Goal: Transaction & Acquisition: Purchase product/service

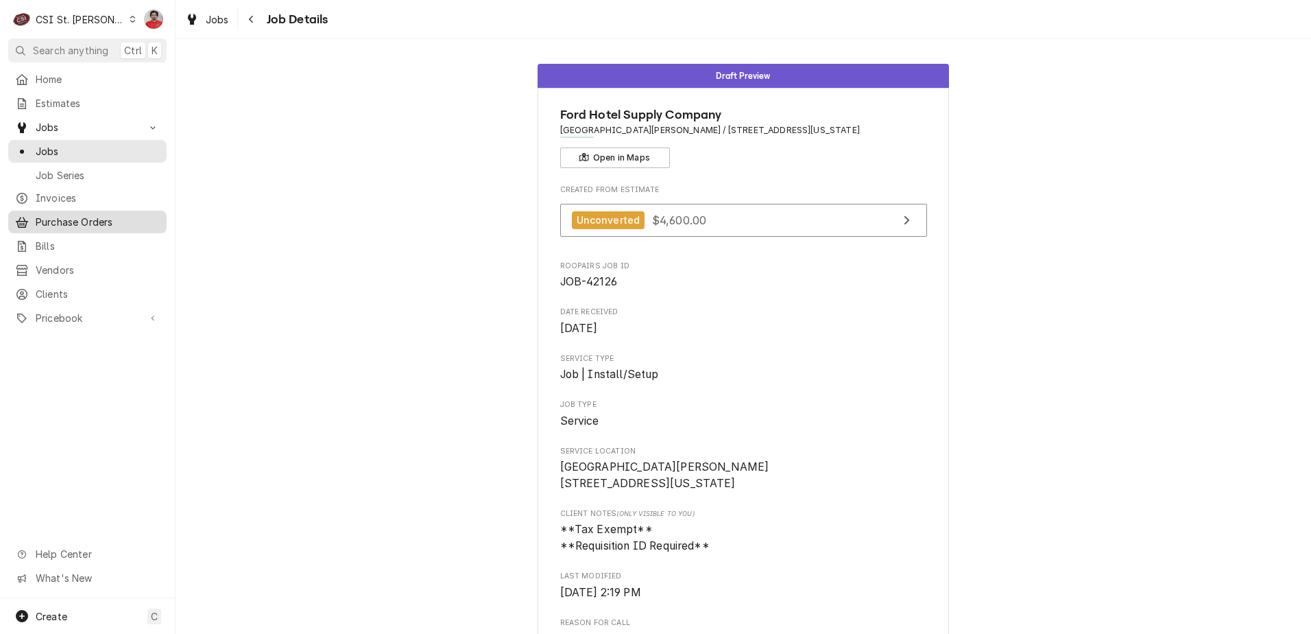
click at [73, 225] on link "Purchase Orders" at bounding box center [87, 222] width 158 height 23
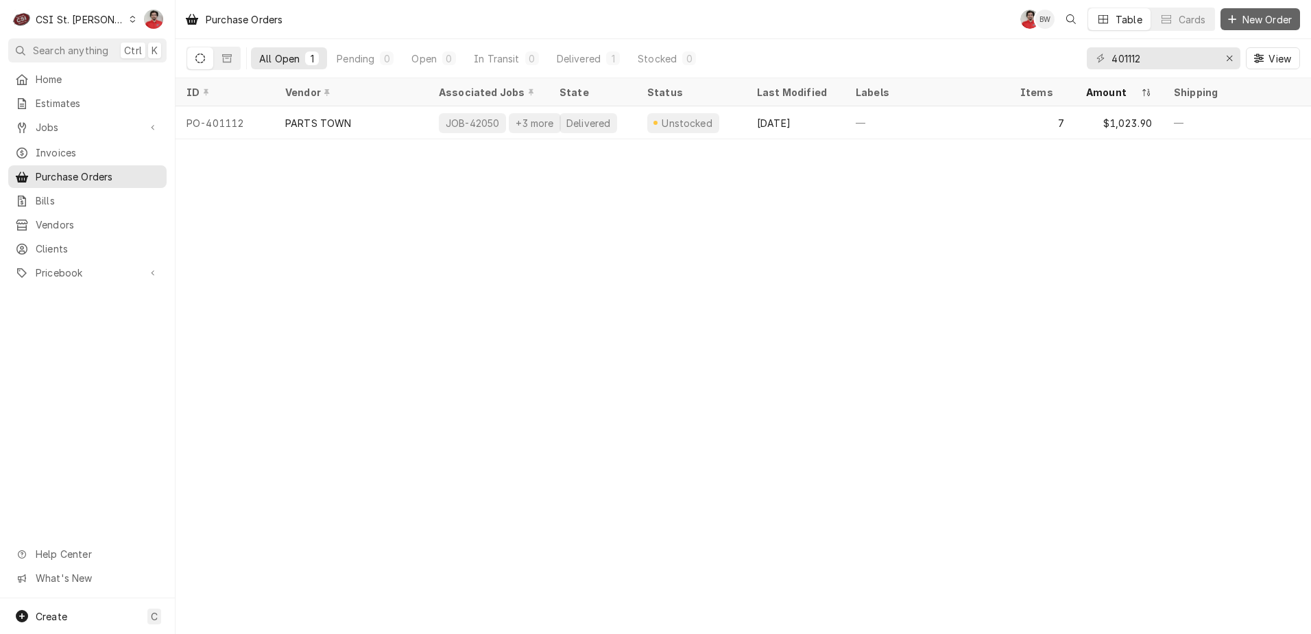
click at [1261, 13] on span "New Order" at bounding box center [1267, 19] width 55 height 14
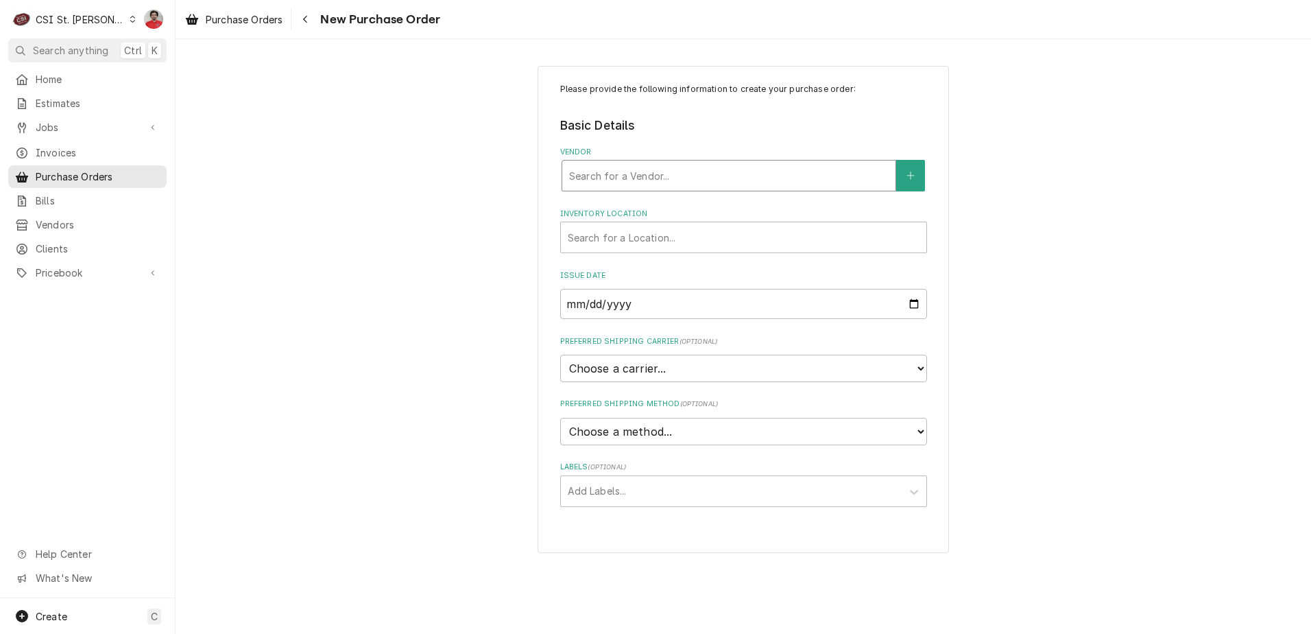
click at [691, 172] on div "Vendor" at bounding box center [729, 175] width 320 height 25
type input "parts town"
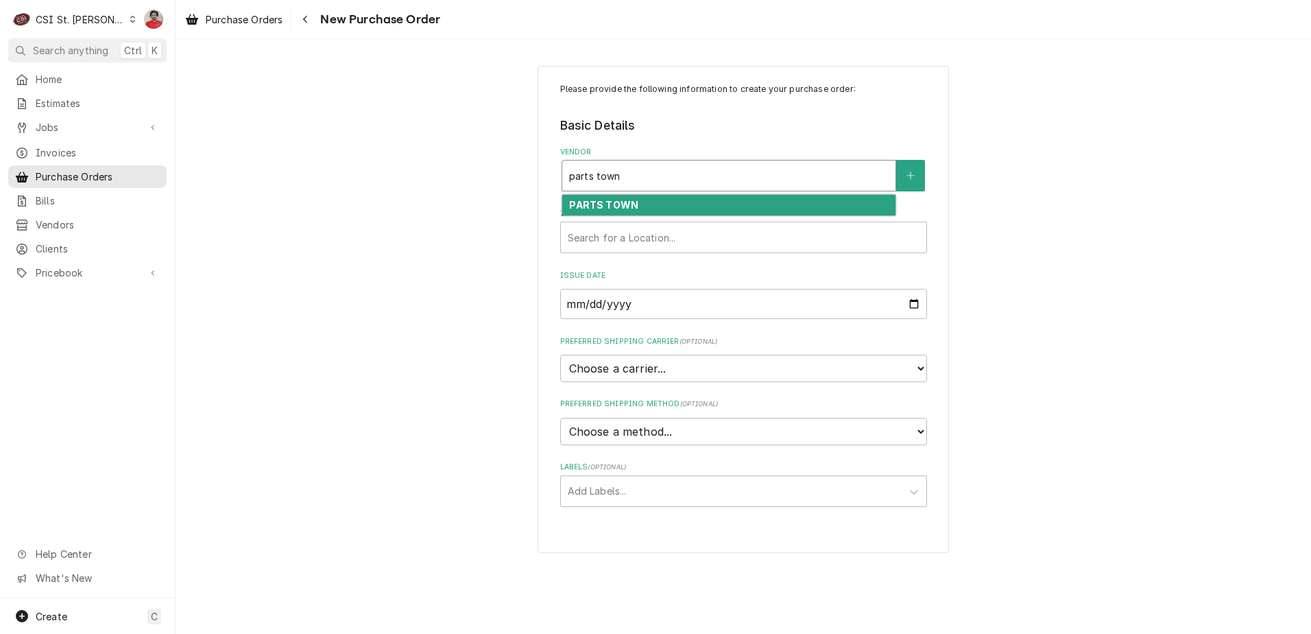
click at [649, 208] on div "PARTS TOWN" at bounding box center [728, 205] width 333 height 21
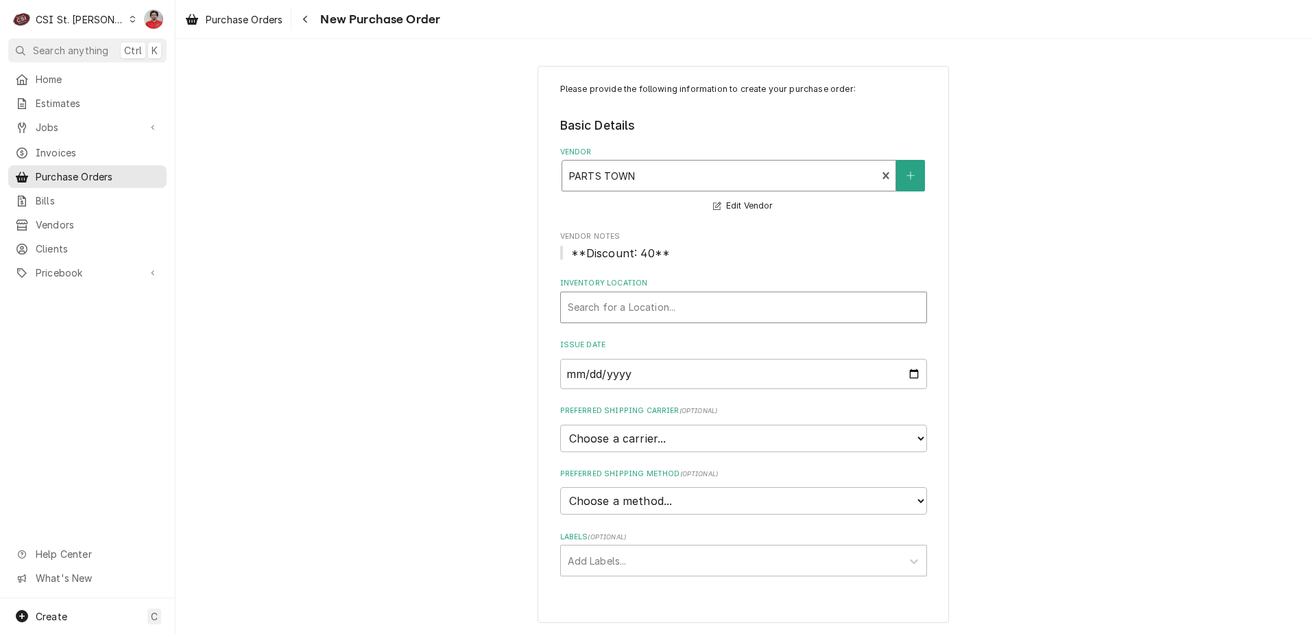
click at [637, 315] on div "Inventory Location" at bounding box center [744, 307] width 352 height 25
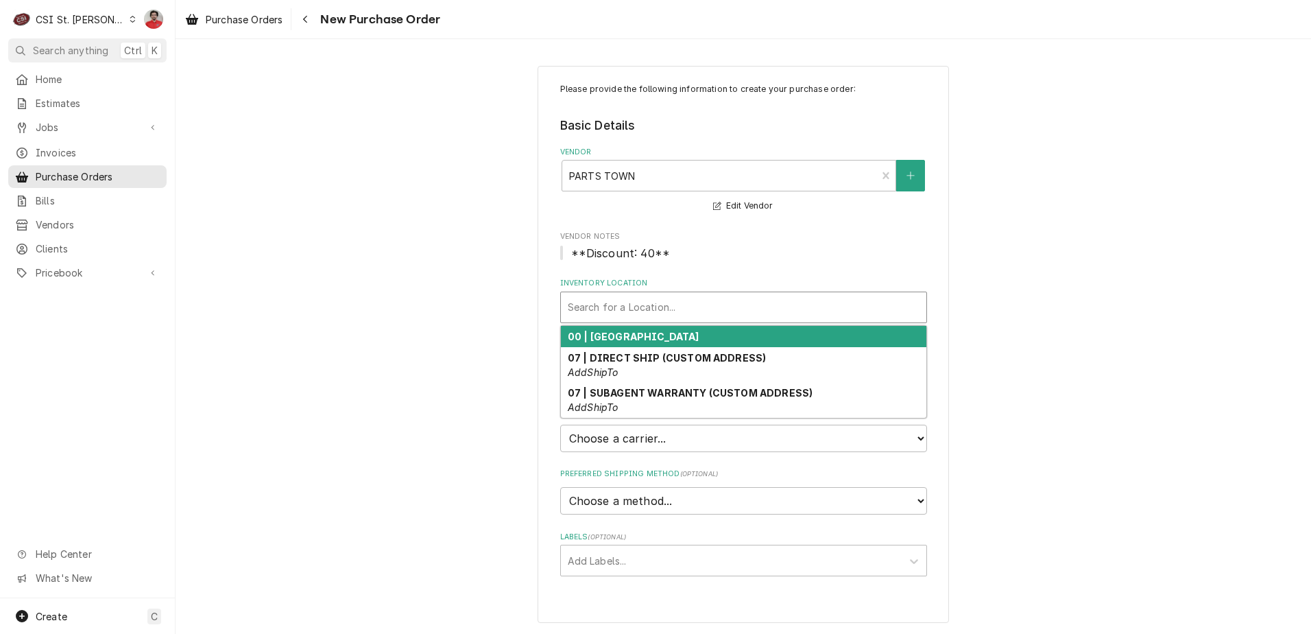
click at [634, 332] on strong "00 | STL WAREHOUSE" at bounding box center [634, 337] width 132 height 12
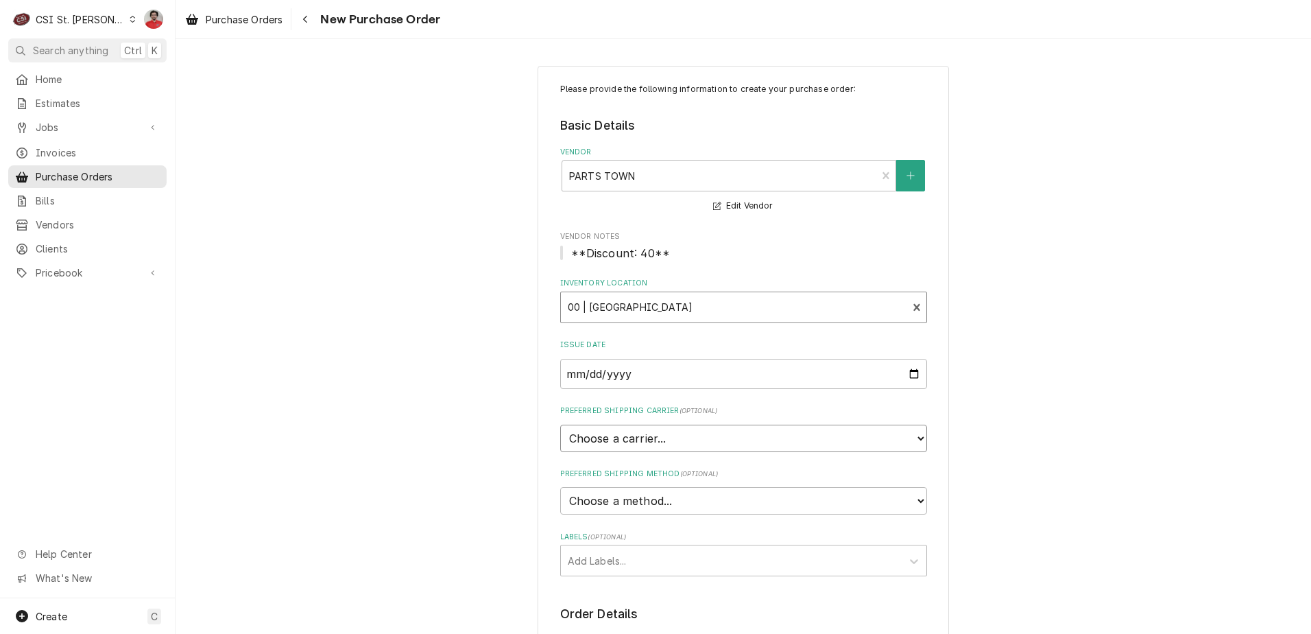
click at [628, 439] on select "Choose a carrier... U.S. Postal Service Stamps.com FedEx UPS DHL Express DHL EC…" at bounding box center [743, 438] width 367 height 27
click at [628, 438] on select "Choose a carrier... U.S. Postal Service Stamps.com FedEx UPS DHL Express DHL EC…" at bounding box center [743, 438] width 367 height 27
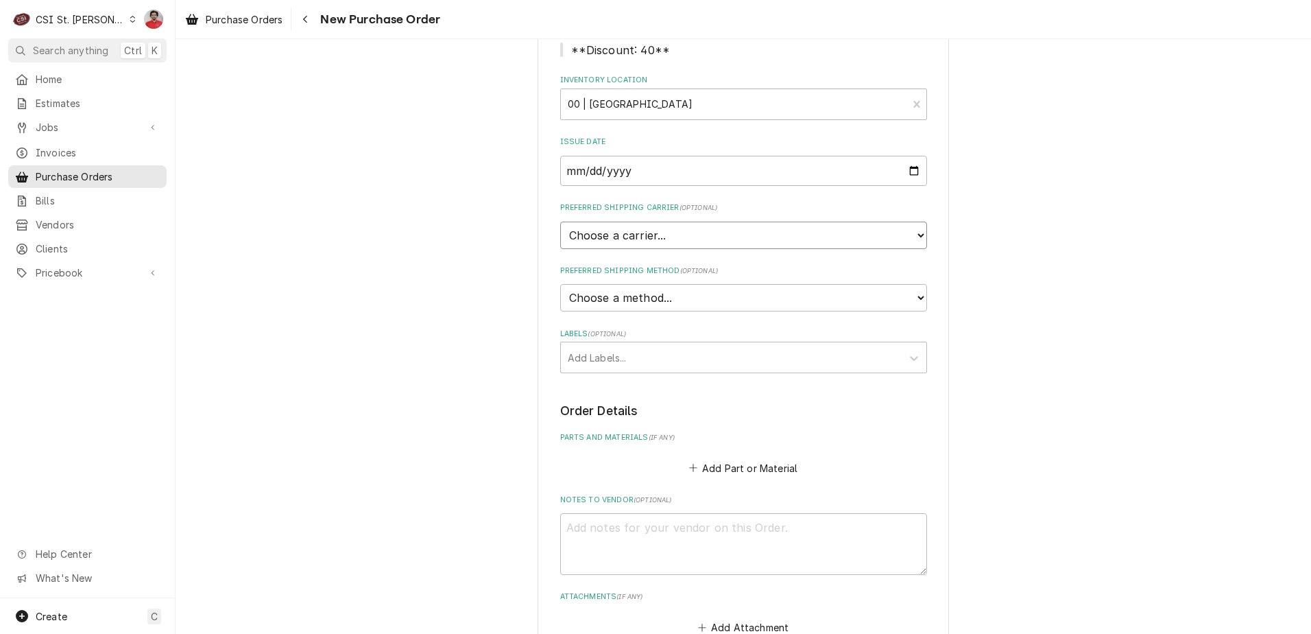
scroll to position [343, 0]
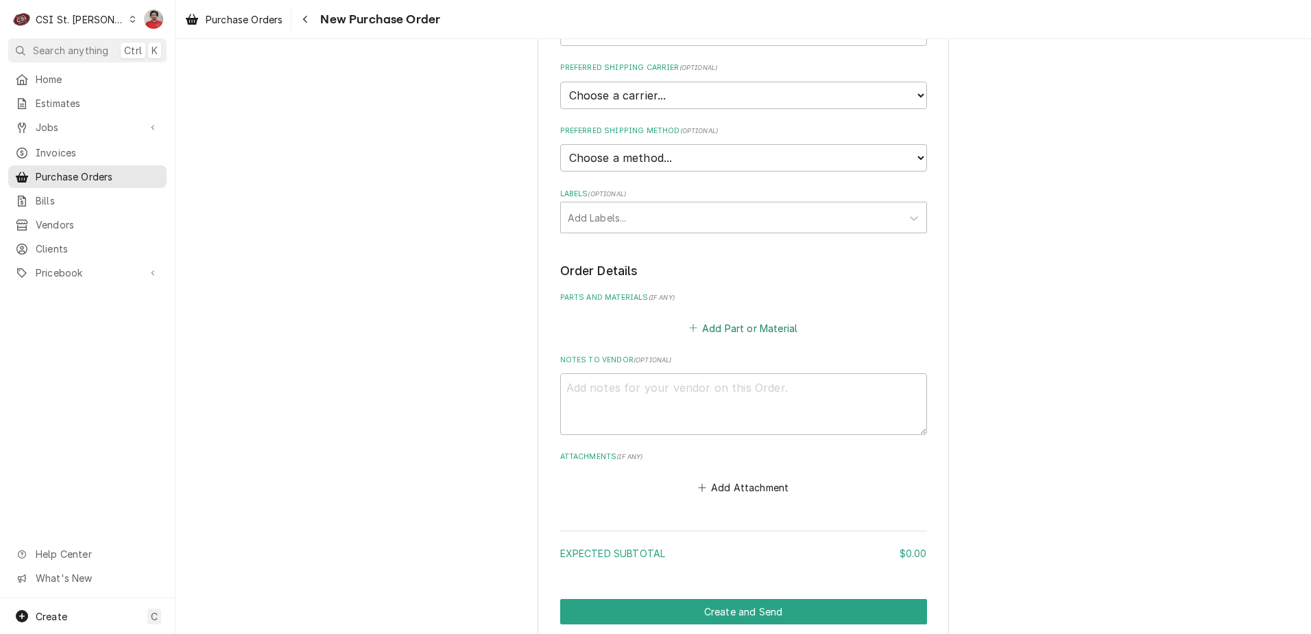
click at [696, 325] on button "Add Part or Material" at bounding box center [743, 327] width 113 height 19
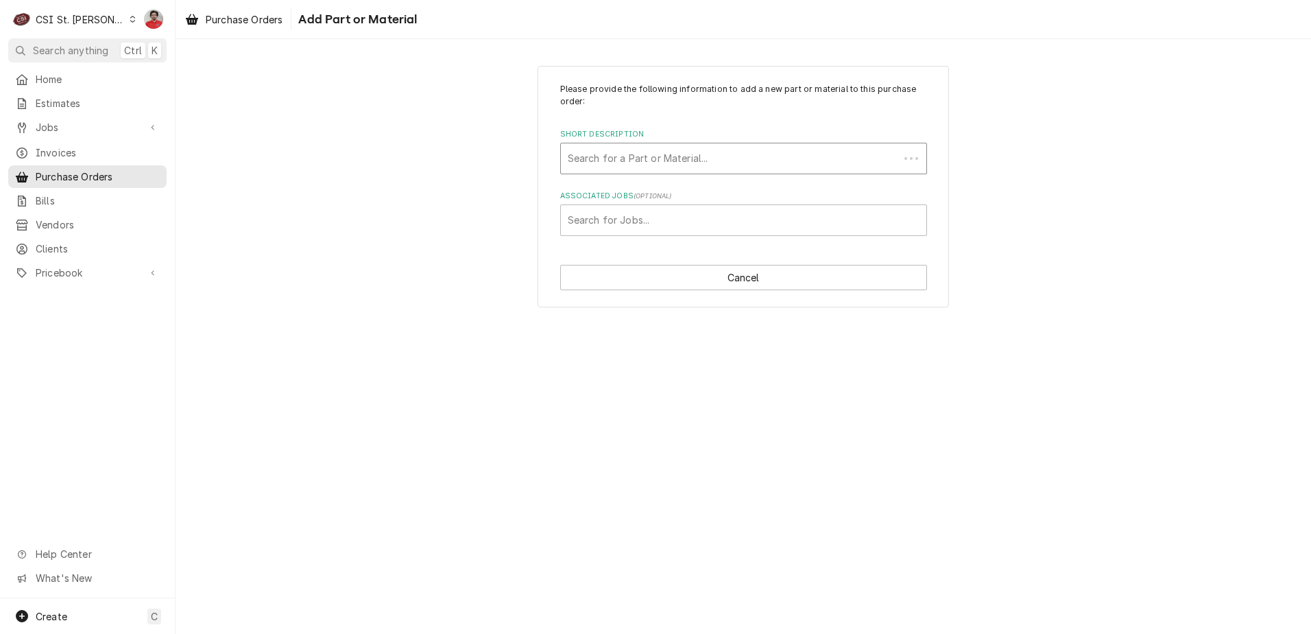
click at [631, 158] on div "Short Description" at bounding box center [730, 158] width 324 height 25
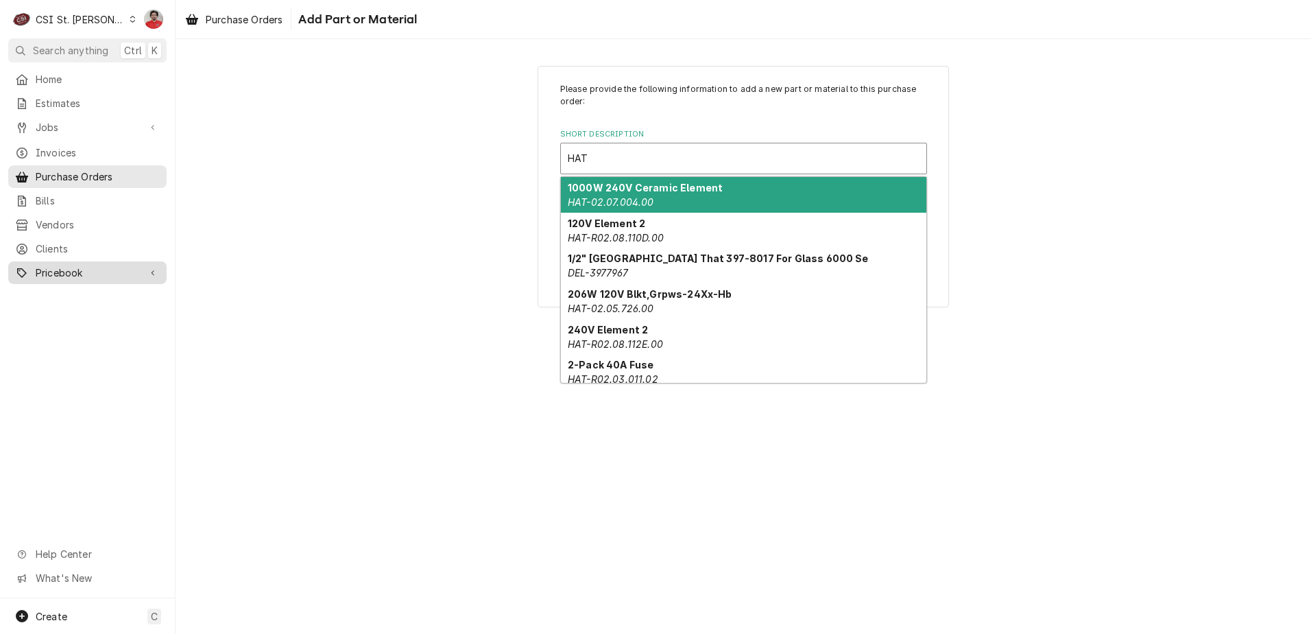
type input "HAT"
click at [58, 265] on span "Pricebook" at bounding box center [88, 272] width 104 height 14
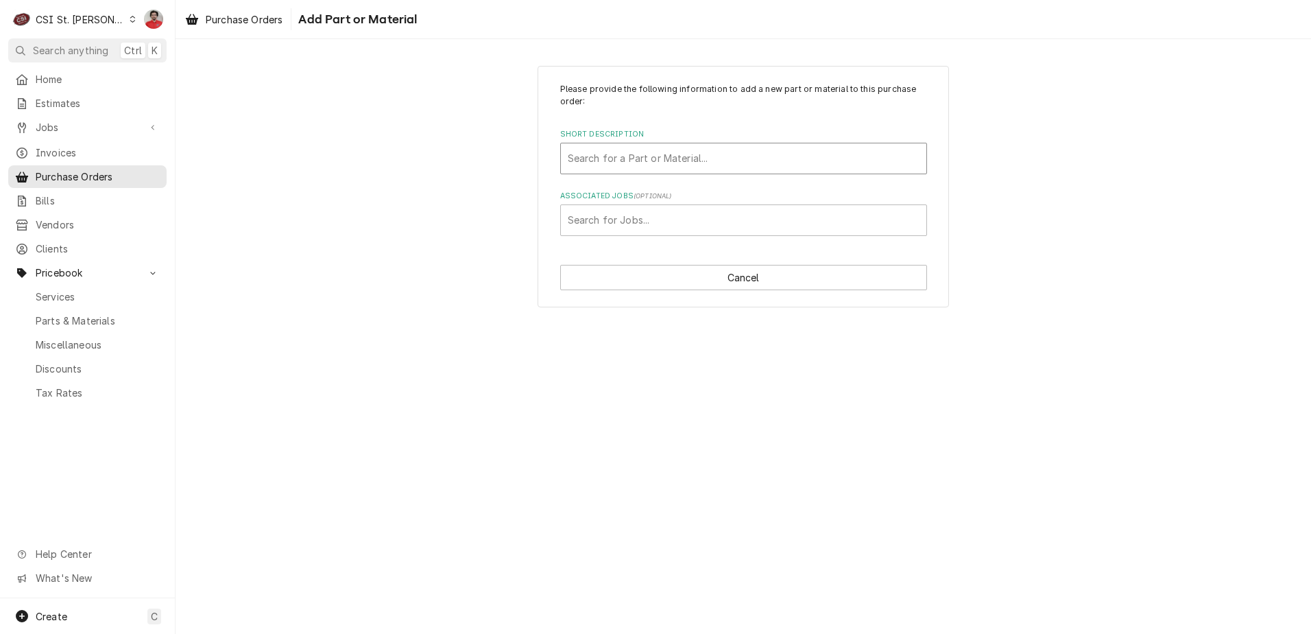
click at [613, 160] on div "Short Description" at bounding box center [744, 158] width 352 height 25
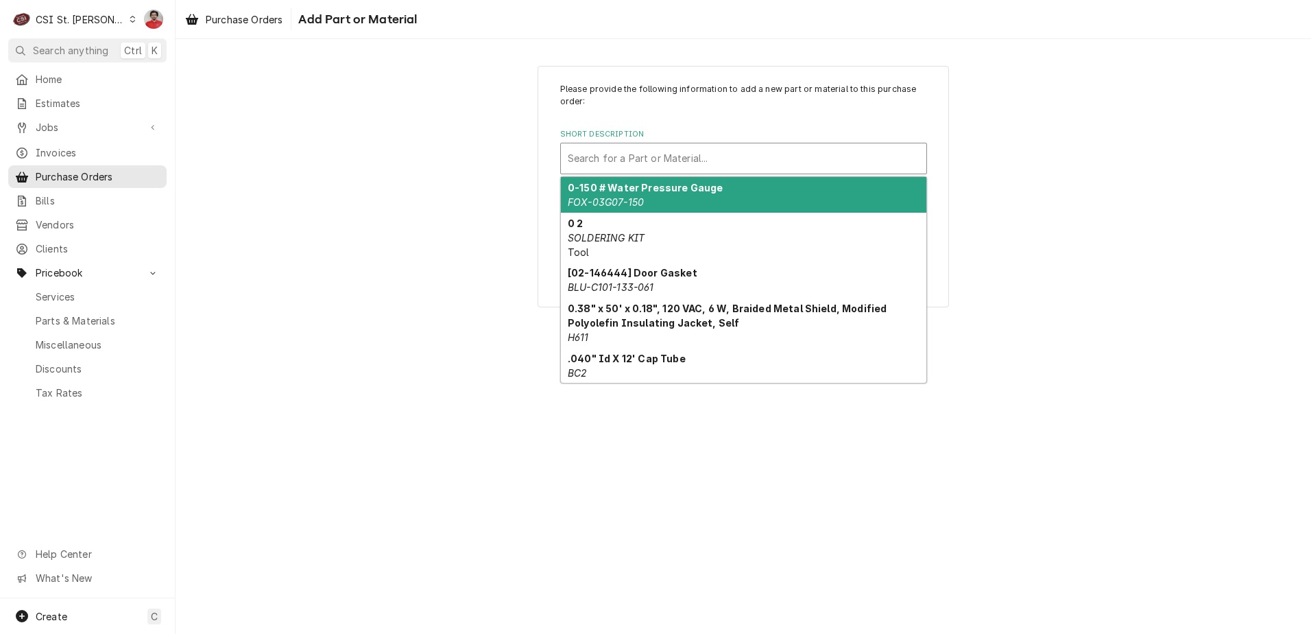
paste input "HAT-R02.22.009.00"
type input "HAT-R02.22.009.00"
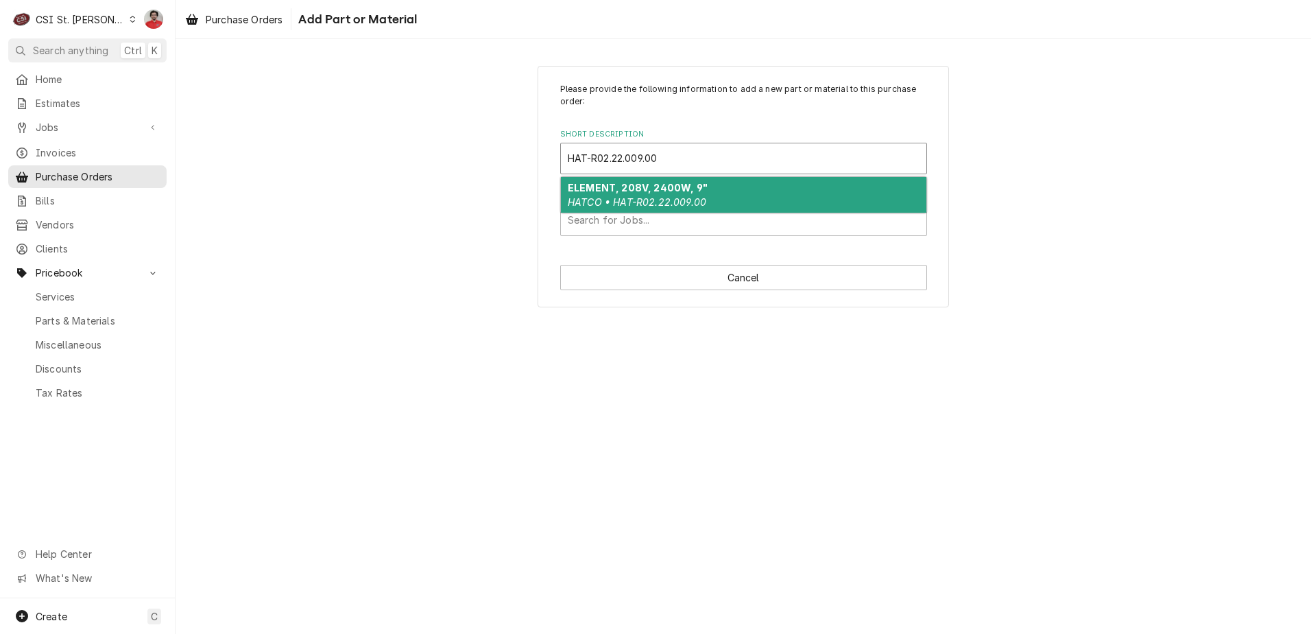
click at [626, 197] on em "HATCO • HAT-R02.22.009.00" at bounding box center [637, 202] width 139 height 12
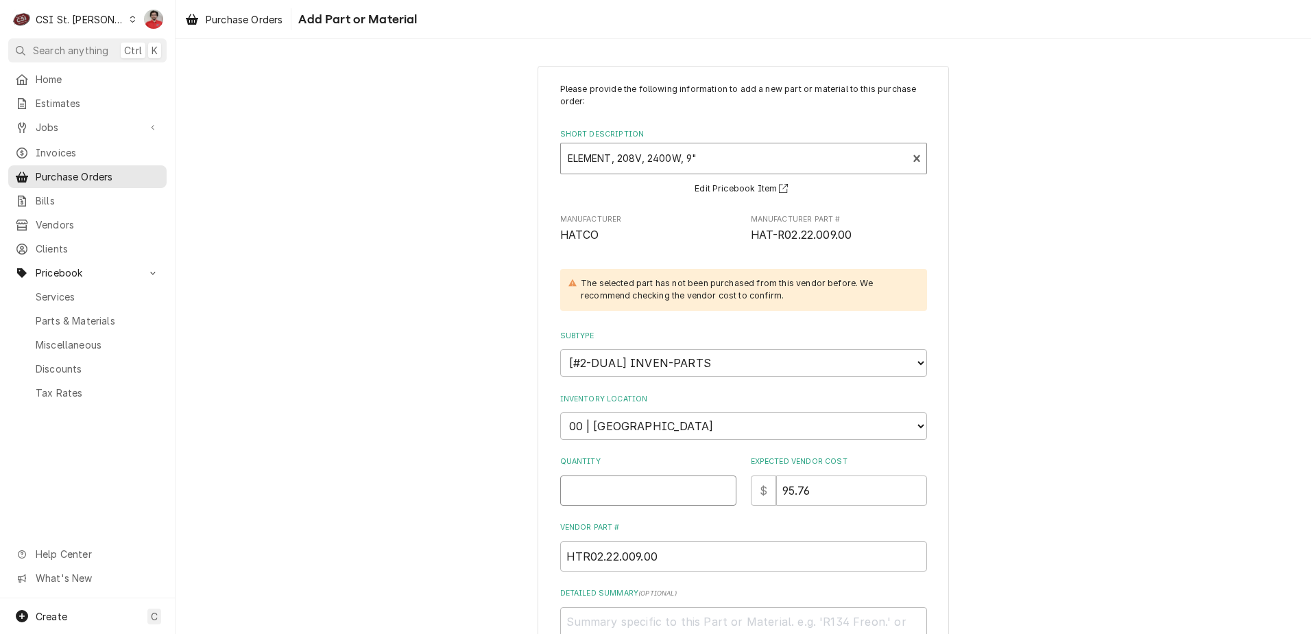
click at [648, 490] on input "Quantity" at bounding box center [648, 490] width 176 height 30
type textarea "x"
type input "1"
drag, startPoint x: 623, startPoint y: 490, endPoint x: 446, endPoint y: 476, distance: 177.6
click at [447, 476] on div "Please provide the following information to add a new part or material to this …" at bounding box center [744, 434] width 1136 height 761
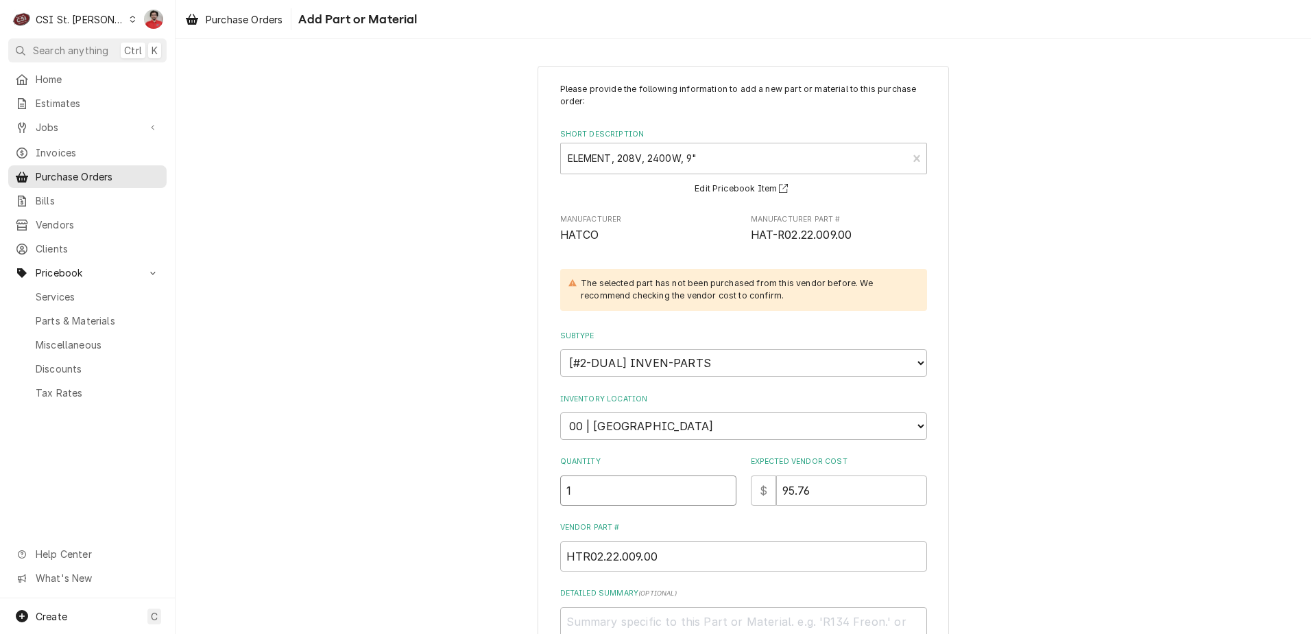
type textarea "x"
type input "2"
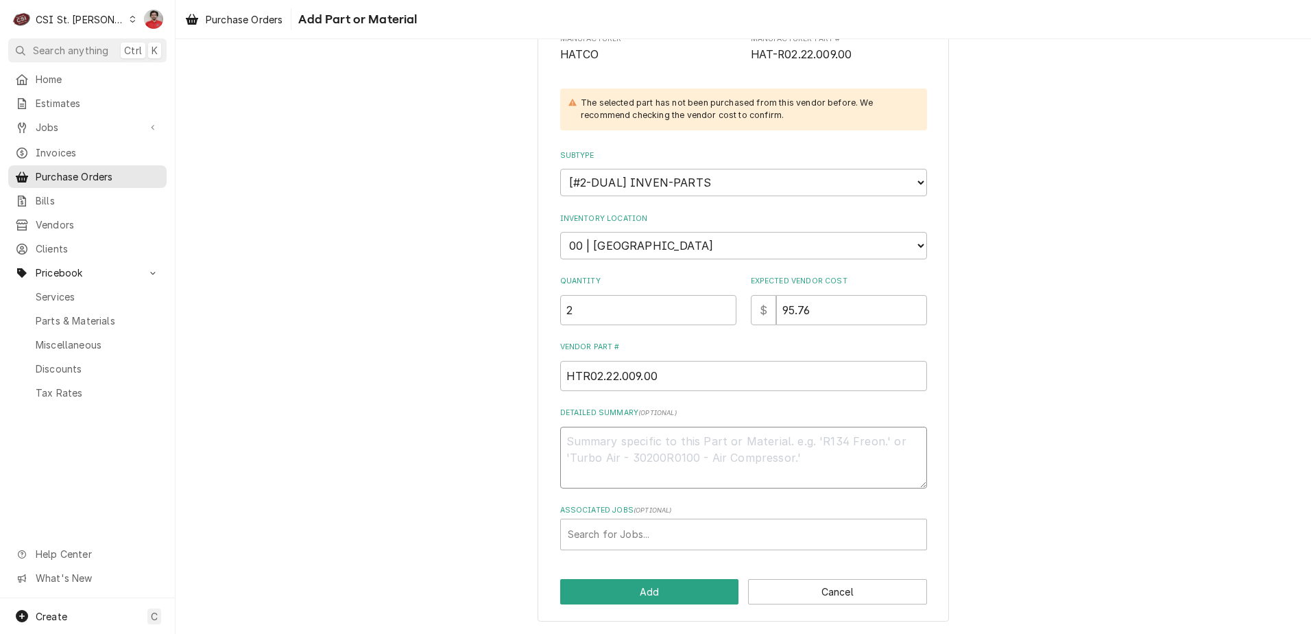
click at [698, 442] on textarea "Detailed Summary ( optional )" at bounding box center [743, 458] width 367 height 62
click at [617, 462] on textarea "Detailed Summary ( optional )" at bounding box center [743, 458] width 367 height 62
type textarea "x"
type textarea "I"
type textarea "x"
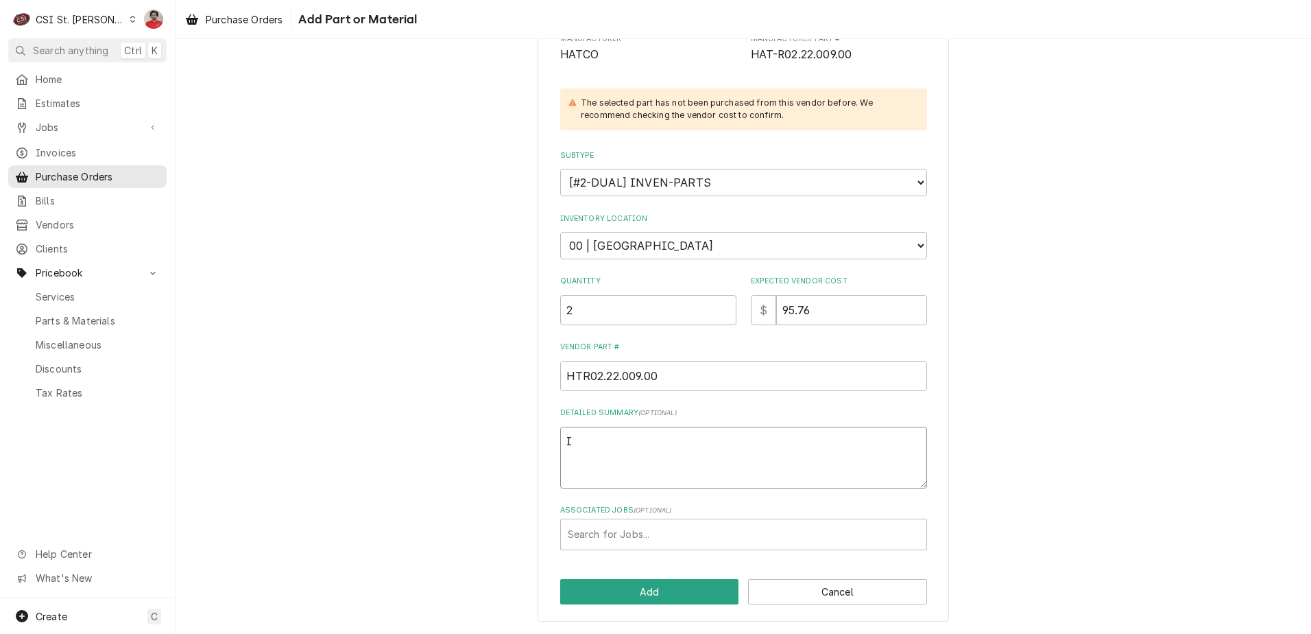
type textarea "IN"
type textarea "x"
type textarea "INV"
type textarea "x"
type textarea "IN"
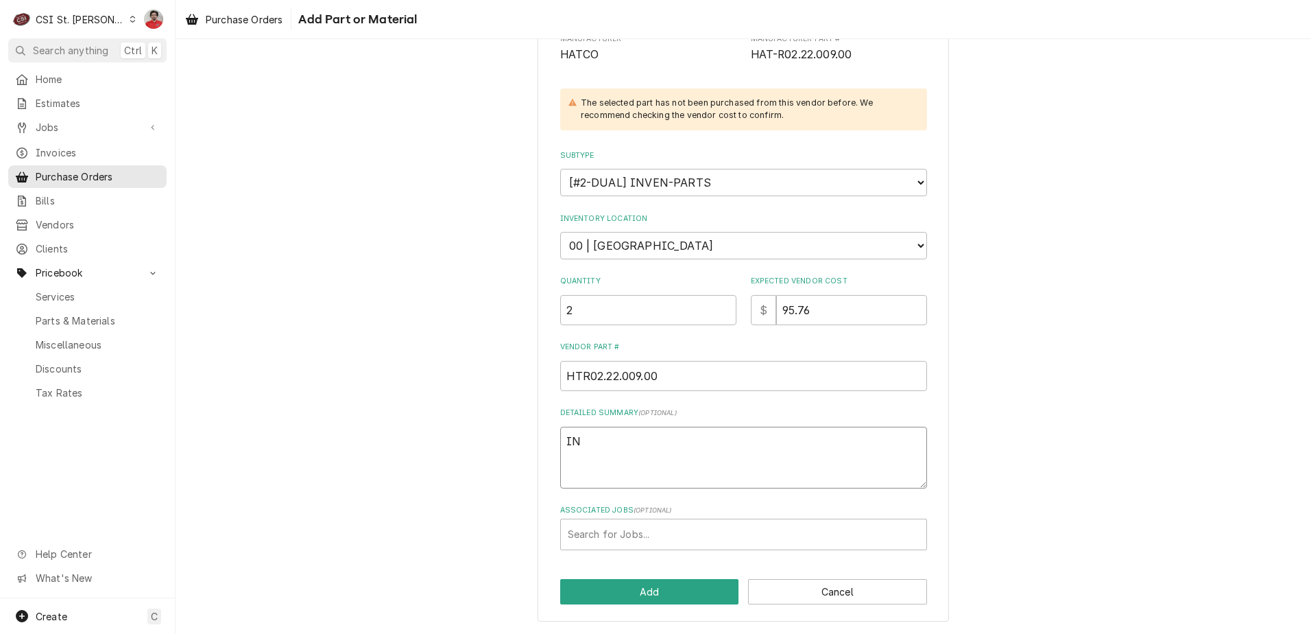
type textarea "x"
type textarea "I"
type textarea "x"
type textarea "T"
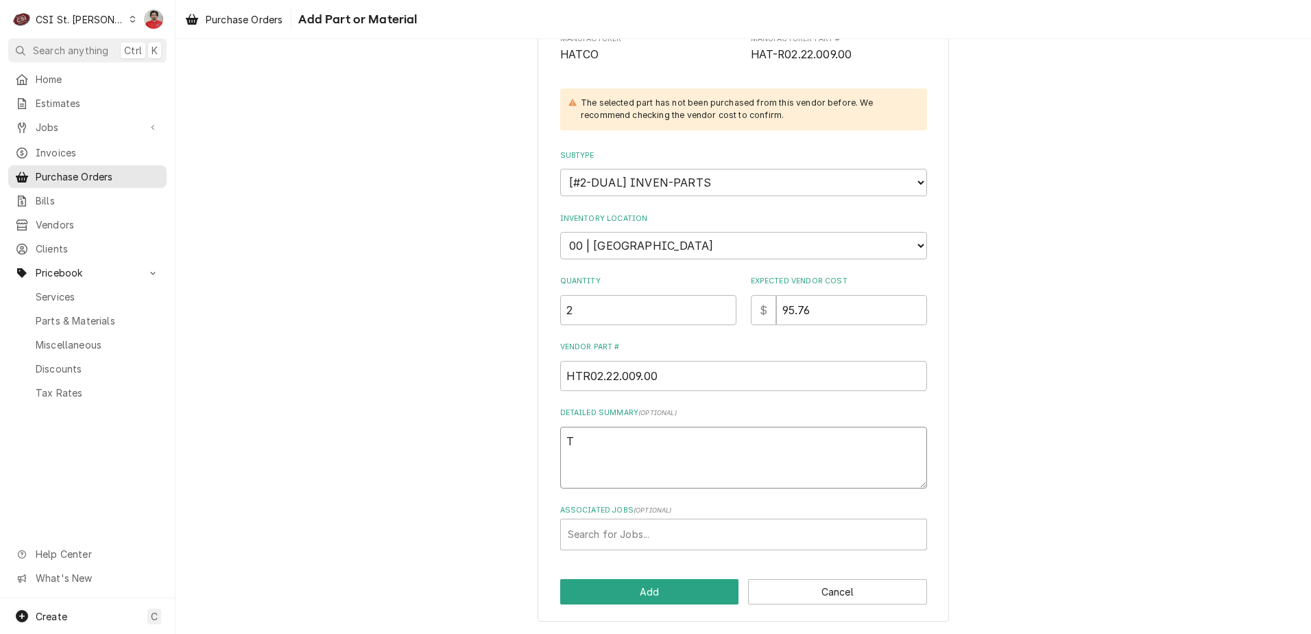
type textarea "x"
type textarea "TF"
type textarea "x"
type textarea "TF"
type textarea "x"
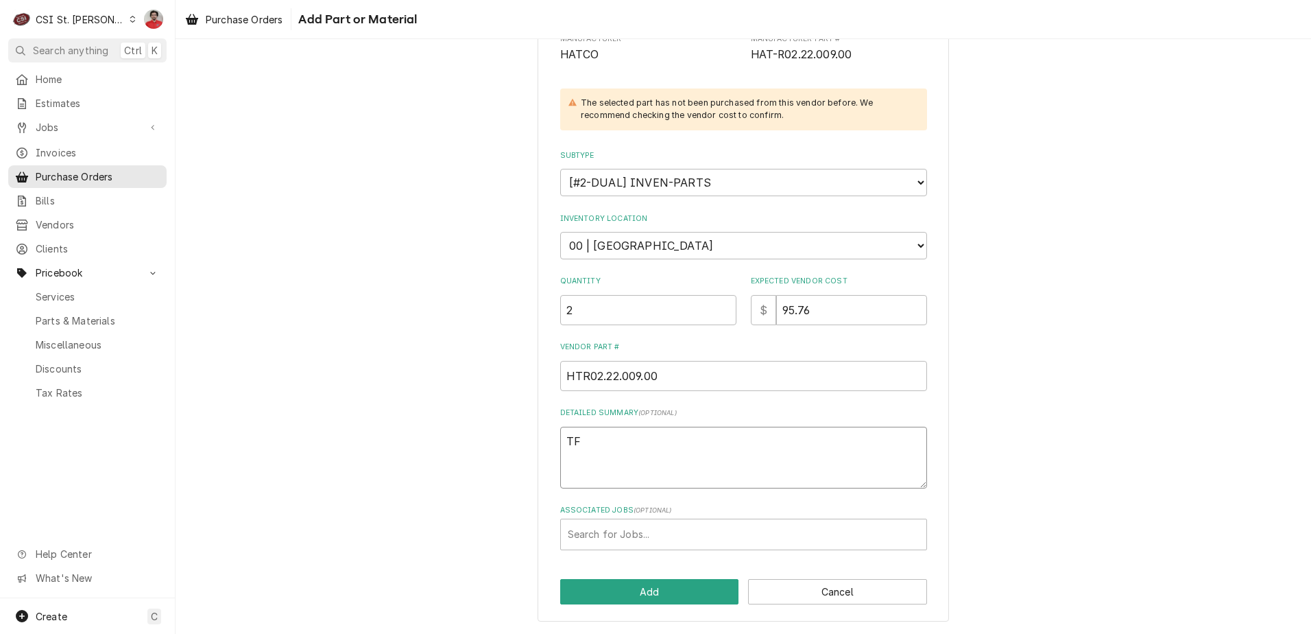
type textarea "TF P"
type textarea "x"
type textarea "TF PA"
type textarea "x"
type textarea "TF PAR"
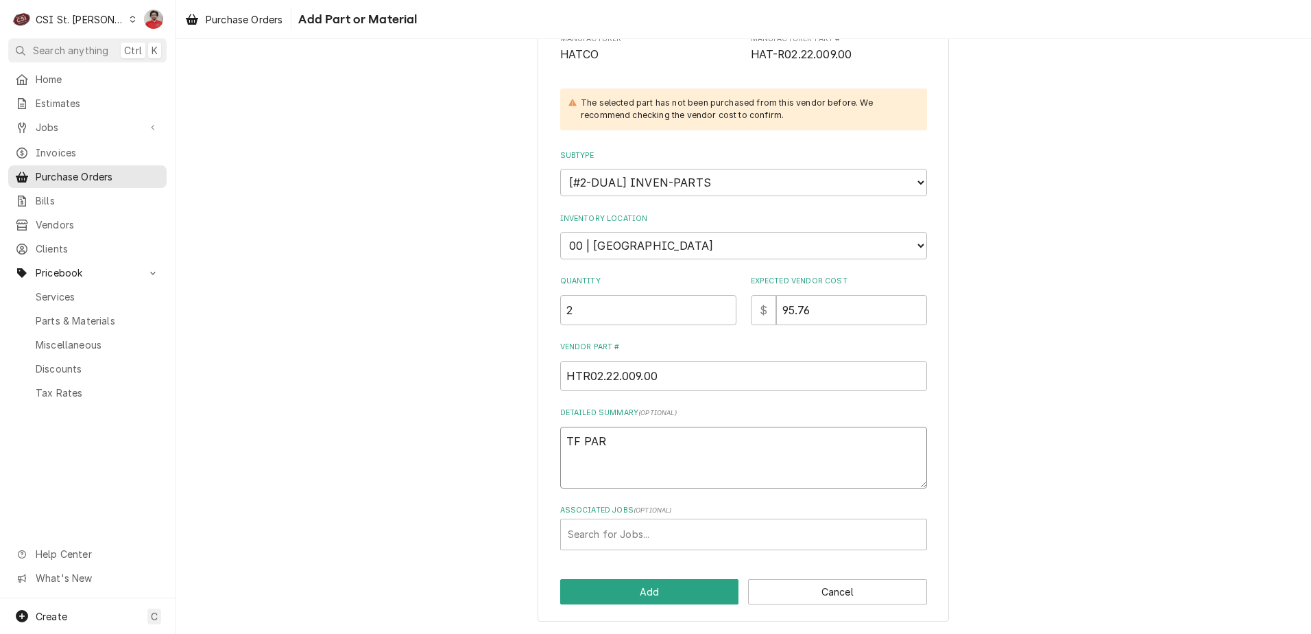
type textarea "x"
type textarea "TF PART"
type textarea "x"
type textarea "TF PARTS"
type textarea "x"
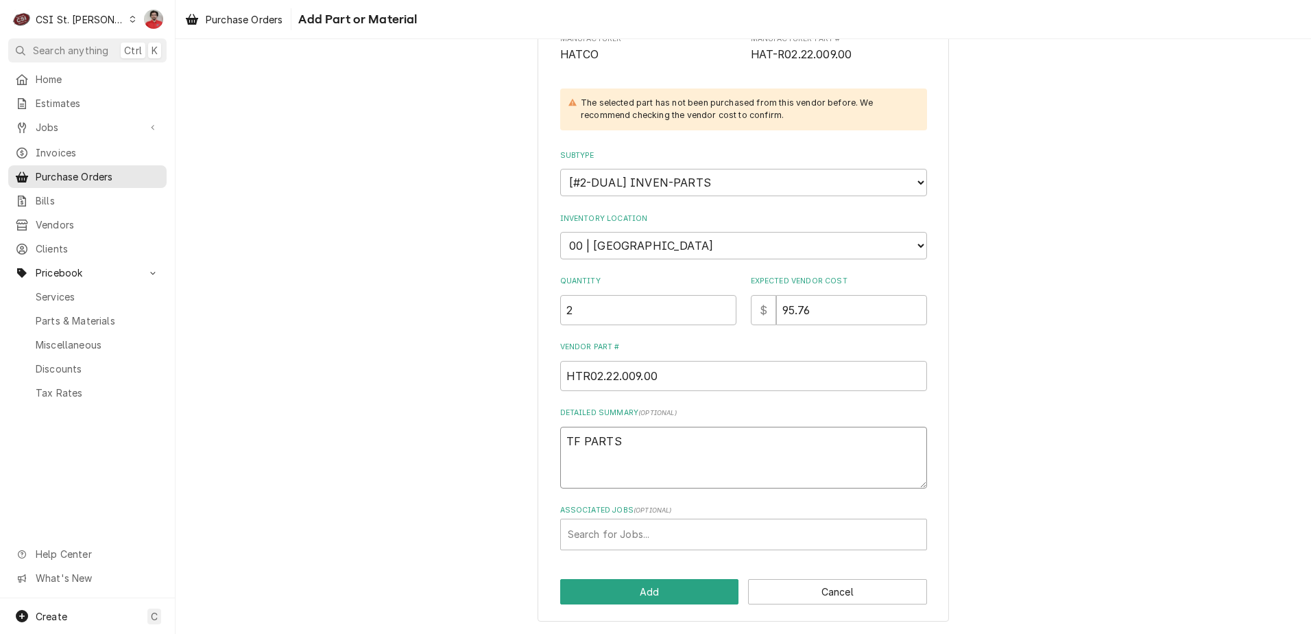
type textarea "TF PARTS"
type textarea "x"
type textarea "TF PARTS -"
type textarea "x"
type textarea "TF PARTS -"
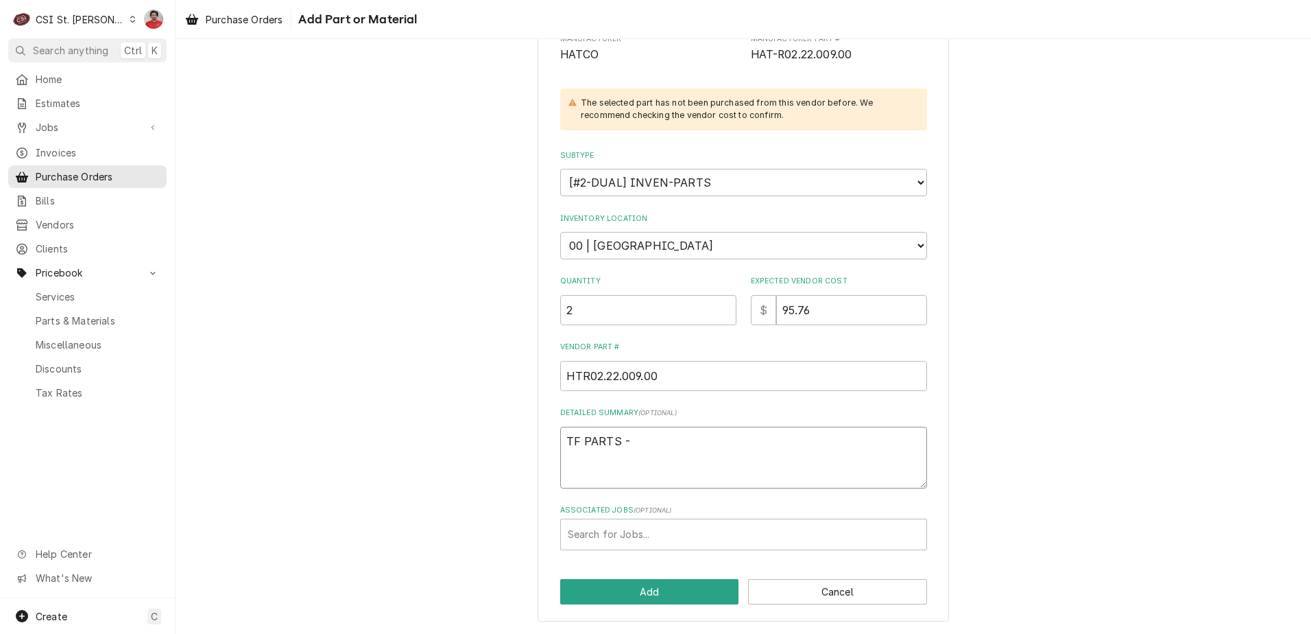
type textarea "x"
type textarea "TF PARTS - I"
type textarea "x"
type textarea "TF PARTS - IN"
type textarea "x"
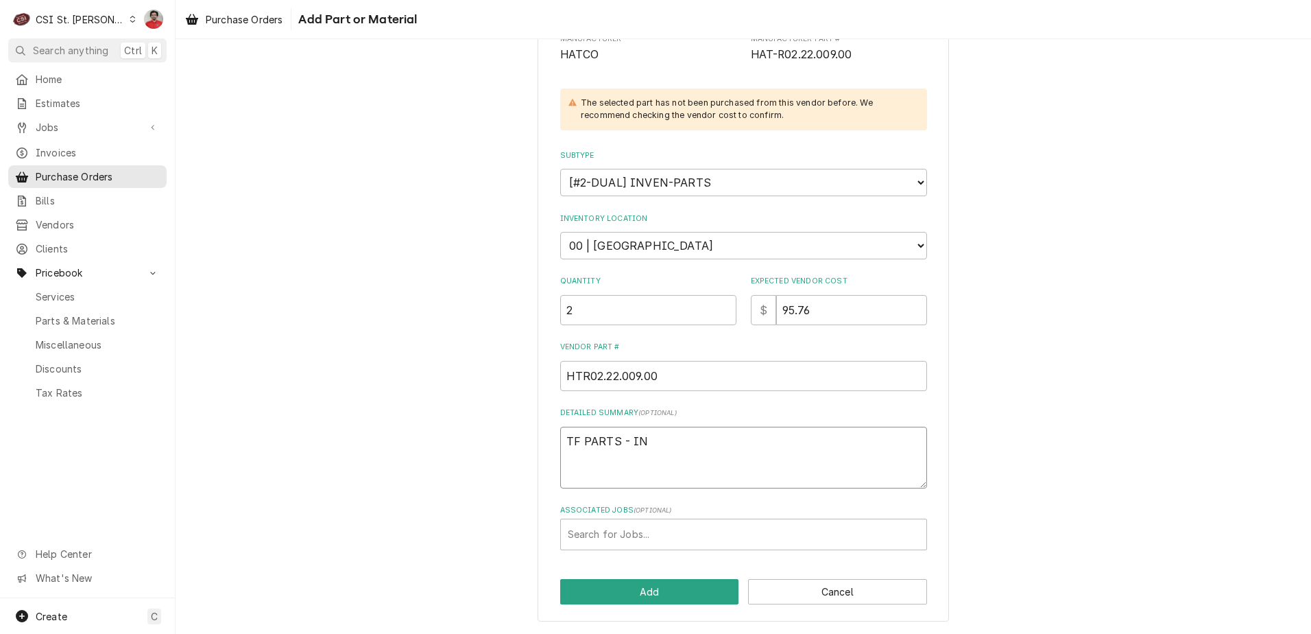
type textarea "TF PARTS - INV"
type textarea "x"
type textarea "TF PARTS - INV-"
type textarea "x"
type textarea "TF PARTS - INV-4"
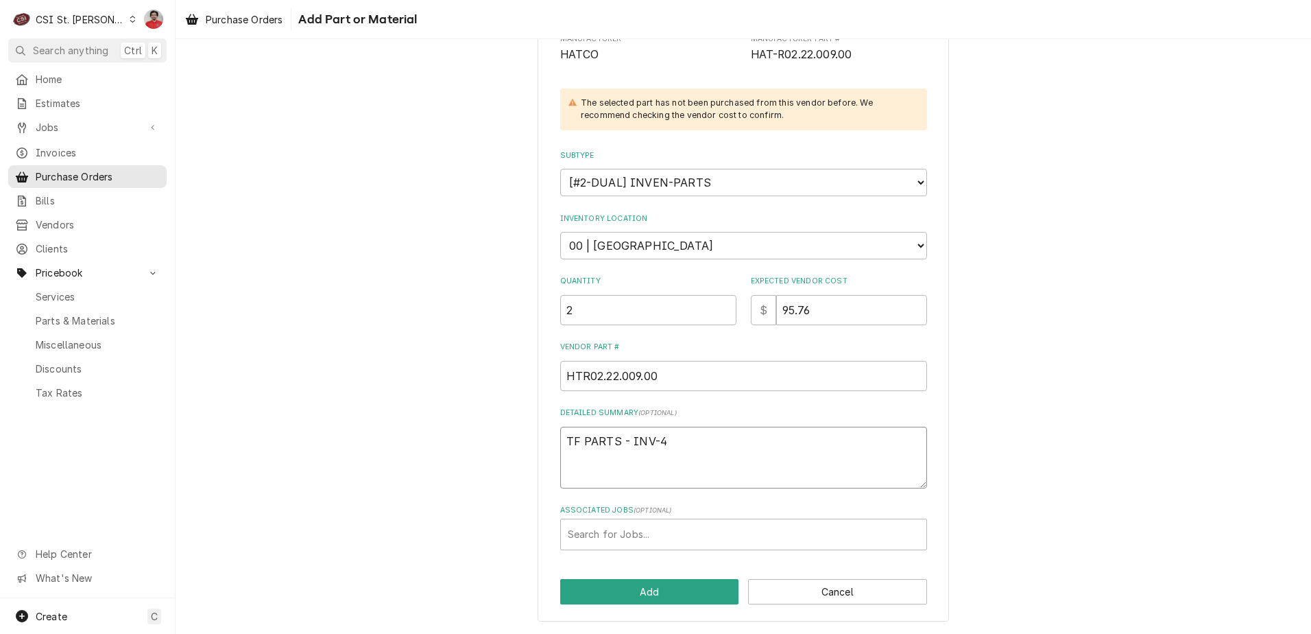
type textarea "x"
type textarea "TF PARTS - INV-40"
type textarea "x"
type textarea "TF PARTS - INV-403"
type textarea "x"
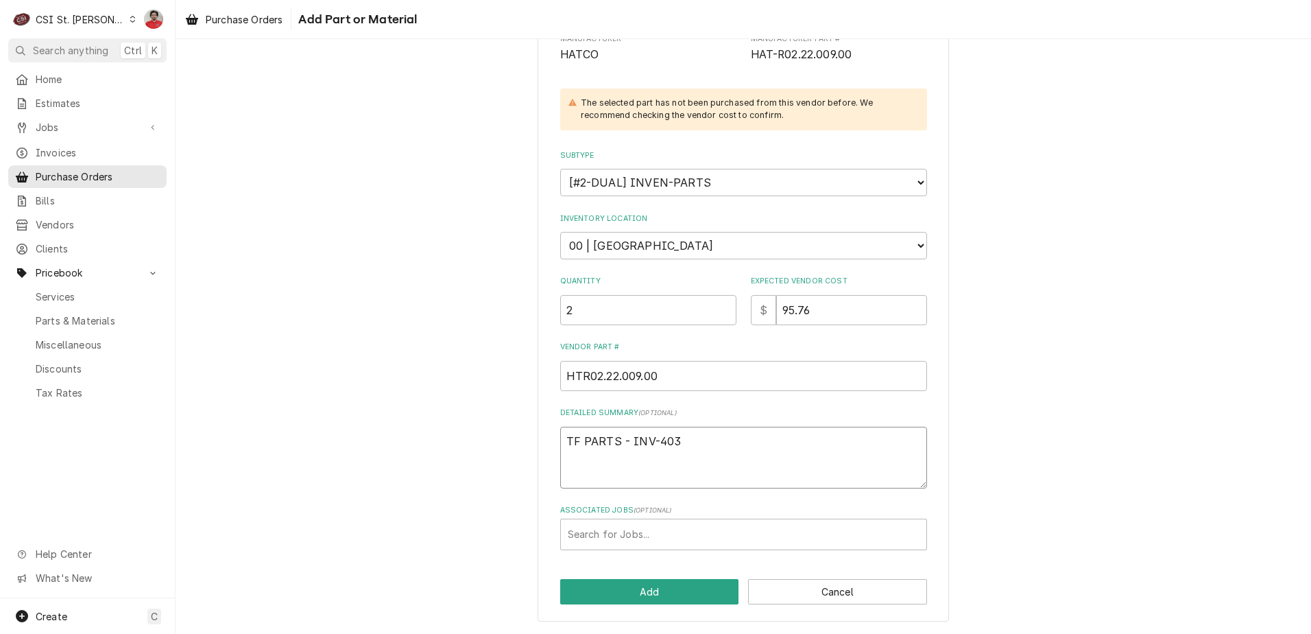
type textarea "TF PARTS - INV-4034"
type textarea "x"
type textarea "TF PARTS - INV-40346"
type textarea "x"
type textarea "TF PARTS - INV-403460"
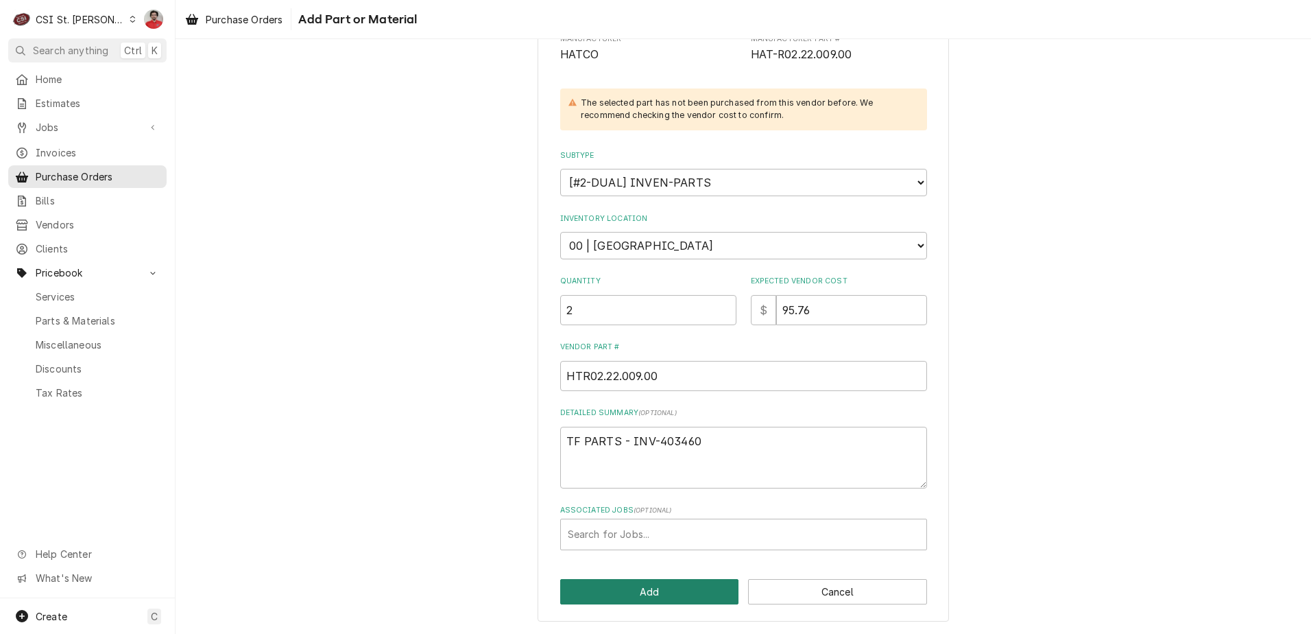
click at [645, 596] on button "Add" at bounding box center [649, 591] width 179 height 25
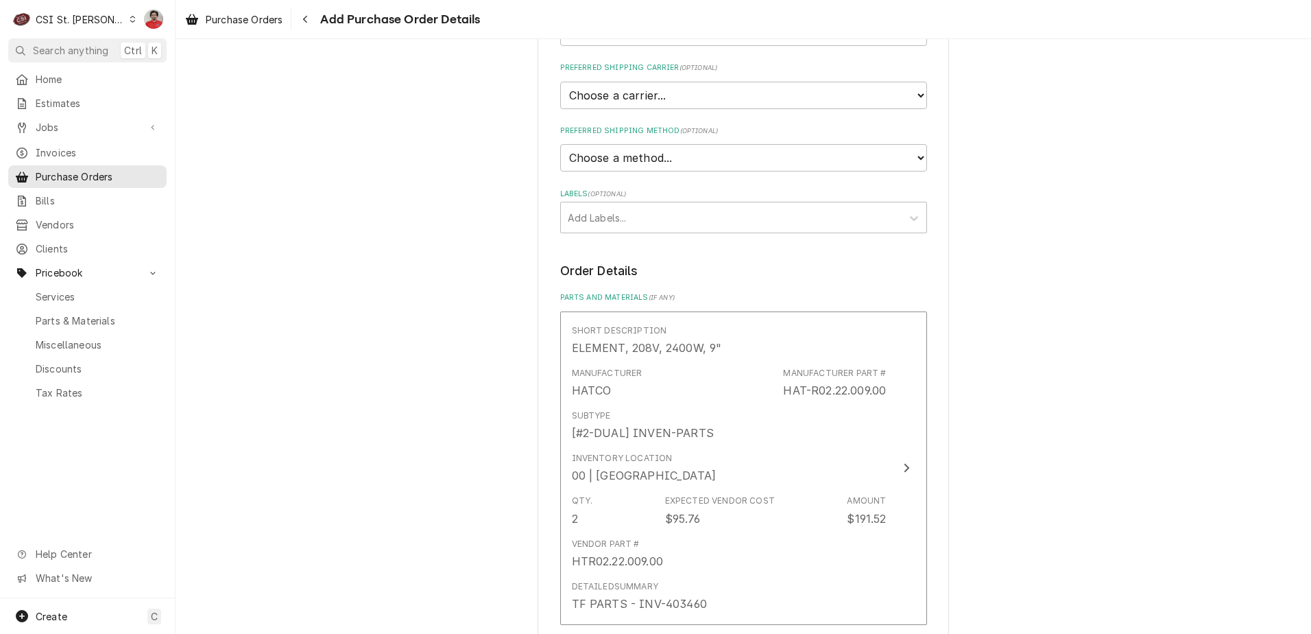
scroll to position [719, 0]
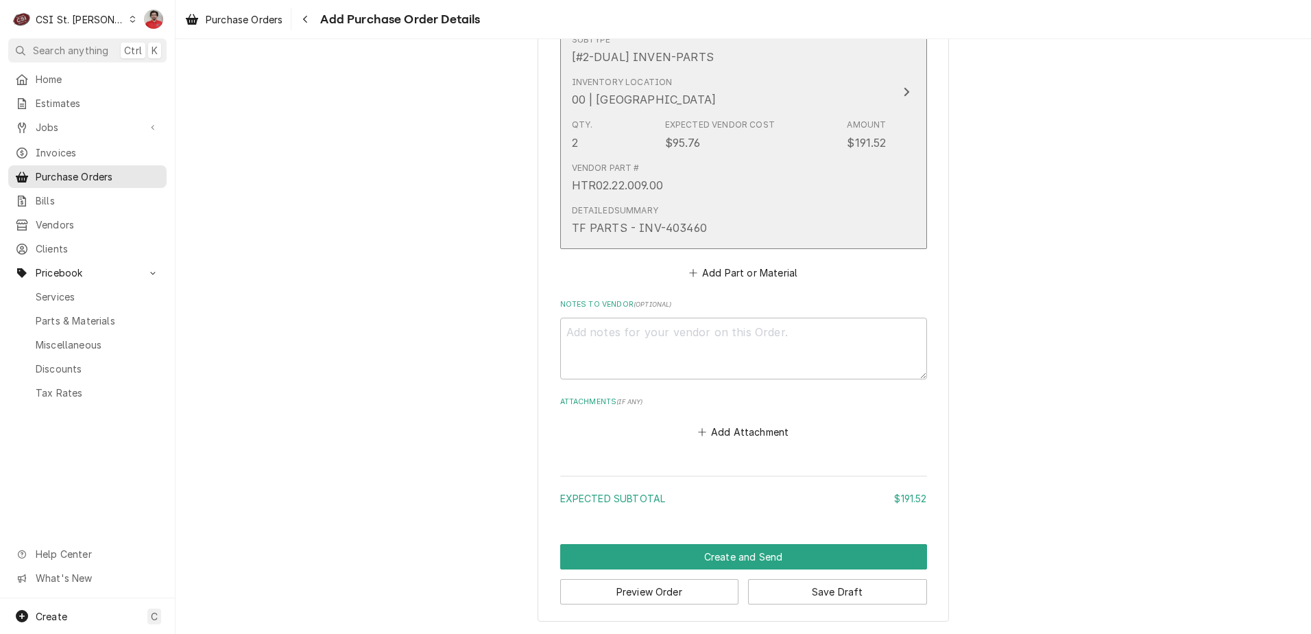
click at [707, 191] on div "Vendor Part # HTR02.22.009.00" at bounding box center [729, 177] width 315 height 43
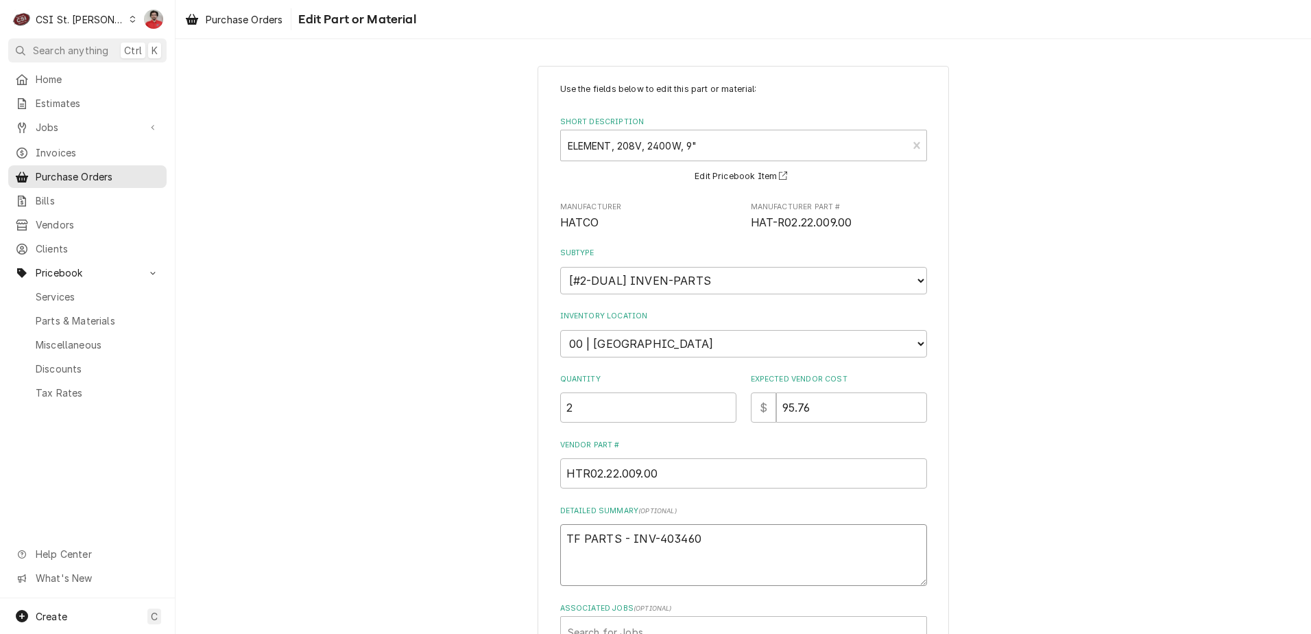
drag, startPoint x: 392, startPoint y: 506, endPoint x: 273, endPoint y: 504, distance: 119.4
click at [273, 504] on div "Use the fields below to edit this part or material: Short Description ELEMENT, …" at bounding box center [744, 410] width 1136 height 713
type textarea "x"
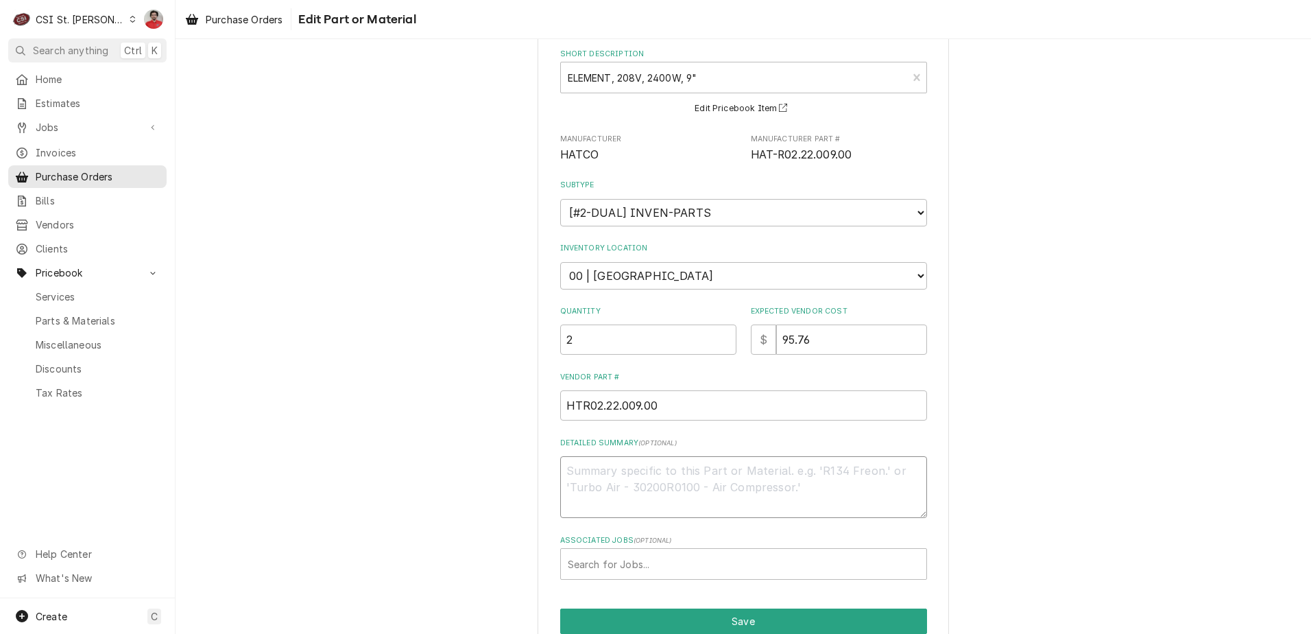
scroll to position [132, 0]
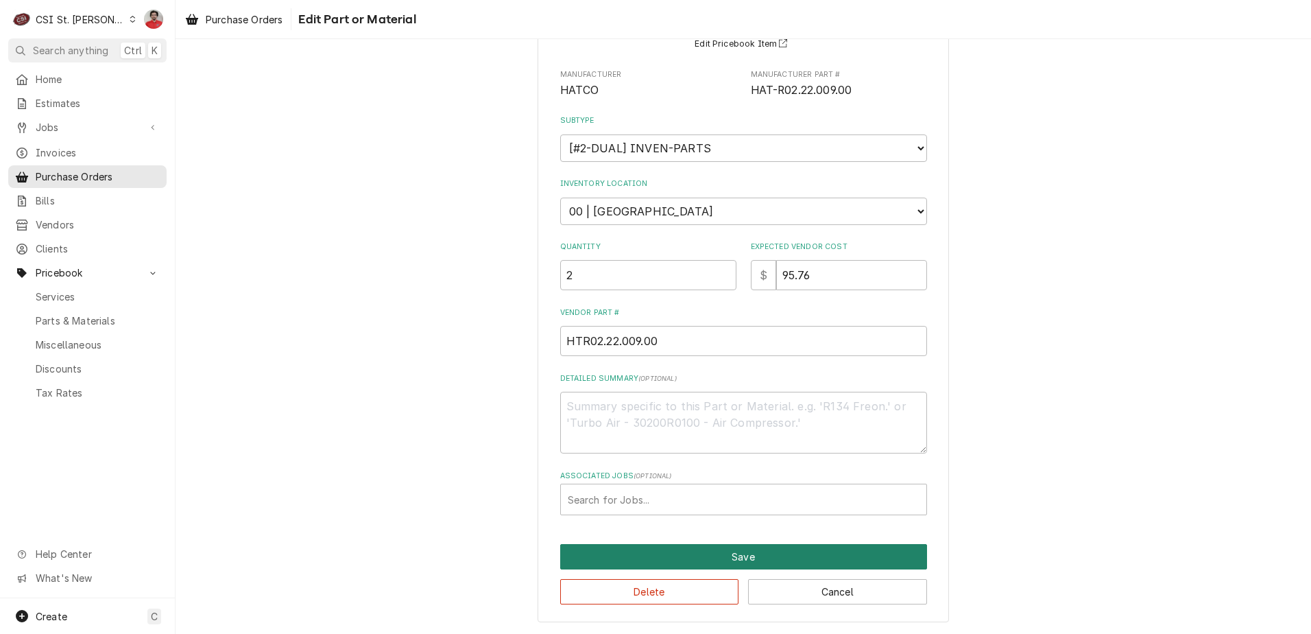
click at [655, 560] on button "Save" at bounding box center [743, 556] width 367 height 25
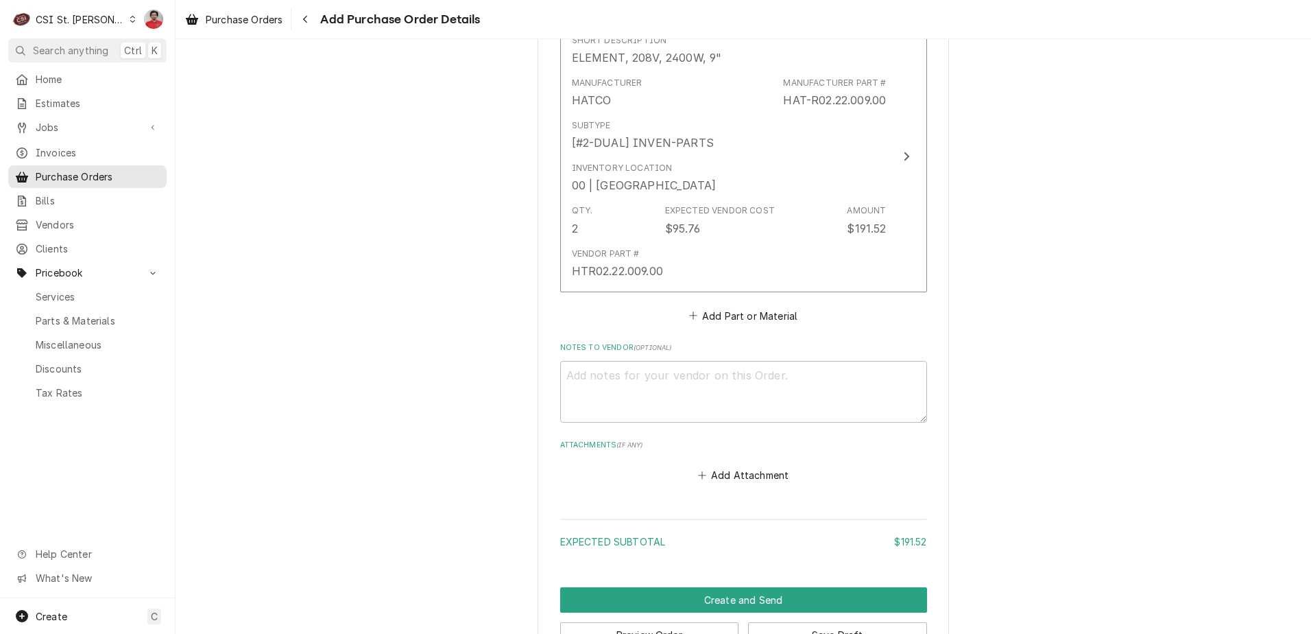
scroll to position [676, 0]
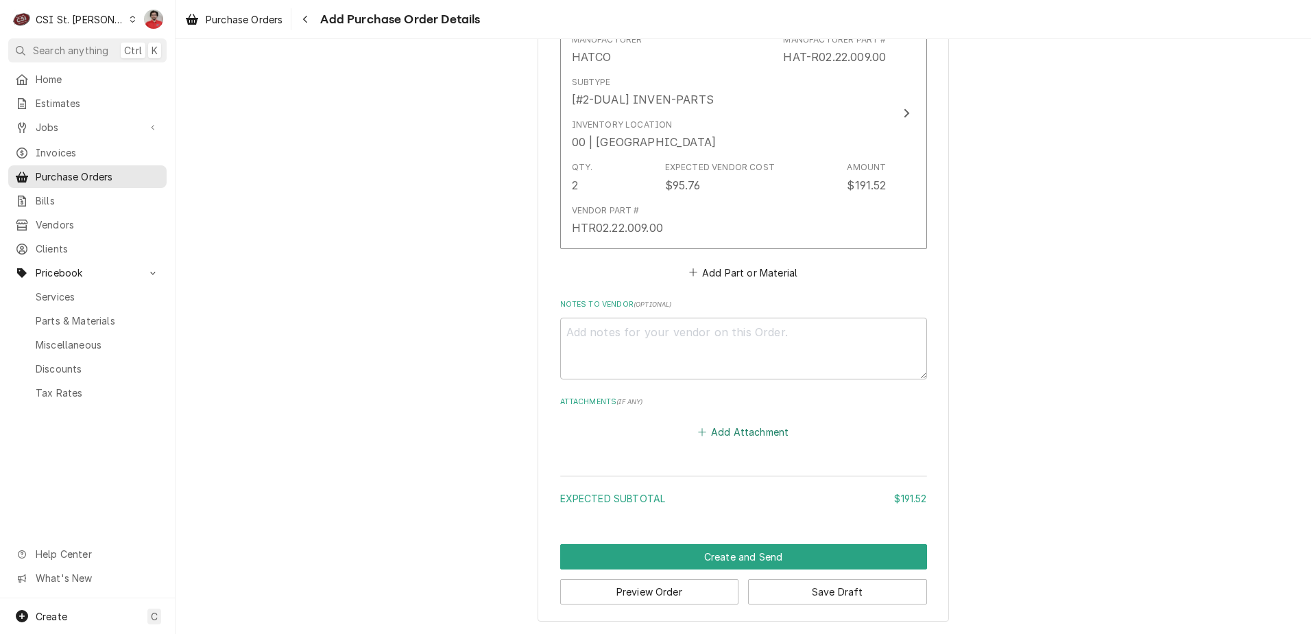
click at [715, 427] on button "Add Attachment" at bounding box center [744, 432] width 96 height 19
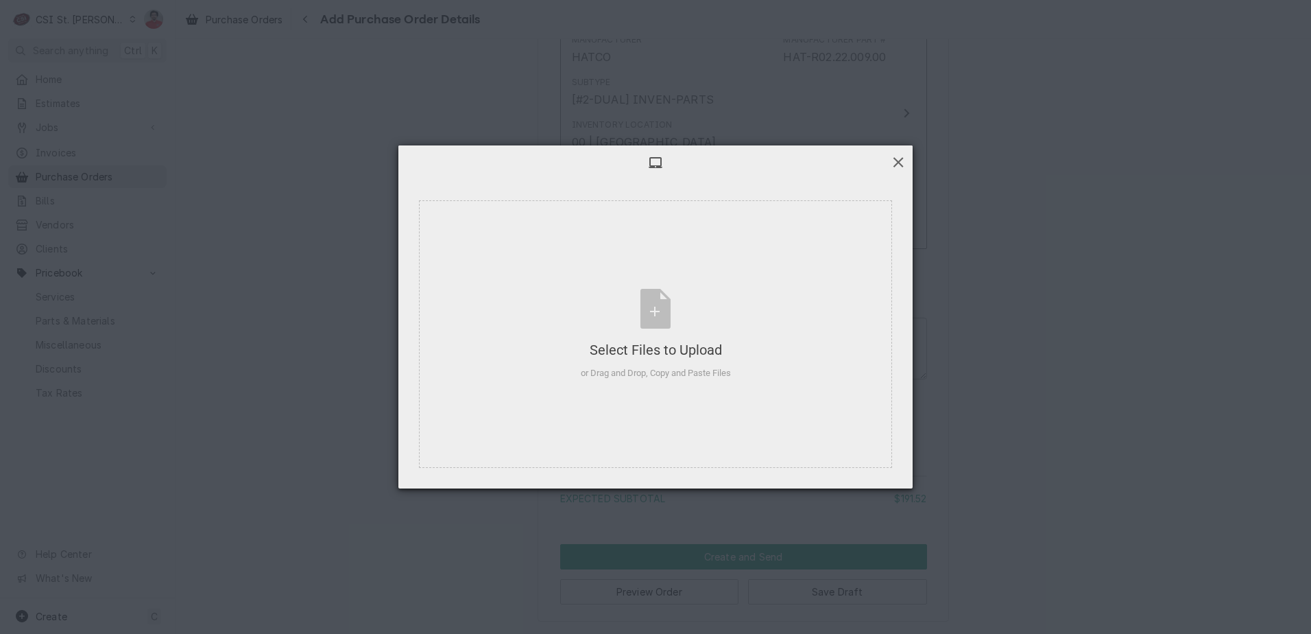
click at [901, 161] on span at bounding box center [898, 161] width 15 height 15
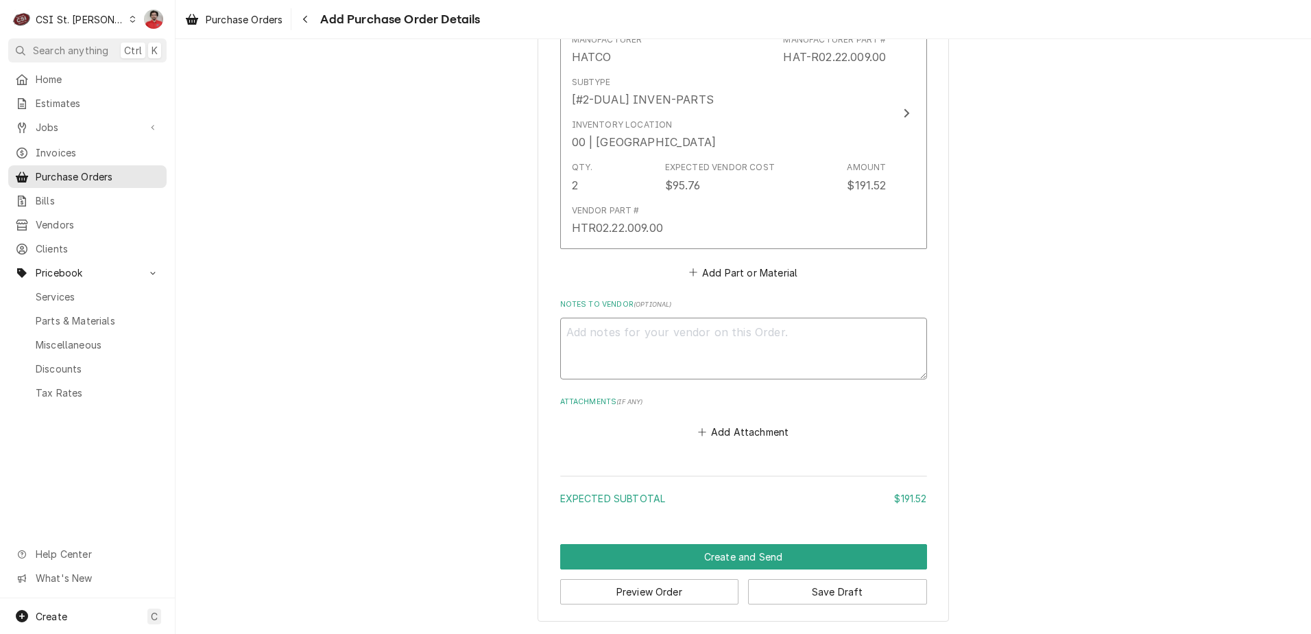
click at [697, 344] on textarea "Notes to Vendor ( optional )" at bounding box center [743, 349] width 367 height 62
paste textarea "TF PARTS - INV-403460"
type textarea "x"
type textarea "TF PARTS - INV-403460"
drag, startPoint x: 730, startPoint y: 328, endPoint x: 267, endPoint y: 324, distance: 463.0
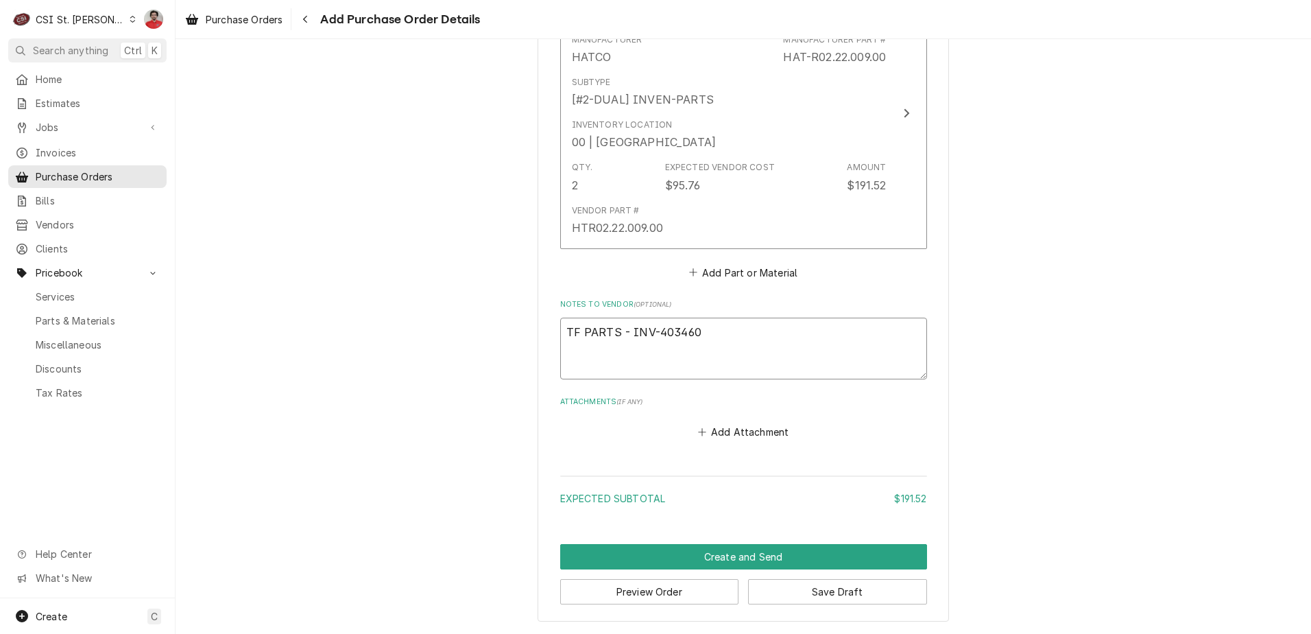
click at [268, 325] on div "Please provide the following information to create your purchase order: Basic D…" at bounding box center [744, 5] width 1136 height 1257
type textarea "x"
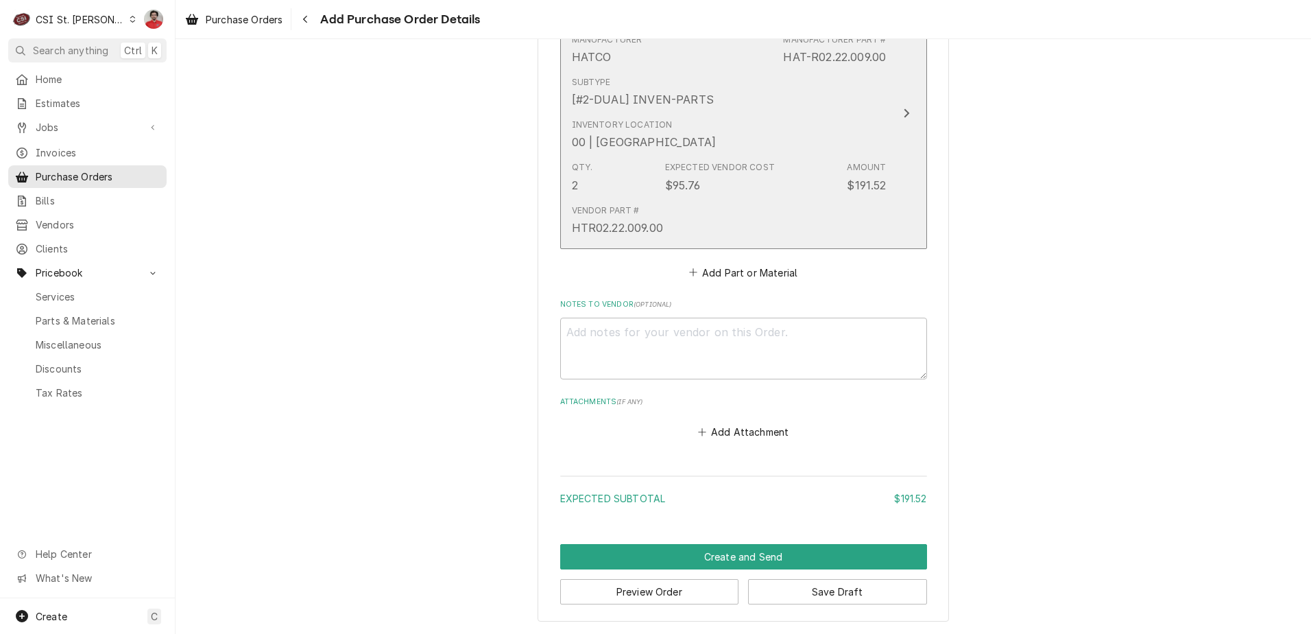
click at [722, 238] on div "Vendor Part # HTR02.22.009.00" at bounding box center [729, 220] width 315 height 43
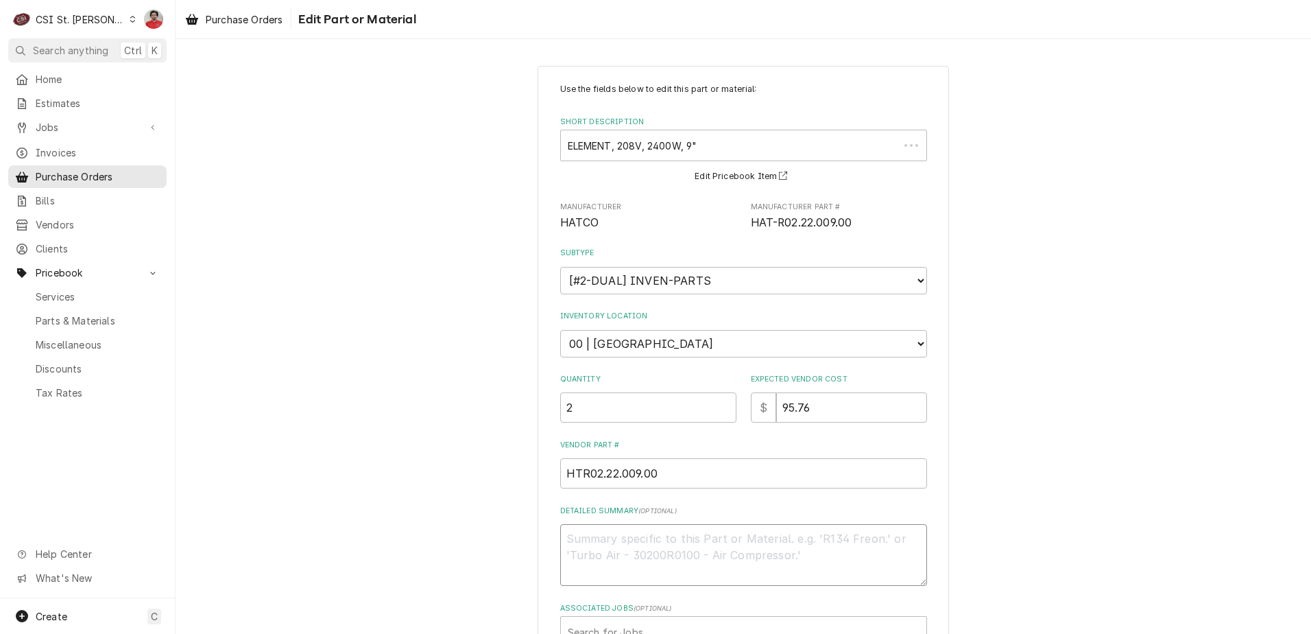
click at [644, 547] on textarea "Detailed Summary ( optional )" at bounding box center [743, 555] width 367 height 62
paste textarea "TF PARTS - INV-403460"
type textarea "x"
type textarea "TF PARTS - INV-403460"
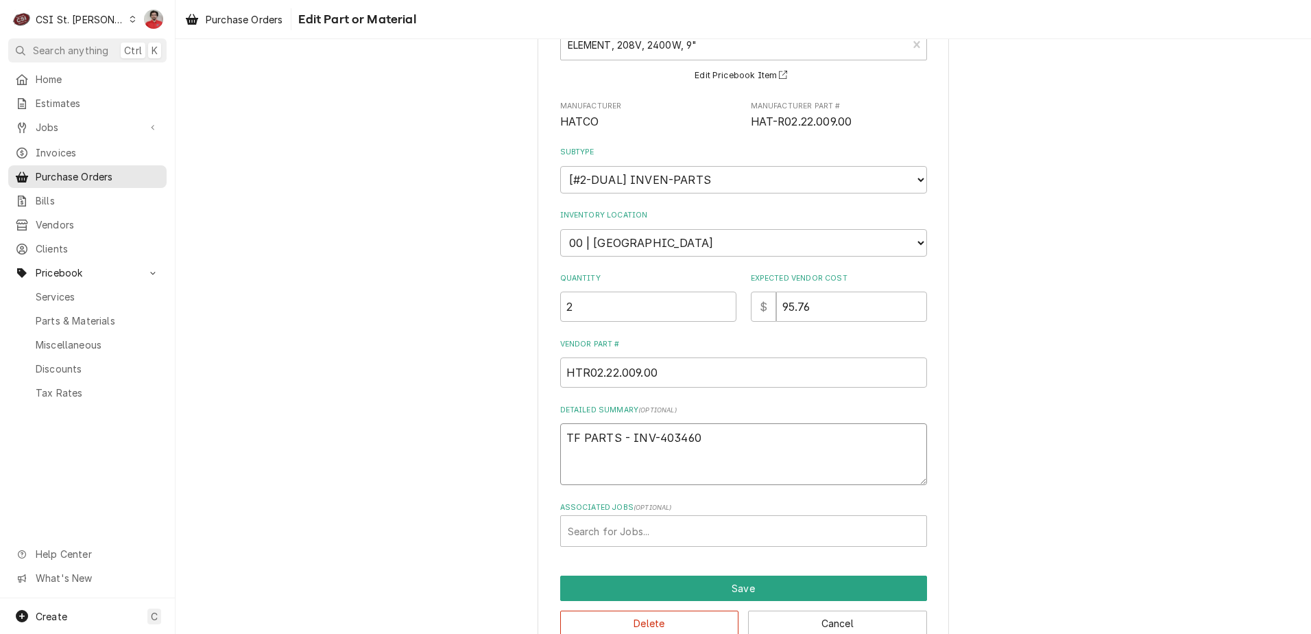
scroll to position [132, 0]
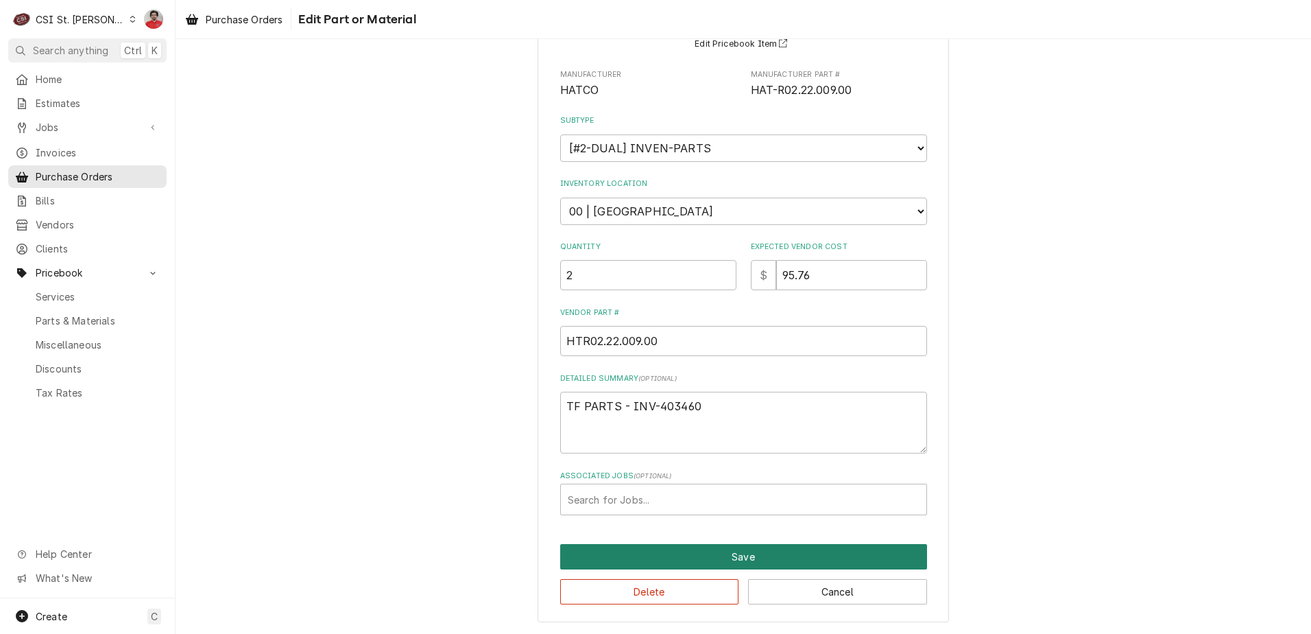
click at [685, 558] on button "Save" at bounding box center [743, 556] width 367 height 25
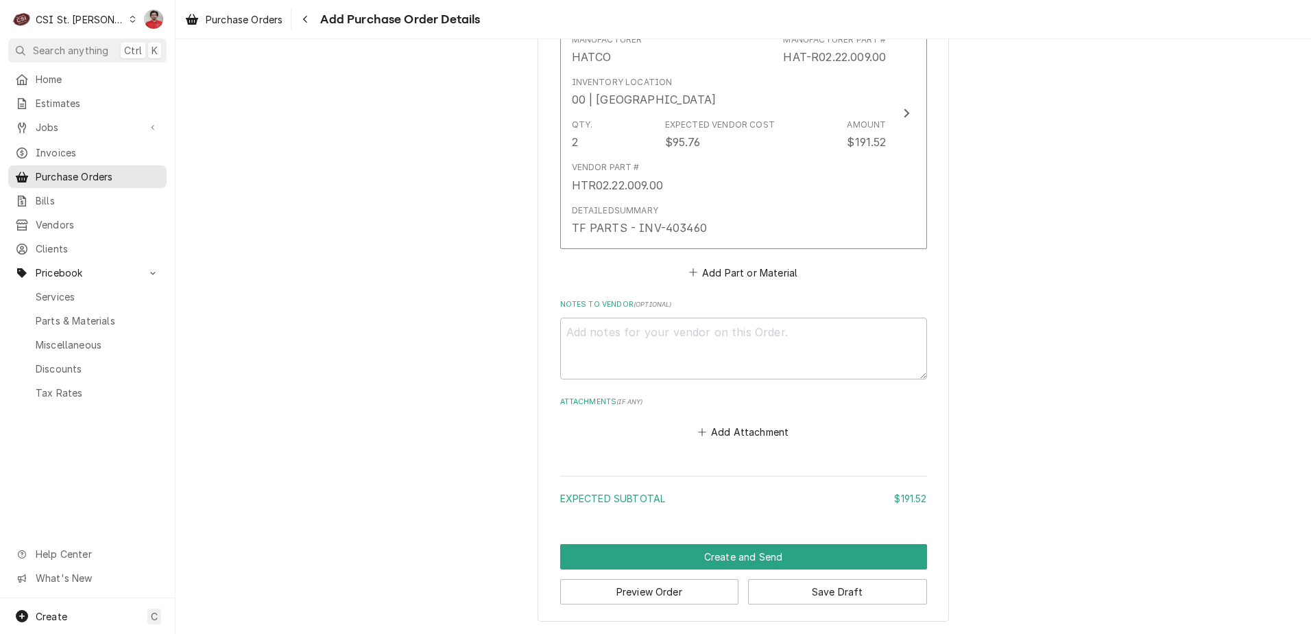
scroll to position [660, 0]
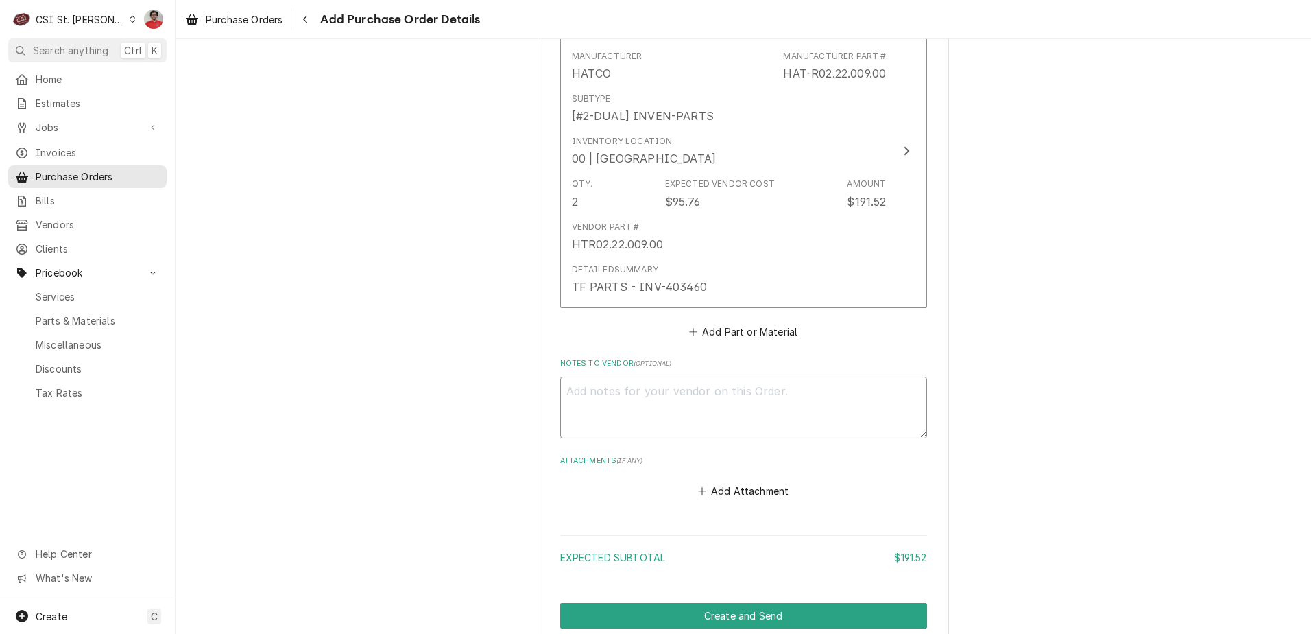
click at [650, 412] on textarea "Notes to Vendor ( optional )" at bounding box center [743, 408] width 367 height 62
type textarea "x"
type textarea "P"
type textarea "x"
type textarea "Pl"
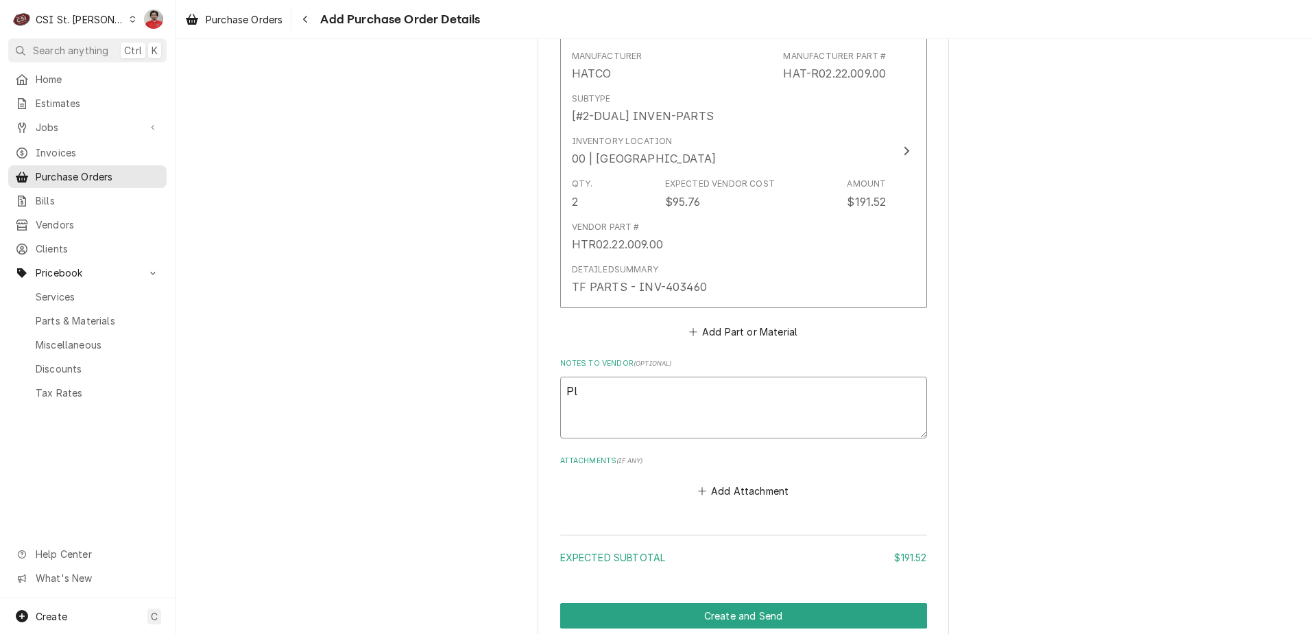
type textarea "x"
type textarea "Ple"
type textarea "x"
type textarea "Plea"
type textarea "x"
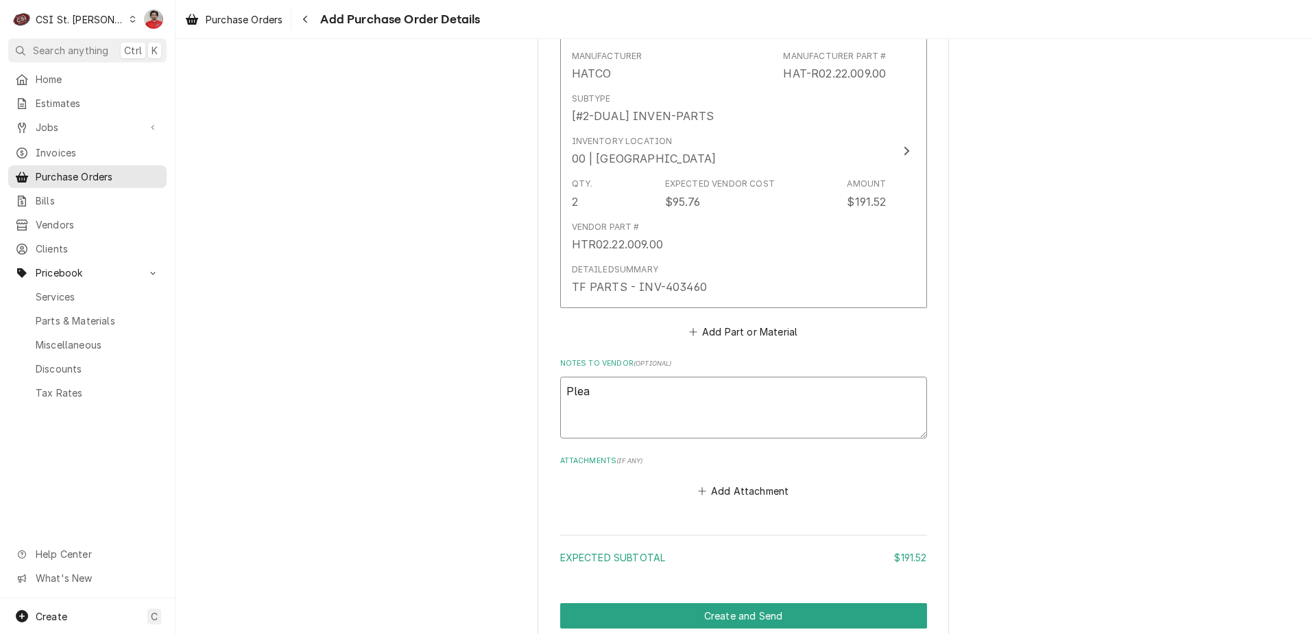
type textarea "Pleas"
type textarea "x"
type textarea "Please"
type textarea "x"
type textarea "Please"
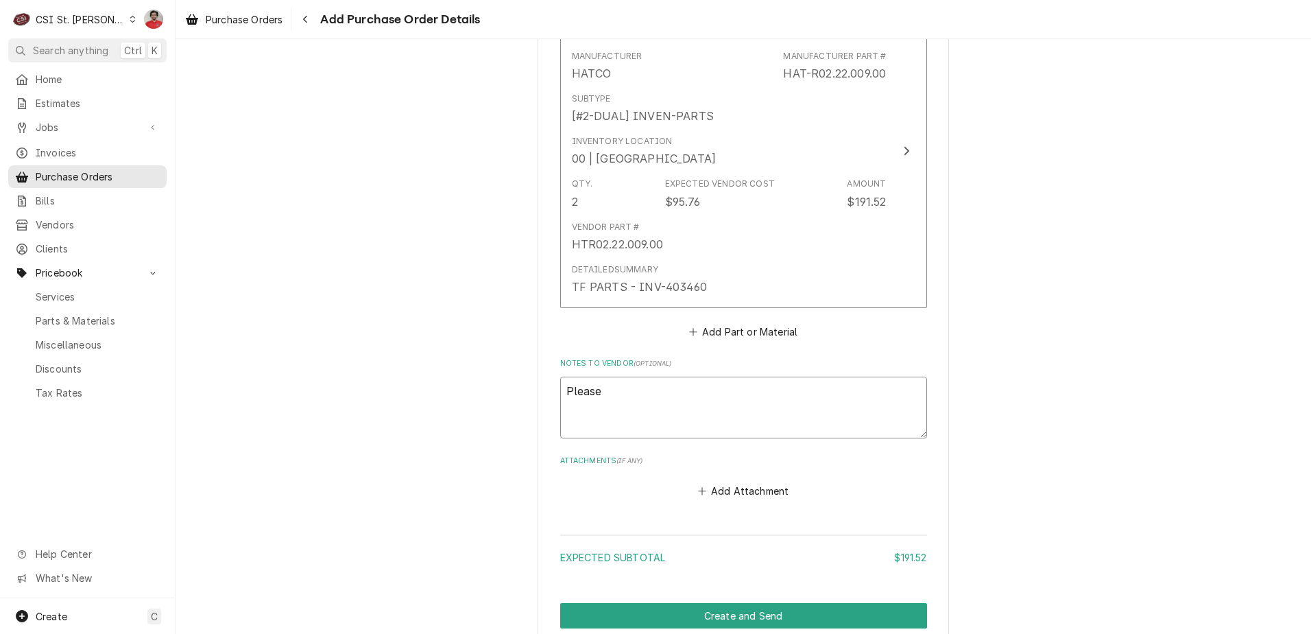
type textarea "x"
type textarea "D"
type textarea "x"
type textarea "DR"
type textarea "x"
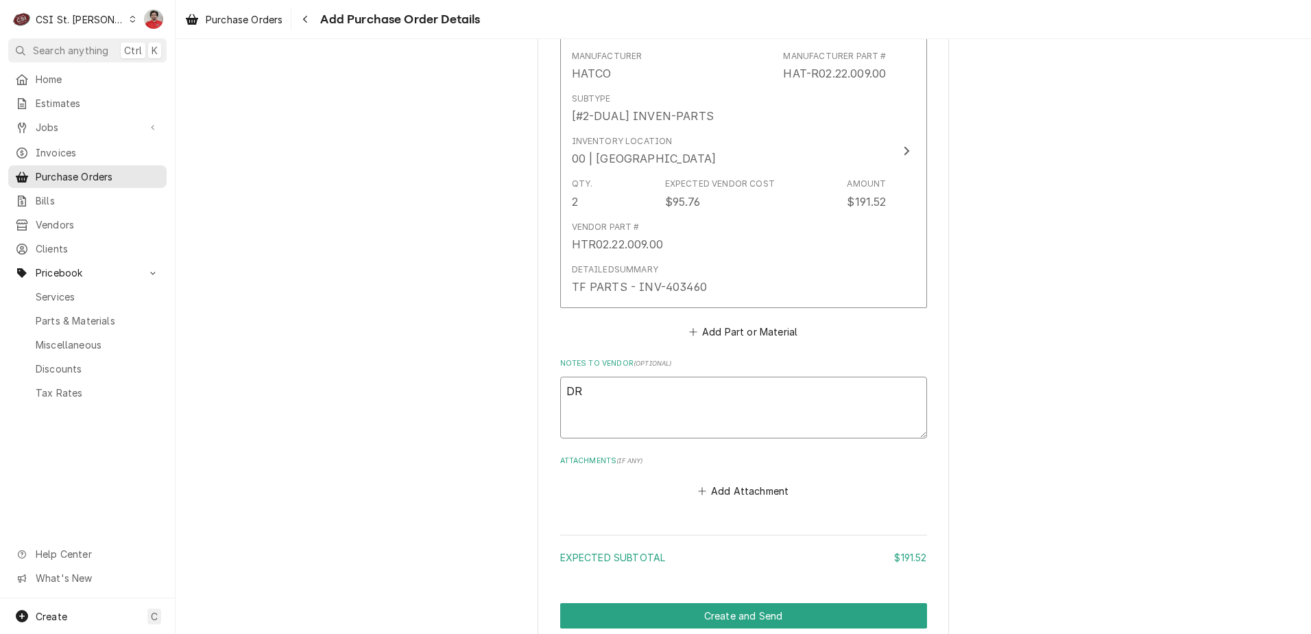
type textarea "DRO"
type textarea "x"
type textarea "DROP"
type textarea "x"
type textarea "DROP"
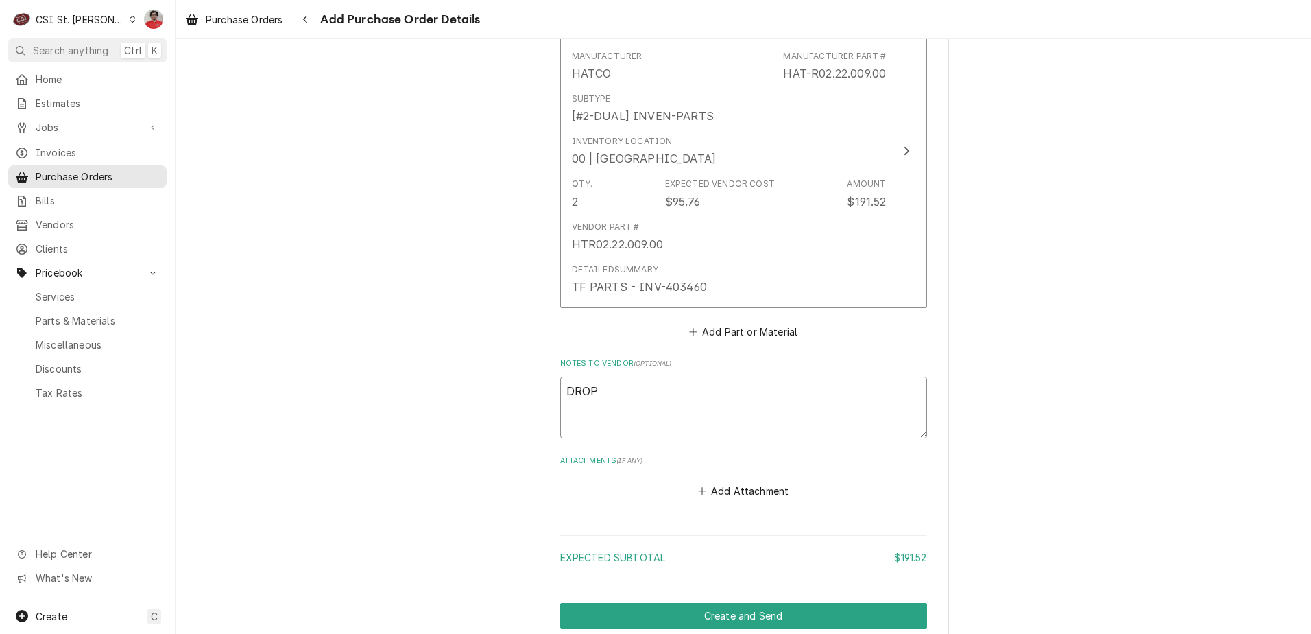
type textarea "x"
type textarea "DROP S"
type textarea "x"
type textarea "DROP SH"
type textarea "x"
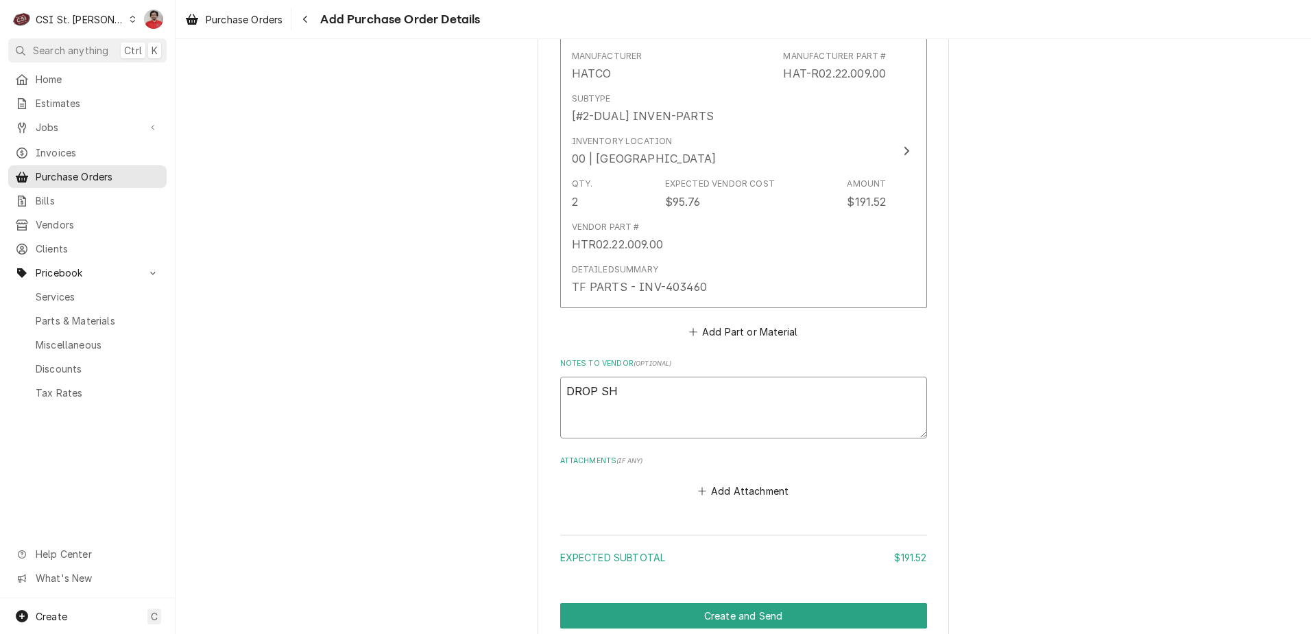
type textarea "DROP SHI"
type textarea "x"
type textarea "DROP SHIP"
type textarea "x"
type textarea "DROP SHIP"
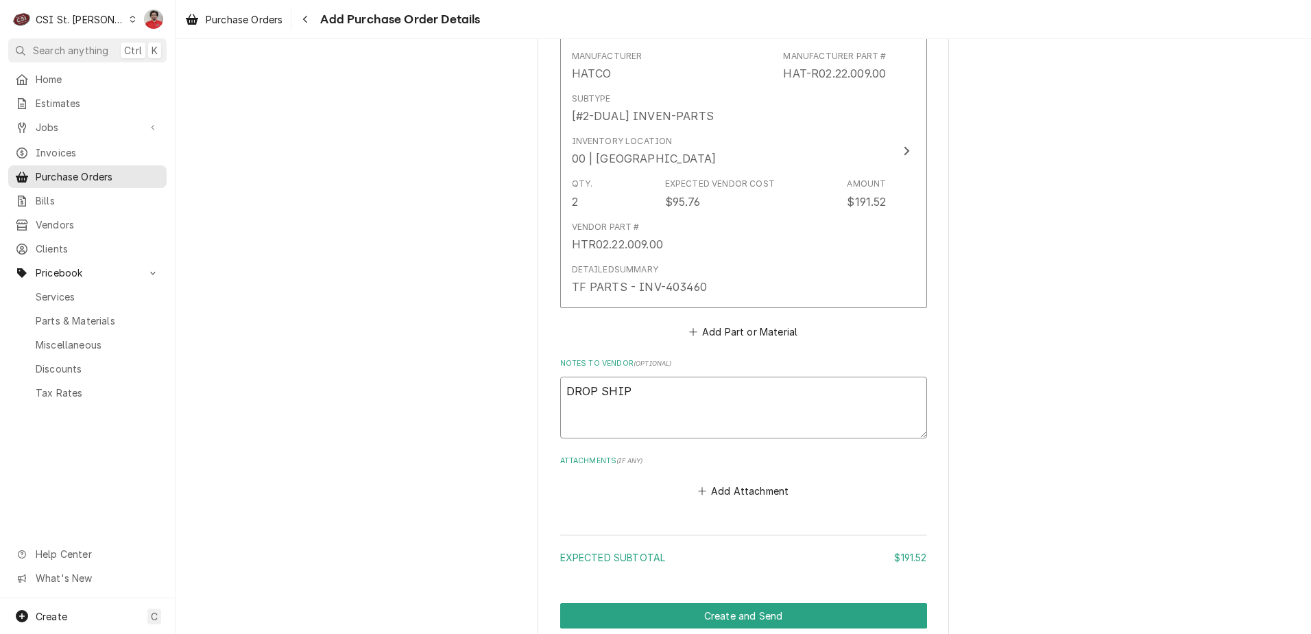
type textarea "x"
type textarea "DROP SHIP F"
type textarea "x"
type textarea "DROP SHIP FRO"
type textarea "x"
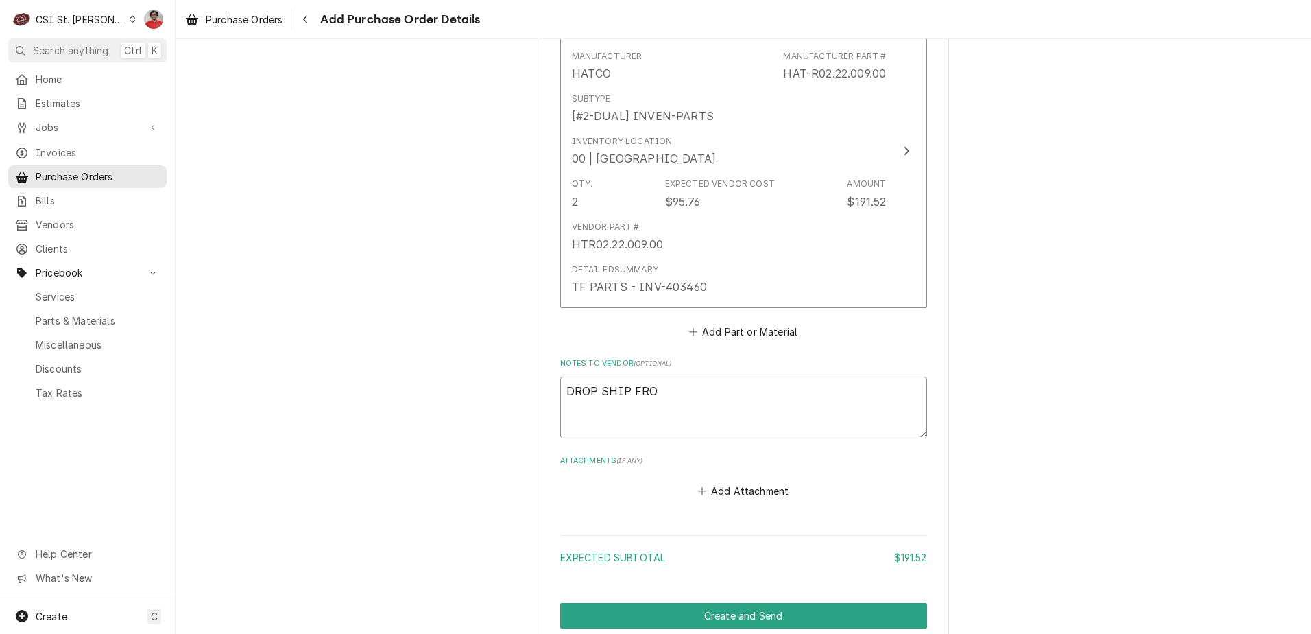
type textarea "DROP SHIP FROM"
type textarea "x"
type textarea "DROP SHIP FROM"
type textarea "x"
type textarea "DROP SHIP FROM M"
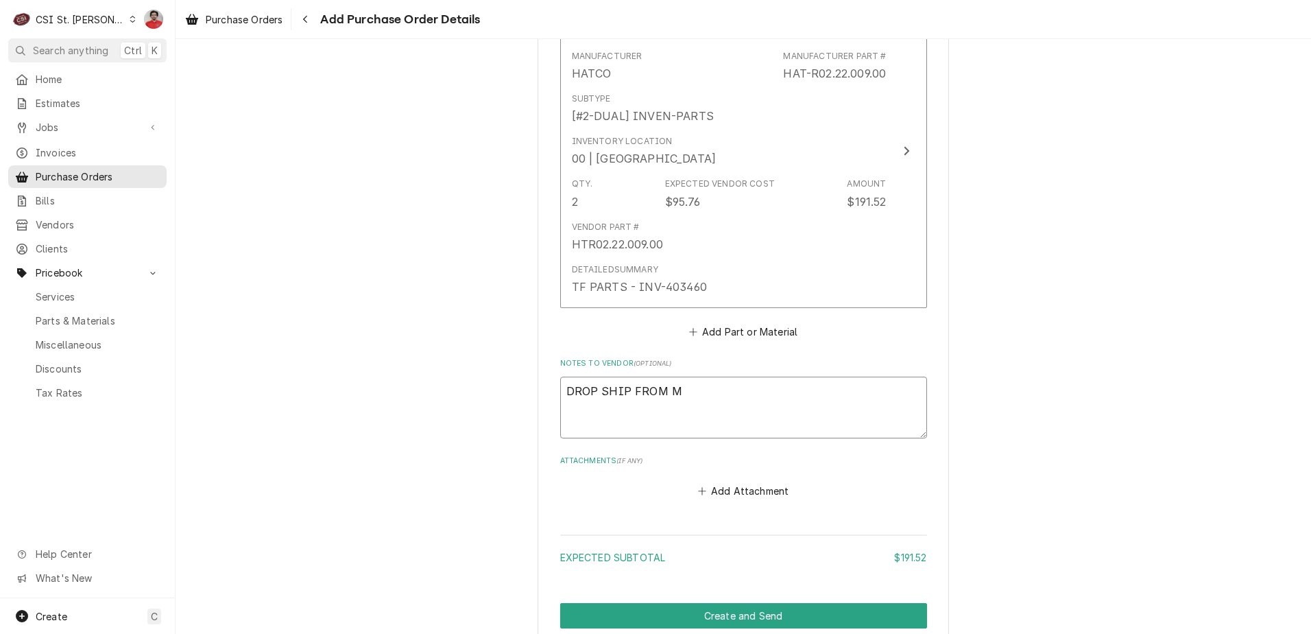
type textarea "x"
type textarea "DROP SHIP FROM MA"
type textarea "x"
type textarea "DROP SHIP FROM MAN"
type textarea "x"
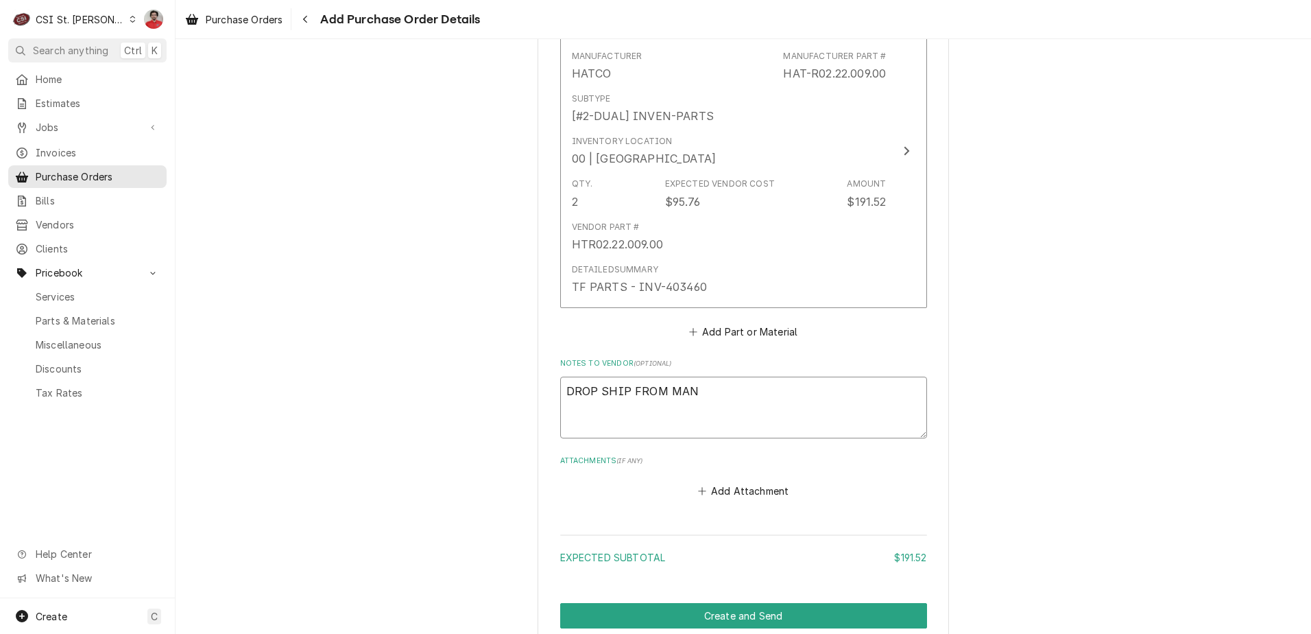
type textarea "DROP SHIP FROM MANU"
type textarea "x"
type textarea "DROP SHIP FROM MANUF"
type textarea "x"
type textarea "DROP SHIP FROM MANUFA"
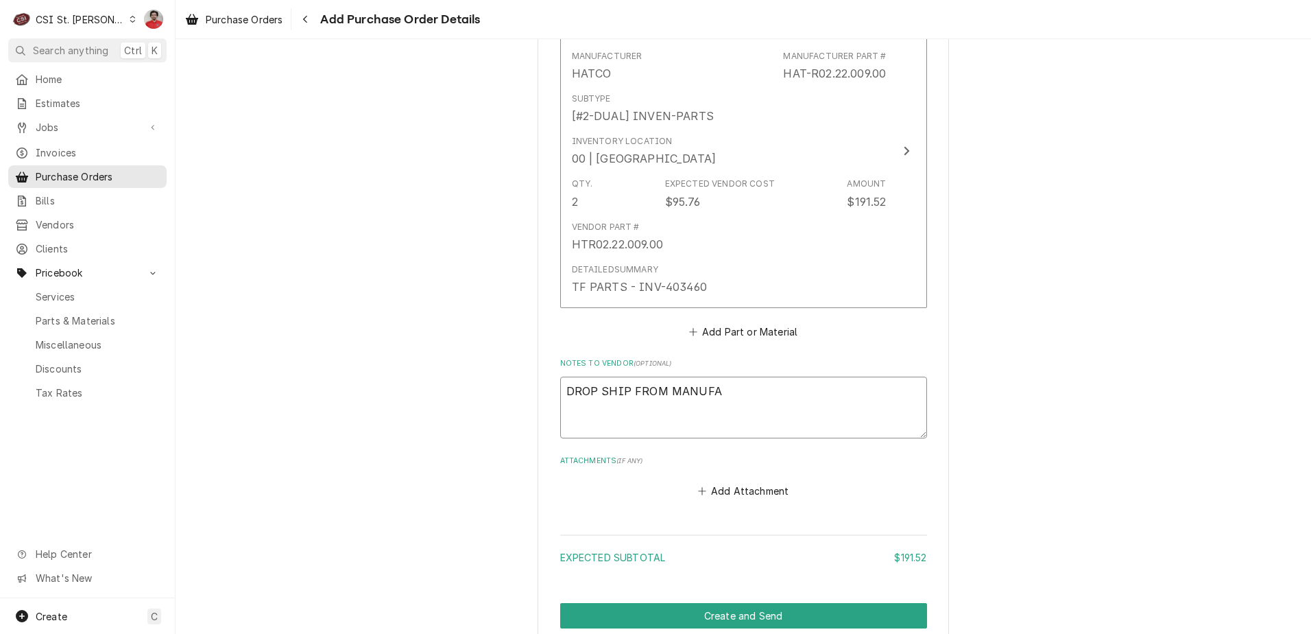
type textarea "x"
type textarea "DROP SHIP FROM MANUFAC"
type textarea "x"
type textarea "DROP SHIP FROM MANUFACT"
type textarea "x"
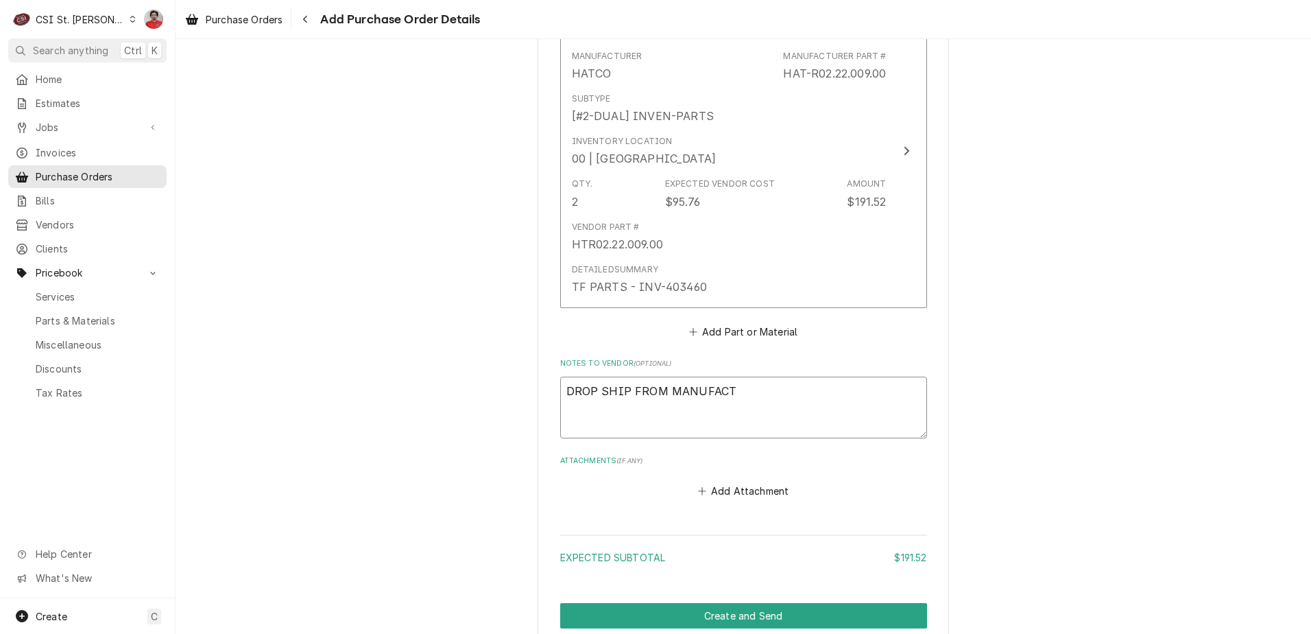
type textarea "DROP SHIP FROM MANUFACTU"
type textarea "x"
type textarea "DROP SHIP FROM MANUFACTUR"
type textarea "x"
type textarea "DROP SHIP FROM MANUFACTURE"
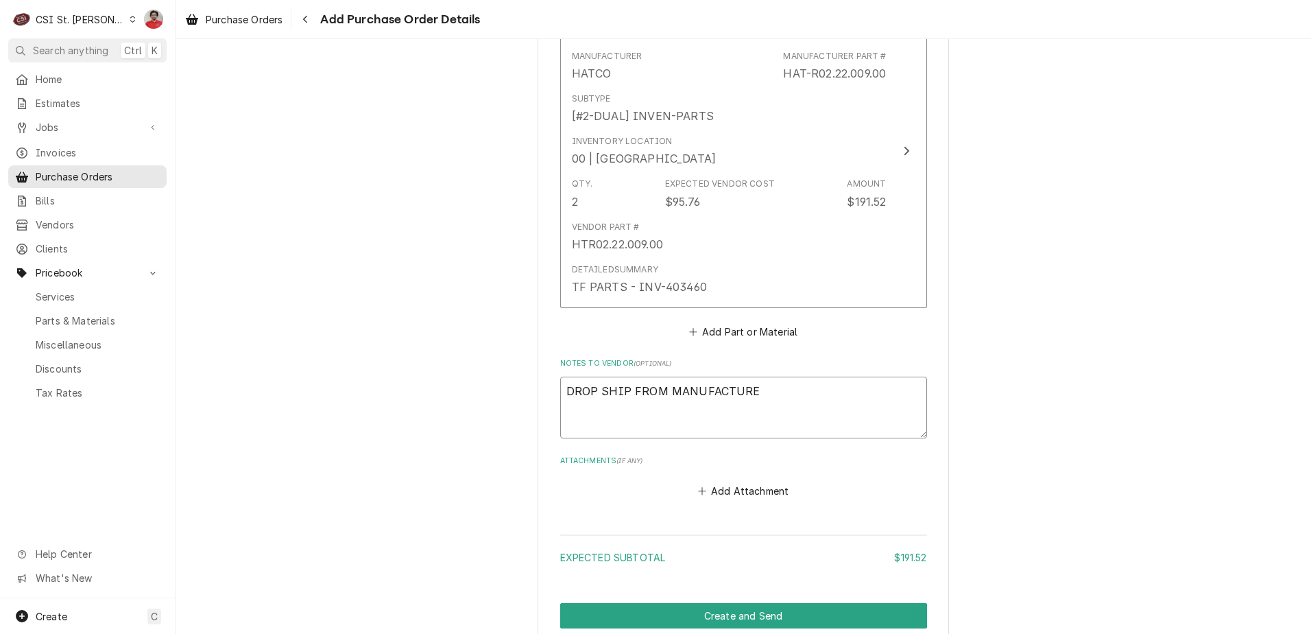
type textarea "x"
type textarea "DROP SHIP FROM MANUFACTURER"
click at [560, 388] on textarea "DROP SHIP FROM MANUFACTURER" at bounding box center [743, 408] width 367 height 62
type textarea "x"
type textarea "PDROP SHIP FROM MANUFACTURER"
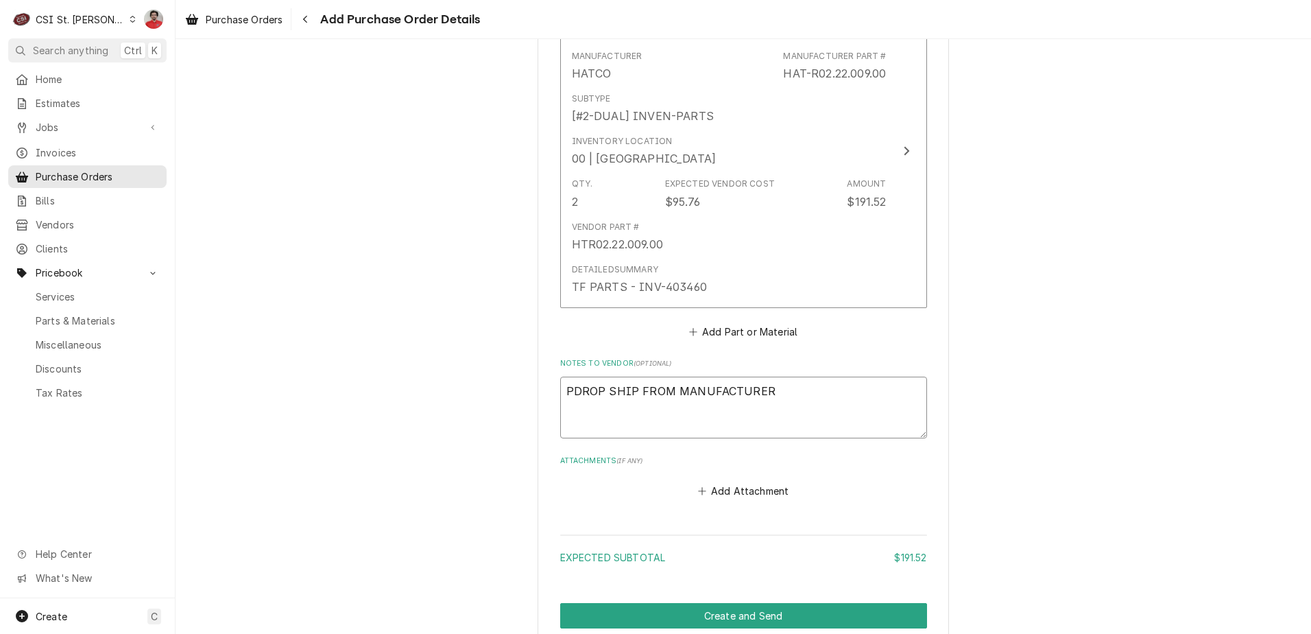
type textarea "x"
type textarea "PEDROP SHIP FROM MANUFACTURER"
type textarea "x"
type textarea "PELDROP SHIP FROM MANUFACTURER"
type textarea "x"
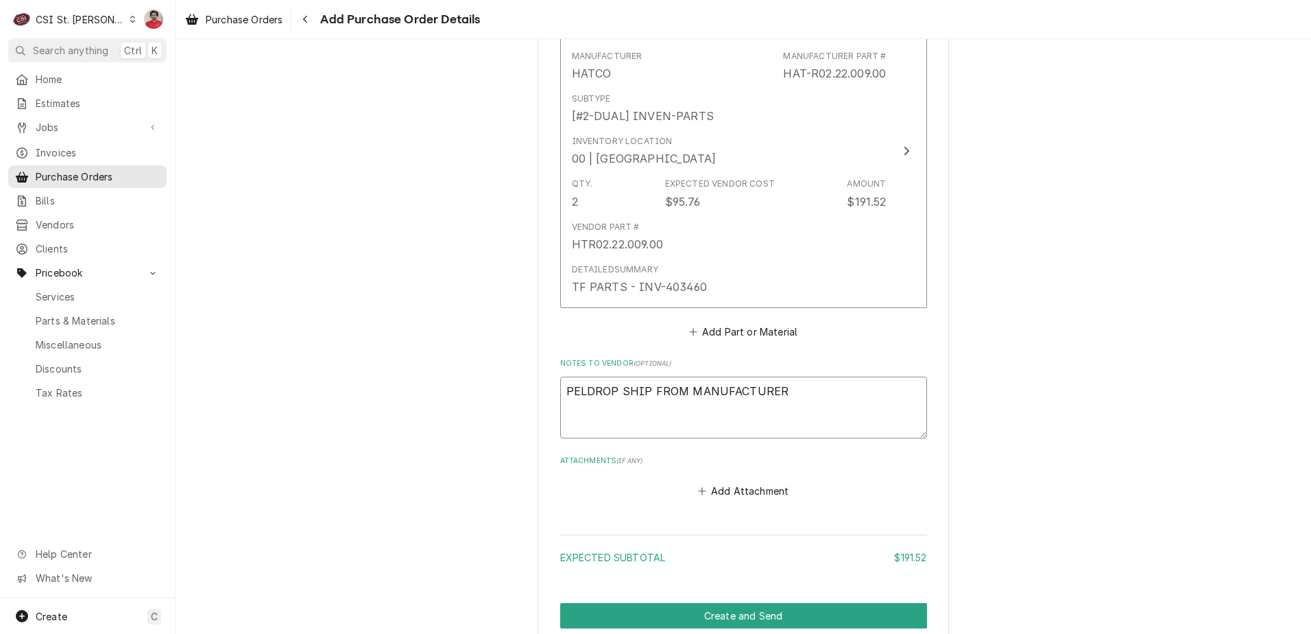
type textarea "PELADROP SHIP FROM MANUFACTURER"
type textarea "x"
type textarea "PELDROP SHIP FROM MANUFACTURER"
type textarea "x"
type textarea "PEDROP SHIP FROM MANUFACTURER"
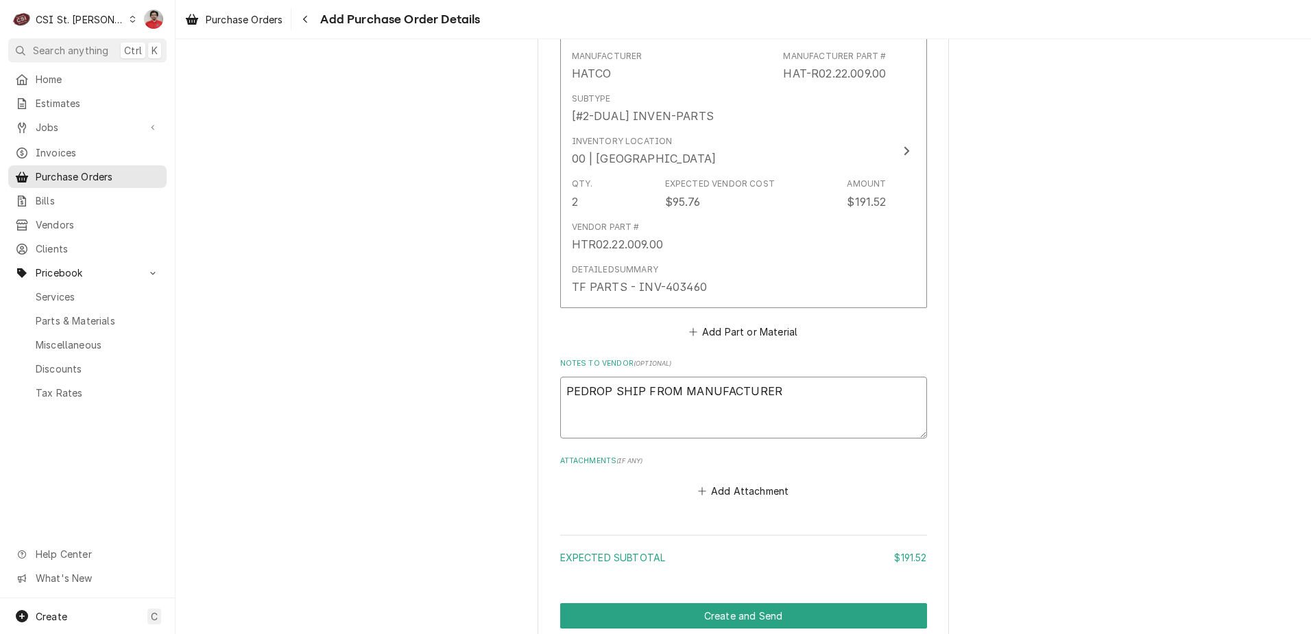
type textarea "x"
type textarea "PDROP SHIP FROM MANUFACTURER"
type textarea "x"
type textarea "PLDROP SHIP FROM MANUFACTURER"
type textarea "x"
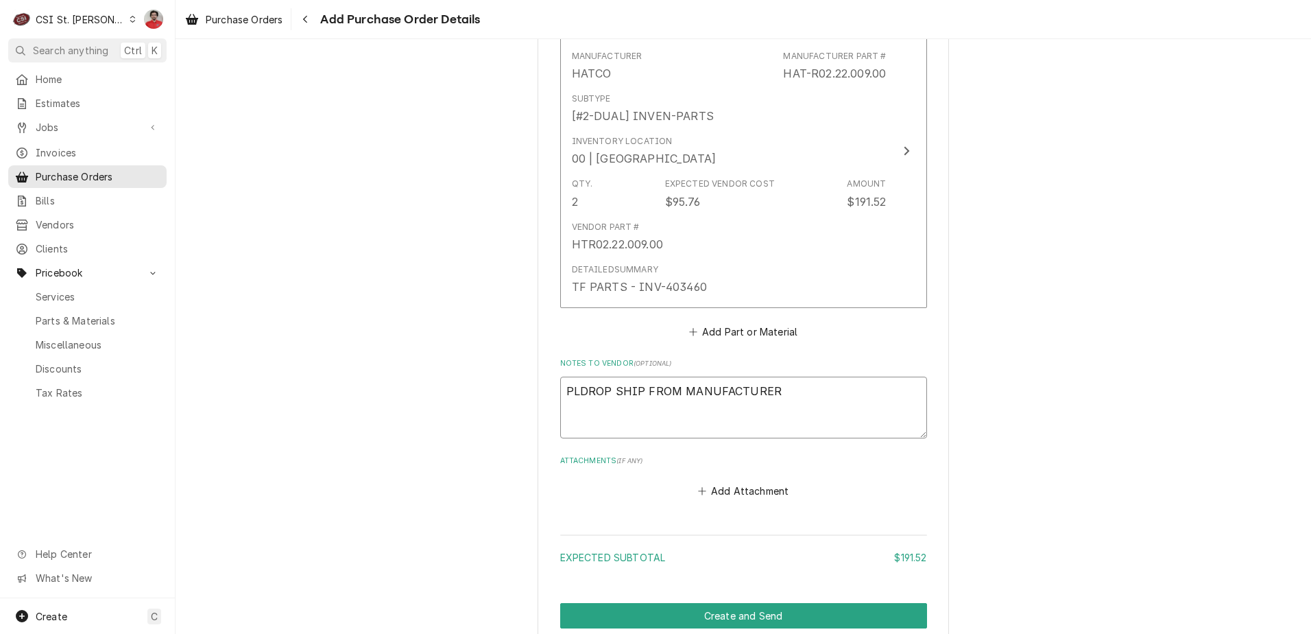
type textarea "PLEDROP SHIP FROM MANUFACTURER"
type textarea "x"
type textarea "PLEADROP SHIP FROM MANUFACTURER"
type textarea "x"
type textarea "PLEASDROP SHIP FROM MANUFACTURER"
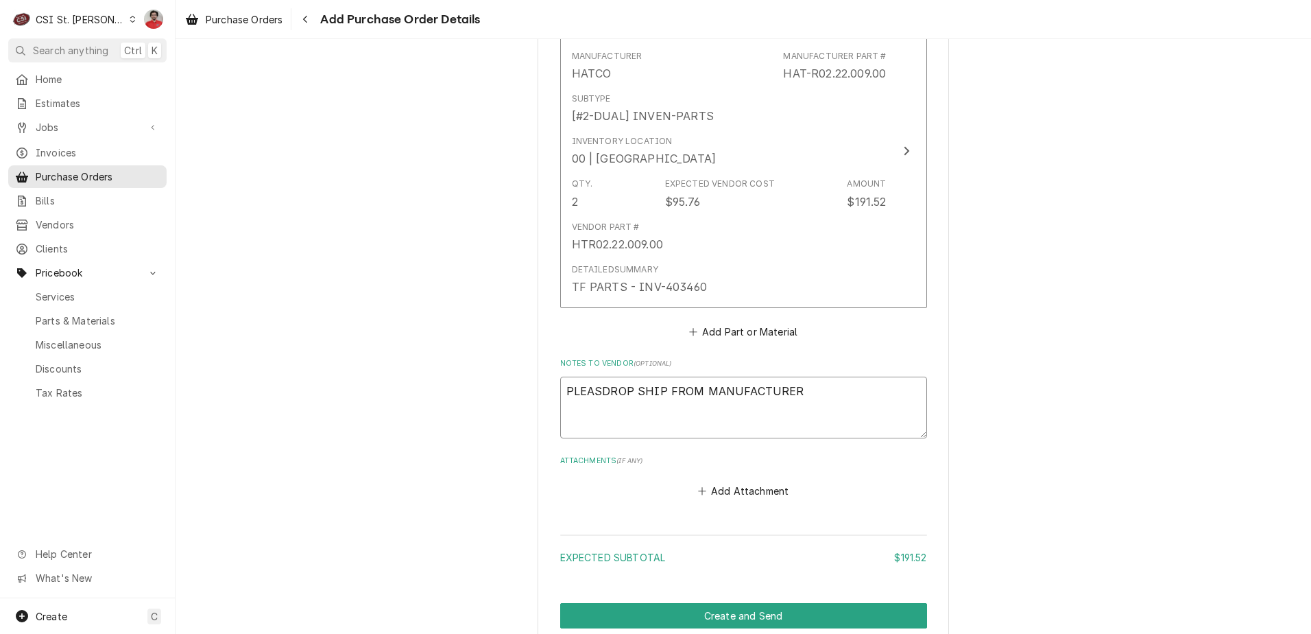
type textarea "x"
type textarea "PLEASEDROP SHIP FROM MANUFACTURER"
type textarea "x"
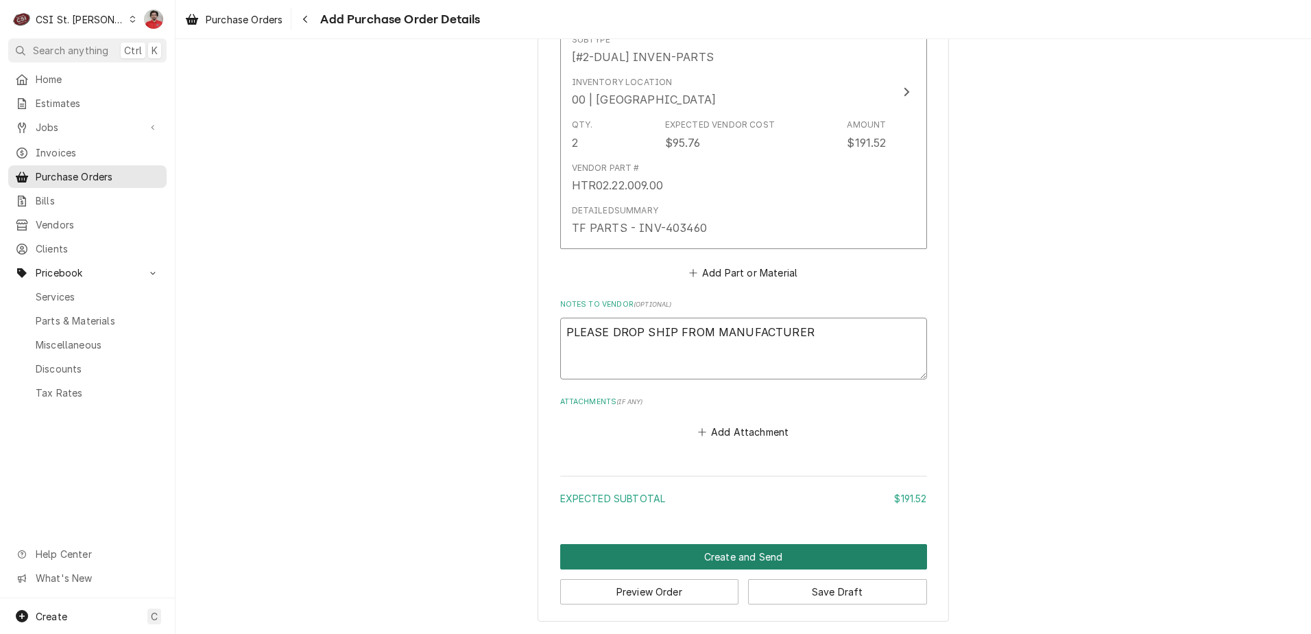
type textarea "PLEASE DROP SHIP FROM MANUFACTURER"
click at [713, 559] on button "Create and Send" at bounding box center [743, 556] width 367 height 25
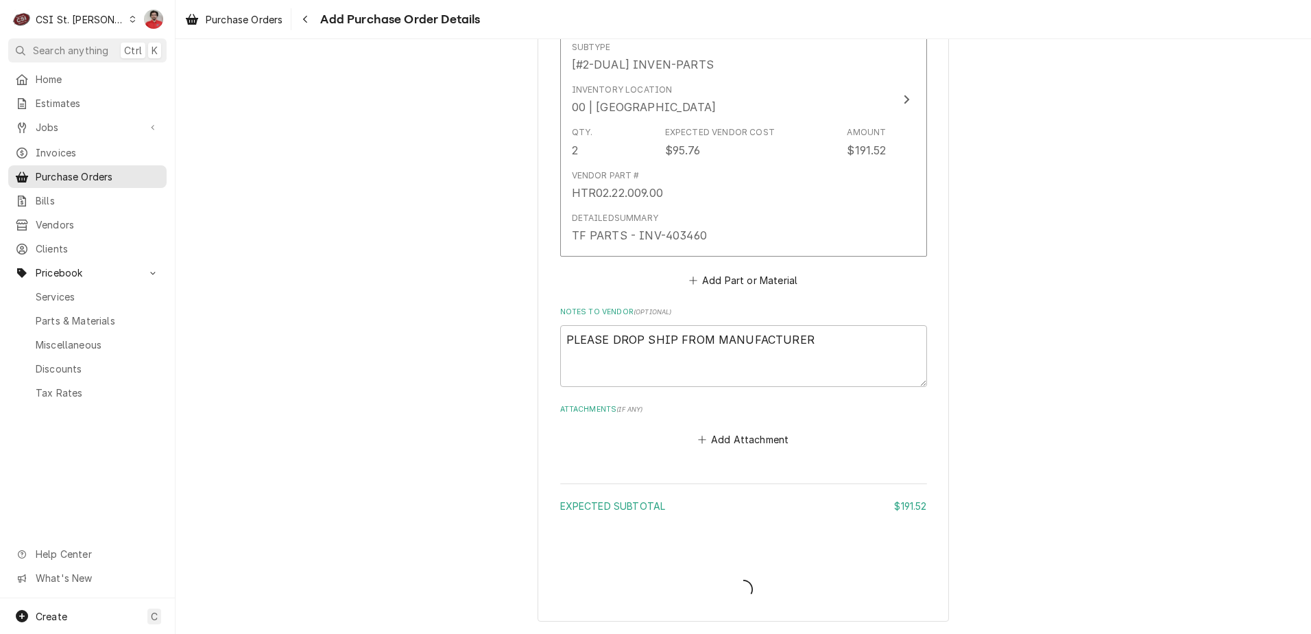
type textarea "x"
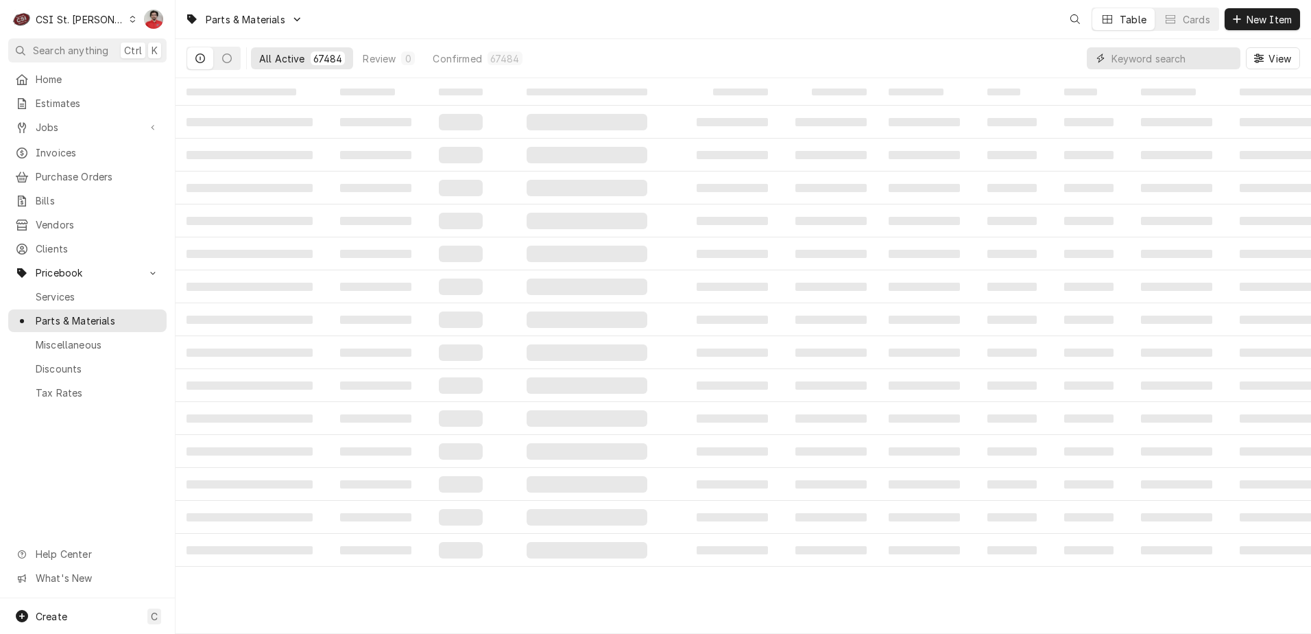
click at [1123, 56] on input "Dynamic Content Wrapper" at bounding box center [1173, 58] width 122 height 22
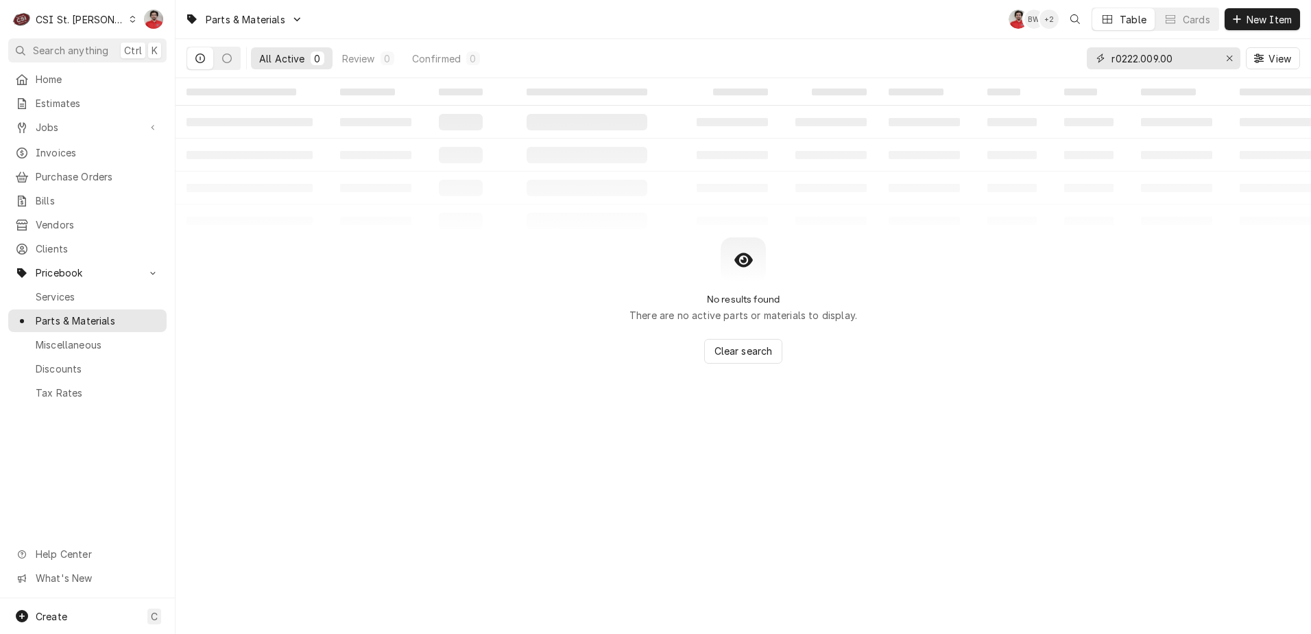
click at [1126, 60] on input "r0222.009.00" at bounding box center [1163, 58] width 103 height 22
drag, startPoint x: 1112, startPoint y: 58, endPoint x: 846, endPoint y: 31, distance: 267.5
click at [846, 31] on div "Parts & Materials NF BW + 2 Table Cards New Item All Active 0 Review 0 Confirme…" at bounding box center [744, 39] width 1136 height 78
type input "r0.22.009.00"
click at [1258, 24] on span "New Item" at bounding box center [1269, 19] width 51 height 14
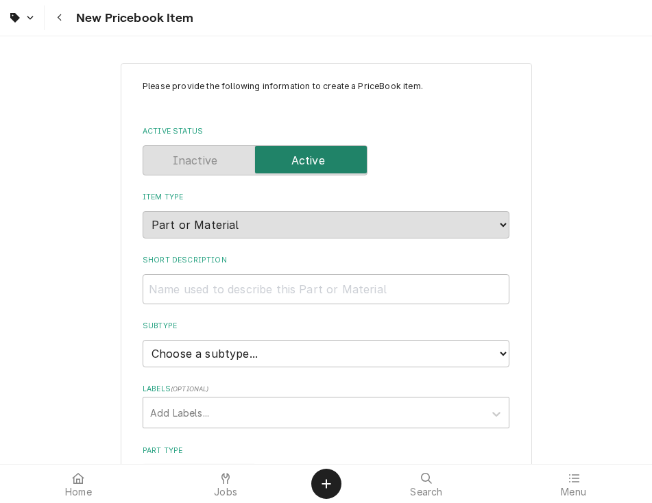
type textarea "x"
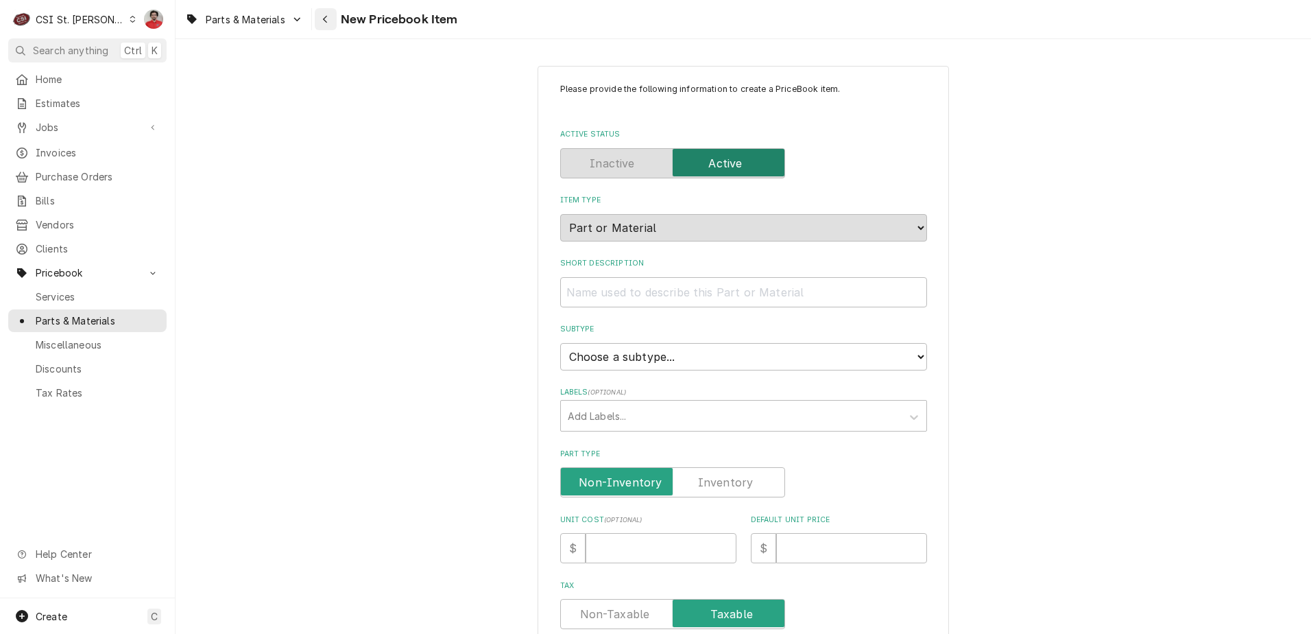
click at [328, 16] on icon "Navigate back" at bounding box center [325, 19] width 6 height 10
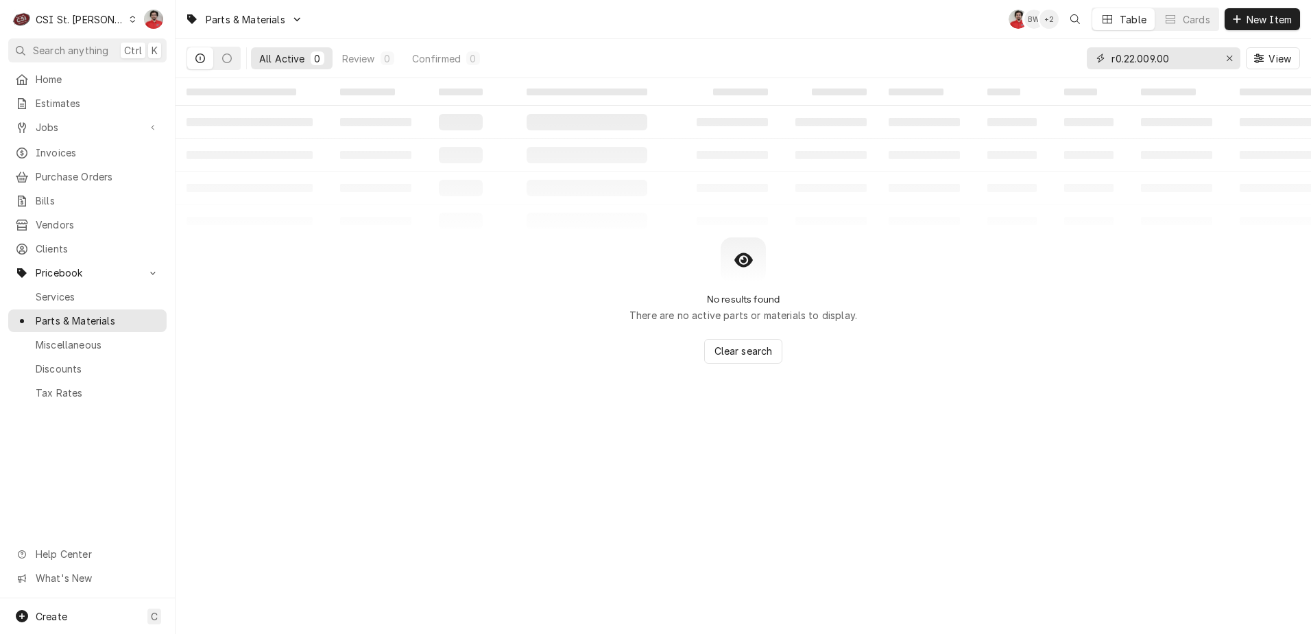
click at [1124, 62] on input "r0.22.009.00" at bounding box center [1163, 58] width 103 height 22
click at [1187, 57] on input "r02.22.009.00" at bounding box center [1163, 58] width 103 height 22
drag, startPoint x: 1187, startPoint y: 57, endPoint x: 947, endPoint y: 33, distance: 240.6
click at [947, 33] on div "Parts & Materials NF BW + 2 Table Cards New Item All Active 0 Review 0 Confirme…" at bounding box center [744, 39] width 1136 height 78
type input "r02.22.009.00"
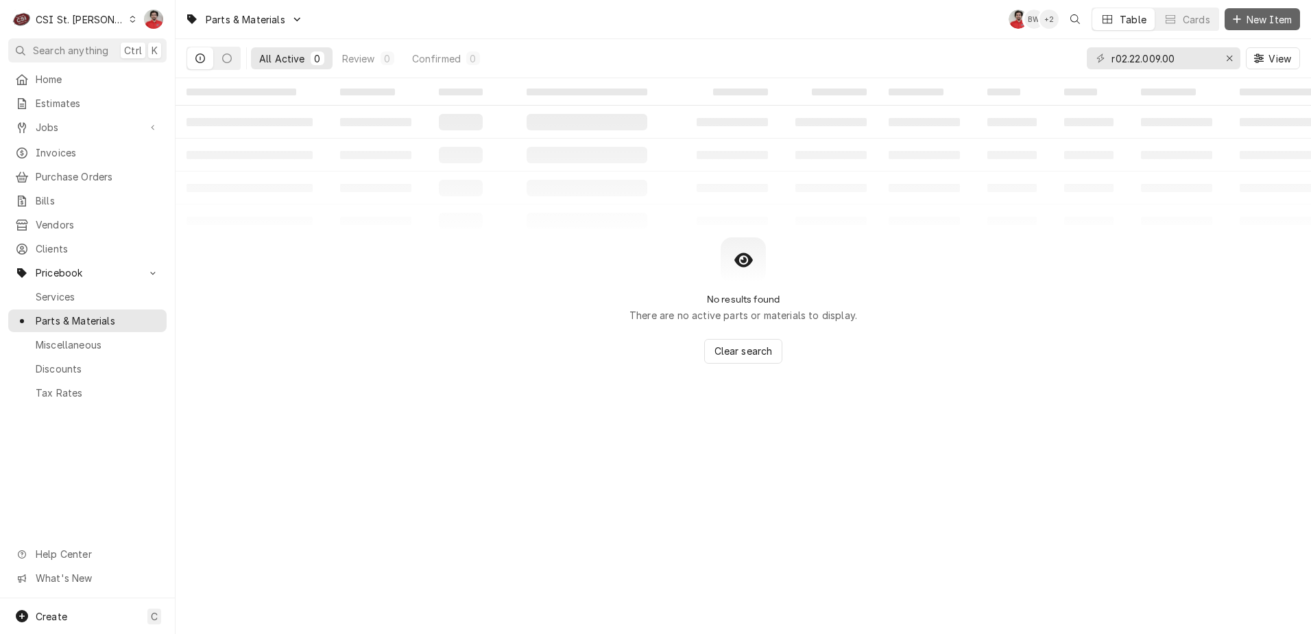
click at [1267, 22] on span "New Item" at bounding box center [1269, 19] width 51 height 14
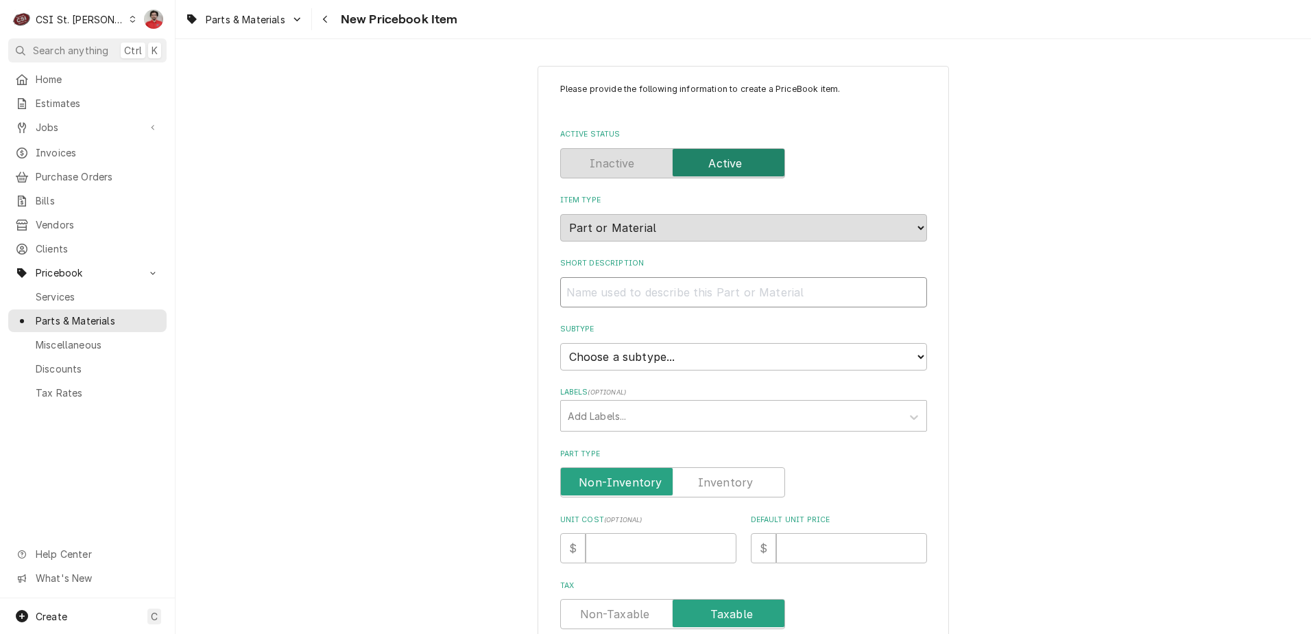
click at [639, 304] on input "Short Description" at bounding box center [743, 292] width 367 height 30
type textarea "x"
type input "E"
type textarea "x"
type input "EL"
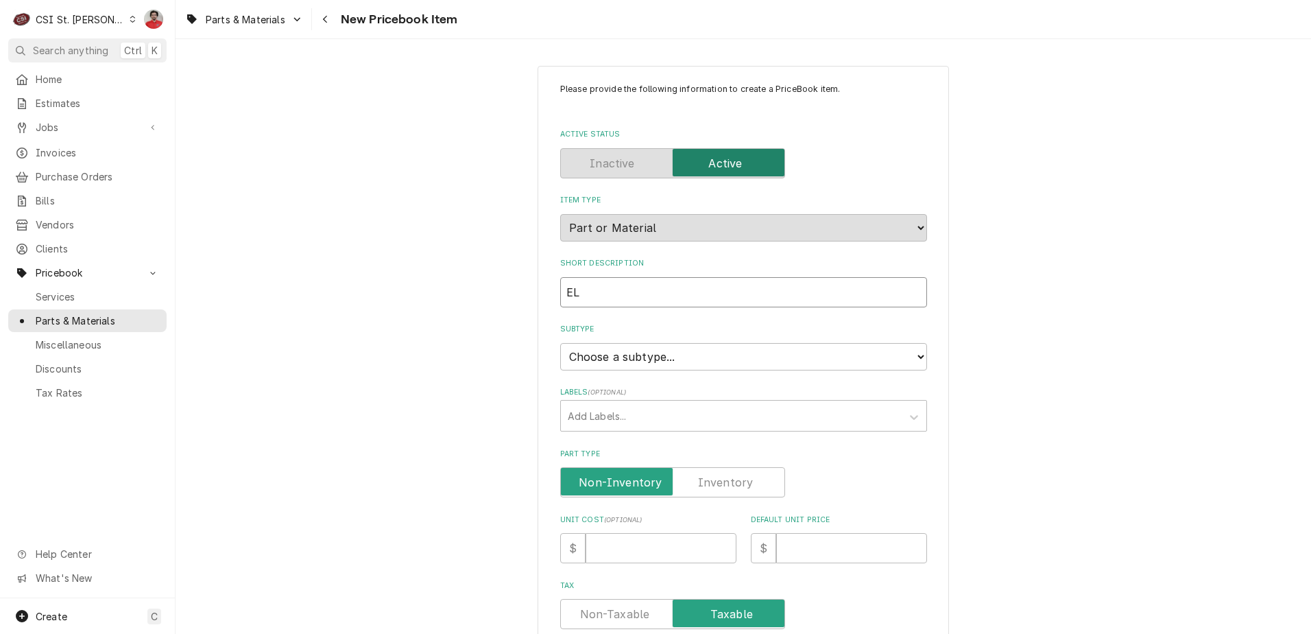
type textarea "x"
type input "ELE"
type textarea "x"
type input "ELEM"
type textarea "x"
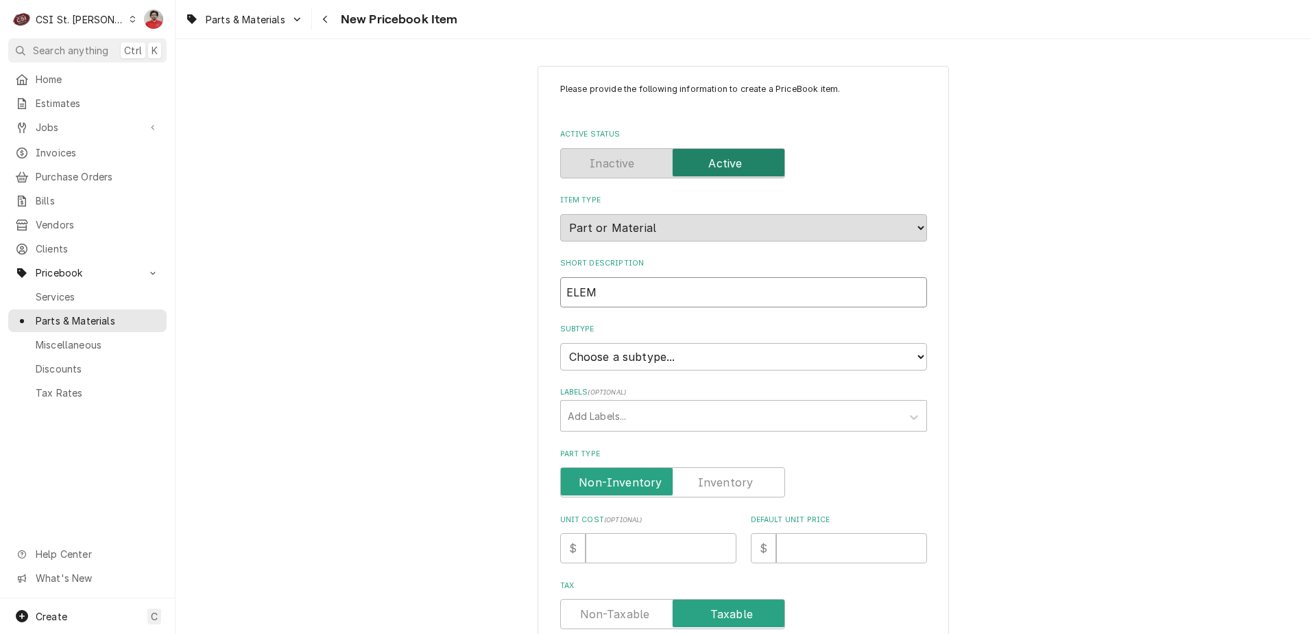
type input "ELEME"
type textarea "x"
type input "ELEMEN"
type textarea "x"
type input "ELEMENT"
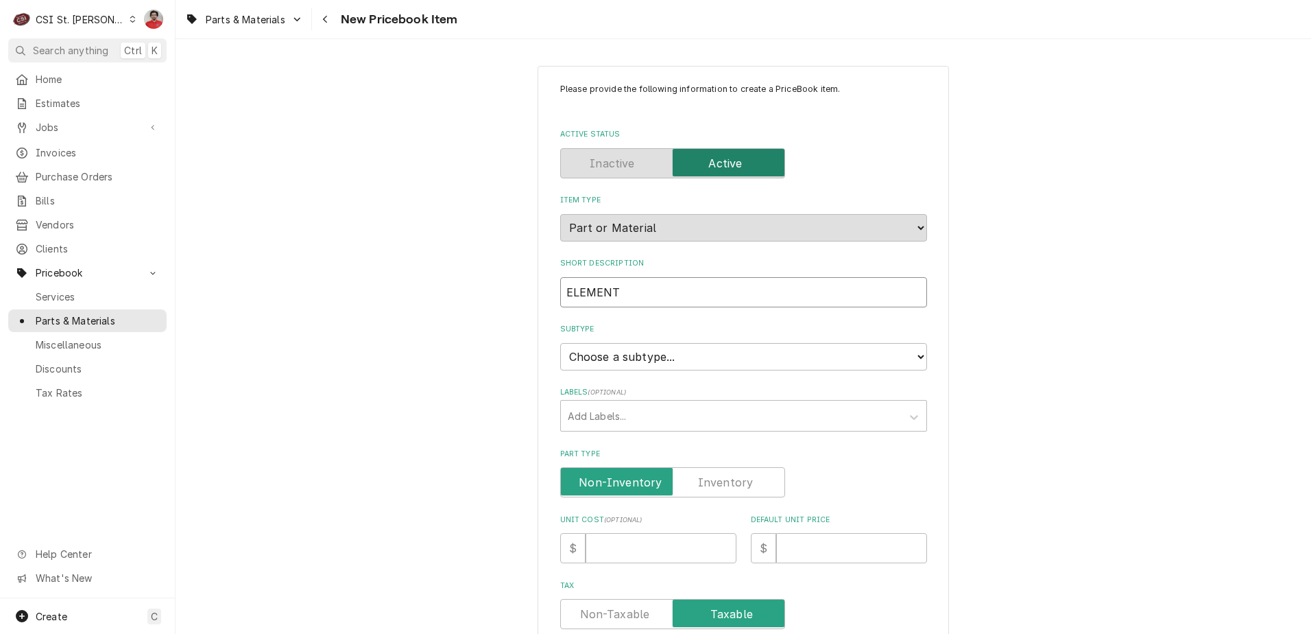
type textarea "x"
type input "ELEMENT,"
type textarea "x"
type input "ELEMENT,"
type textarea "x"
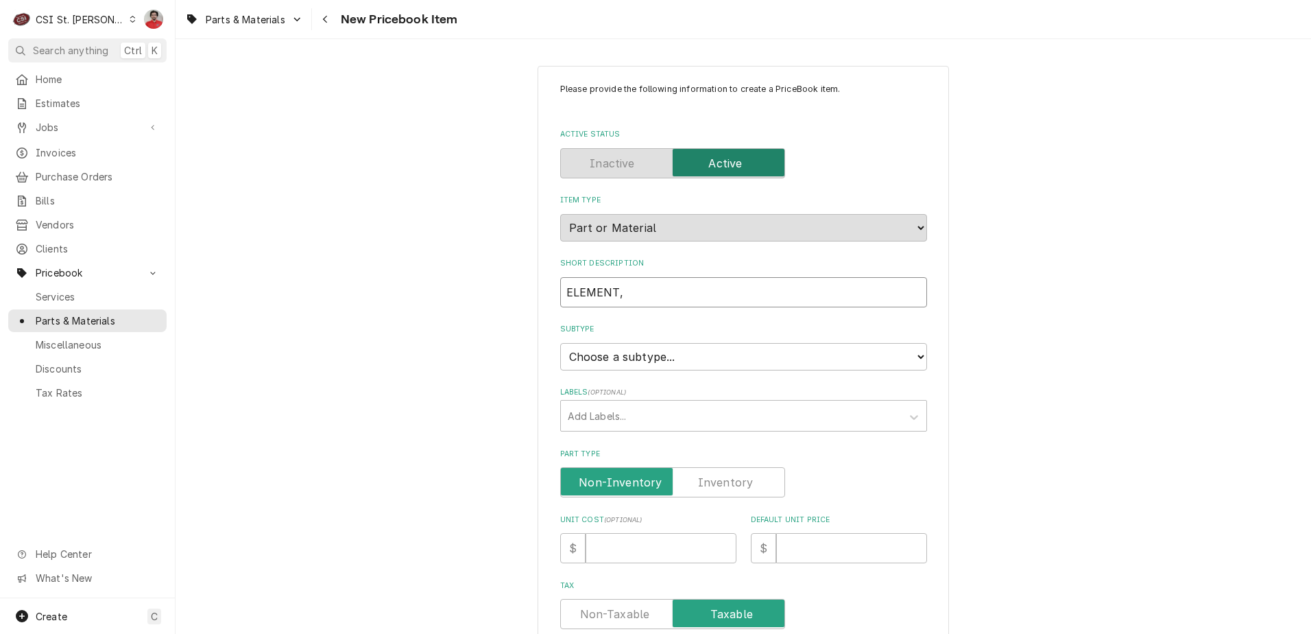
type input "ELEMENT, 2"
type textarea "x"
type input "ELEMENT, 20"
type textarea "x"
type input "ELEMENT, 208"
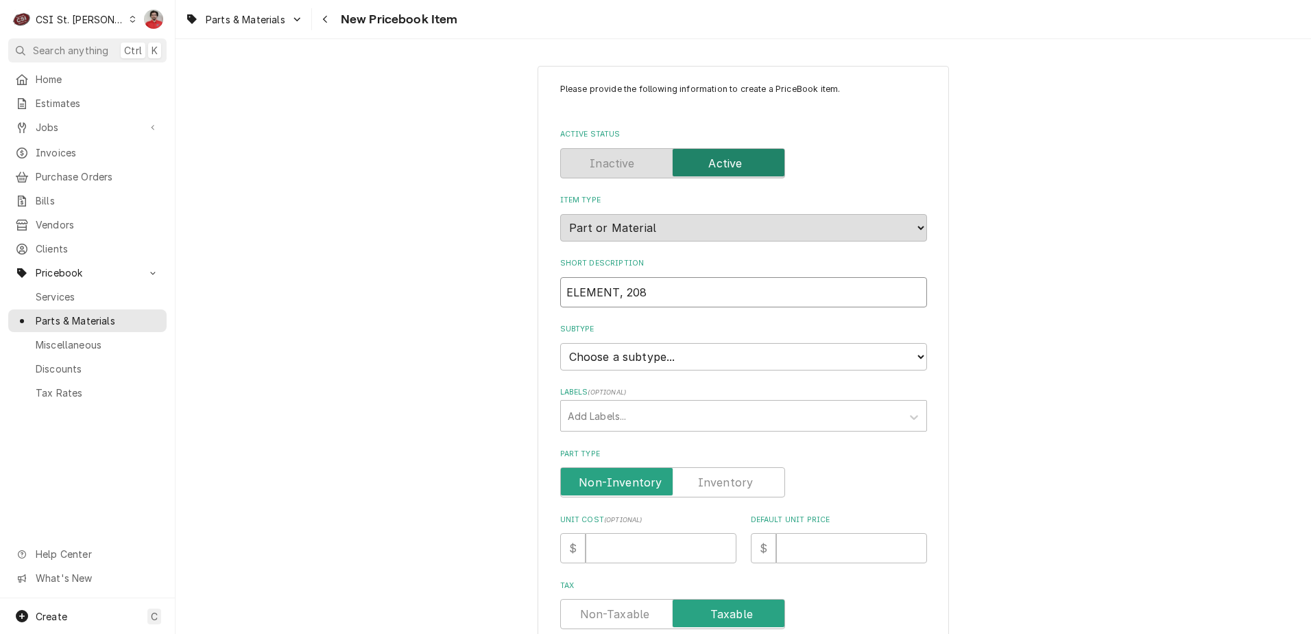
type textarea "x"
type input "ELEMENT, 208V"
type textarea "x"
type input "ELEMENT, 208V,"
type textarea "x"
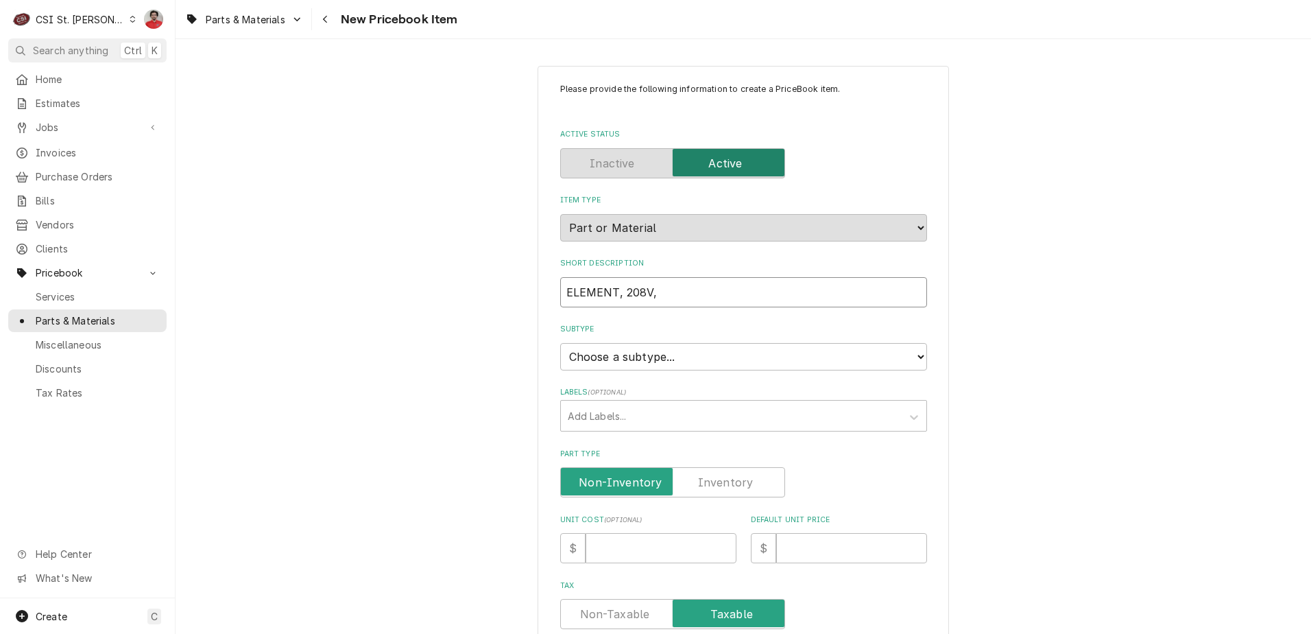
type input "ELEMENT, 208V,"
type textarea "x"
type input "ELEMENT, 208V, 2"
type textarea "x"
type input "ELEMENT, 208V, 24"
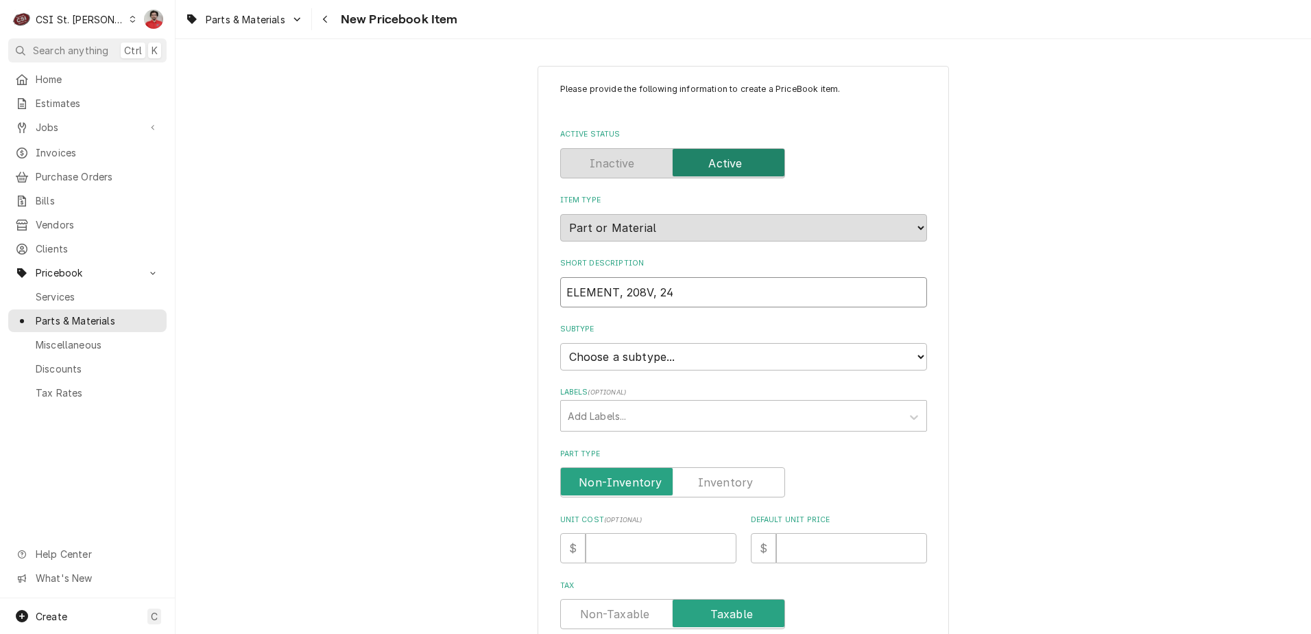
type textarea "x"
type input "ELEMENT, 208V, 240"
type textarea "x"
type input "ELEMENT, 208V, 2400"
type textarea "x"
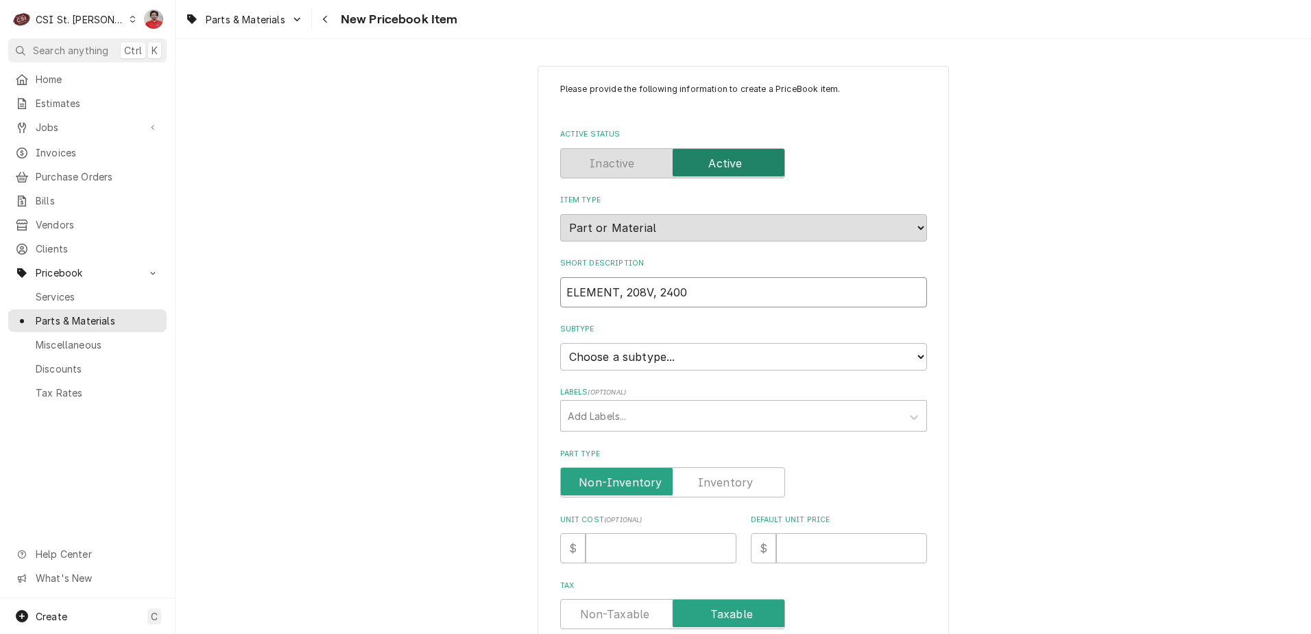
type input "ELEMENT, 208V, 2400V"
type textarea "x"
type input "ELEMENT, 208V, 2400"
type textarea "x"
type input "ELEMENT, 208V, 2400W"
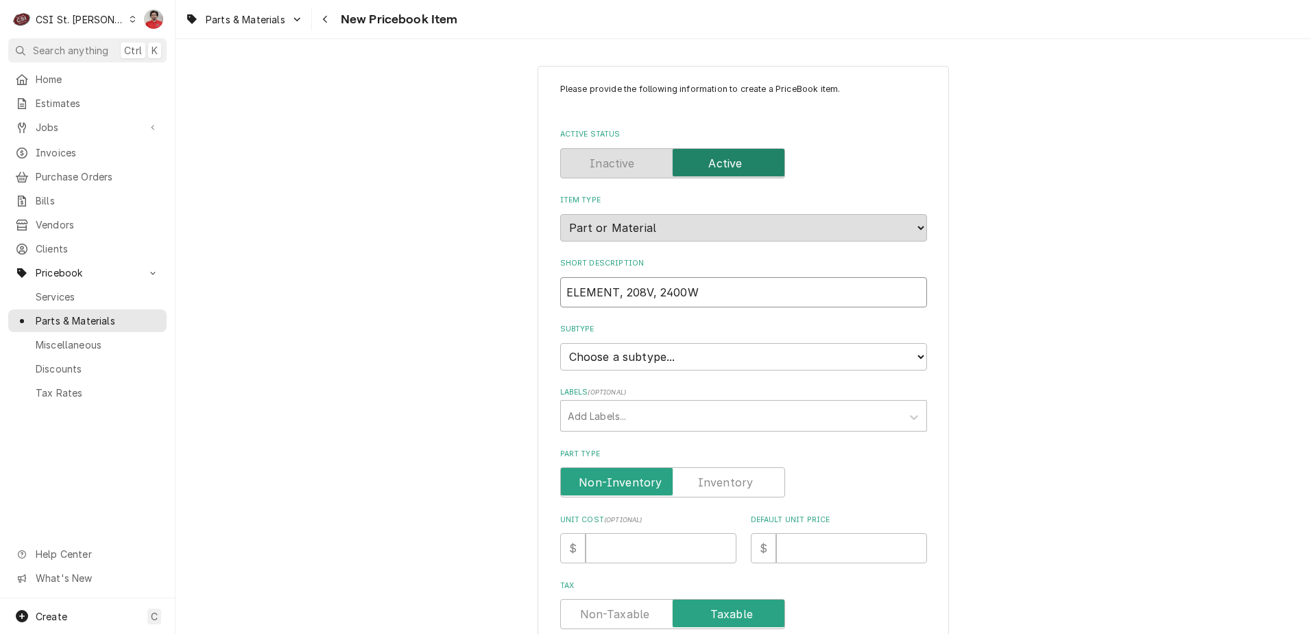
type textarea "x"
type input "ELEMENT, 208V, 2400W,"
type textarea "x"
type input "ELEMENT, 208V, 2400W,"
type textarea "x"
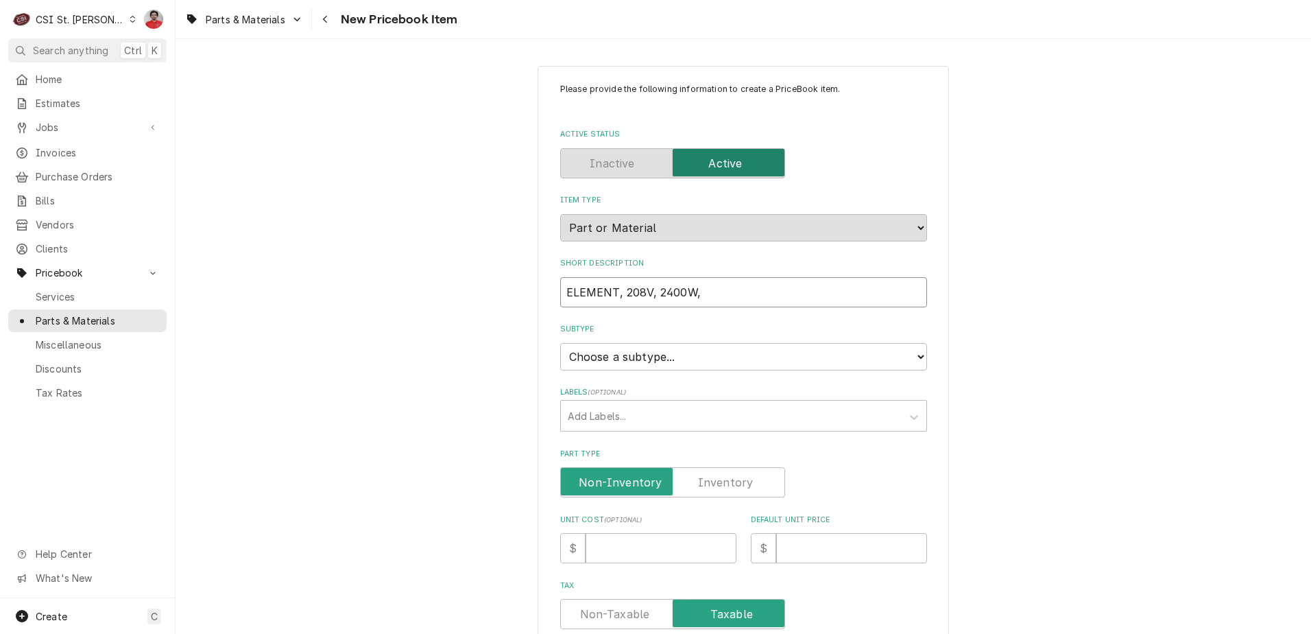
type input "ELEMENT, 208V, 2400W, 9"
type textarea "x"
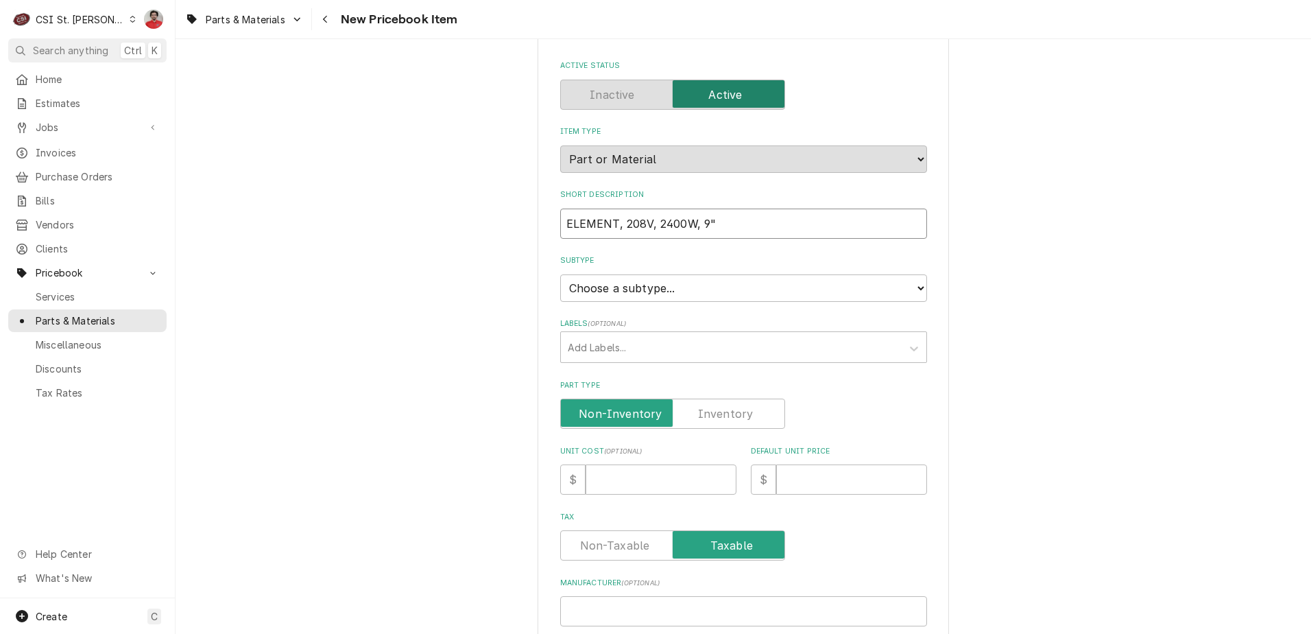
scroll to position [206, 0]
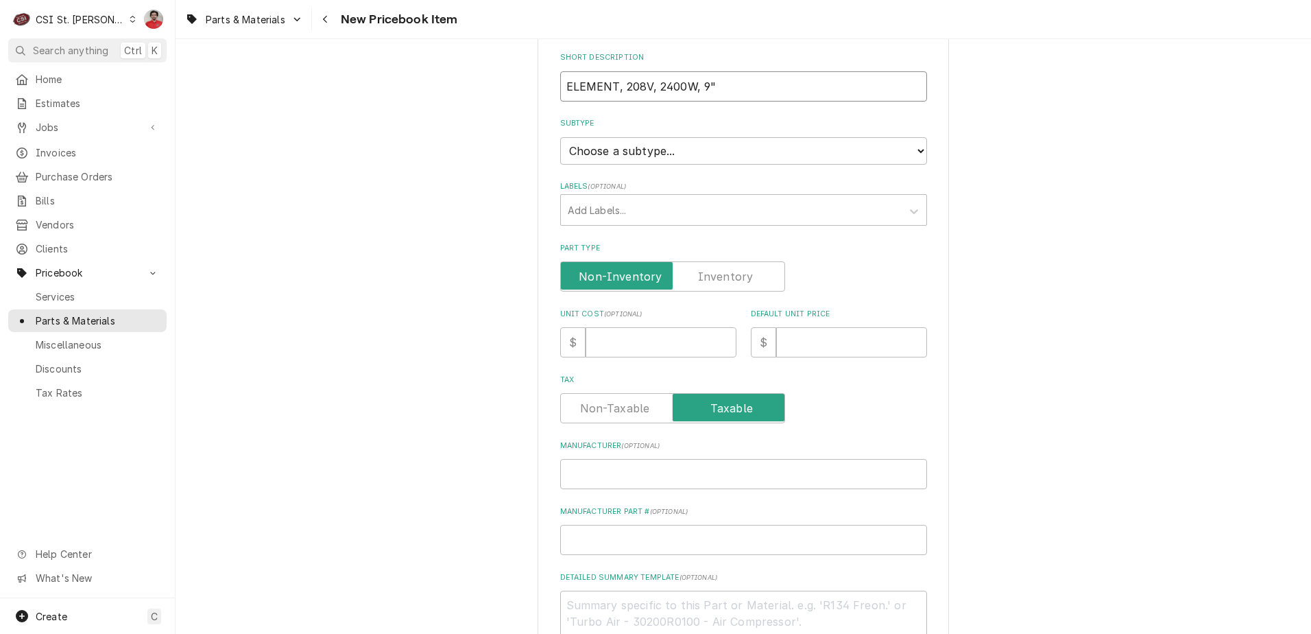
type input "ELEMENT, 208V, 2400W, 9""
click at [693, 153] on select "Choose a subtype... [#2-DUAL] AFTERHRS-WH-CHG-2 [#2-DUAL] BEV-EQUIP [#2-DUAL] B…" at bounding box center [743, 150] width 367 height 27
select select "1"
click at [560, 137] on select "Choose a subtype... [#2-DUAL] AFTERHRS-WH-CHG-2 [#2-DUAL] BEV-EQUIP [#2-DUAL] B…" at bounding box center [743, 150] width 367 height 27
type textarea "x"
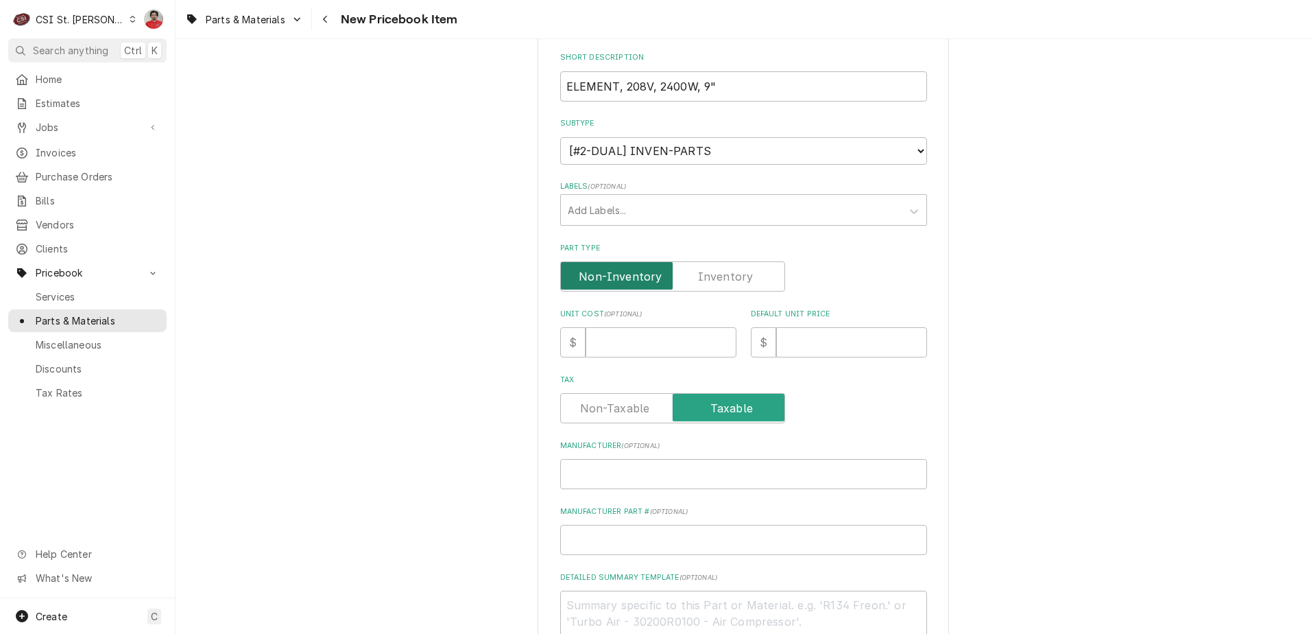
click at [696, 283] on input "Part Type" at bounding box center [673, 276] width 213 height 30
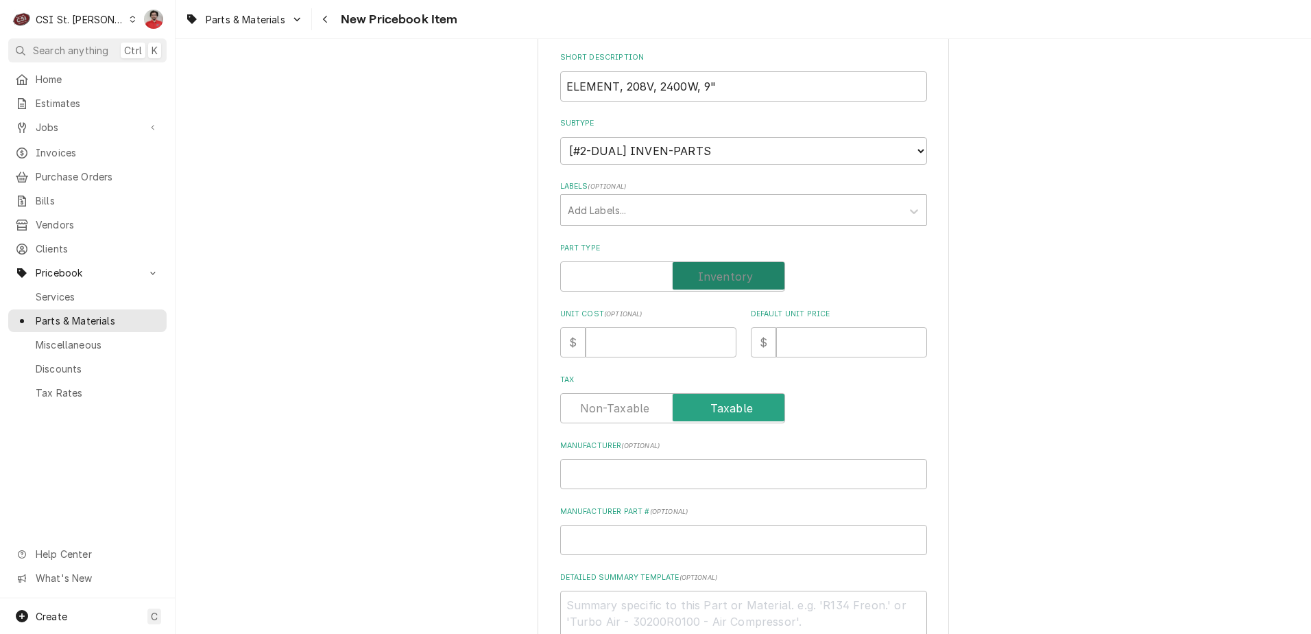
checkbox input "true"
click at [673, 335] on input "Unit Cost ( optional )" at bounding box center [661, 342] width 151 height 30
type textarea "x"
type input "9"
type textarea "x"
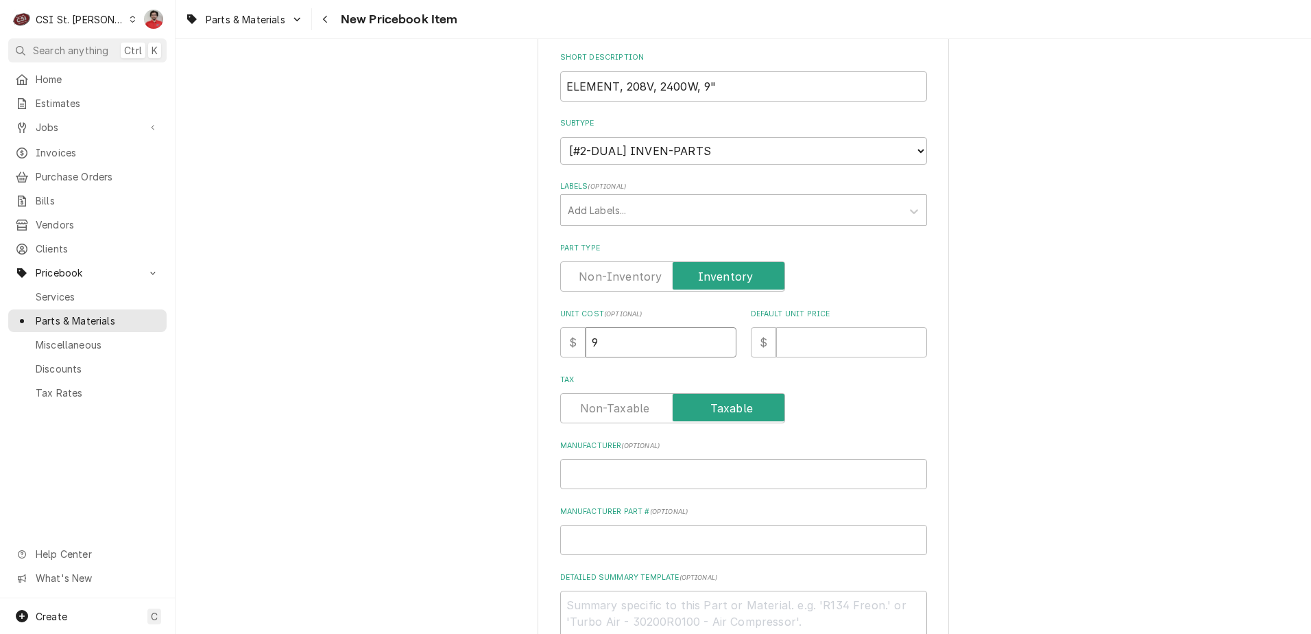
type input "95"
type textarea "x"
type input "95.7"
type textarea "x"
type input "95.76"
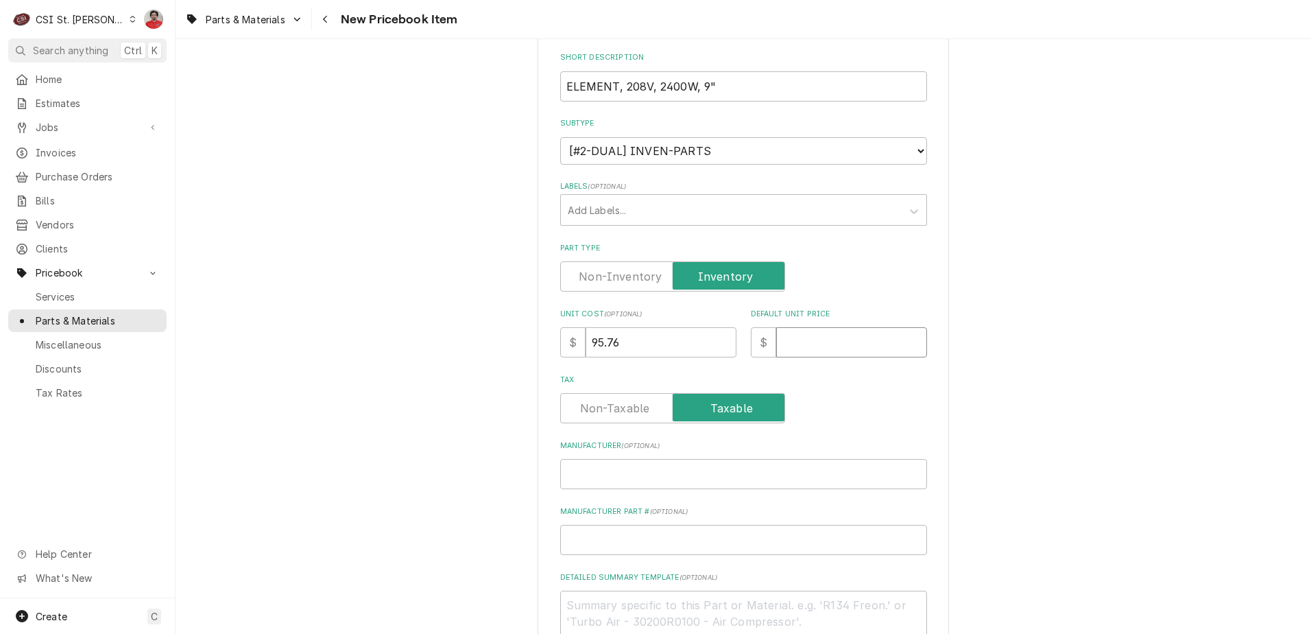
type textarea "x"
type input "1"
type textarea "x"
type input "15"
type textarea "x"
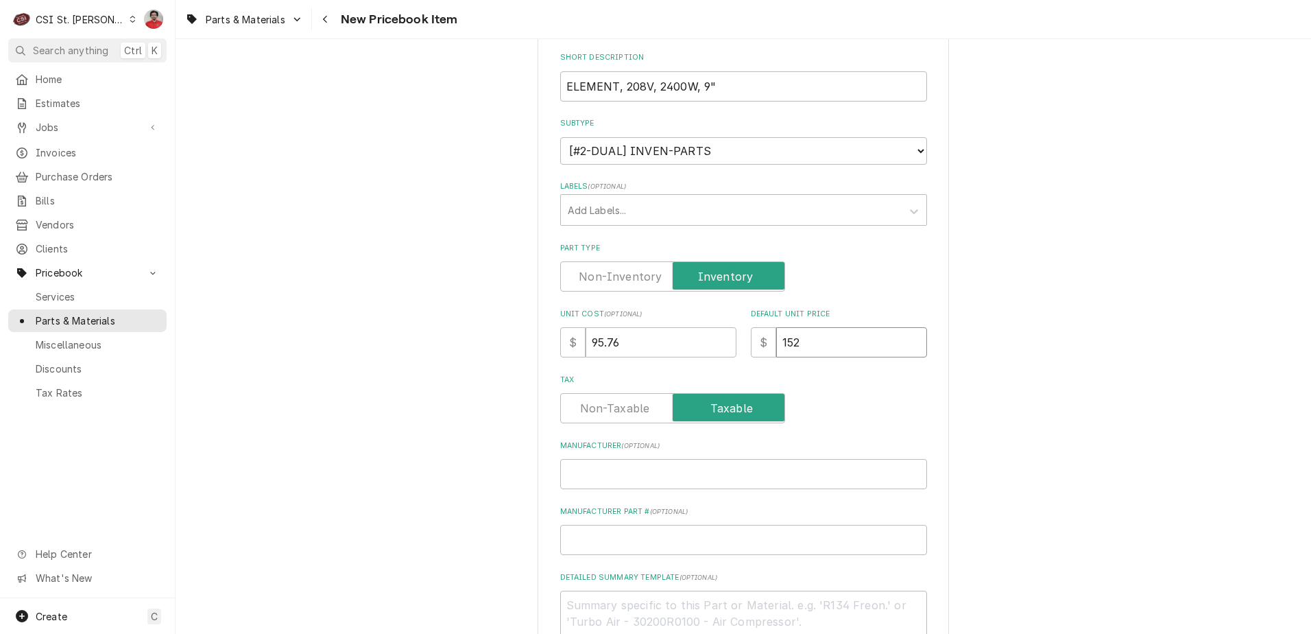
type input "152"
click at [639, 479] on input "Manufacturer ( optional )" at bounding box center [743, 474] width 367 height 30
type textarea "x"
type input "H"
type textarea "x"
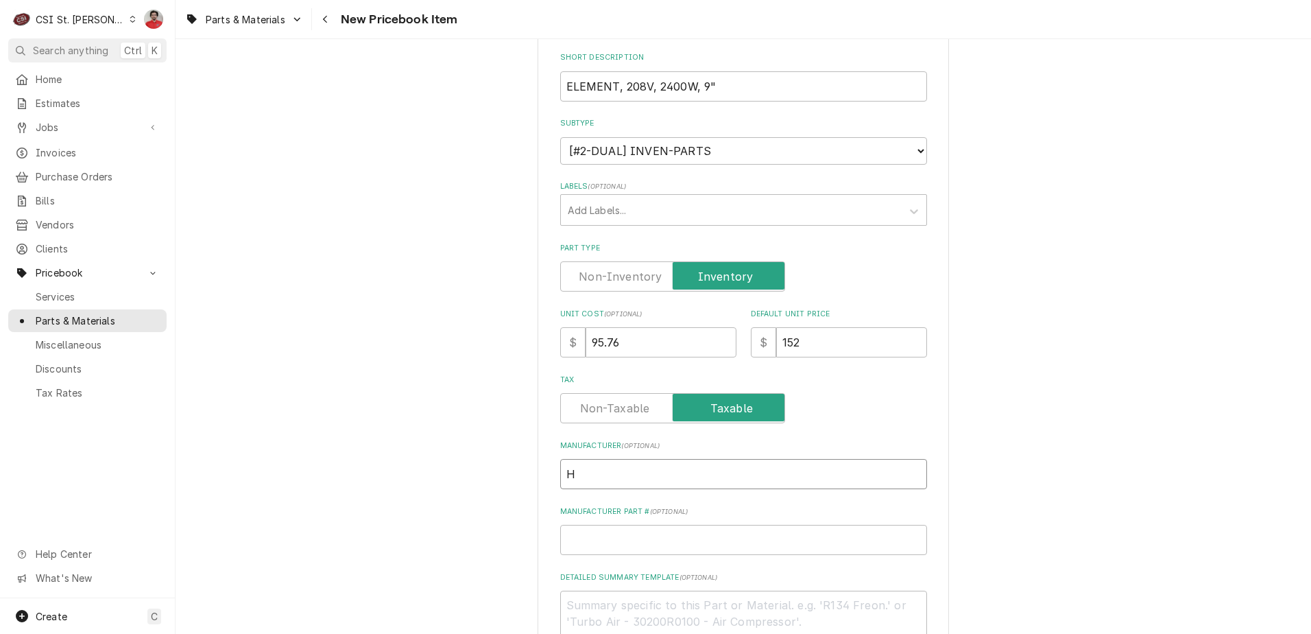
type input "HA"
type textarea "x"
type input "HAT"
type textarea "x"
type input "HATC"
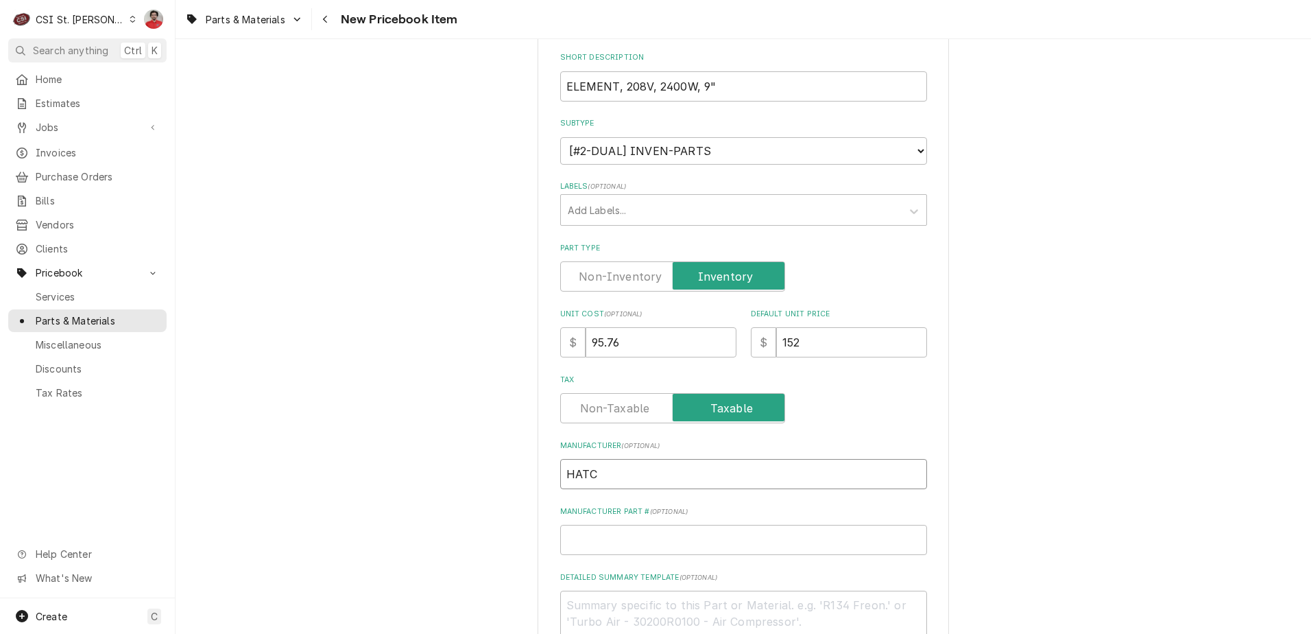
type textarea "x"
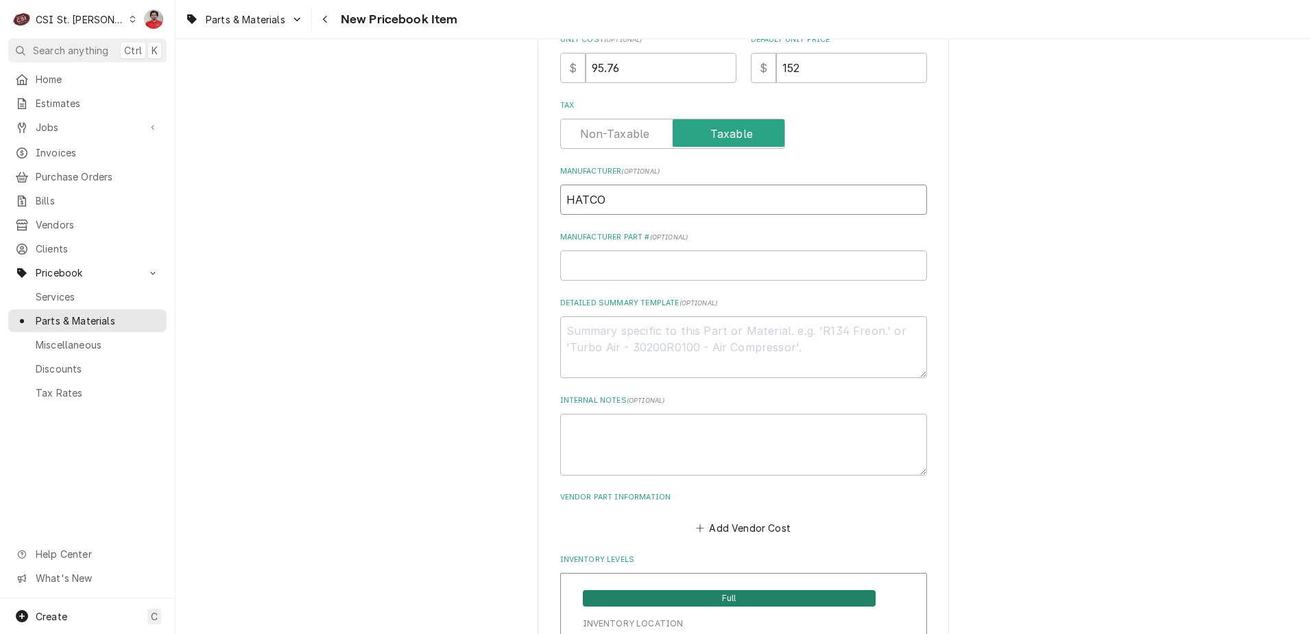
type input "HATCO"
click at [629, 273] on input "Manufacturer Part # ( optional )" at bounding box center [743, 265] width 367 height 30
paste input "r02.22.009.00"
type textarea "x"
type input "r02.22.009.00"
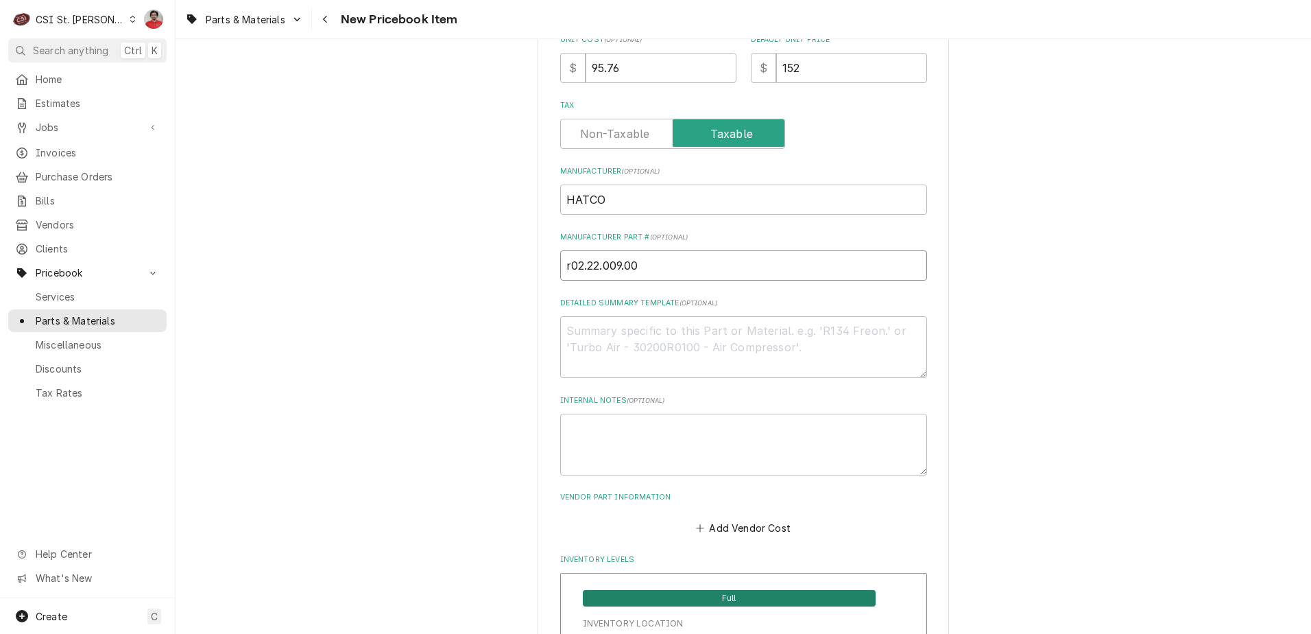
type textarea "x"
type input "Hr02.22.009.00"
type textarea "x"
type input "HAr02.22.009.00"
type textarea "x"
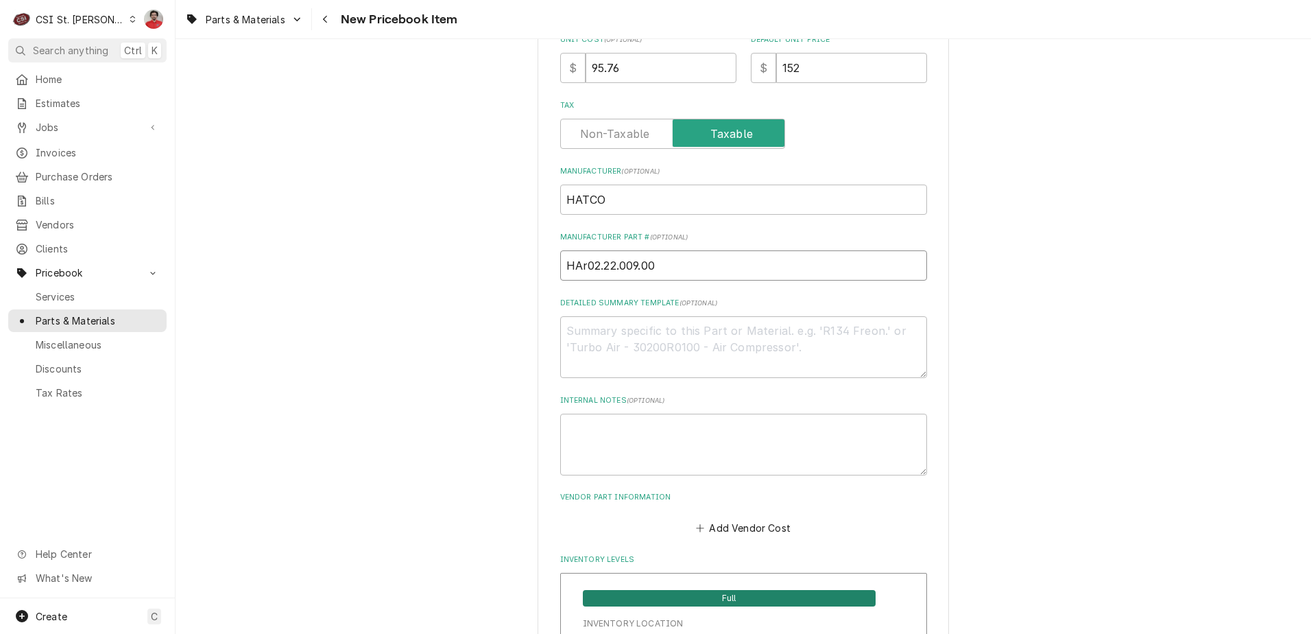
type input "HATr02.22.009.00"
type textarea "x"
type input "HAT-r02.22.009.00"
type textarea "x"
drag, startPoint x: 543, startPoint y: 272, endPoint x: 492, endPoint y: 278, distance: 51.1
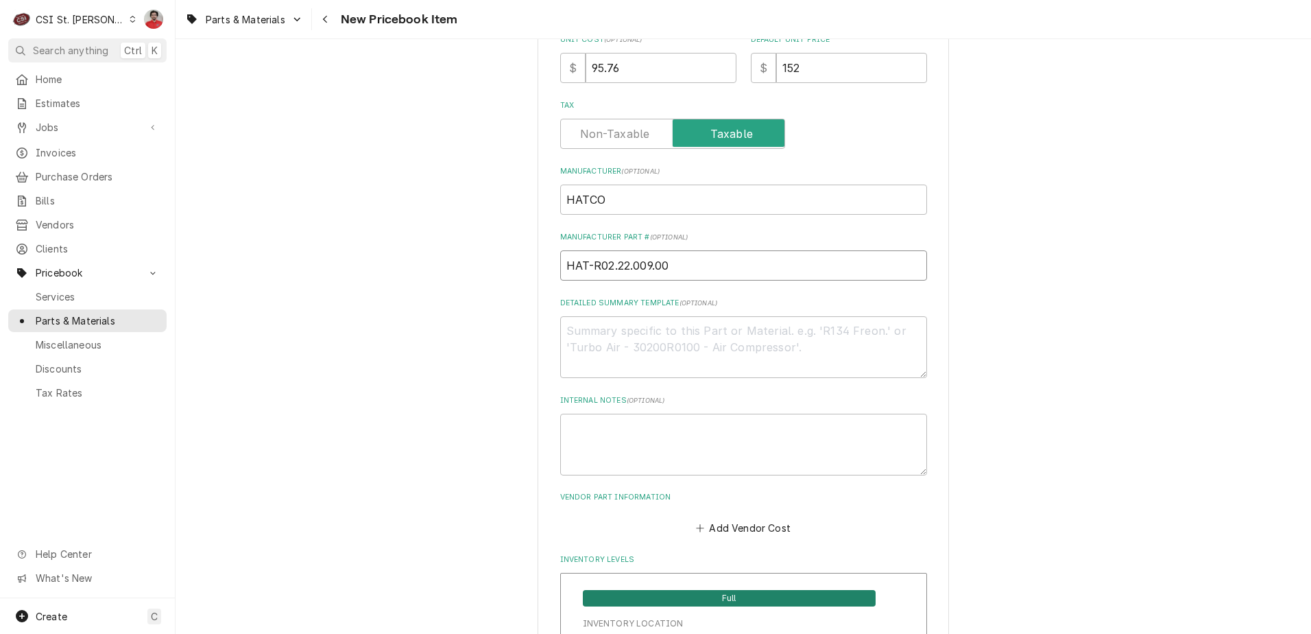
click at [755, 272] on input "HAT-R02.22.009.00" at bounding box center [743, 265] width 367 height 30
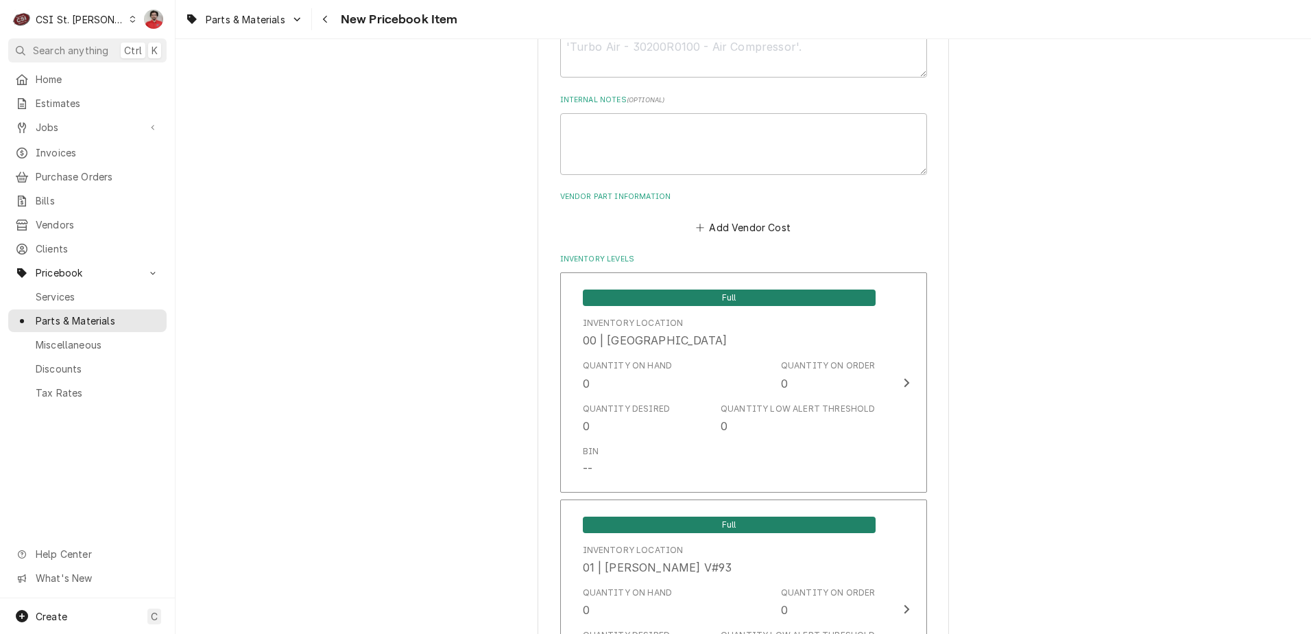
scroll to position [823, 0]
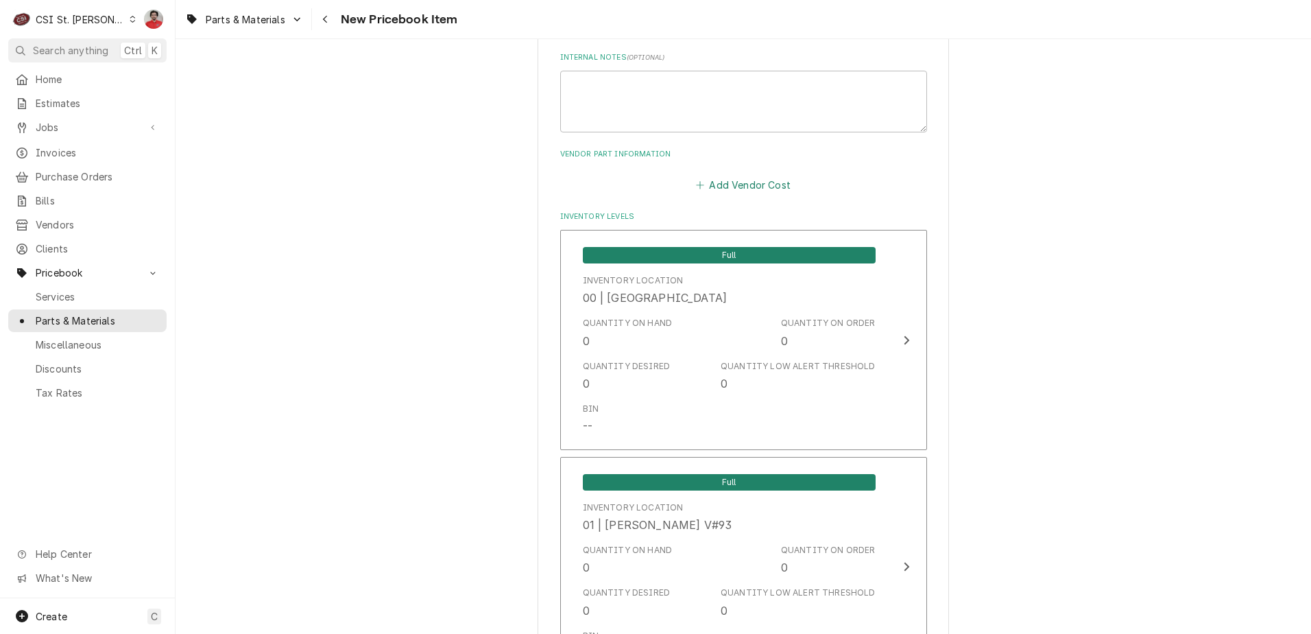
type input "HAT-R02.22.009.00"
click at [696, 179] on button "Add Vendor Cost" at bounding box center [743, 184] width 99 height 19
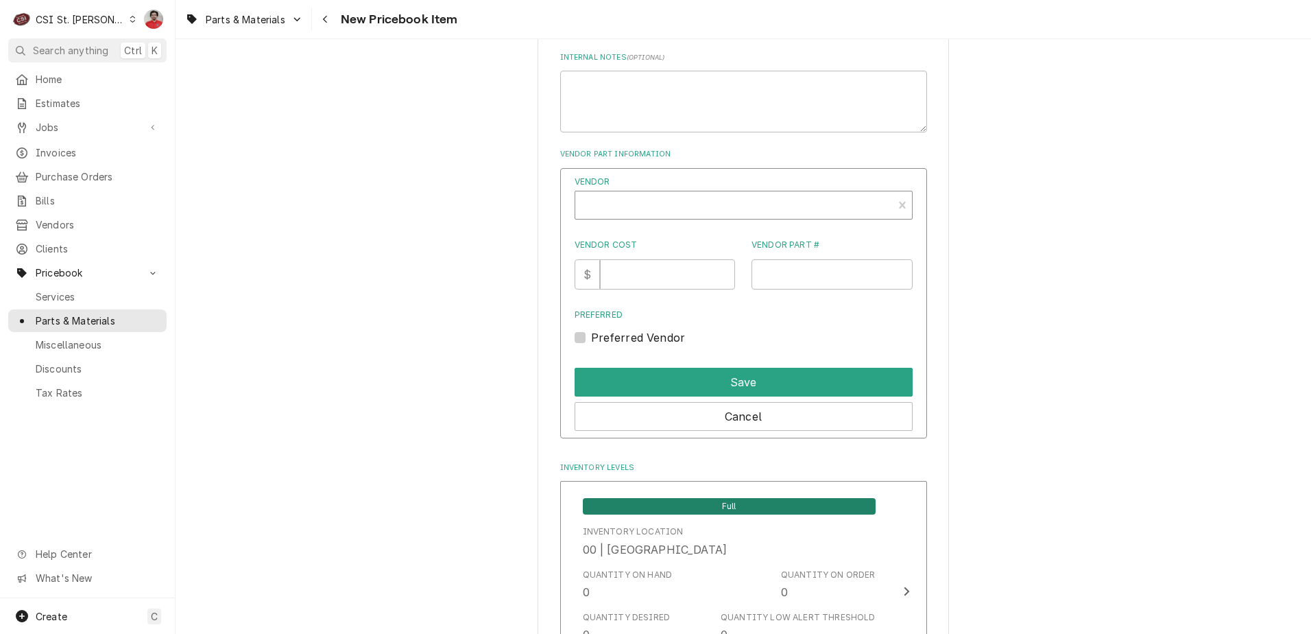
type textarea "x"
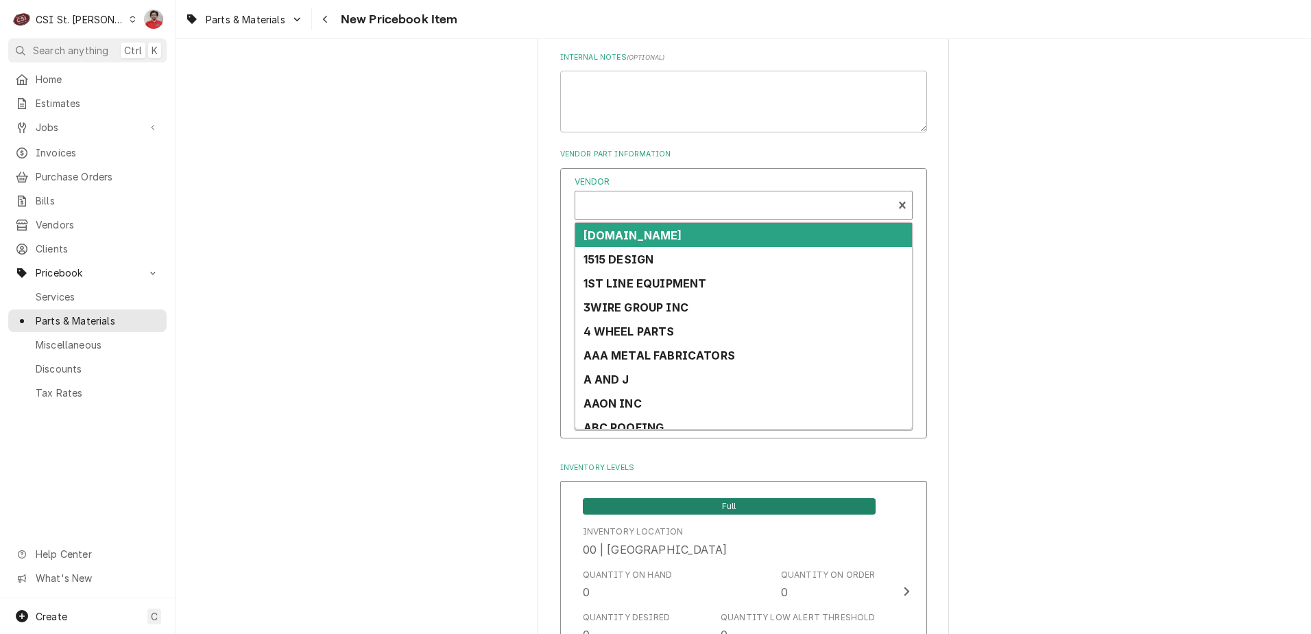
scroll to position [4, 0]
click at [672, 211] on div "Vendor" at bounding box center [734, 206] width 304 height 33
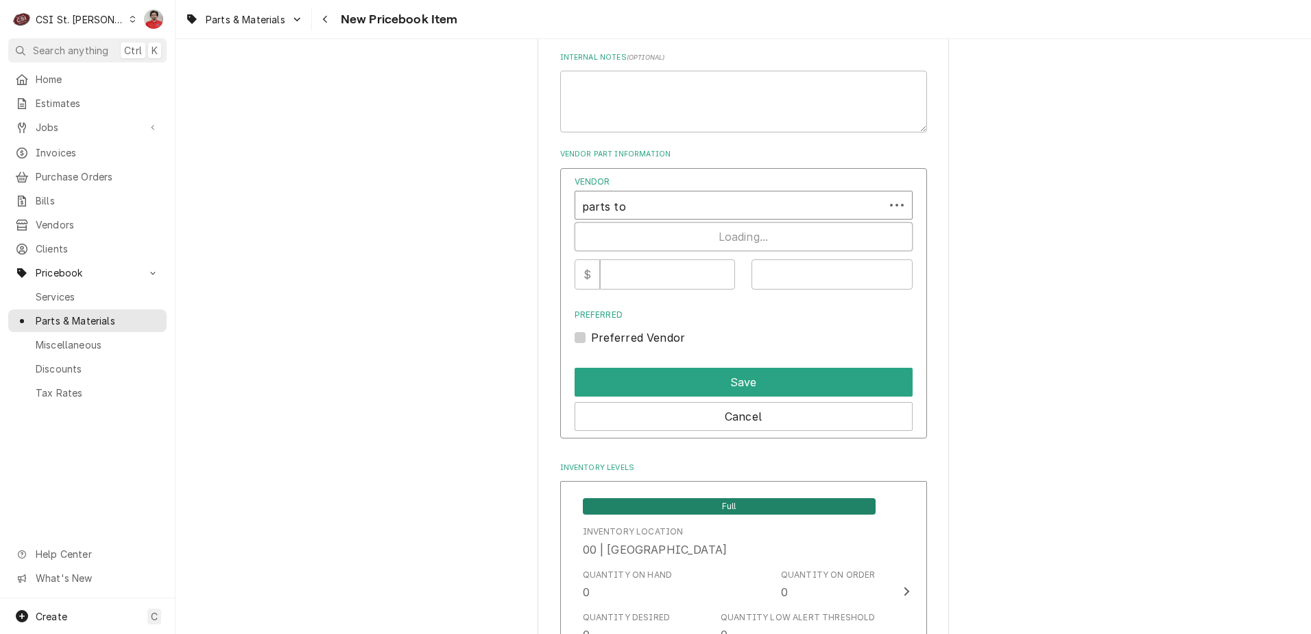
type input "parts tow"
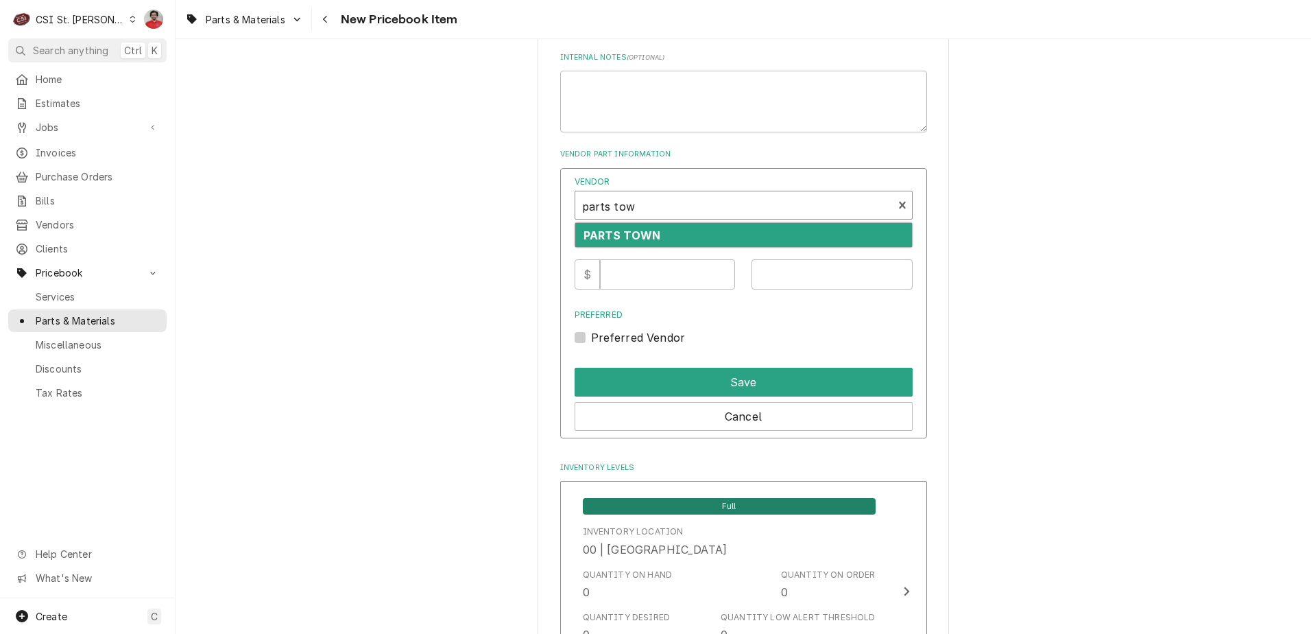
click at [668, 231] on div "PARTS TOWN" at bounding box center [743, 235] width 337 height 24
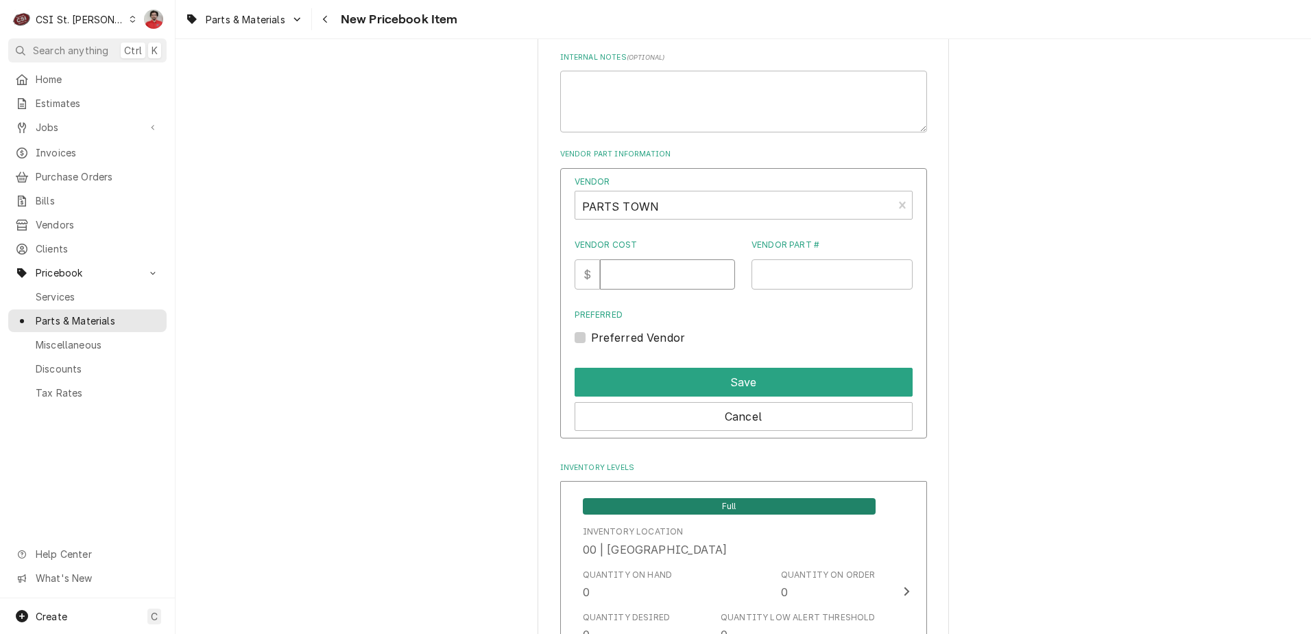
click at [661, 284] on input "Vendor Cost" at bounding box center [667, 274] width 135 height 30
type input "95.76"
type input "1"
type input "T"
type input "HTR02.22.009.00"
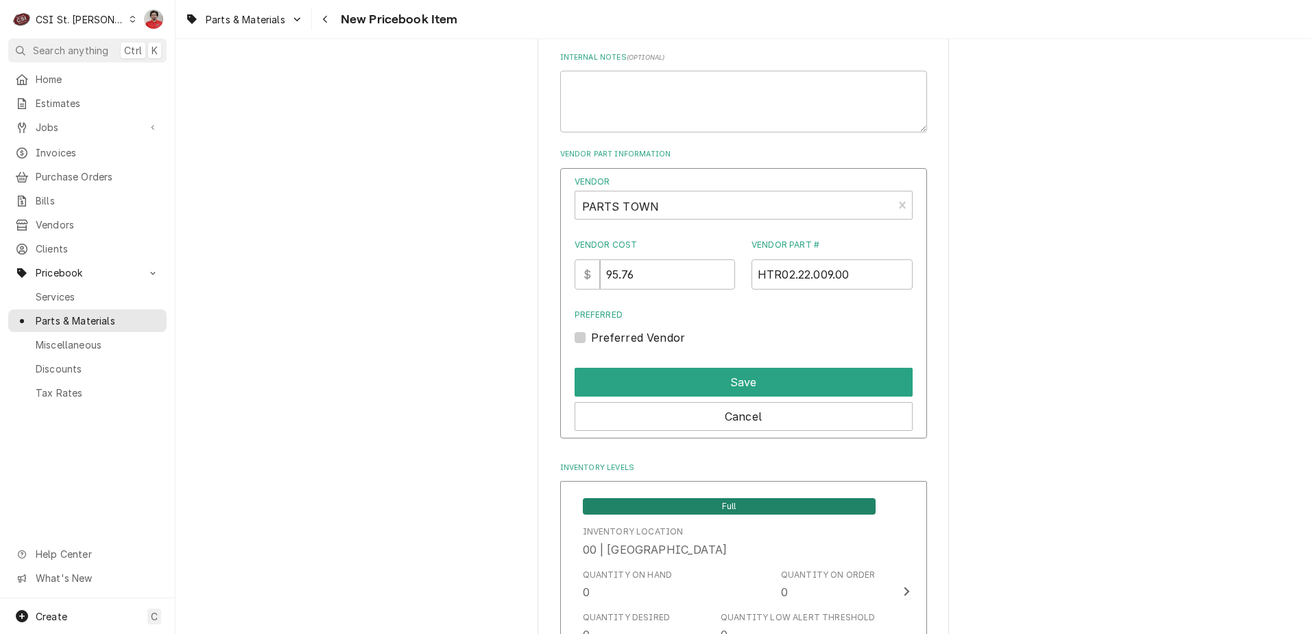
click at [631, 334] on label "Preferred Vendor" at bounding box center [638, 337] width 95 height 16
click at [631, 334] on input "Preferred" at bounding box center [760, 344] width 338 height 30
checkbox input "true"
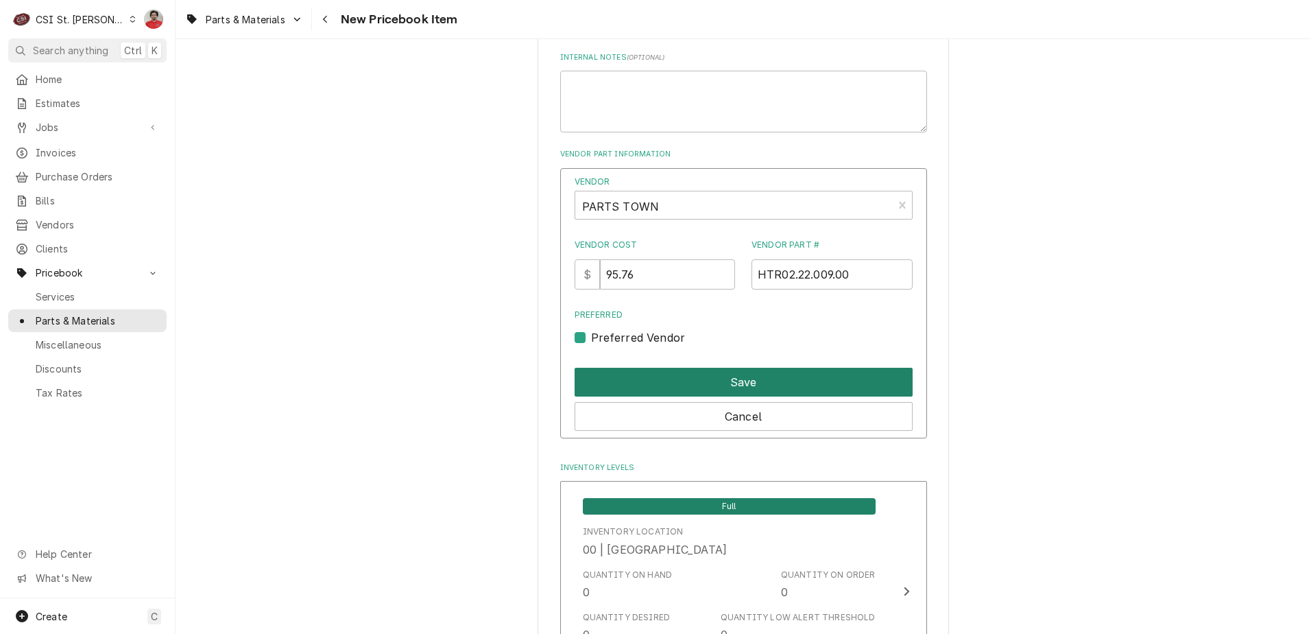
click at [649, 377] on button "Save" at bounding box center [744, 382] width 338 height 29
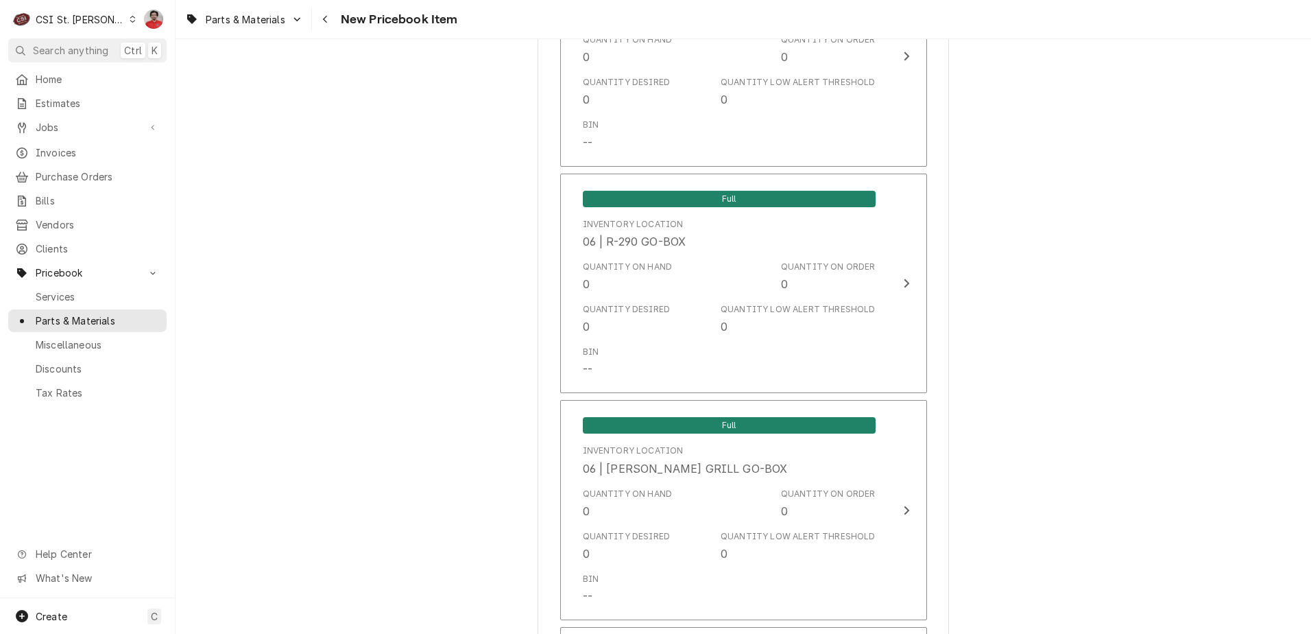
scroll to position [11308, 0]
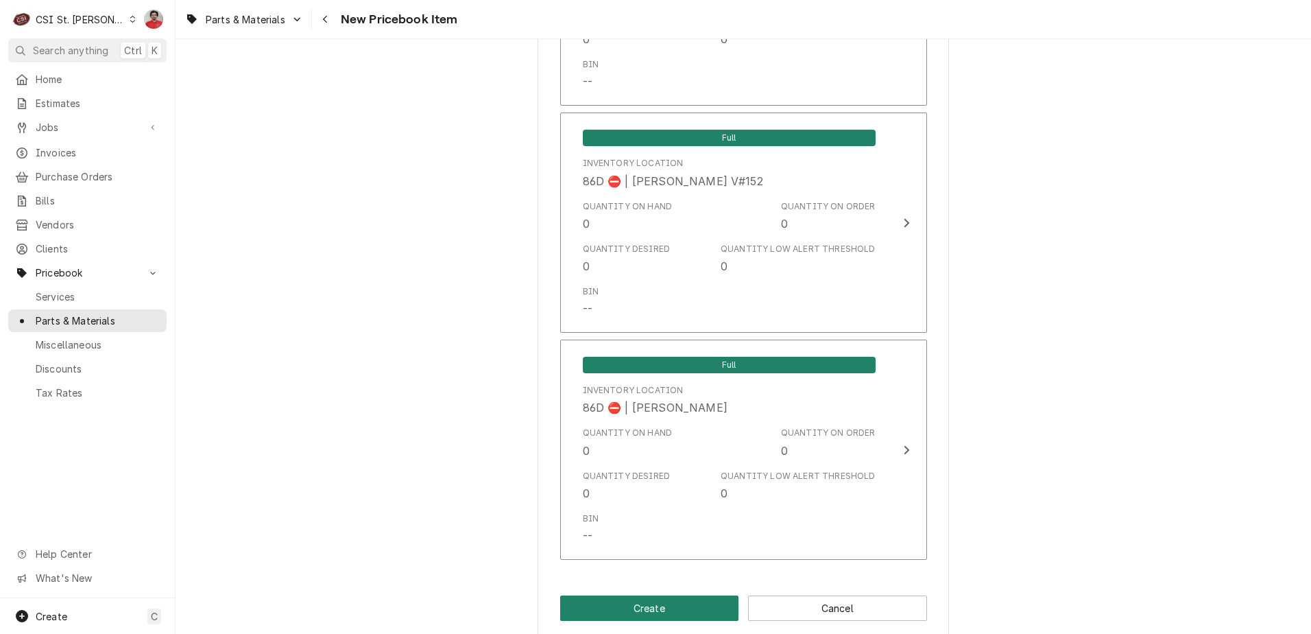
click at [650, 595] on button "Create" at bounding box center [649, 607] width 179 height 25
type textarea "x"
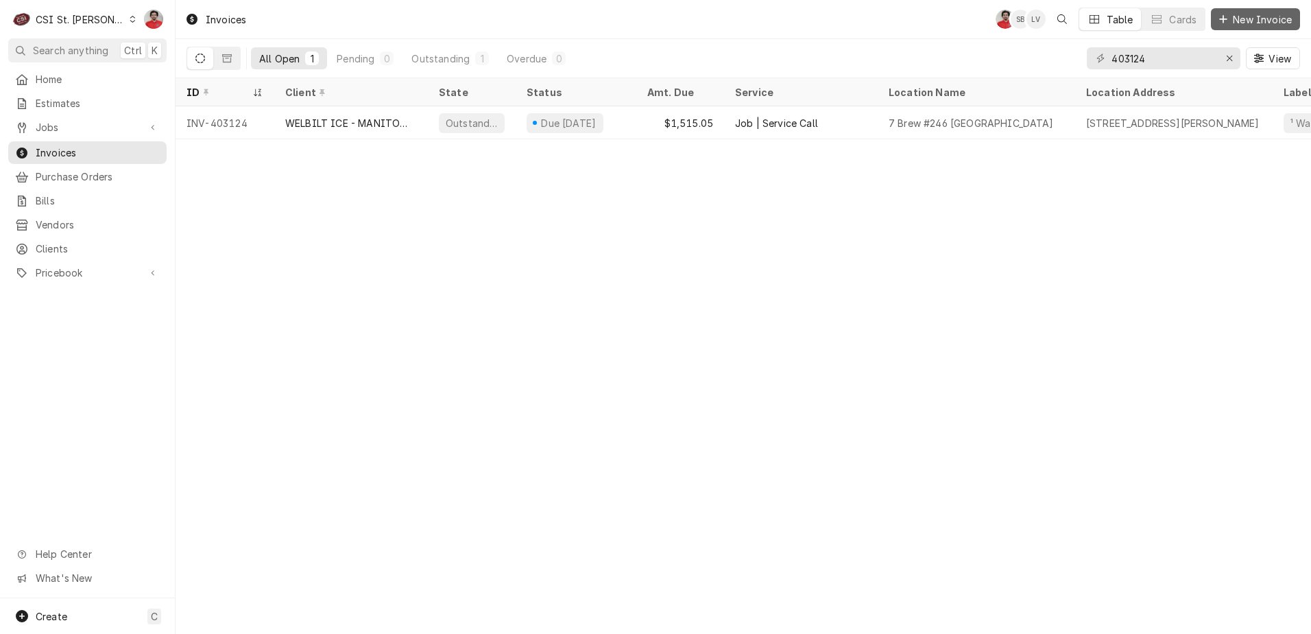
click at [1233, 16] on span "New Invoice" at bounding box center [1263, 19] width 64 height 14
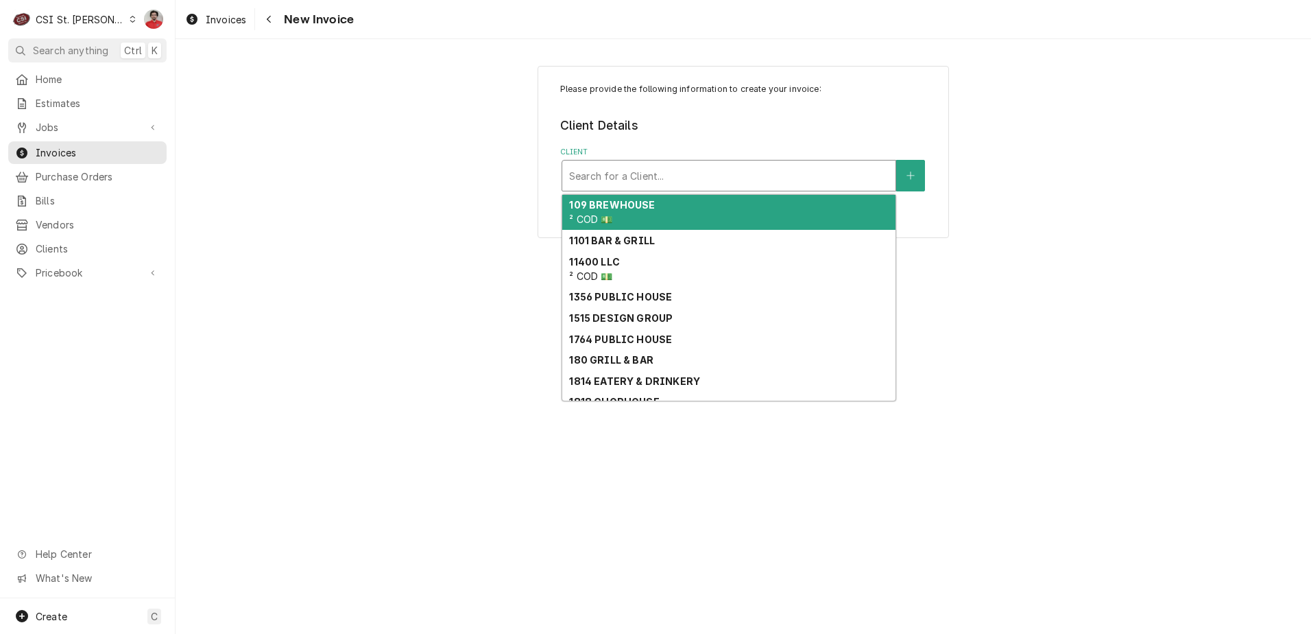
click at [740, 176] on div "Client" at bounding box center [729, 175] width 320 height 25
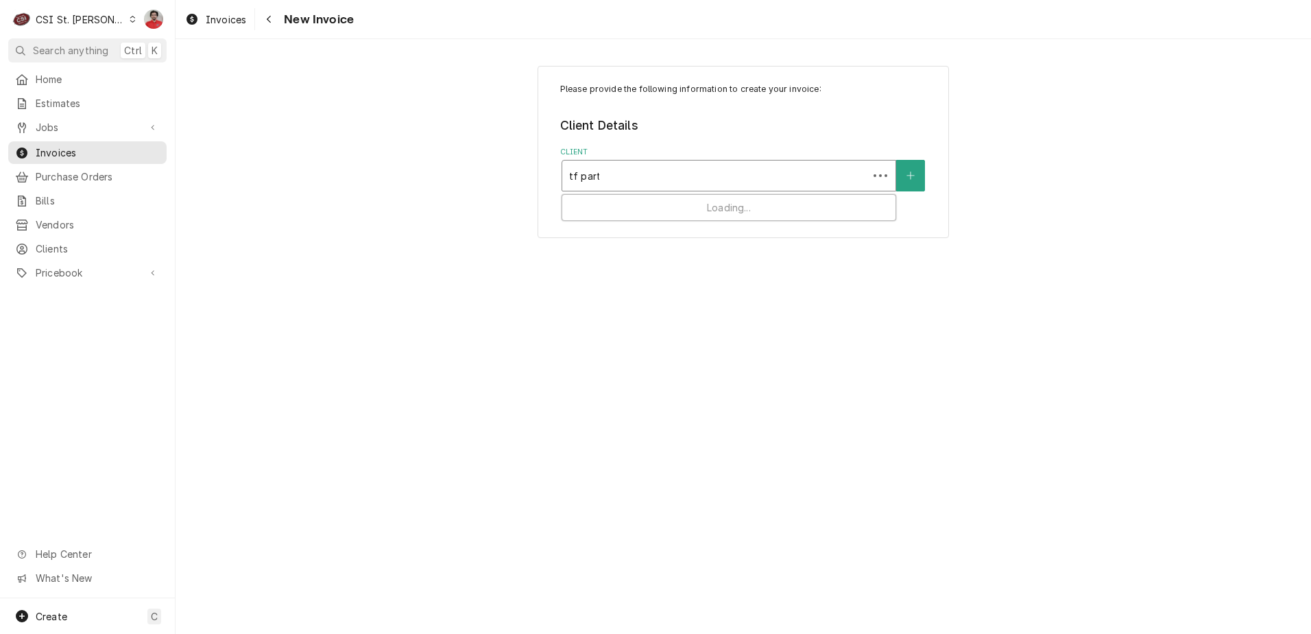
type input "tf parts"
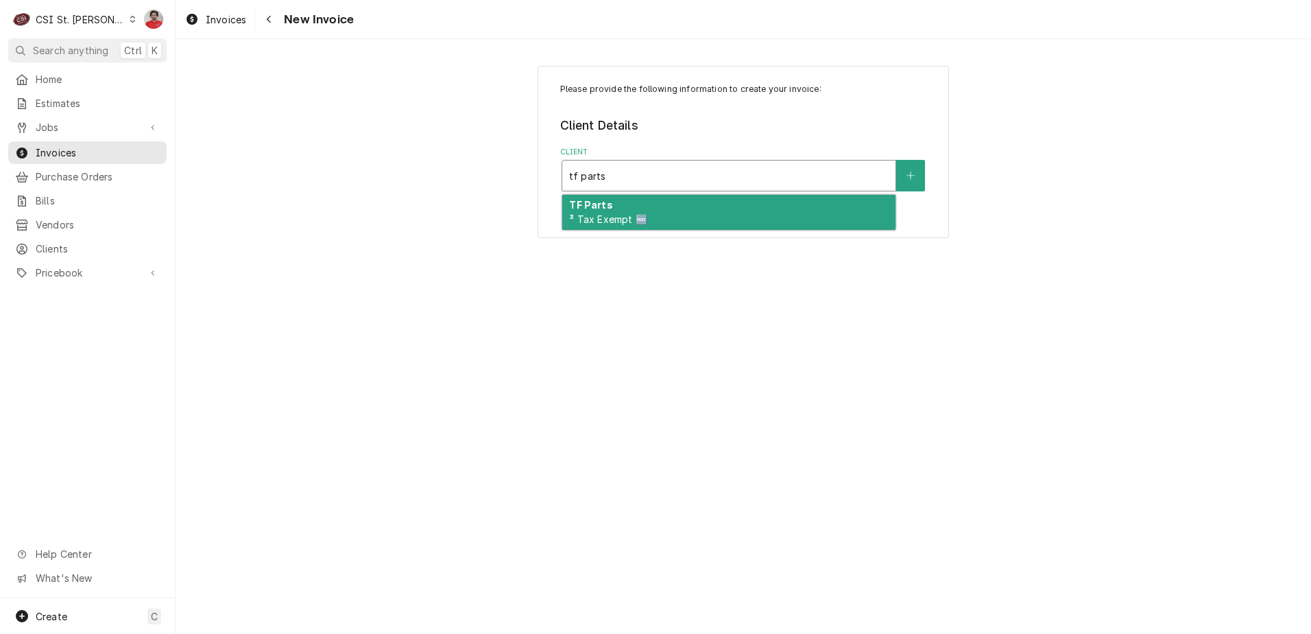
click at [691, 211] on div "TF Parts ³ Tax Exempt 🆓" at bounding box center [728, 213] width 333 height 36
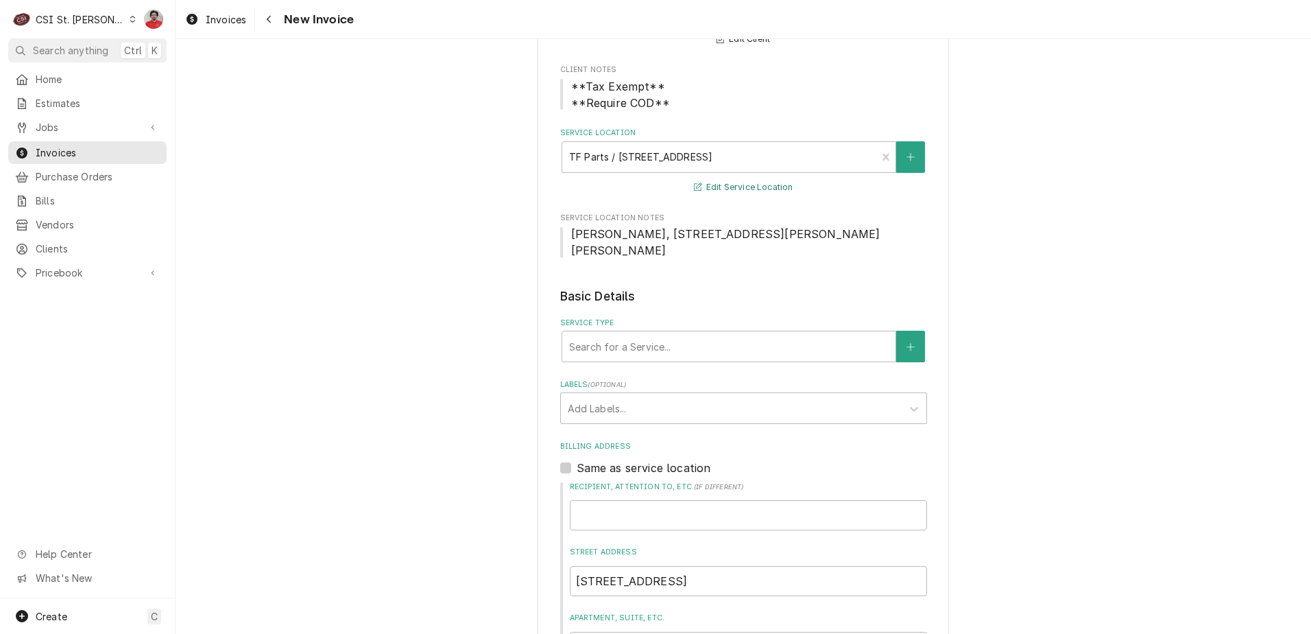
scroll to position [274, 0]
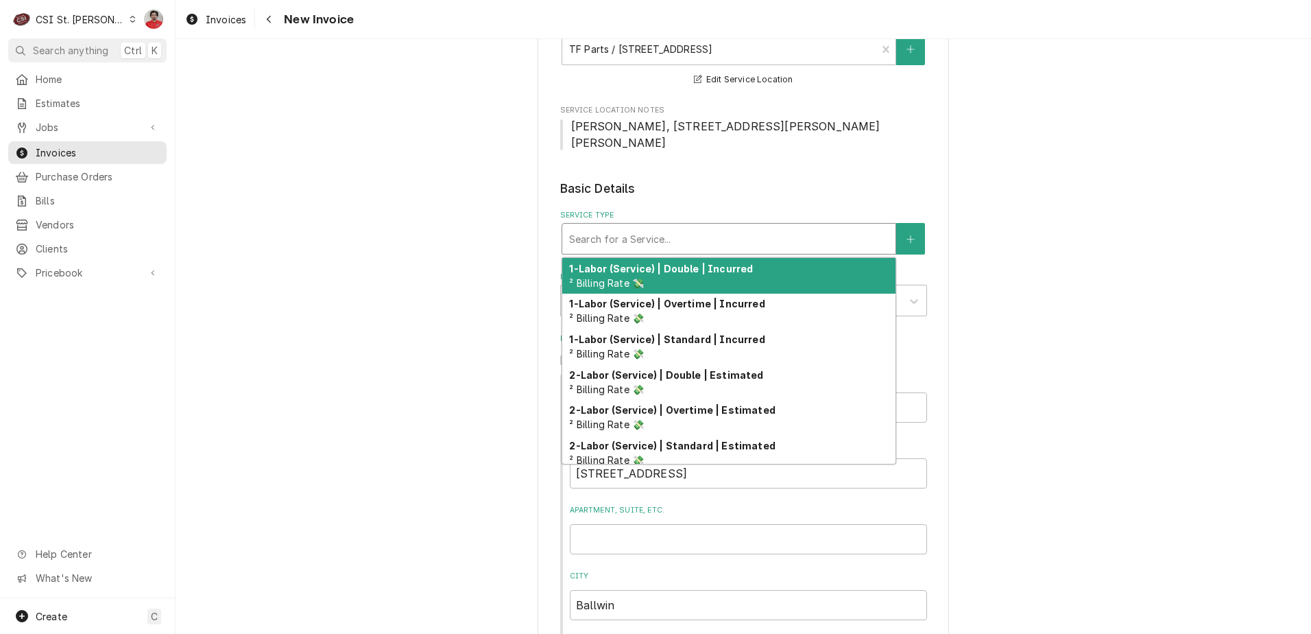
click at [656, 226] on div "Service Type" at bounding box center [729, 238] width 320 height 25
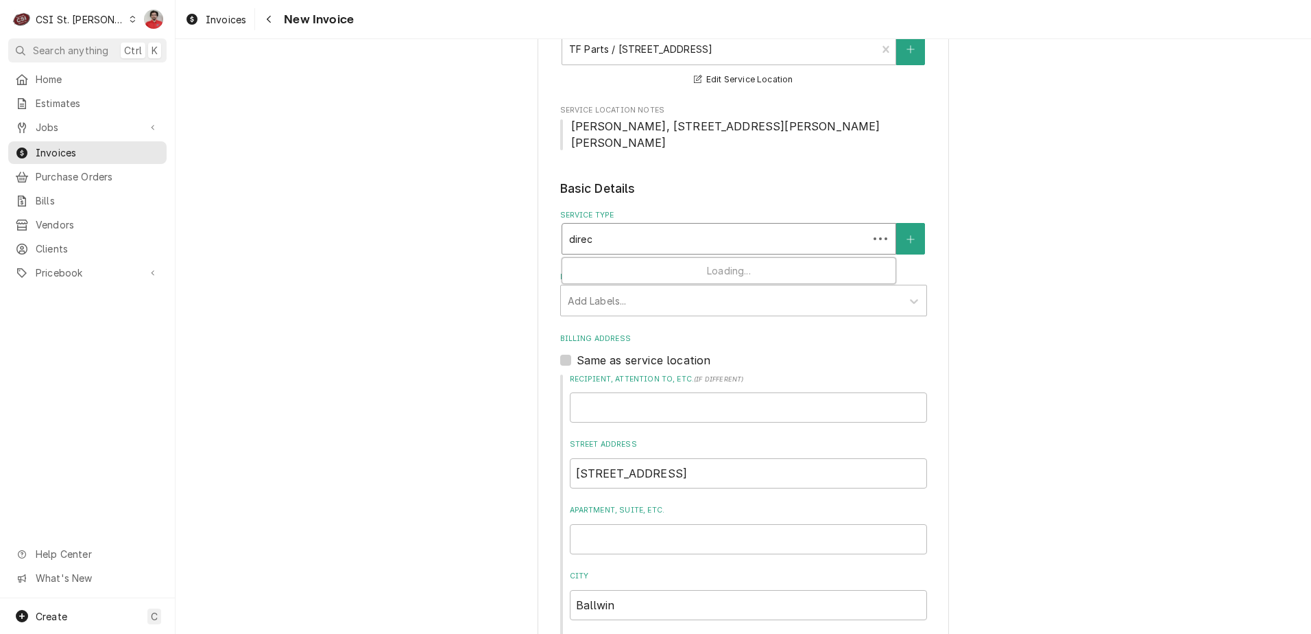
type input "direct"
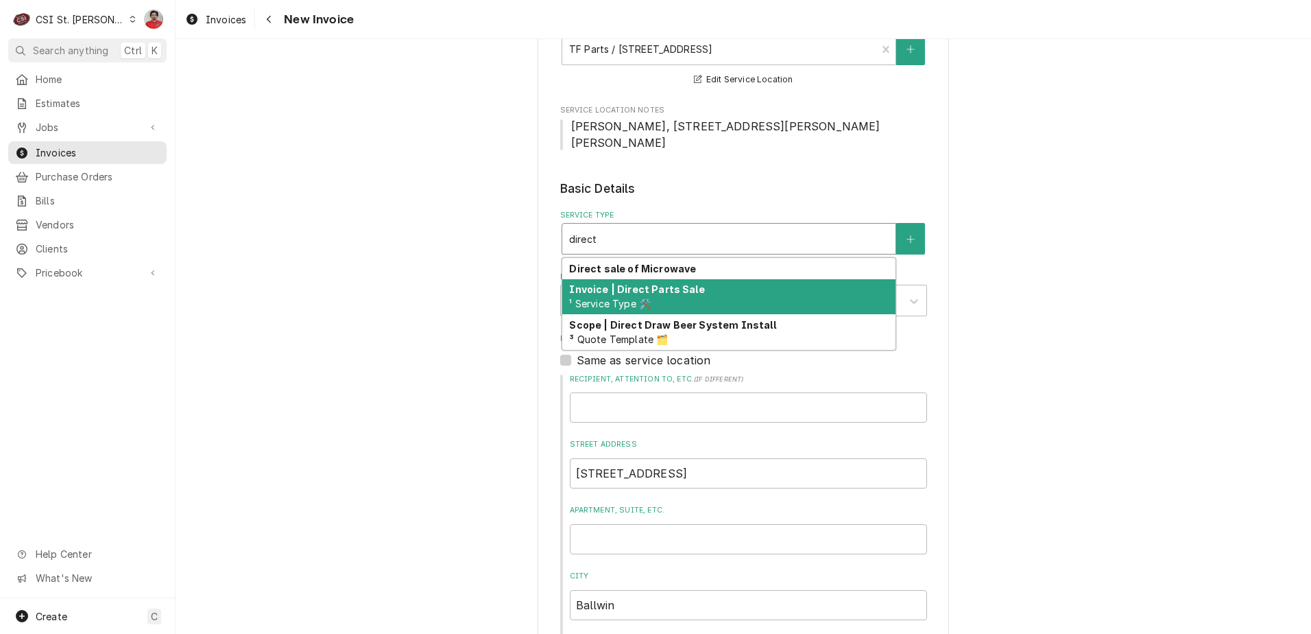
click at [668, 283] on strong "Invoice | Direct Parts Sale" at bounding box center [636, 289] width 135 height 12
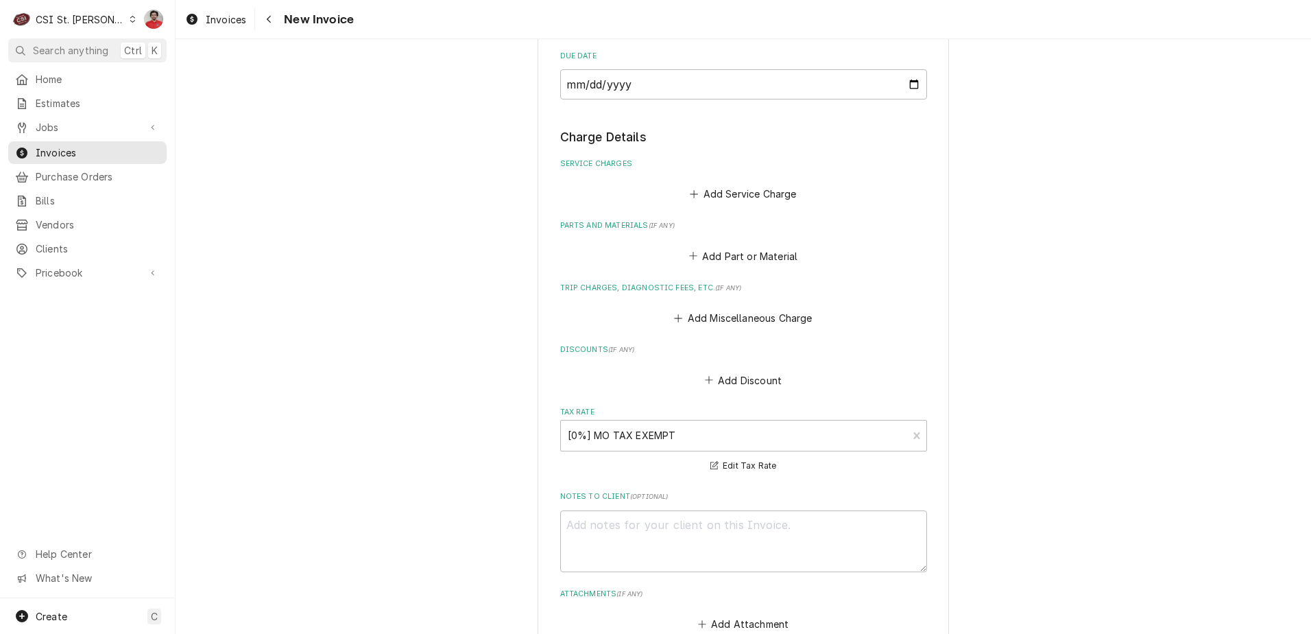
scroll to position [1235, 0]
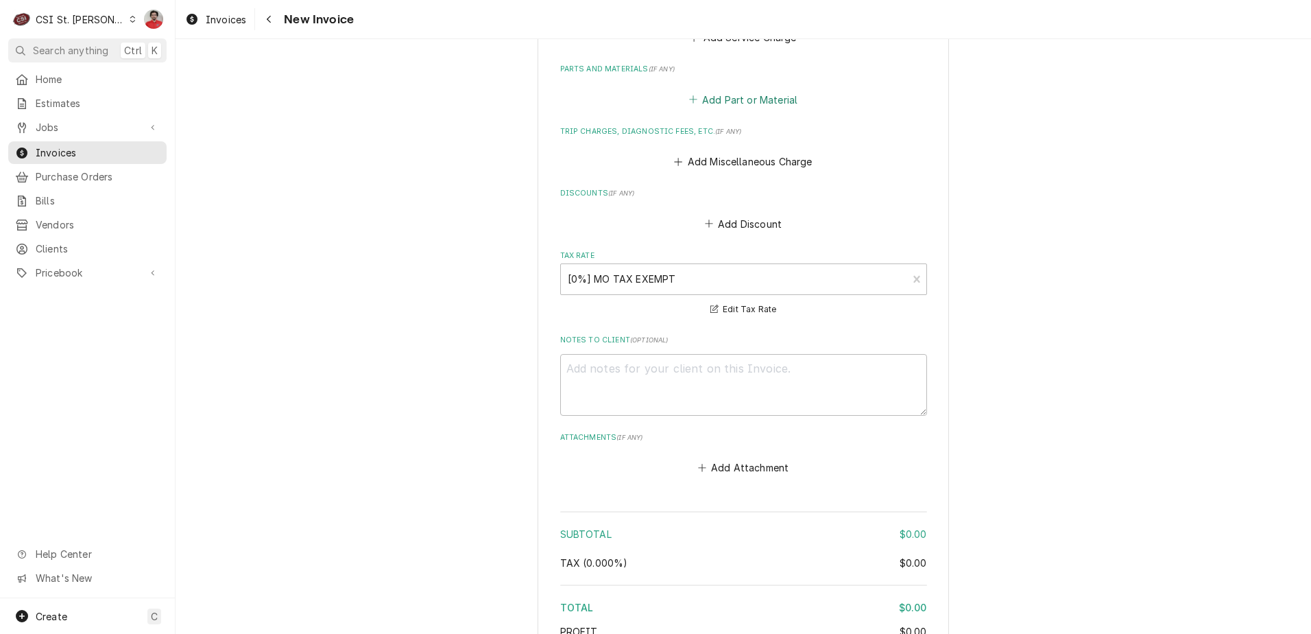
click at [717, 90] on button "Add Part or Material" at bounding box center [743, 99] width 113 height 19
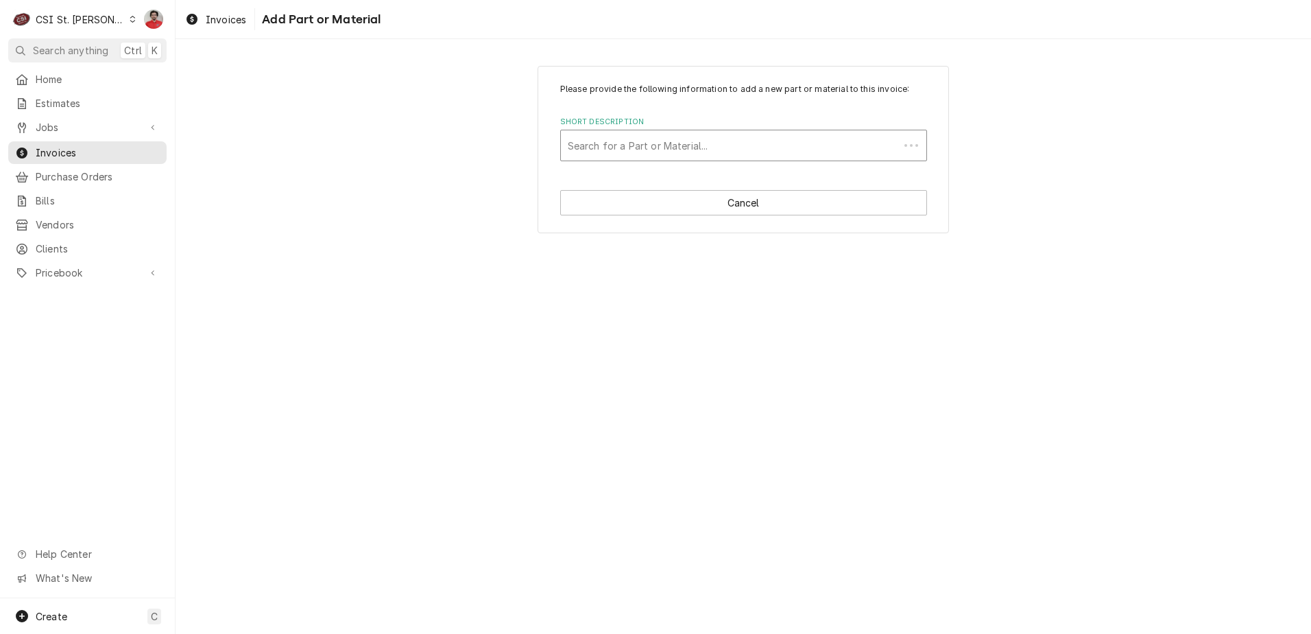
click at [686, 141] on div "Short Description" at bounding box center [730, 145] width 324 height 25
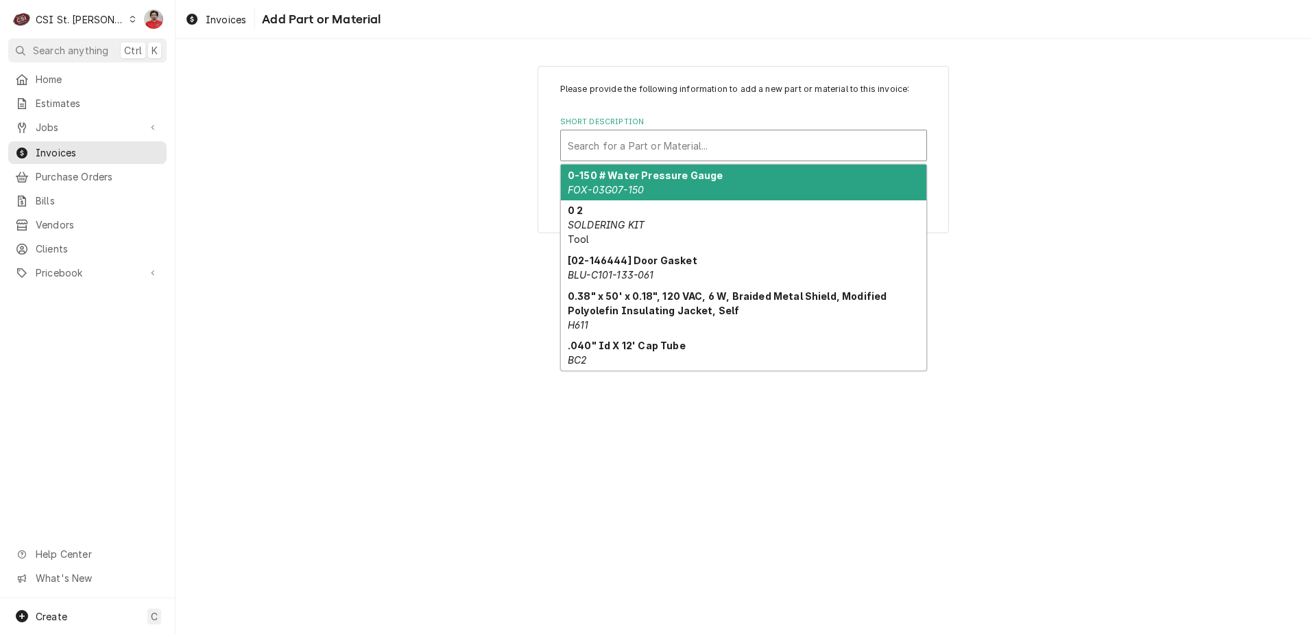
paste input "HAT-R02.22.009.00"
type input "HAT-R02.22.009.00"
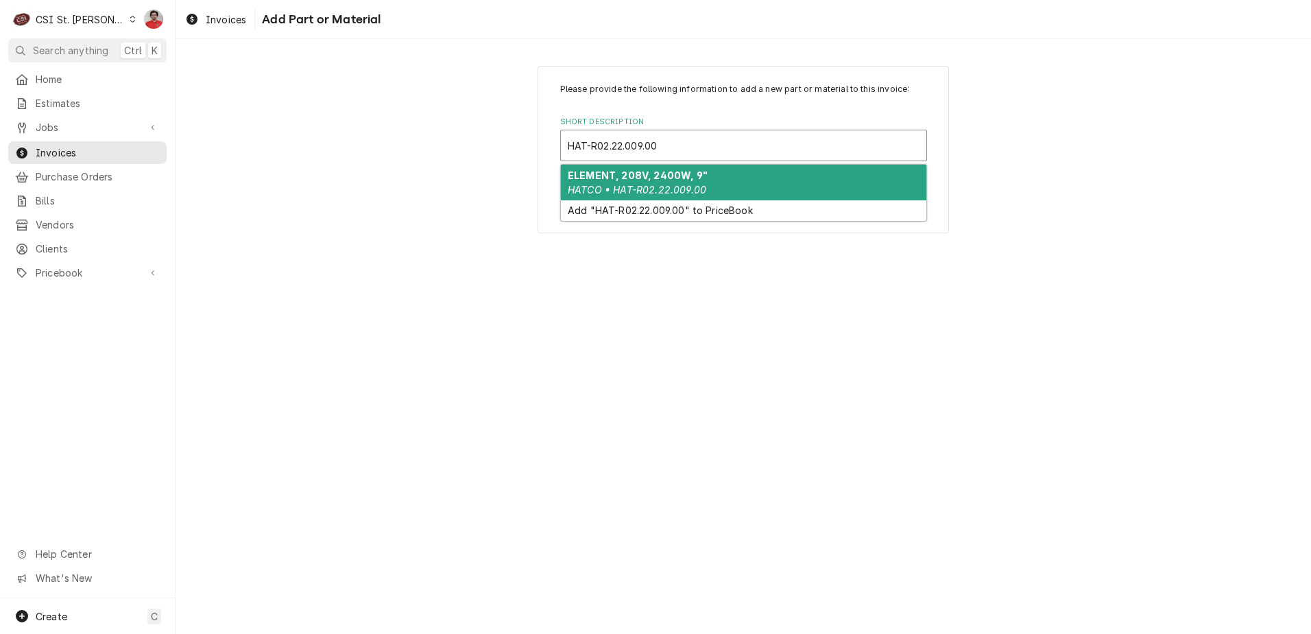
click at [682, 178] on strong "ELEMENT, 208V, 2400W, 9"" at bounding box center [638, 175] width 140 height 12
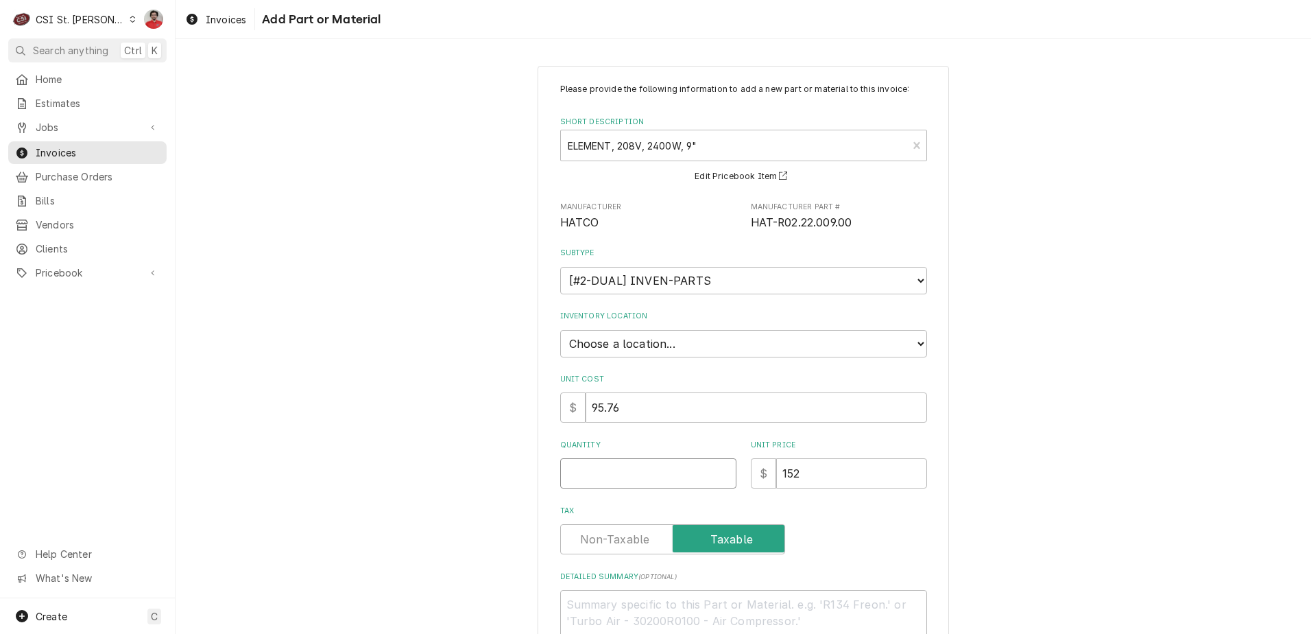
click at [613, 479] on input "Quantity" at bounding box center [648, 473] width 176 height 30
type textarea "x"
type input "2"
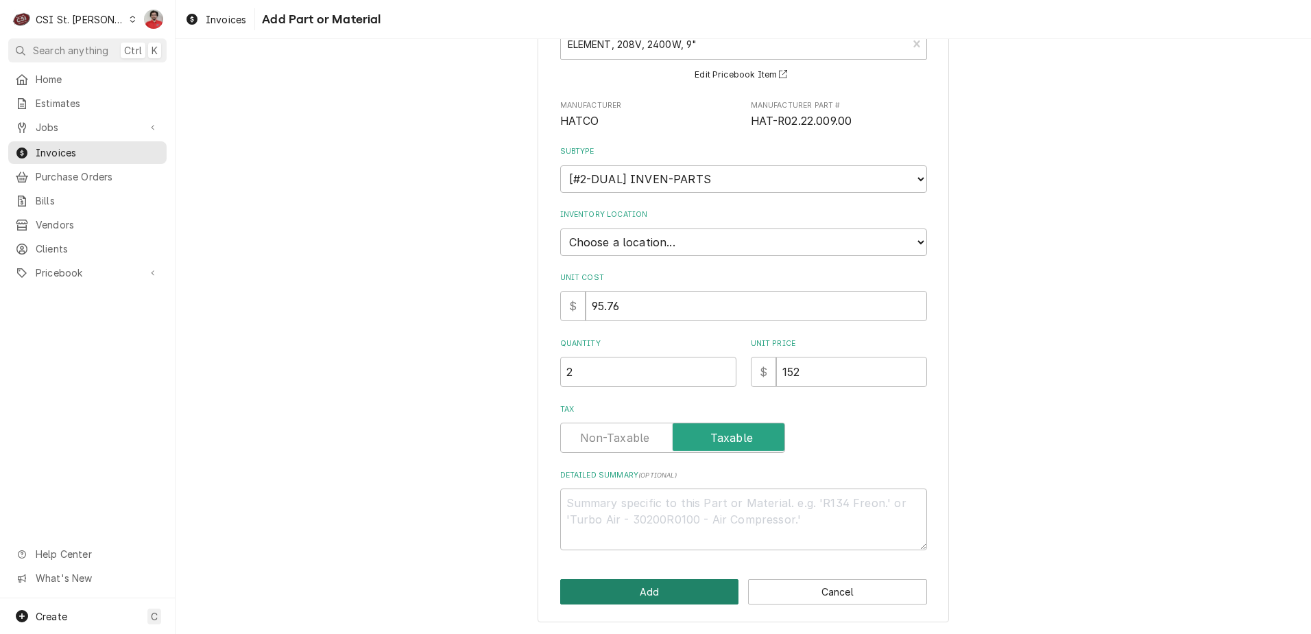
click at [698, 584] on button "Add" at bounding box center [649, 591] width 179 height 25
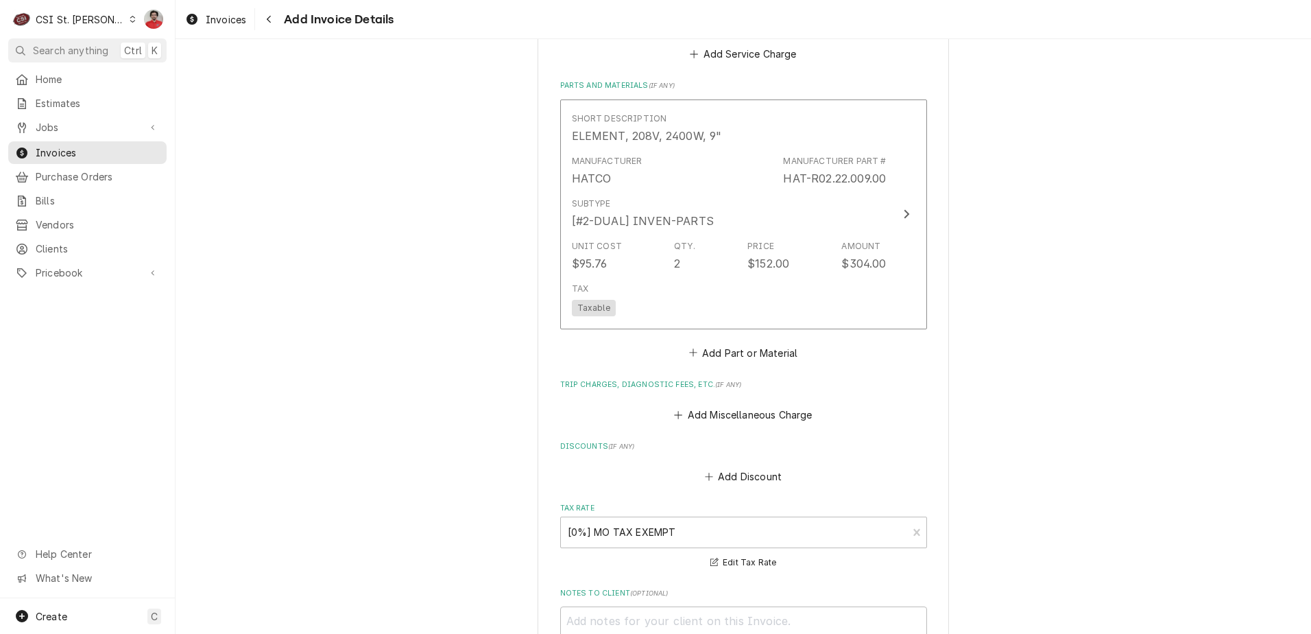
scroll to position [1493, 0]
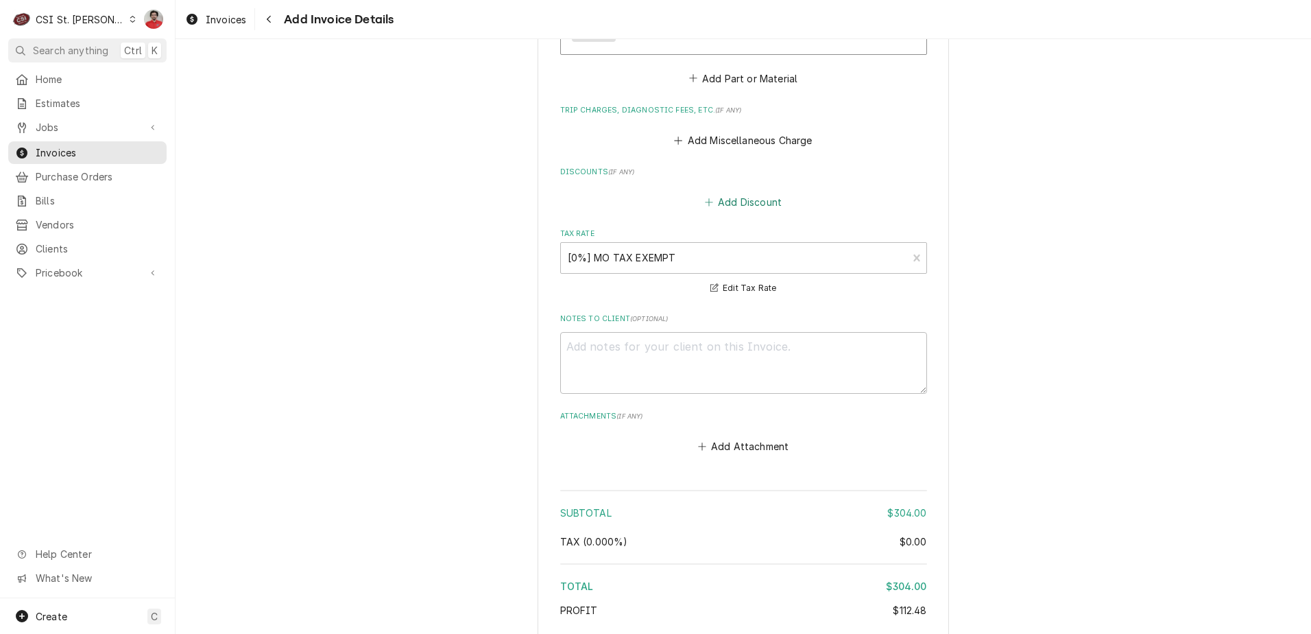
click at [739, 193] on button "Add Discount" at bounding box center [743, 202] width 82 height 19
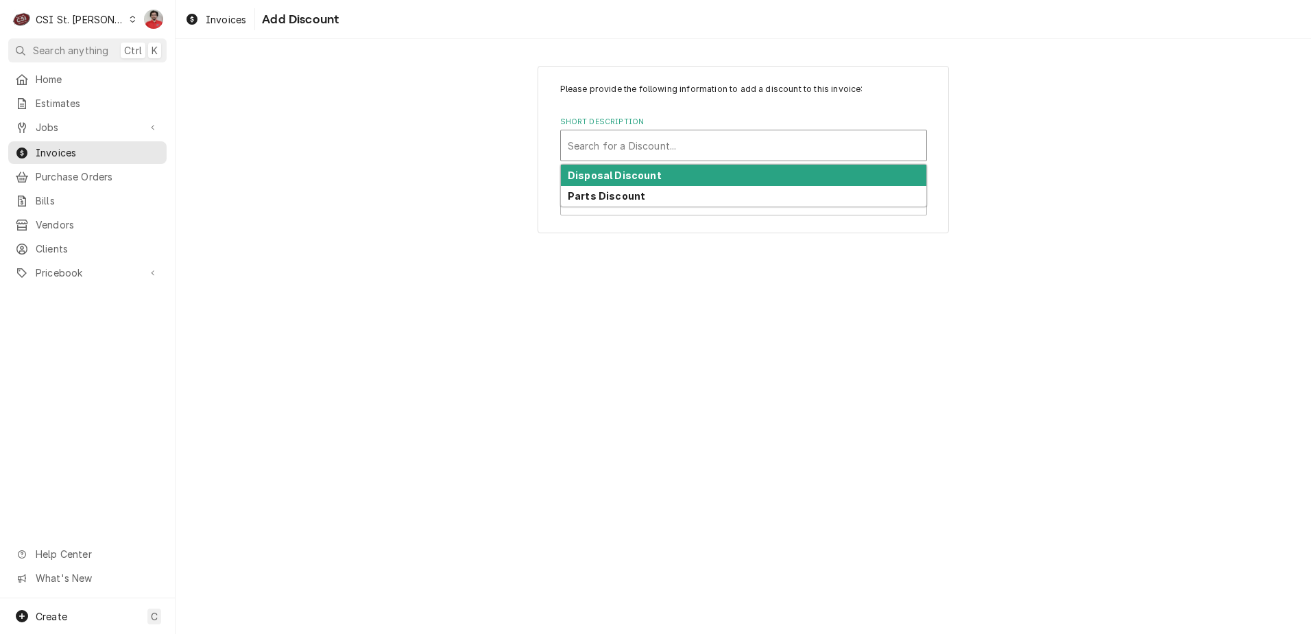
click at [646, 140] on div "Short Description" at bounding box center [744, 145] width 352 height 25
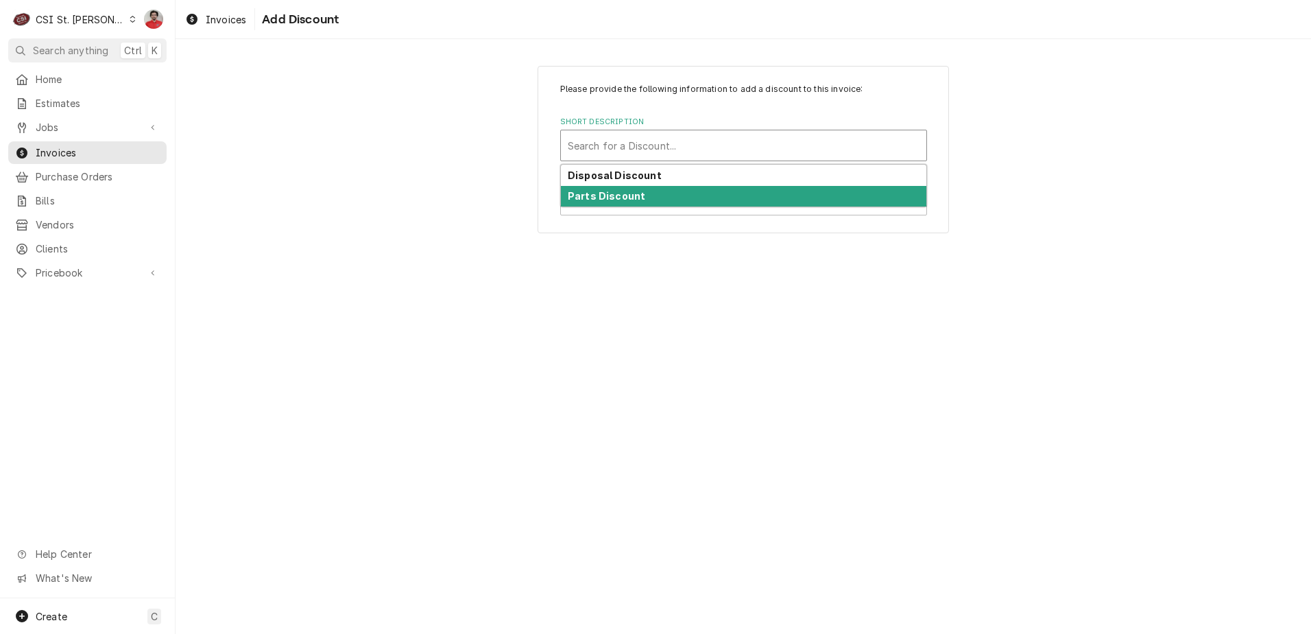
click at [639, 195] on div "Parts Discount" at bounding box center [744, 196] width 366 height 21
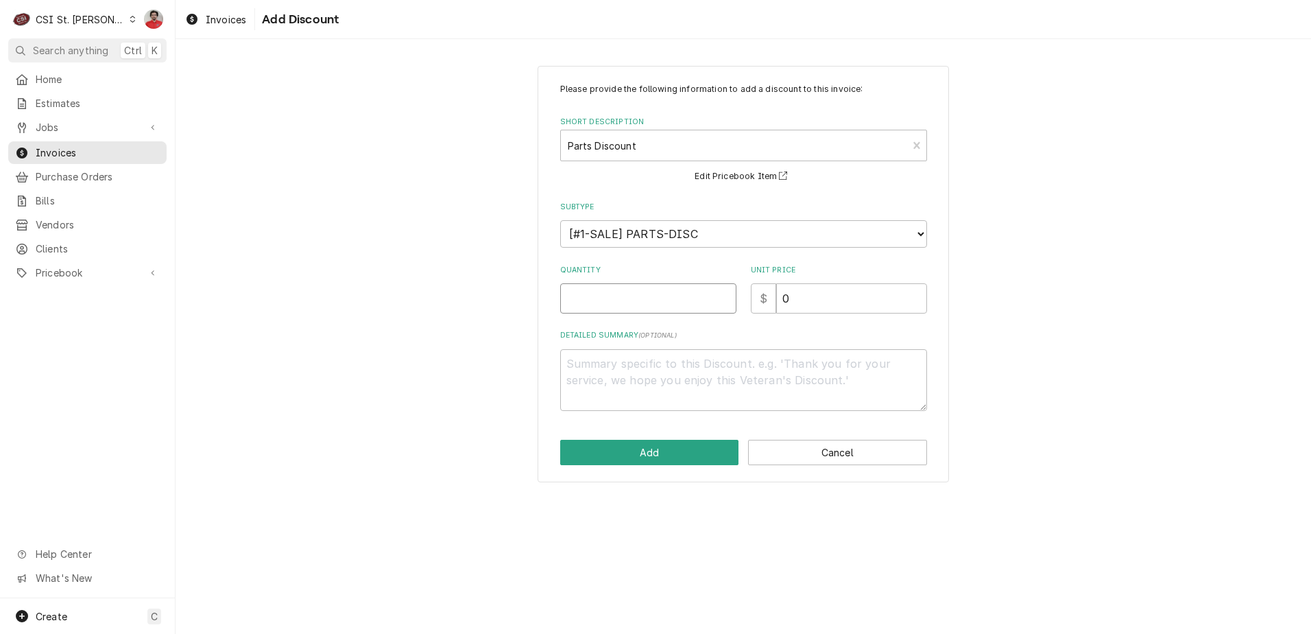
click at [665, 286] on input "Quantity" at bounding box center [648, 298] width 176 height 30
type textarea "x"
type input "1"
drag, startPoint x: 713, startPoint y: 306, endPoint x: 699, endPoint y: 304, distance: 13.9
click at [701, 304] on div "Quantity 1 Unit Price $ 0" at bounding box center [743, 289] width 367 height 49
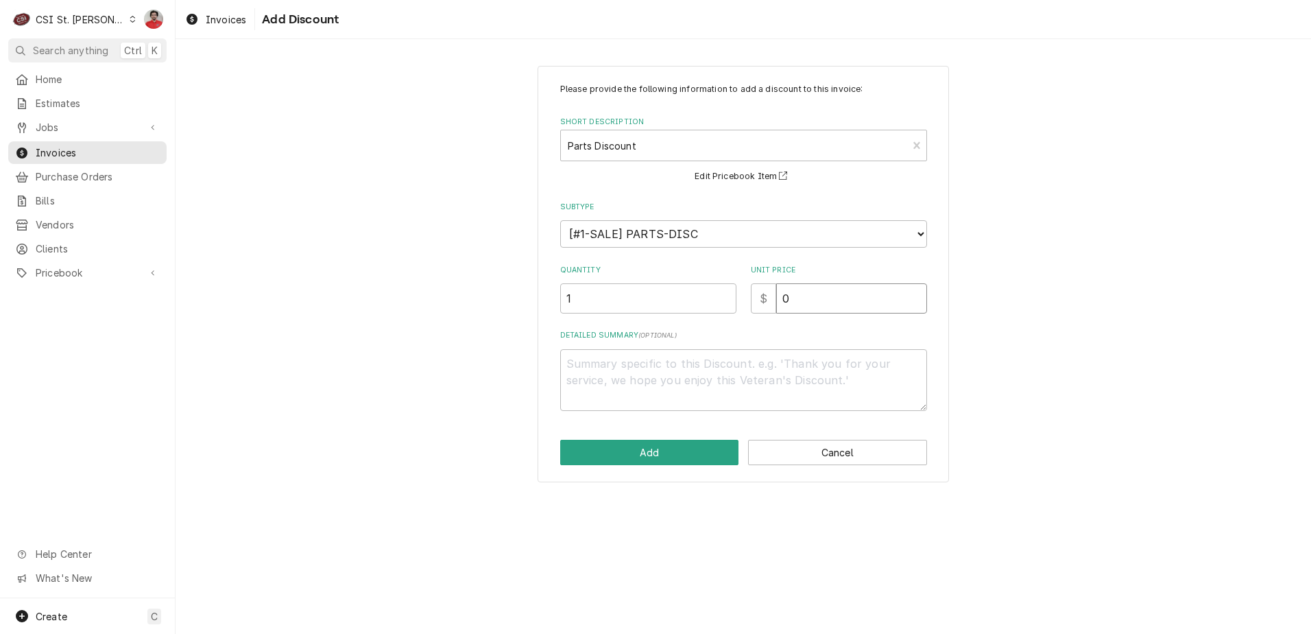
type textarea "x"
type input "6"
type textarea "x"
type input "60"
type textarea "x"
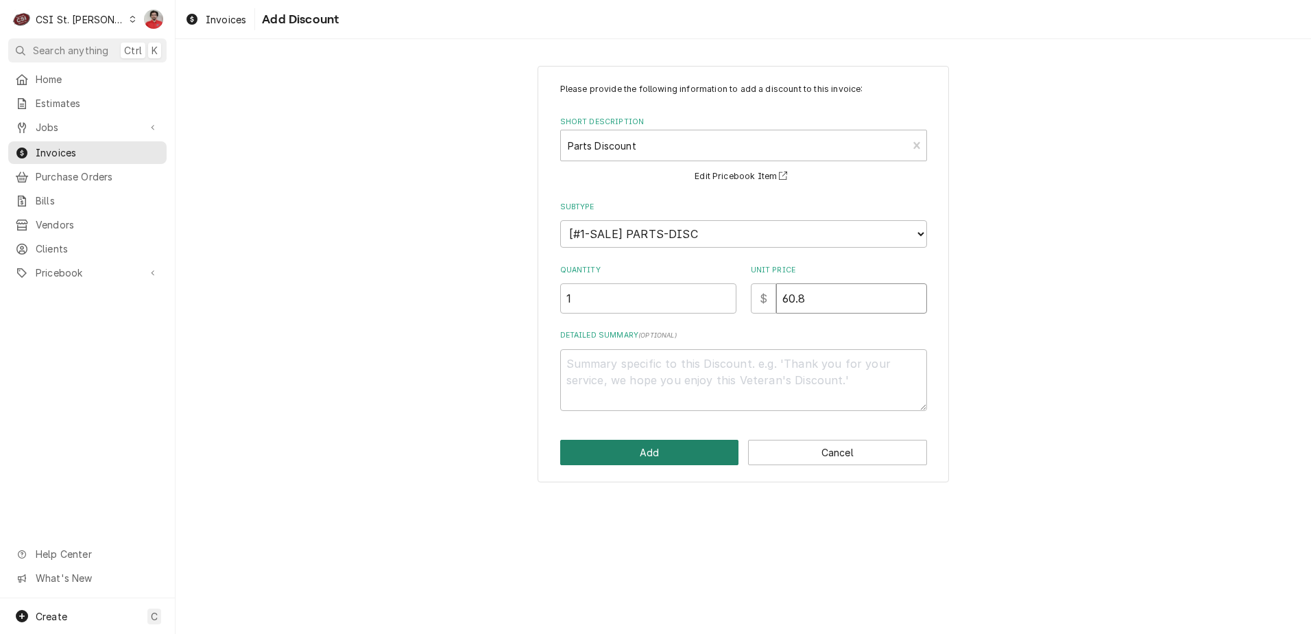
type input "60.8"
click at [682, 451] on button "Add" at bounding box center [649, 452] width 179 height 25
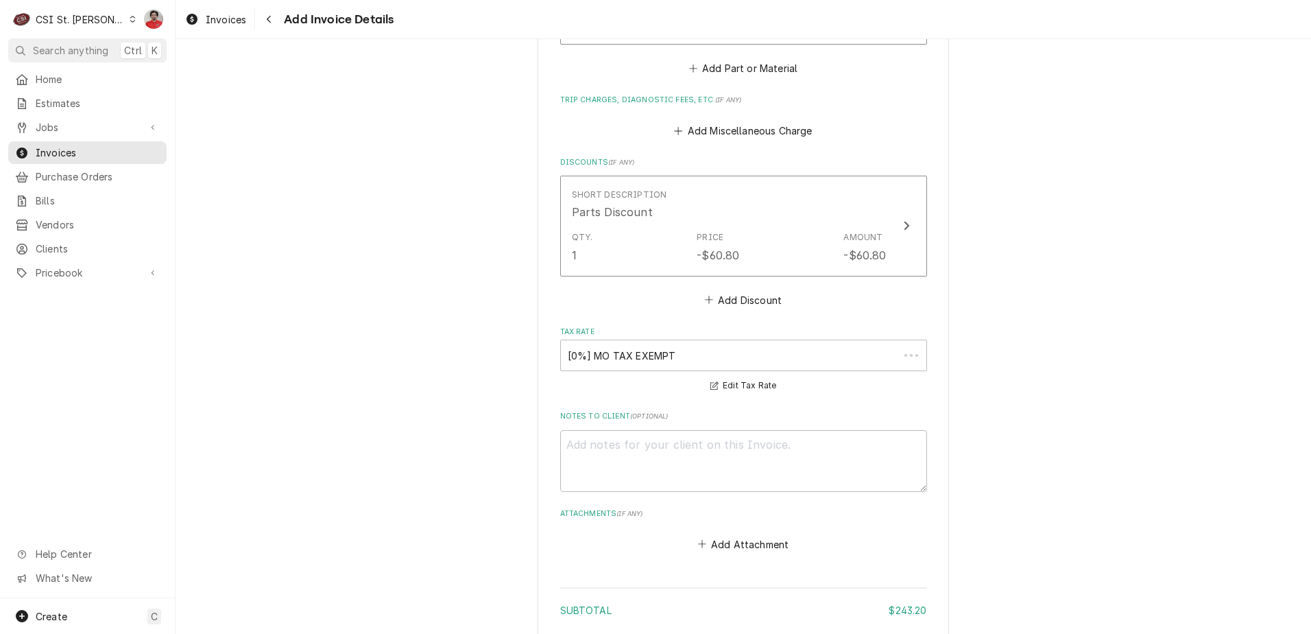
scroll to position [1519, 0]
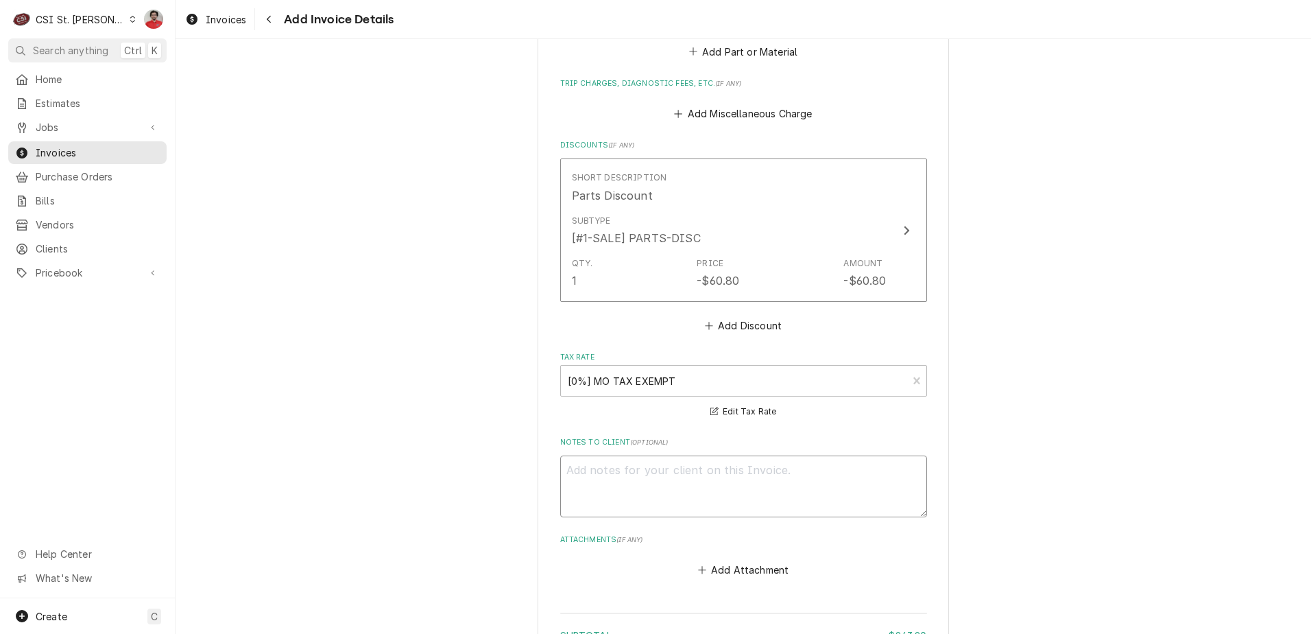
click at [680, 455] on textarea "Notes to Client ( optional )" at bounding box center [743, 486] width 367 height 62
type textarea "x"
type textarea "2"
type textarea "x"
type textarea "20"
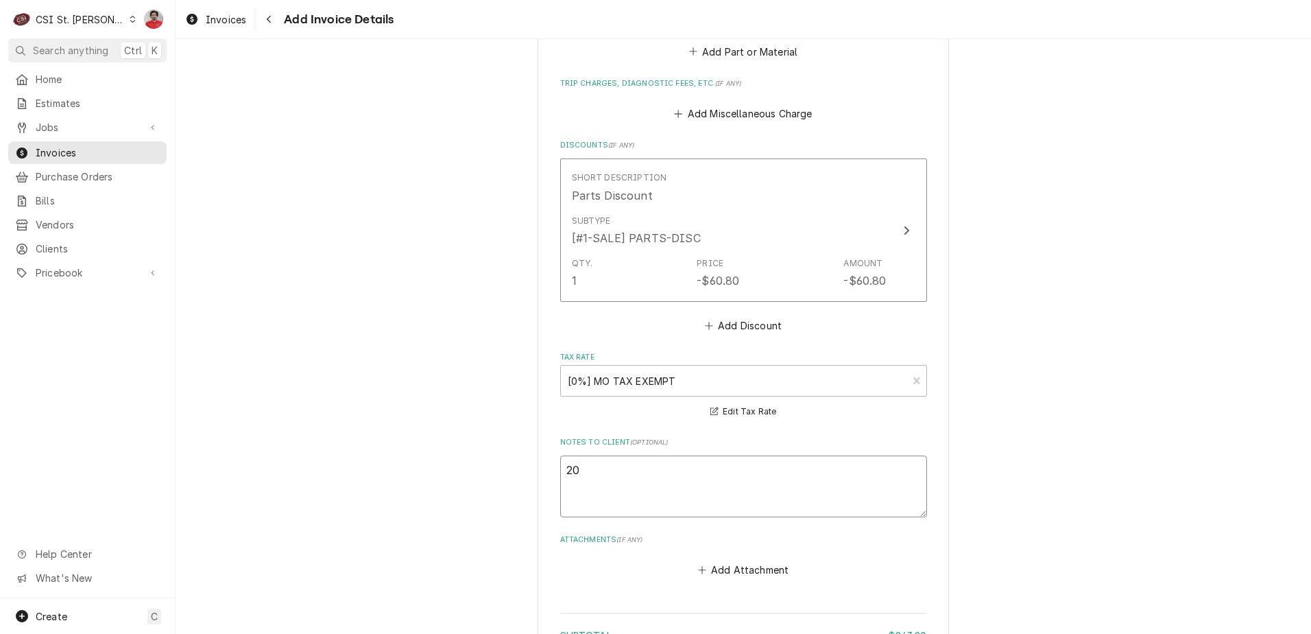
type textarea "x"
type textarea "20#"
type textarea "x"
type textarea "20"
type textarea "x"
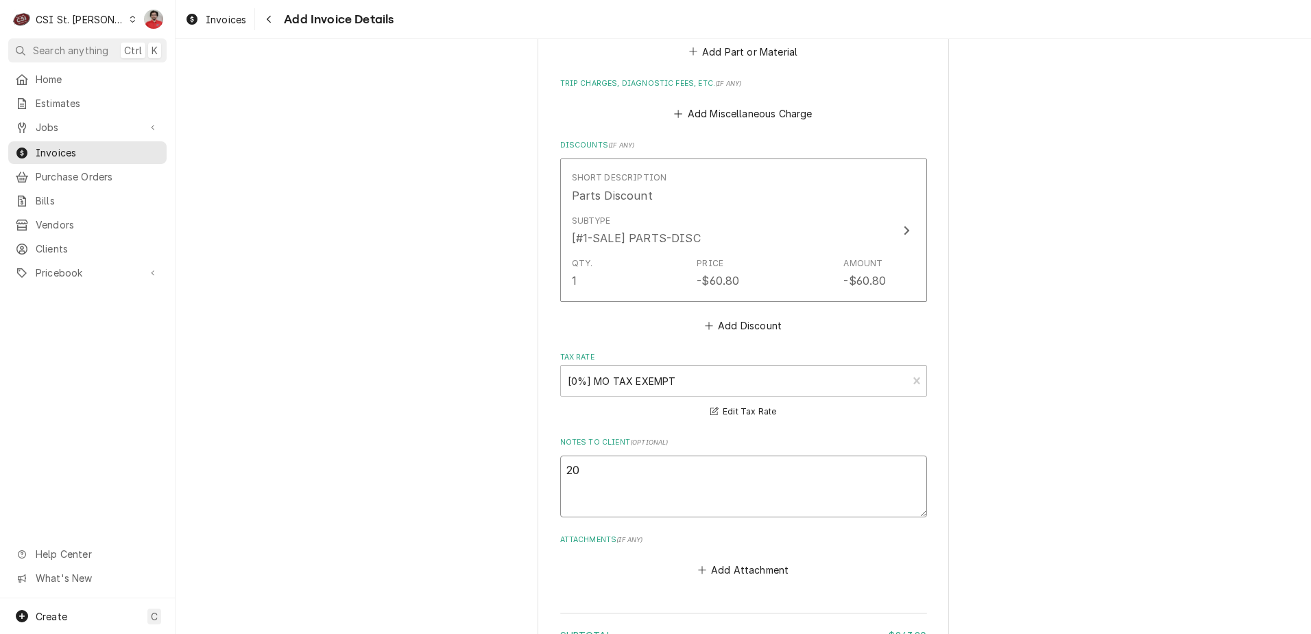
type textarea "20$"
type textarea "x"
type textarea "20"
type textarea "x"
type textarea "20&"
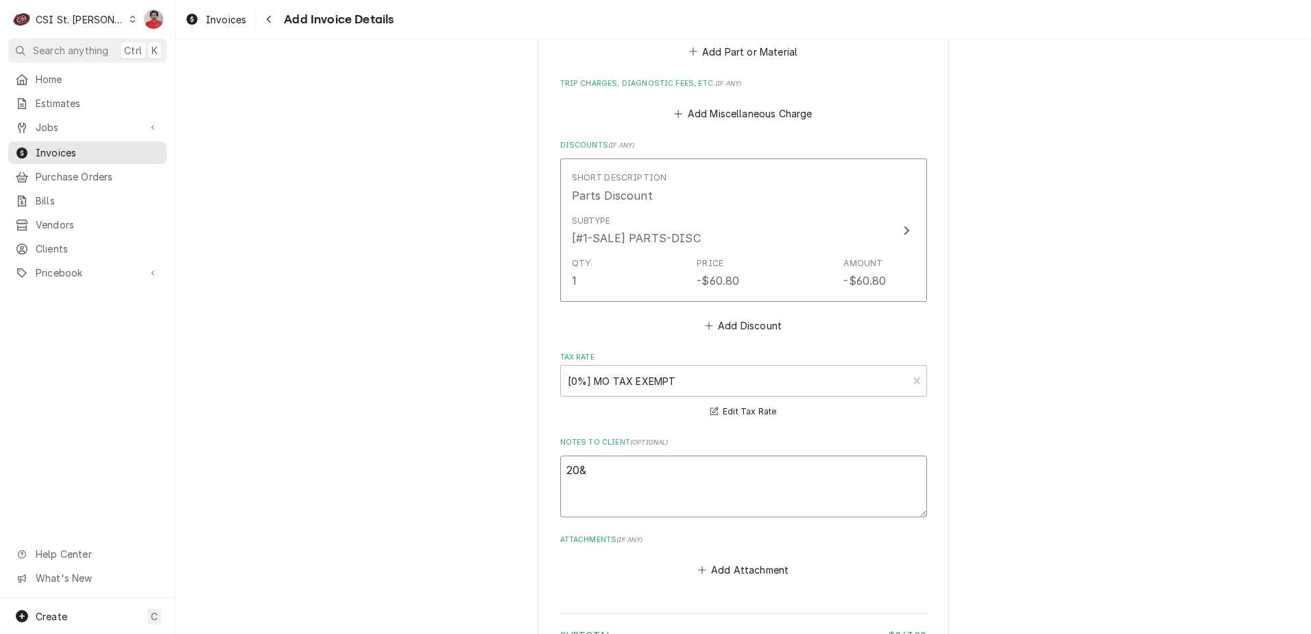
type textarea "x"
type textarea "20"
type textarea "x"
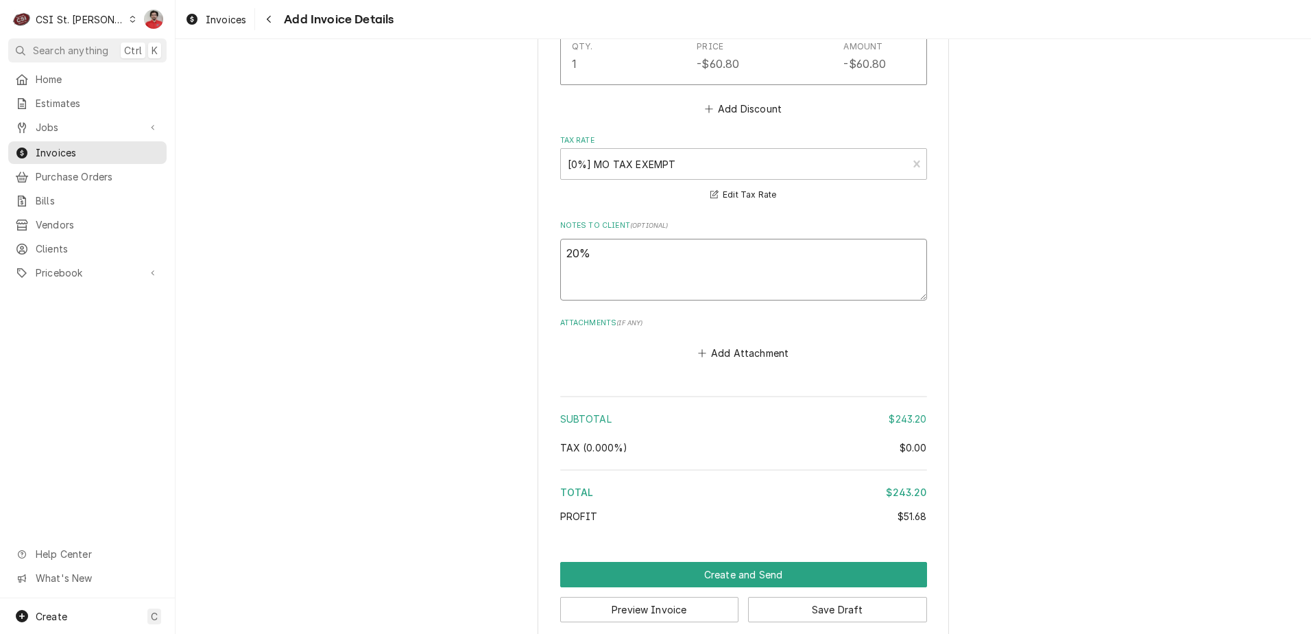
scroll to position [1737, 0]
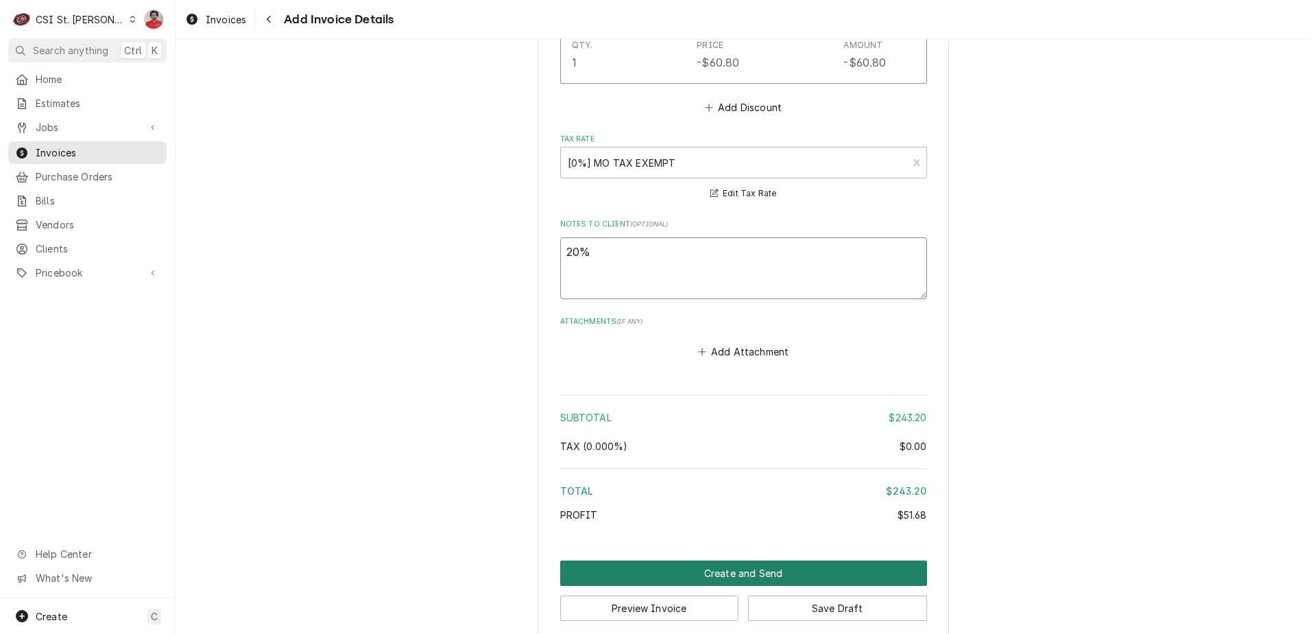
type textarea "20%"
click at [723, 560] on button "Create and Send" at bounding box center [743, 572] width 367 height 25
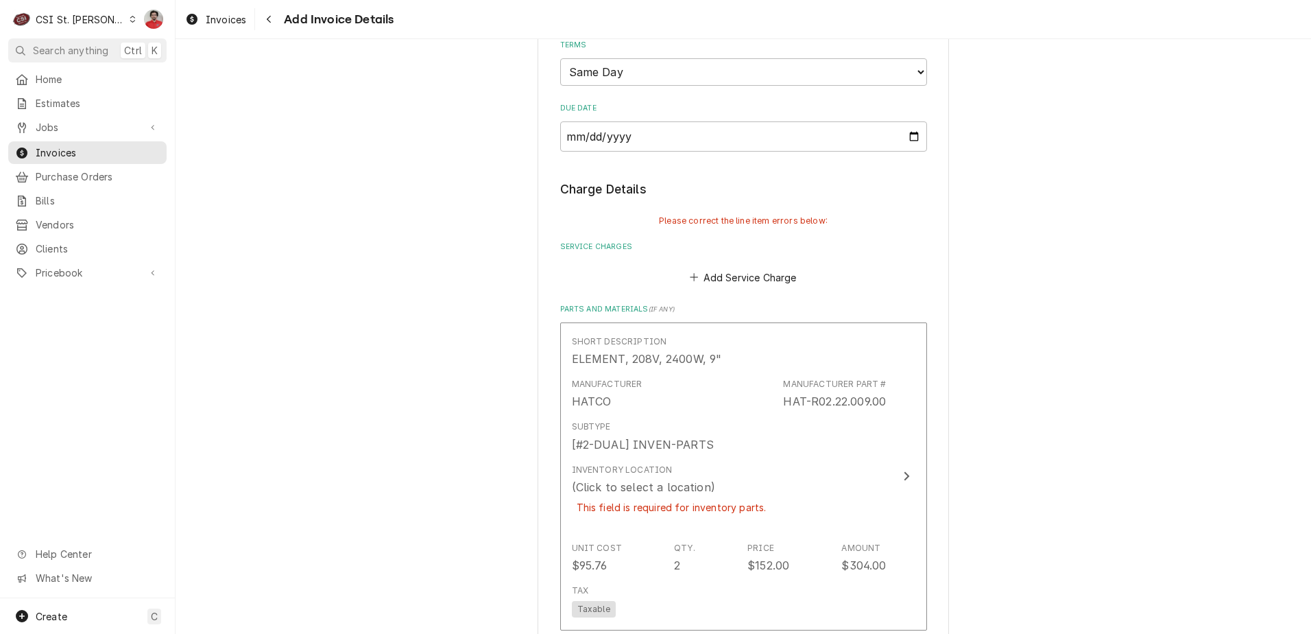
scroll to position [1093, 0]
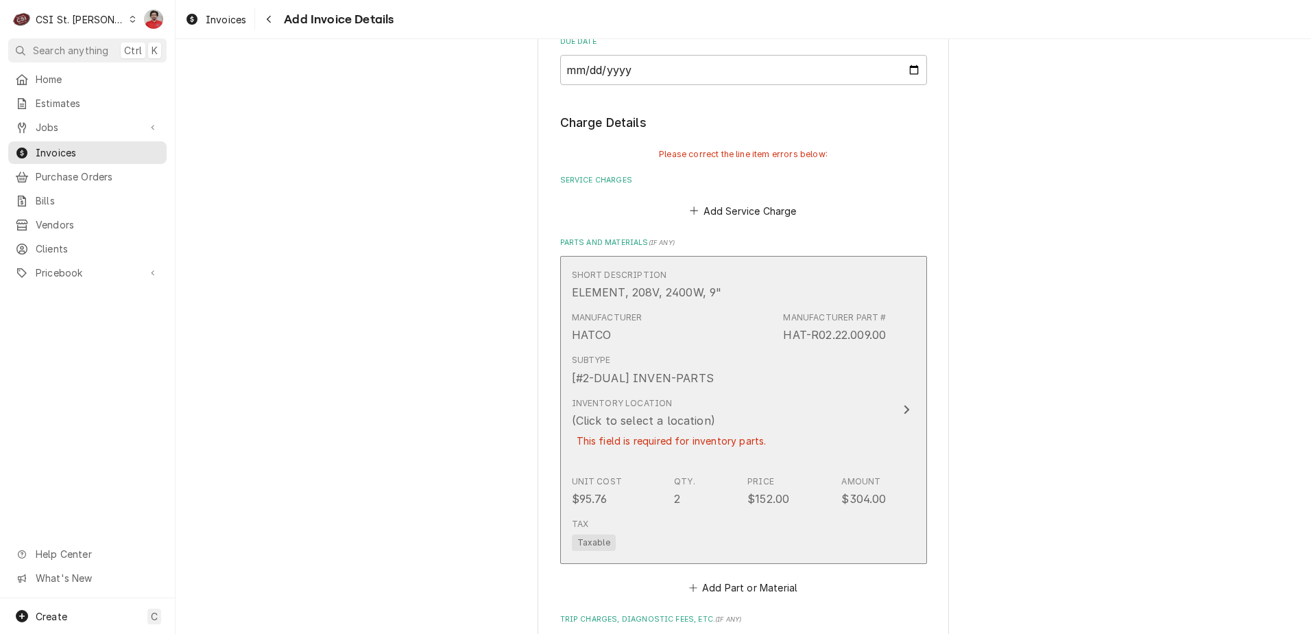
click at [667, 412] on div "(Click to select a location)" at bounding box center [643, 420] width 143 height 16
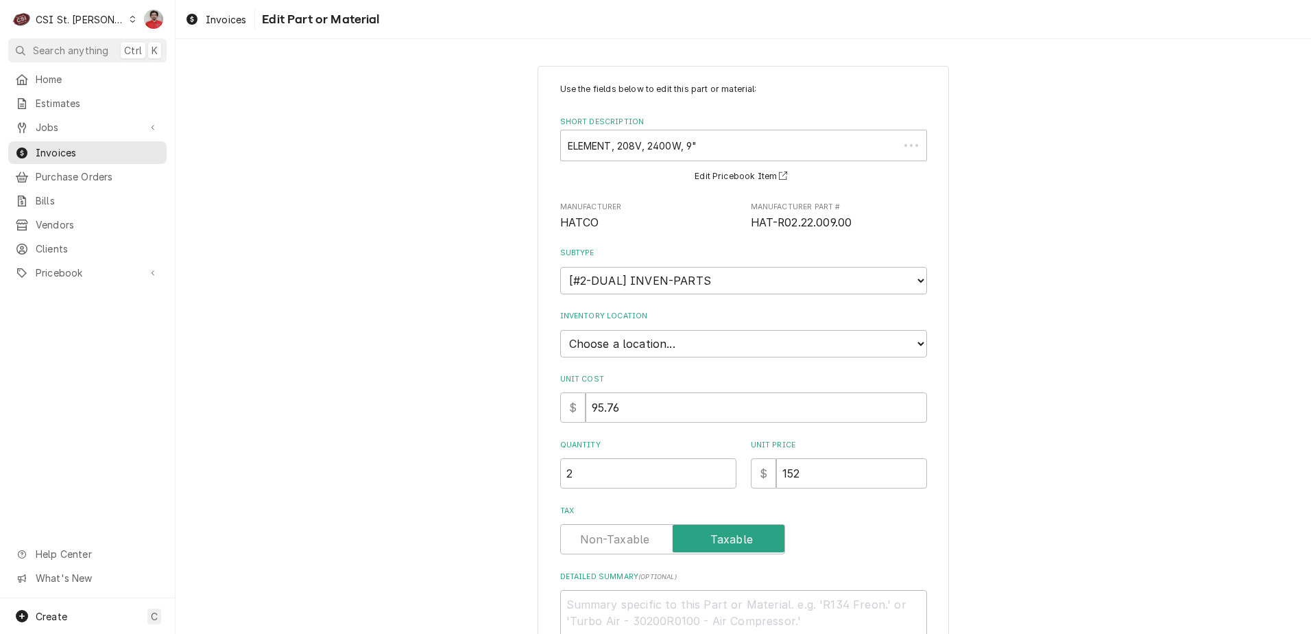
type textarea "x"
click at [665, 351] on select "Choose a location... 00 | STL WAREHOUSE 01 | CHUCK WAMBOLDT V#93 01 | COURTNEY …" at bounding box center [743, 343] width 367 height 27
select select "1370"
click at [560, 330] on select "Choose a location... 00 | STL WAREHOUSE 01 | CHUCK WAMBOLDT V#93 01 | COURTNEY …" at bounding box center [743, 343] width 367 height 27
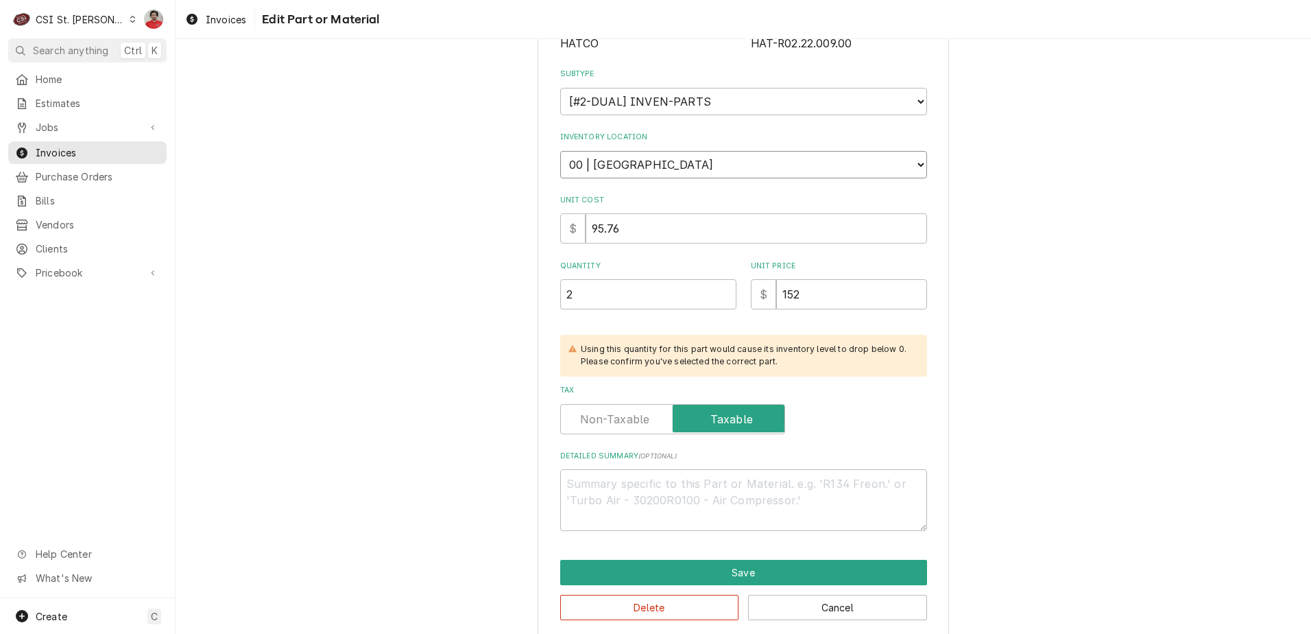
scroll to position [195, 0]
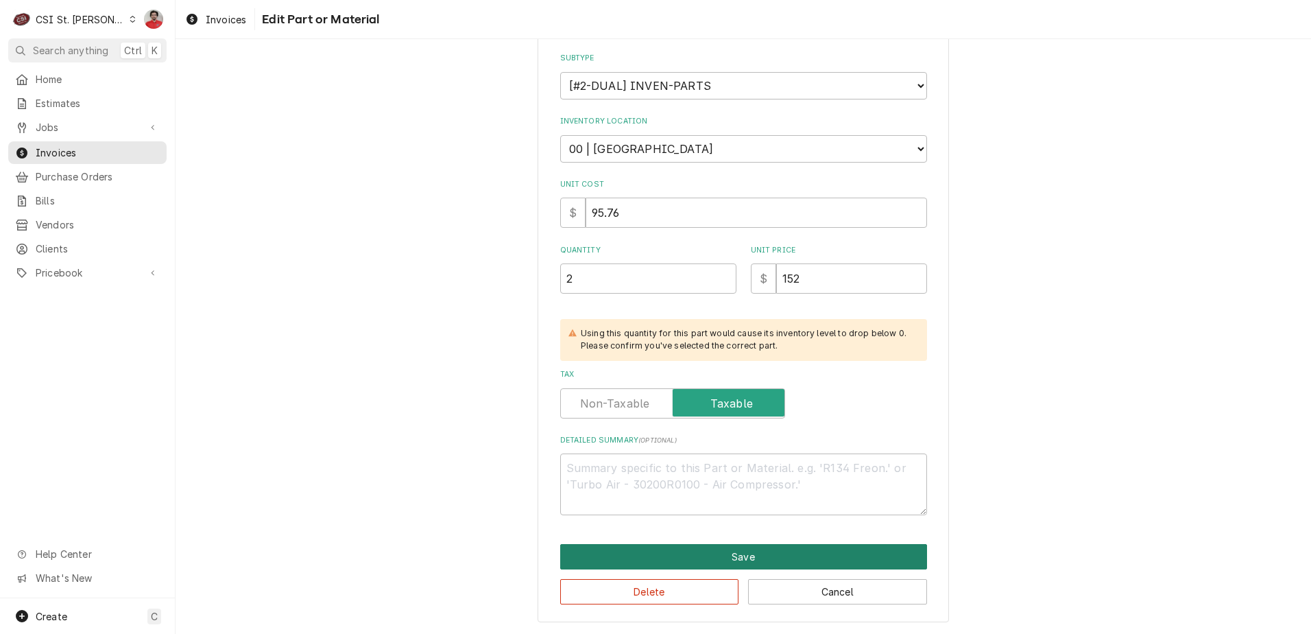
click at [709, 558] on button "Save" at bounding box center [743, 556] width 367 height 25
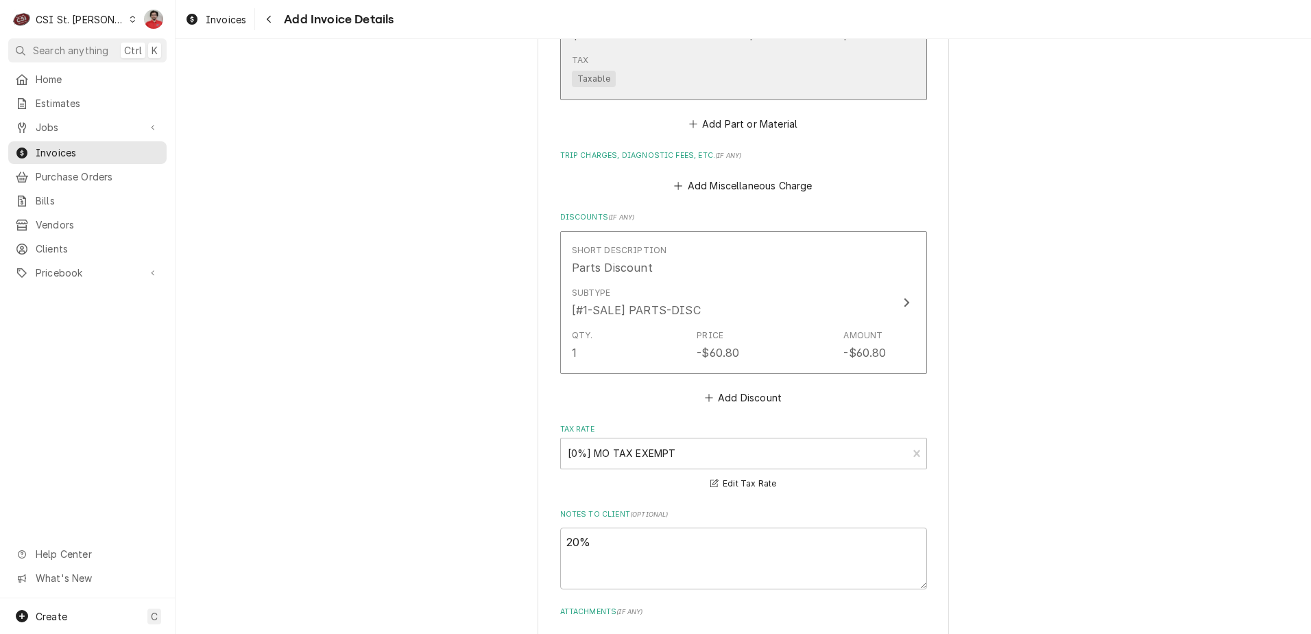
scroll to position [1847, 0]
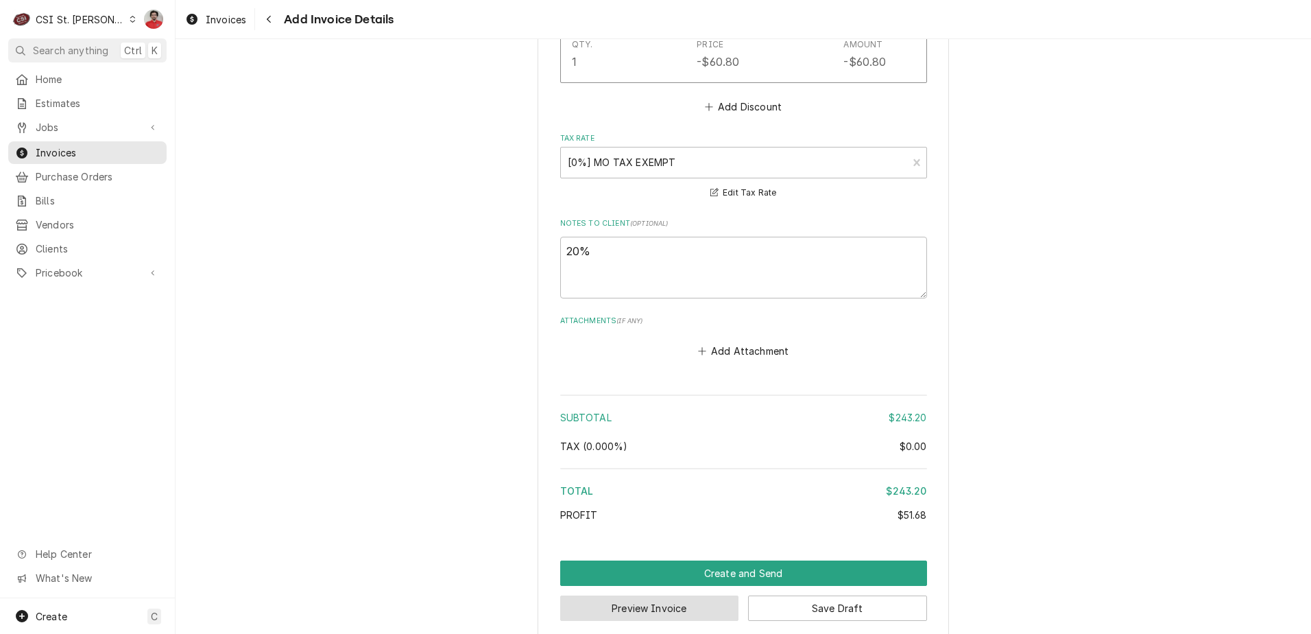
click at [683, 595] on button "Preview Invoice" at bounding box center [649, 607] width 179 height 25
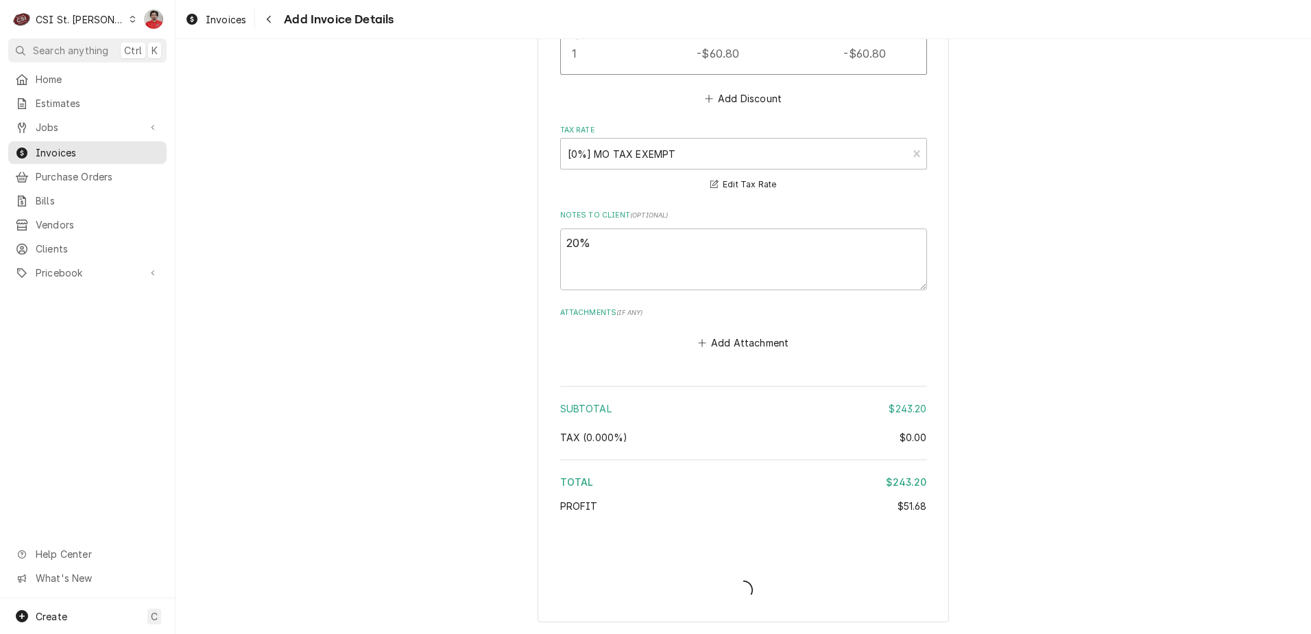
scroll to position [1808, 0]
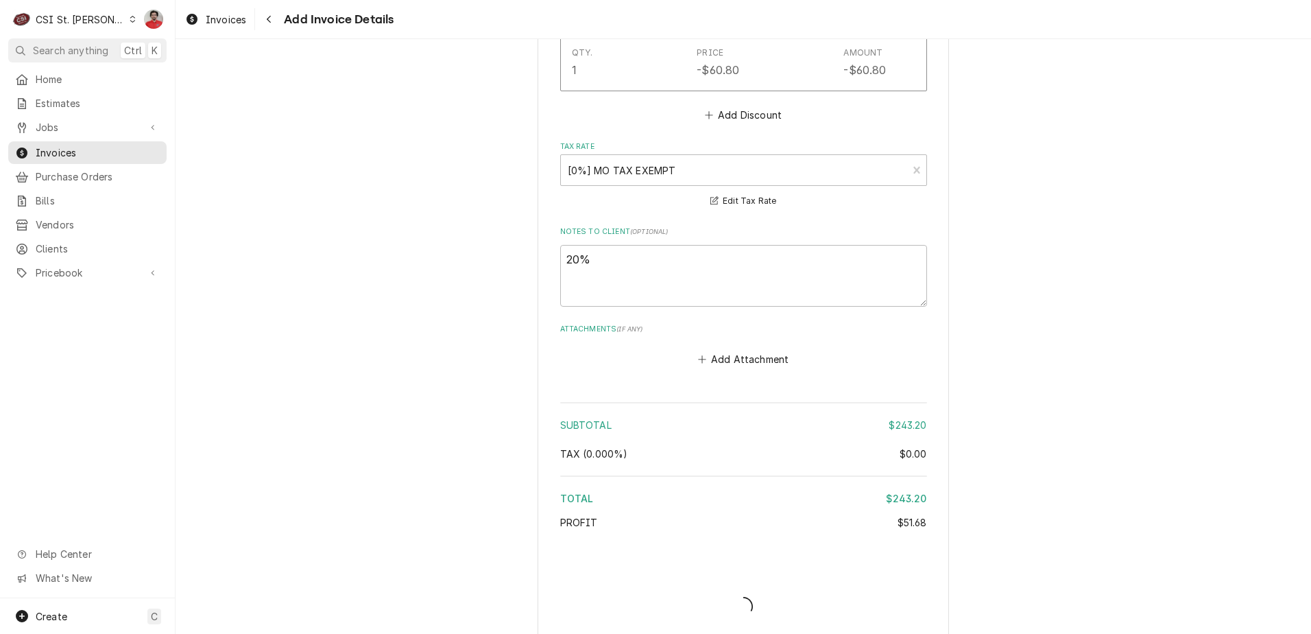
type textarea "x"
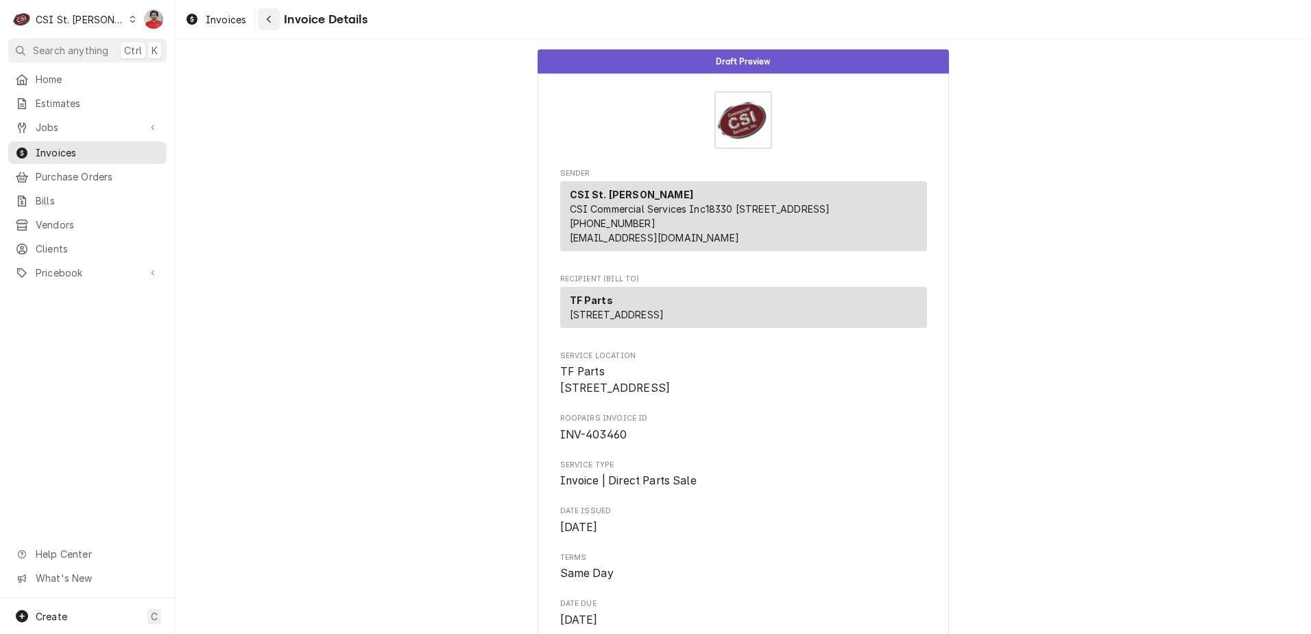
click at [278, 20] on button "Navigate back" at bounding box center [269, 19] width 22 height 22
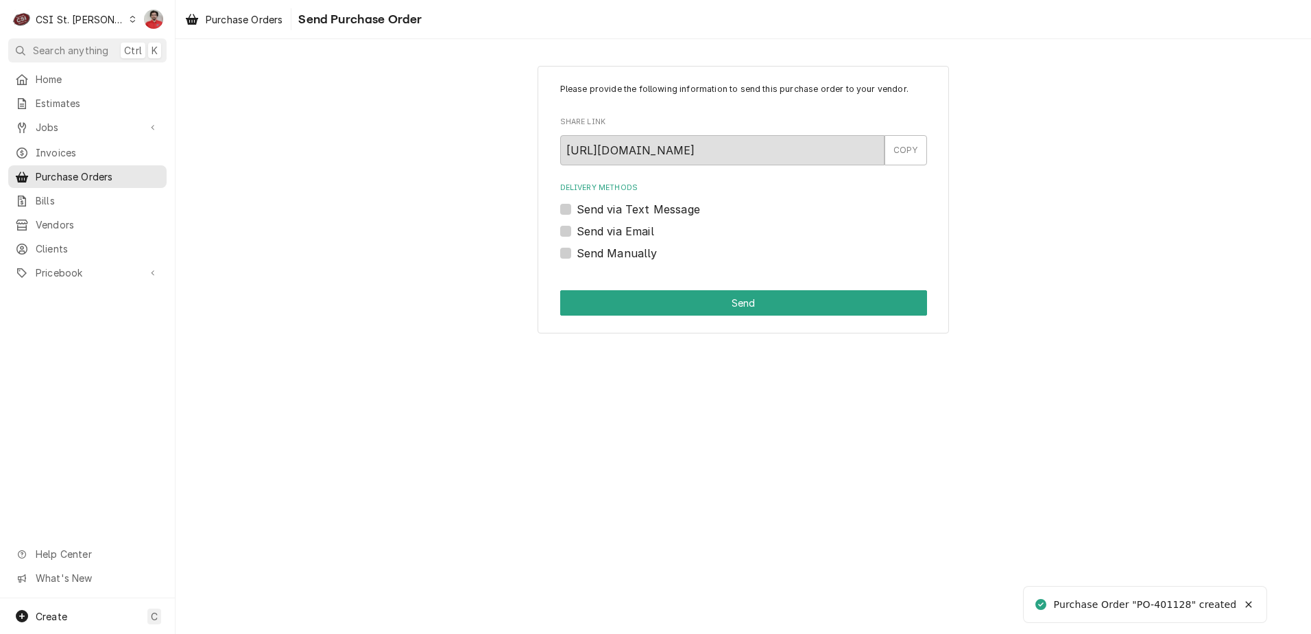
click at [602, 228] on label "Send via Email" at bounding box center [616, 231] width 78 height 16
click at [602, 228] on input "Send via Email" at bounding box center [760, 238] width 367 height 30
checkbox input "true"
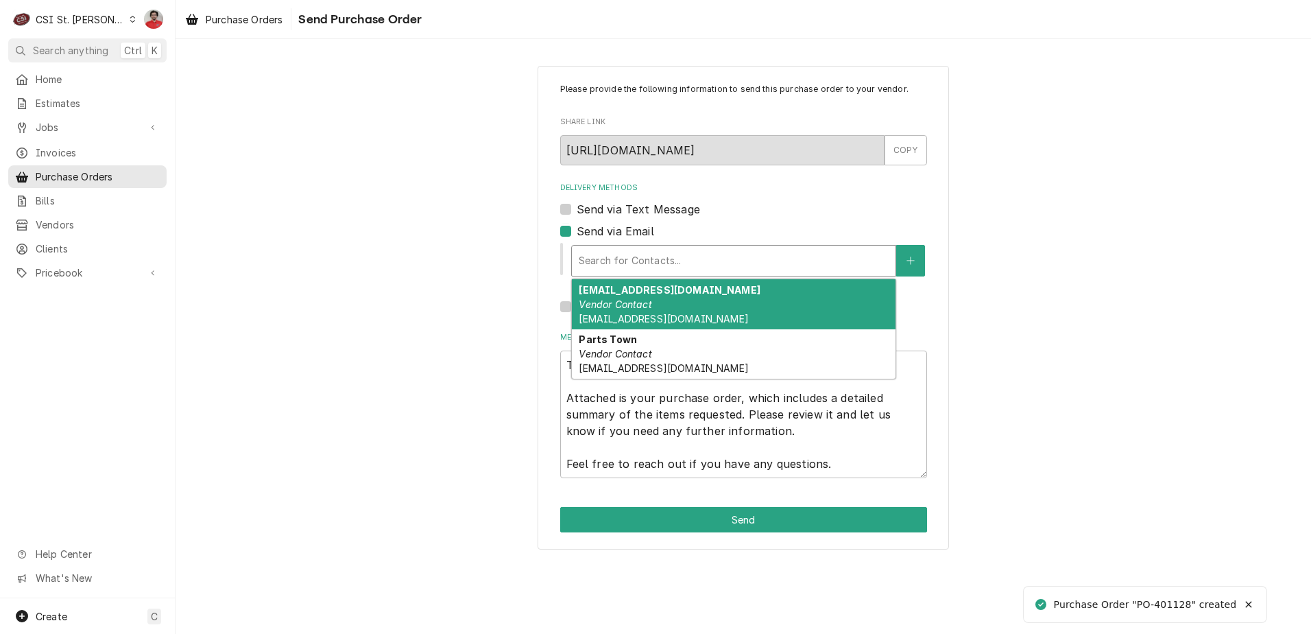
click at [627, 260] on div "Delivery Methods" at bounding box center [734, 260] width 310 height 25
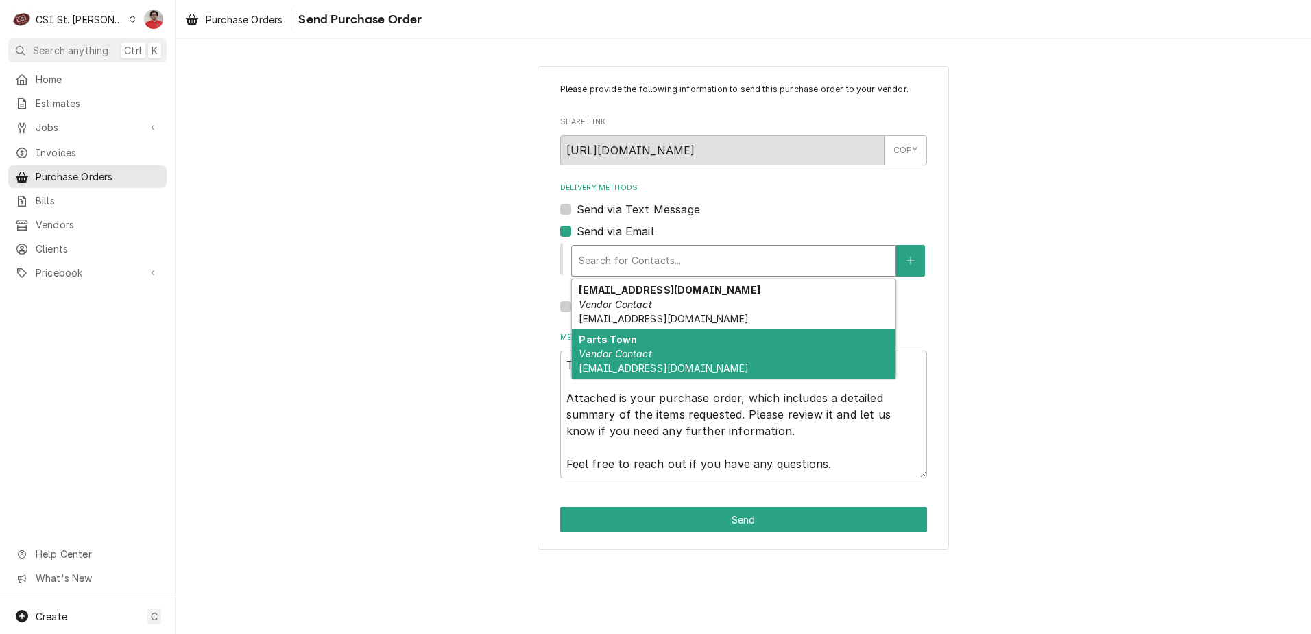
click at [643, 355] on em "Vendor Contact" at bounding box center [615, 354] width 73 height 12
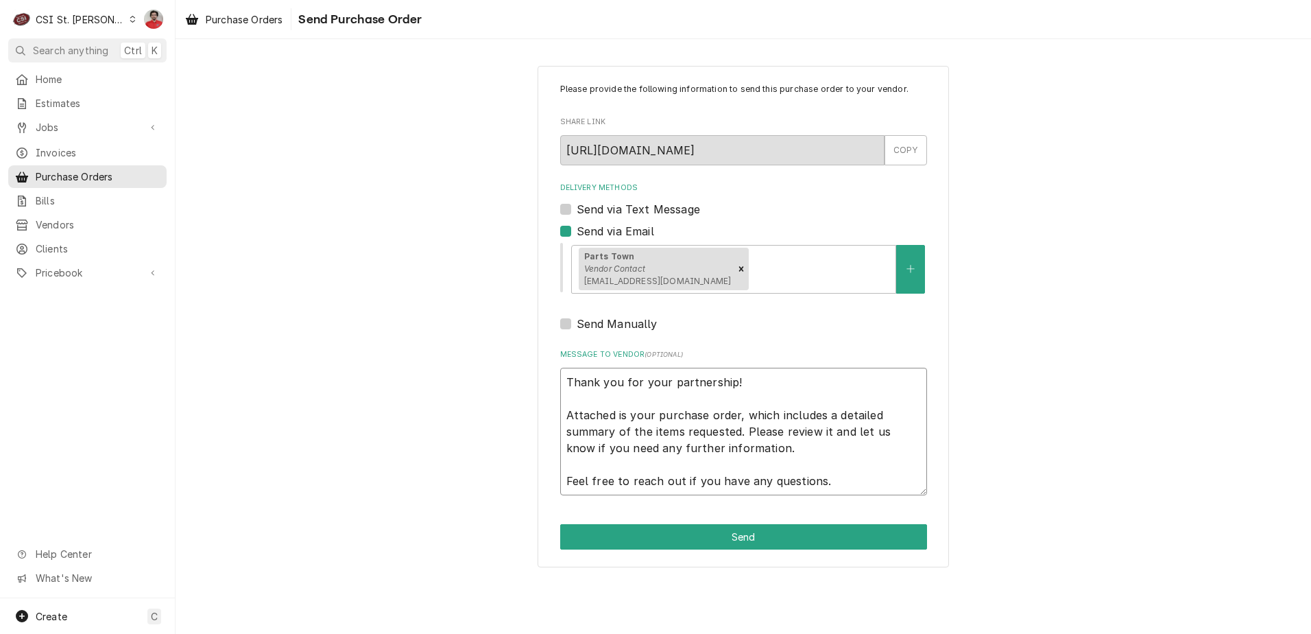
drag, startPoint x: 760, startPoint y: 387, endPoint x: 530, endPoint y: 390, distance: 230.5
click at [530, 390] on div "Please provide the following information to send this purchase order to your ve…" at bounding box center [744, 316] width 1136 height 525
drag, startPoint x: 741, startPoint y: 433, endPoint x: 509, endPoint y: 357, distance: 244.0
click at [509, 357] on div "Please provide the following information to send this purchase order to your ve…" at bounding box center [744, 316] width 1136 height 525
type textarea "x"
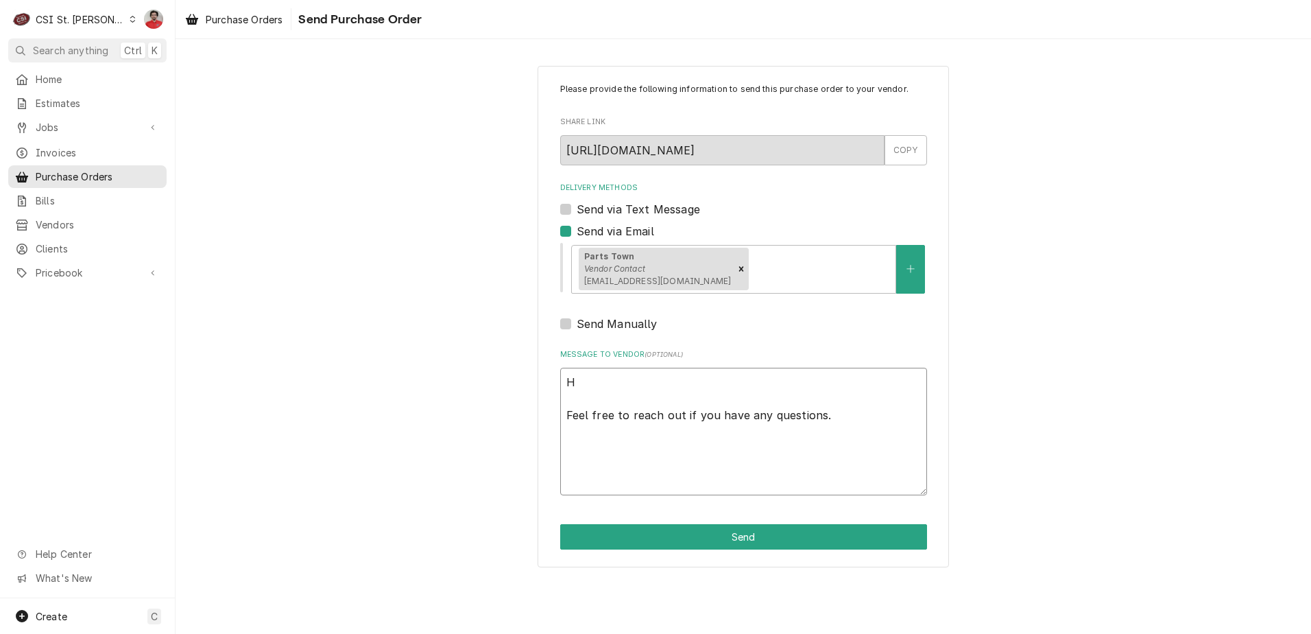
type textarea "He Feel free to reach out if you have any questions."
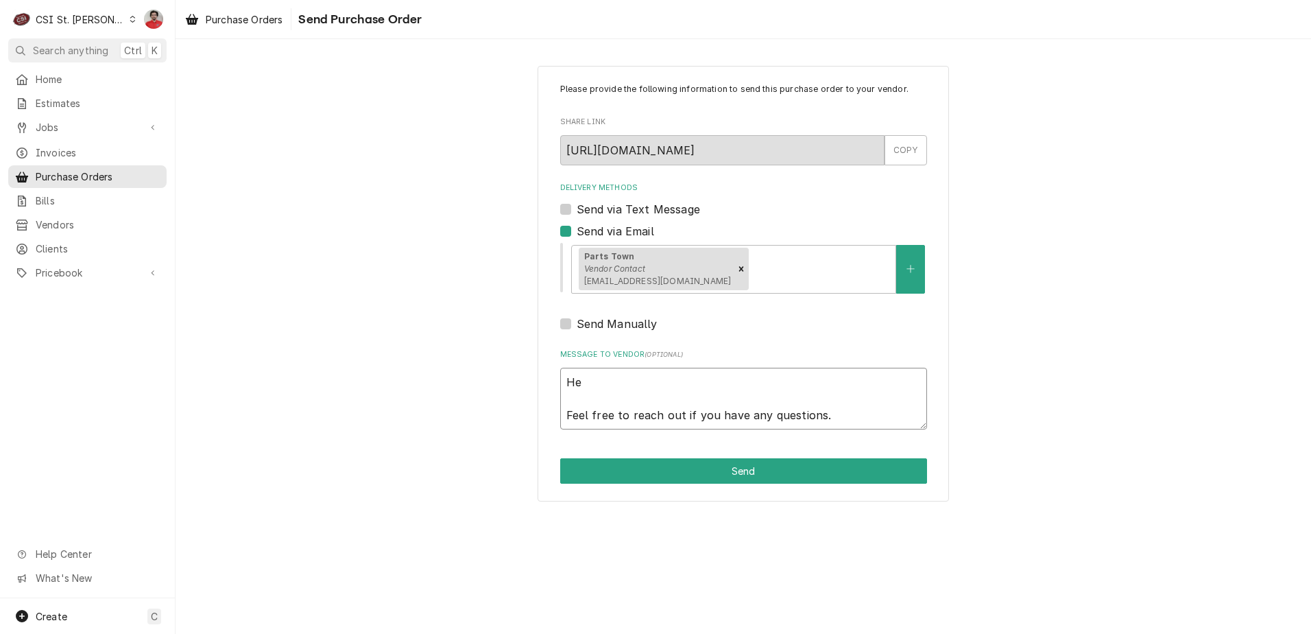
type textarea "x"
type textarea "Hel Feel free to reach out if you have any questions."
type textarea "x"
type textarea "Hell Feel free to reach out if you have any questions."
type textarea "x"
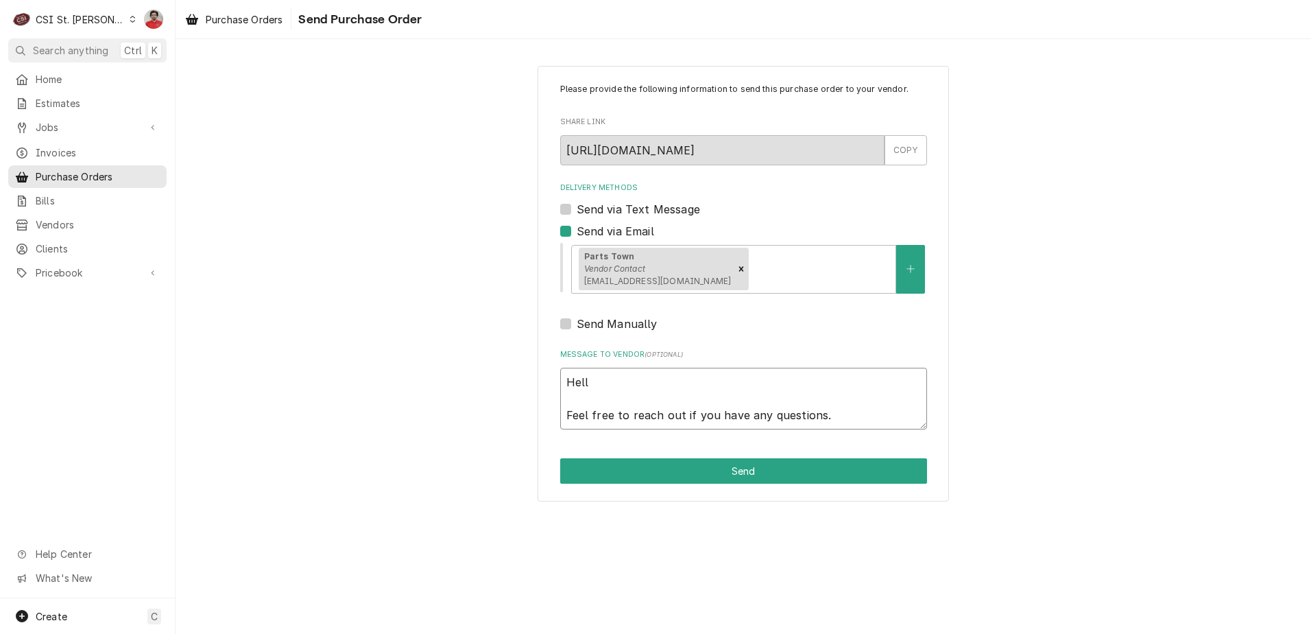
type textarea "Hello Feel free to reach out if you have any questions."
type textarea "x"
type textarea "Hello, Feel free to reach out if you have any questions."
type textarea "x"
type textarea "Hello, Feel free to reach out if you have any questions."
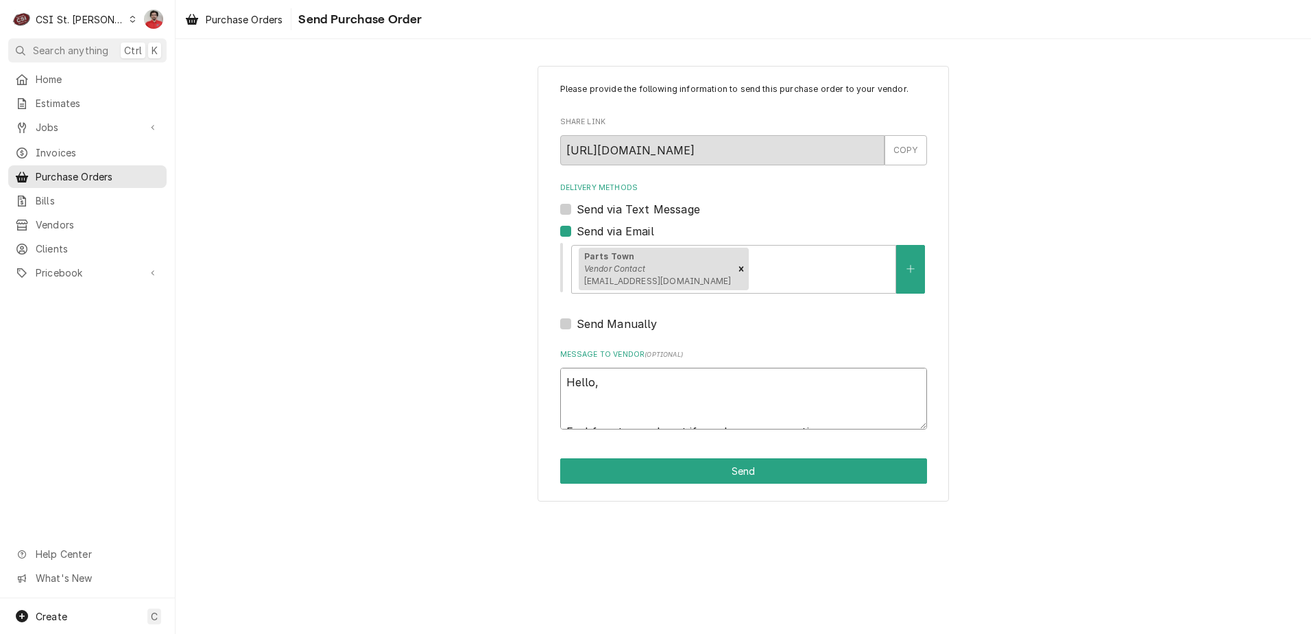
type textarea "x"
type textarea "Hello, Feel free to reach out if you have any questions."
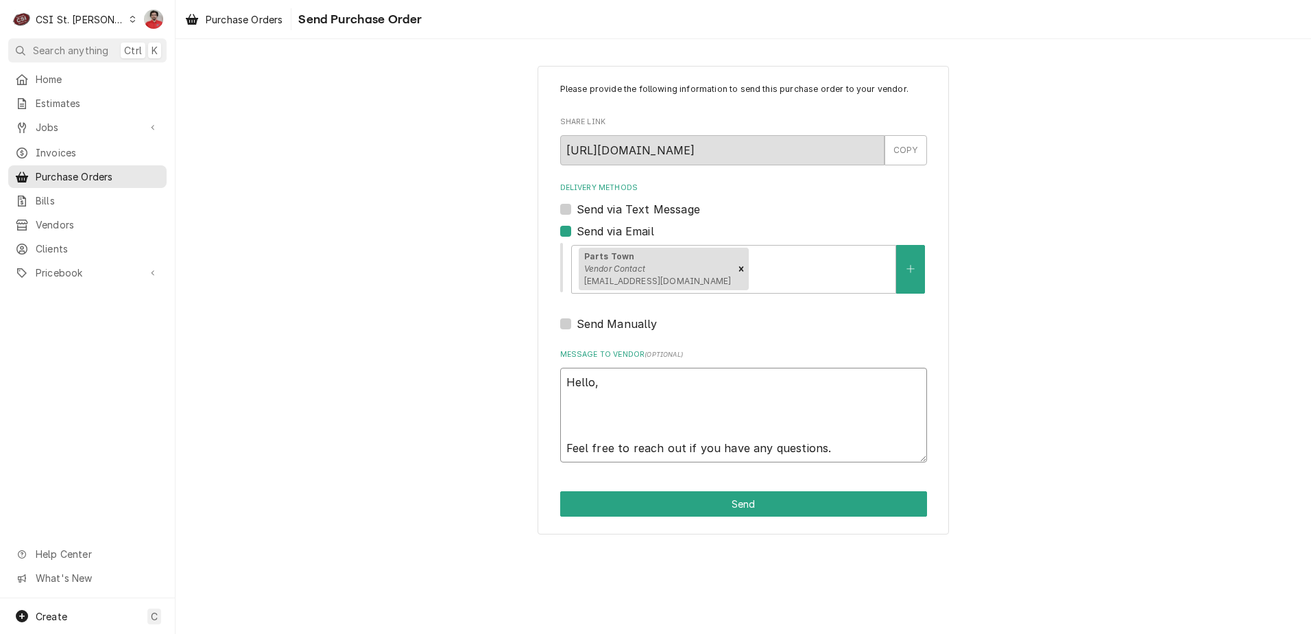
type textarea "x"
type textarea "Hello, P Feel free to reach out if you have any questions."
type textarea "x"
type textarea "Hello, Pl Feel free to reach out if you have any questions."
type textarea "x"
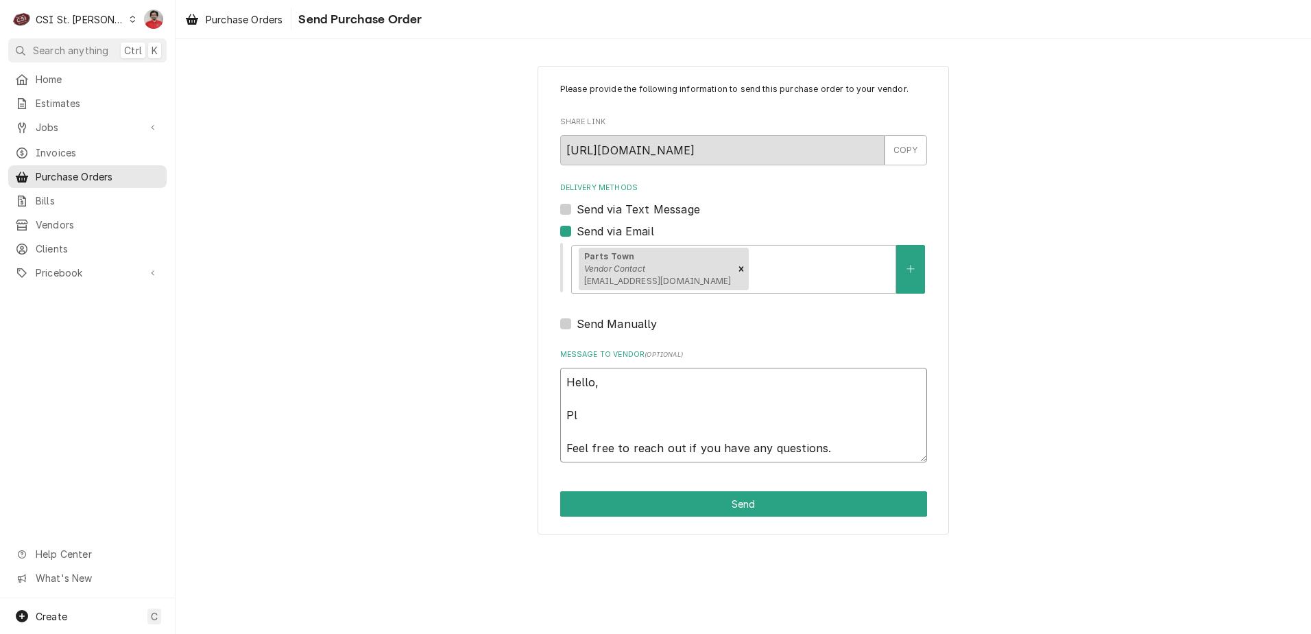
type textarea "Hello, Ple Feel free to reach out if you have any questions."
type textarea "x"
type textarea "Hello, [GEOGRAPHIC_DATA] Feel free to reach out if you have any questions."
type textarea "x"
type textarea "Hello, Pleas Feel free to reach out if you have any questions."
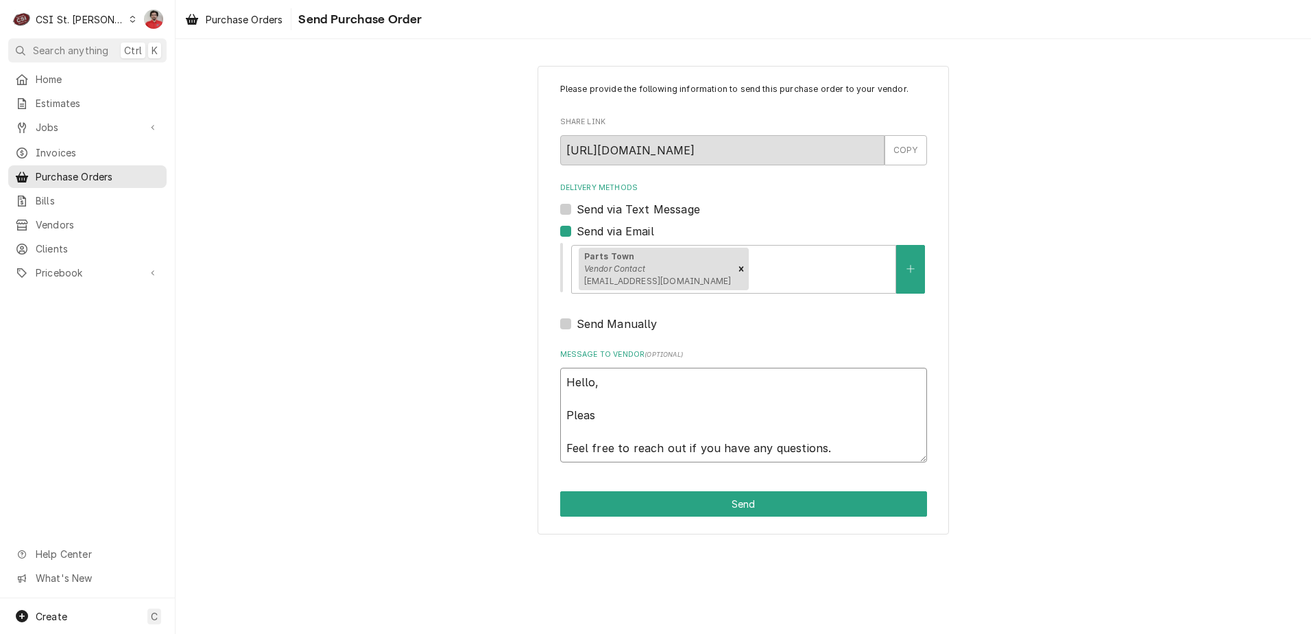
type textarea "x"
type textarea "Hello, Please Feel free to reach out if you have any questions."
type textarea "x"
type textarea "Hello, Please Feel free to reach out if you have any questions."
type textarea "x"
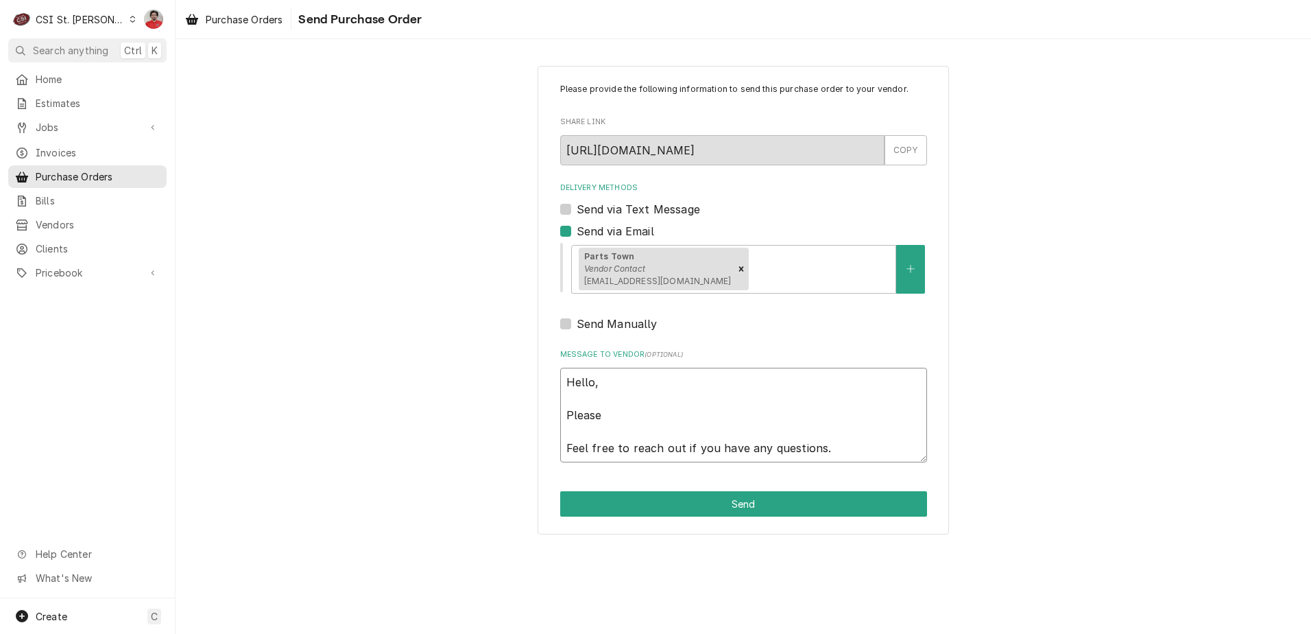
type textarea "Hello, Please s Feel free to reach out if you have any questions."
type textarea "x"
type textarea "Hello, Please sh Feel free to reach out if you have any questions."
type textarea "x"
type textarea "Hello, Please shi Feel free to reach out if you have any questions."
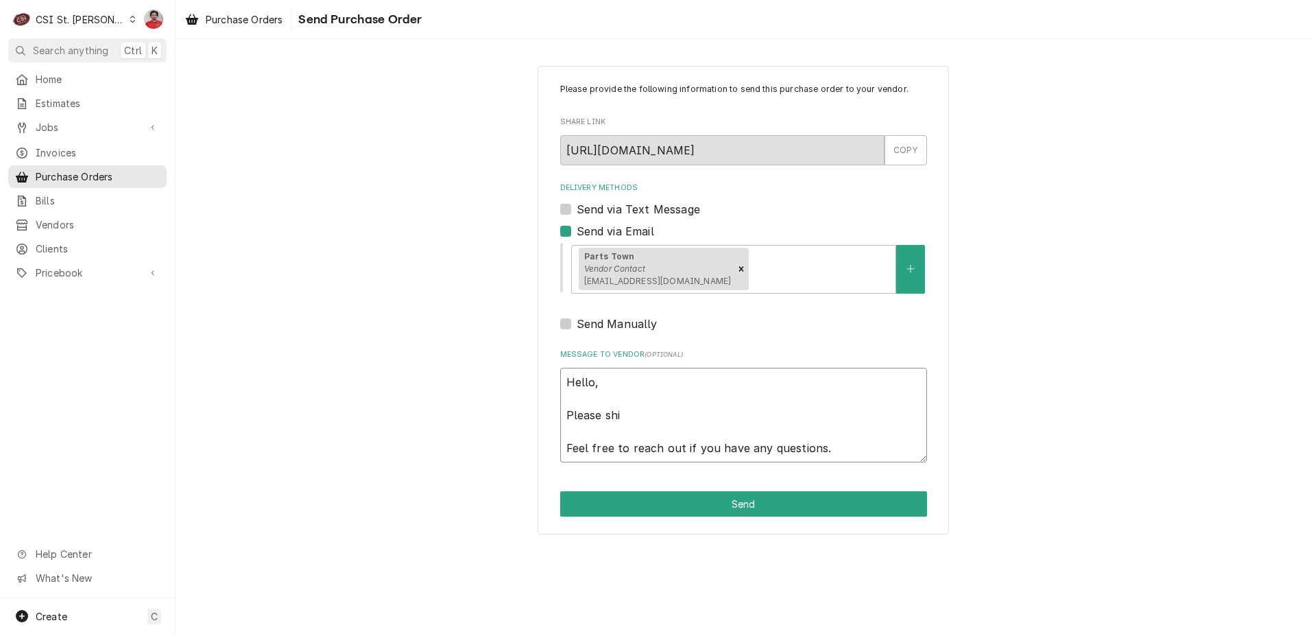
type textarea "x"
type textarea "Hello, Please ship Feel free to reach out if you have any questions."
type textarea "x"
type textarea "Hello, Please ship Feel free to reach out if you have any questions."
type textarea "x"
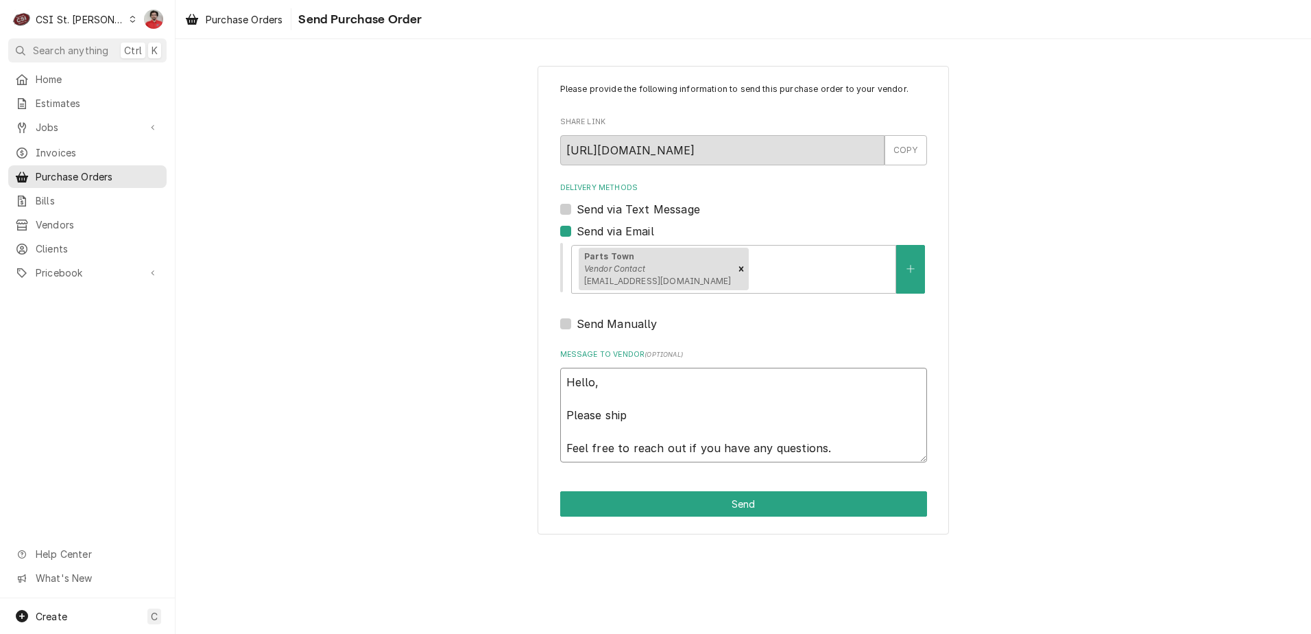
type textarea "Hello, Please ship t Feel free to reach out if you have any questions."
type textarea "x"
type textarea "Hello, Please ship th Feel free to reach out if you have any questions."
type textarea "x"
type textarea "Hello, Please ship the Feel free to reach out if you have any questions."
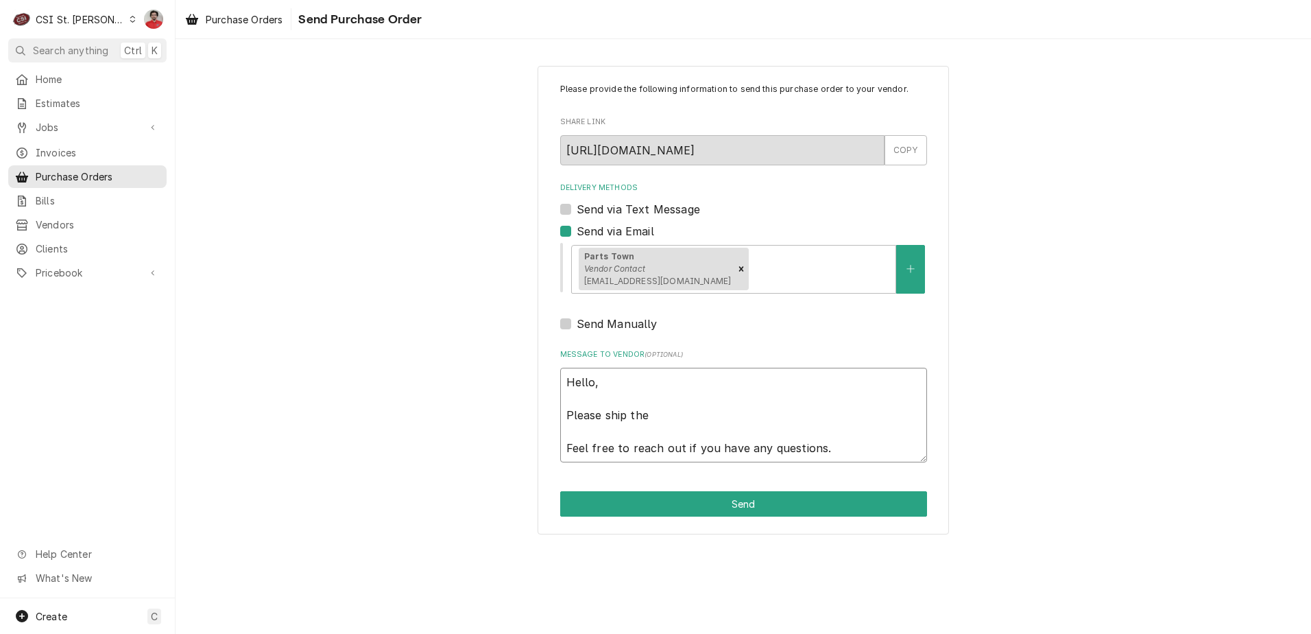
type textarea "x"
type textarea "Hello, Please ship the Feel free to reach out if you have any questions."
type textarea "x"
type textarea "Hello, Please ship the e Feel free to reach out if you have any questions."
type textarea "x"
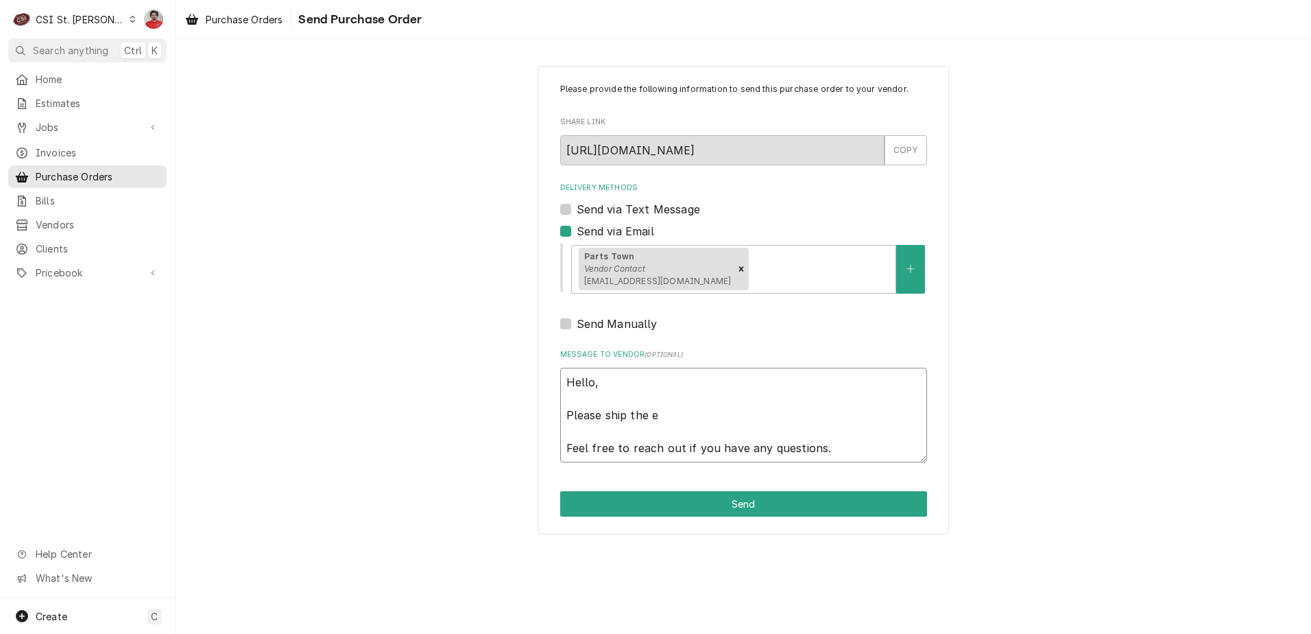
type textarea "Hello, Please ship the en Feel free to reach out if you have any questions."
type textarea "x"
type textarea "Hello, Please ship the enc Feel free to reach out if you have any questions."
type textarea "x"
type textarea "Hello, Please ship the encl Feel free to reach out if you have any questions."
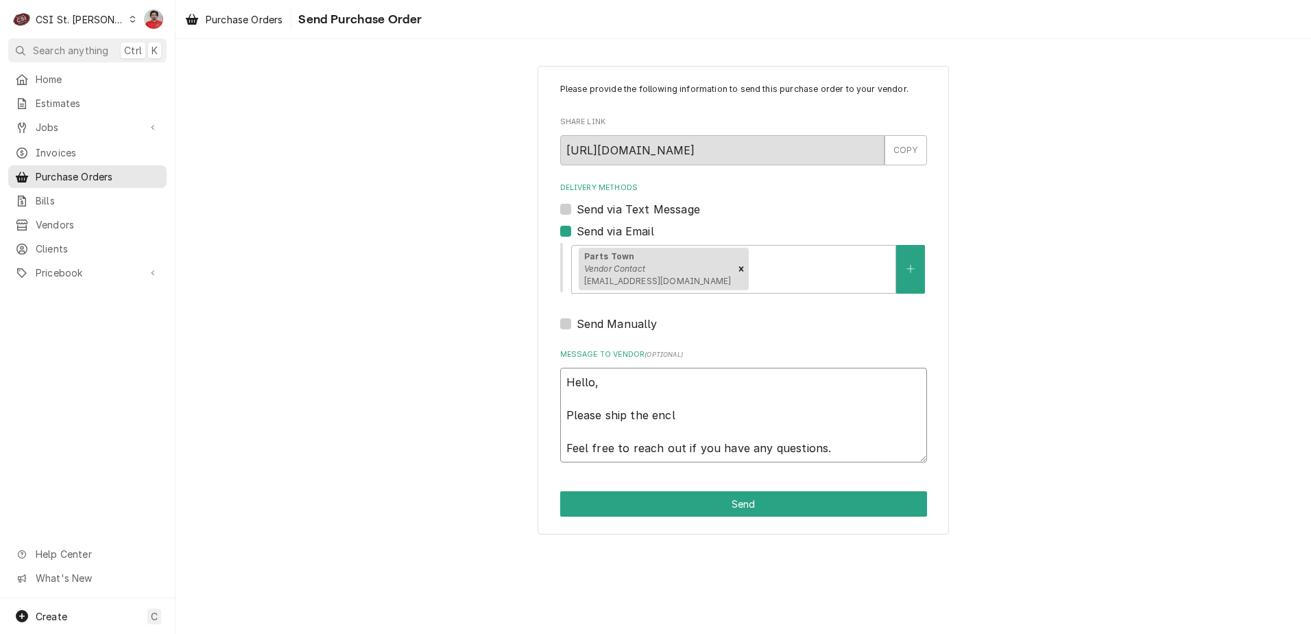
type textarea "x"
type textarea "Hello, Please ship the enclo Feel free to reach out if you have any questions."
type textarea "x"
type textarea "Hello, Please ship the enclos Feel free to reach out if you have any questions."
type textarea "x"
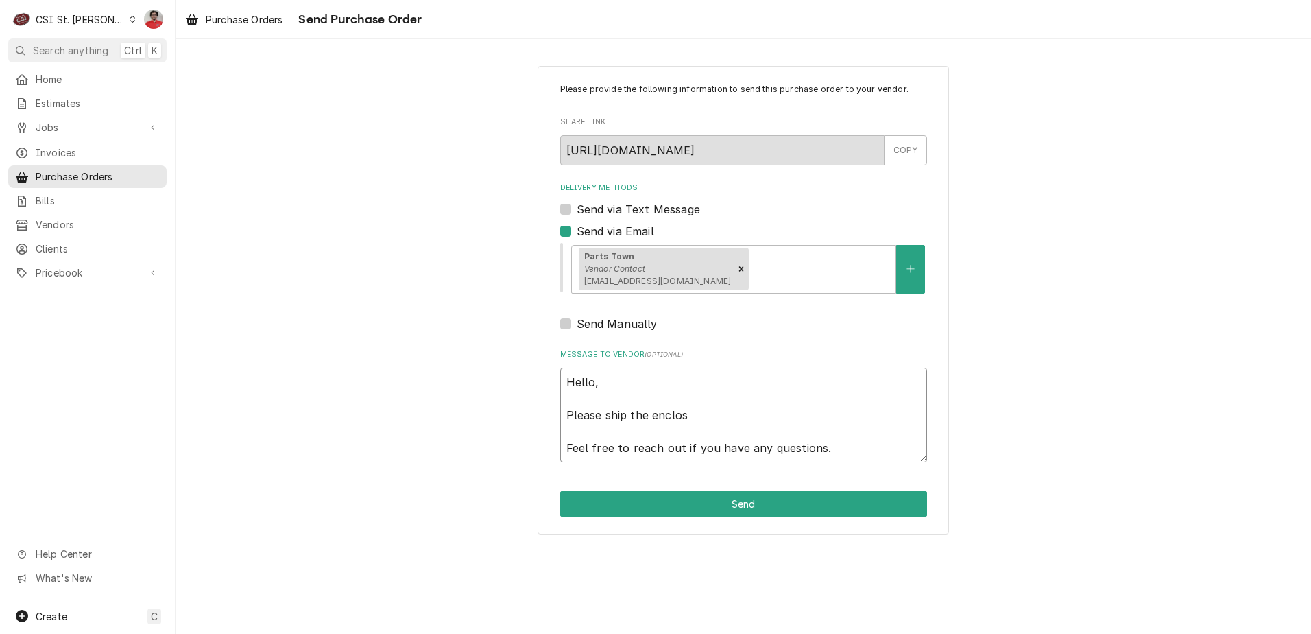
type textarea "Hello, Please ship the enclose Feel free to reach out if you have any questions."
type textarea "x"
type textarea "Hello, Please ship the enclosed Feel free to reach out if you have any question…"
type textarea "x"
type textarea "Hello, Please ship the enclosed Feel free to reach out if you have any question…"
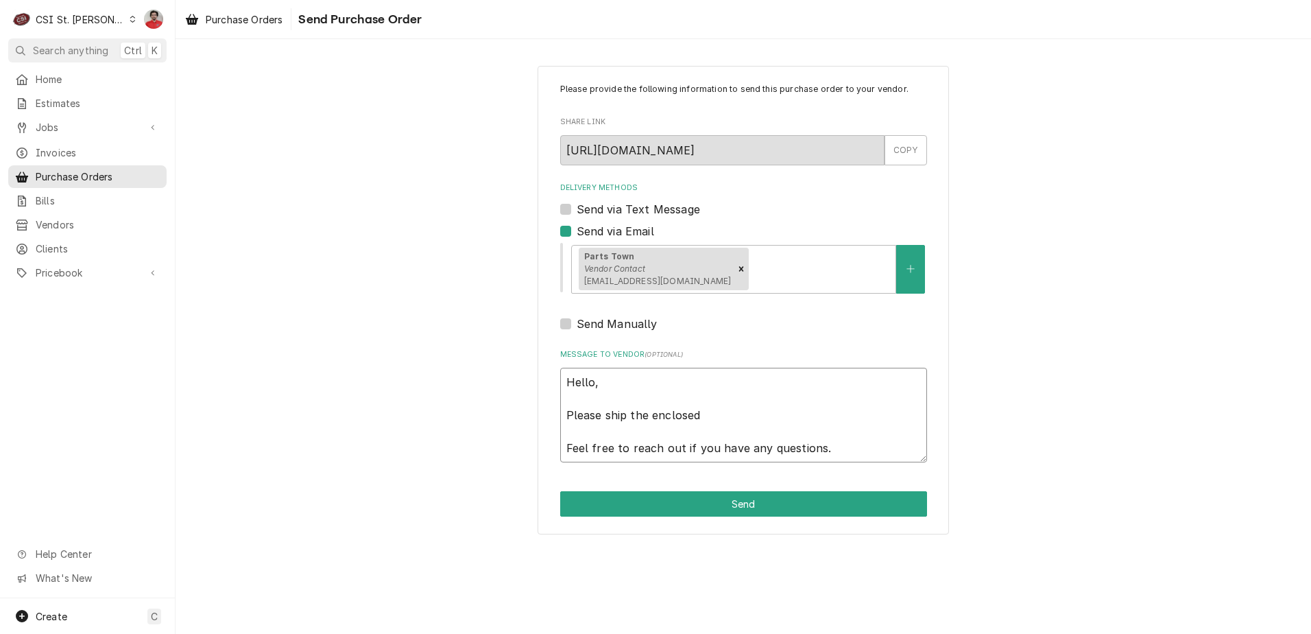
type textarea "x"
type textarea "Hello, Please ship the enclosed P Feel free to reach out if you have any questi…"
type textarea "x"
type textarea "Hello, Please ship the enclosed Feel free to reach out if you have any question…"
type textarea "x"
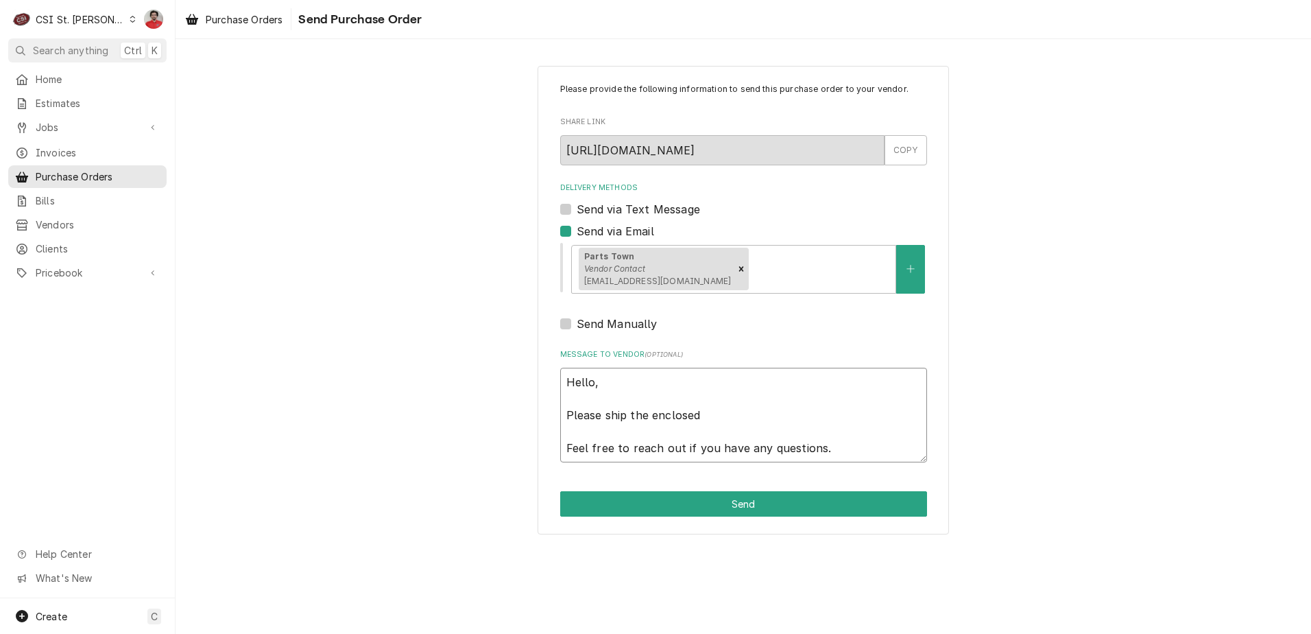
type textarea "Hello, Please ship the enclosed Feel free to reach out if you have any question…"
type textarea "x"
type textarea "Hello, Please ship the enclose Feel free to reach out if you have any questions."
type textarea "x"
type textarea "Hello, Please ship the enclos Feel free to reach out if you have any questions."
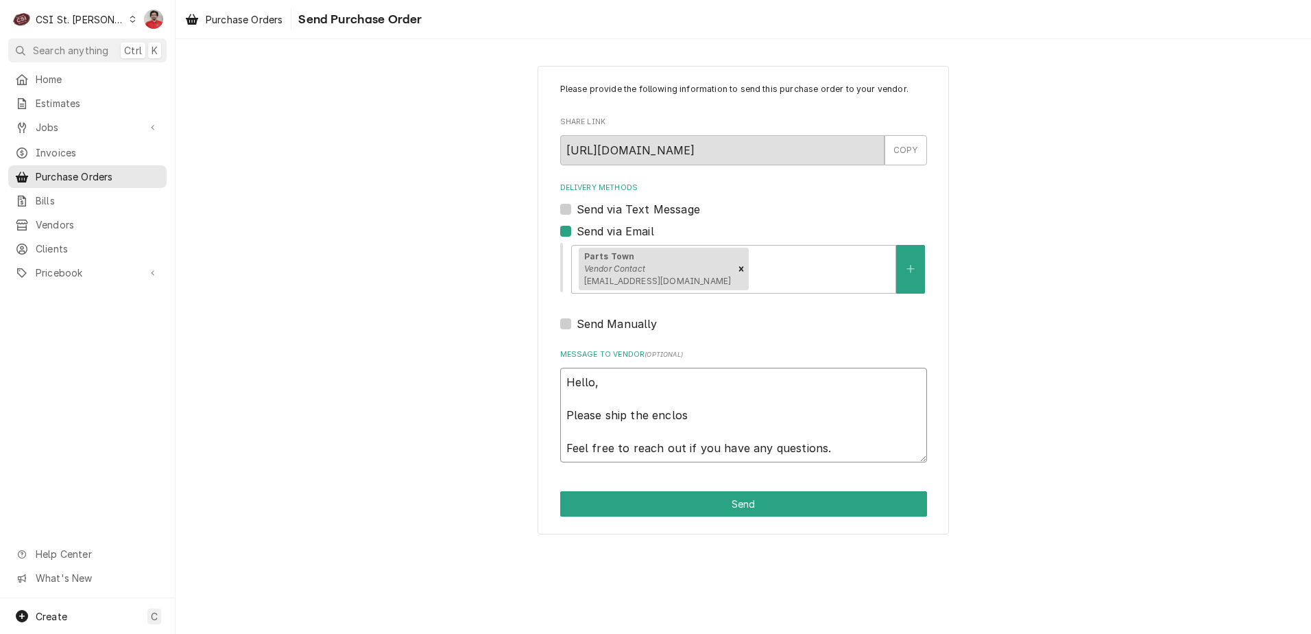
type textarea "x"
type textarea "Hello, Please ship the enclo Feel free to reach out if you have any questions."
type textarea "x"
type textarea "Hello, Please ship the encl Feel free to reach out if you have any questions."
type textarea "x"
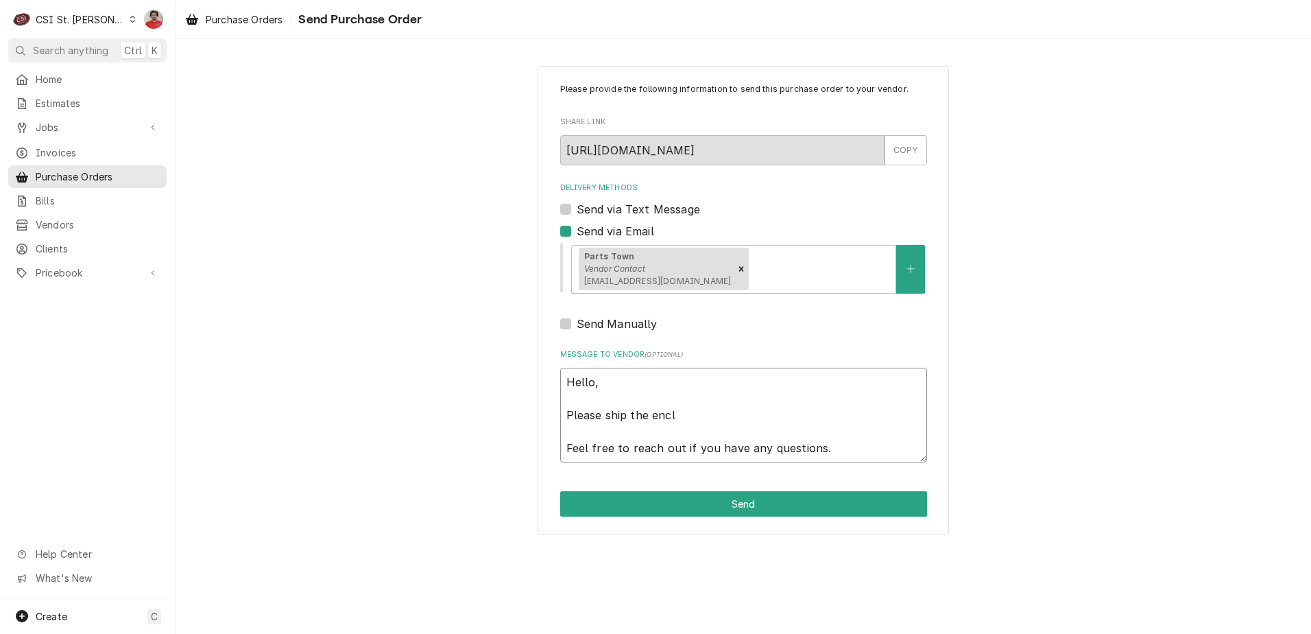
type textarea "Hello, Please ship the enc Feel free to reach out if you have any questions."
type textarea "x"
type textarea "Hello, Please ship the en Feel free to reach out if you have any questions."
type textarea "x"
type textarea "Hello, Please ship the e Feel free to reach out if you have any questions."
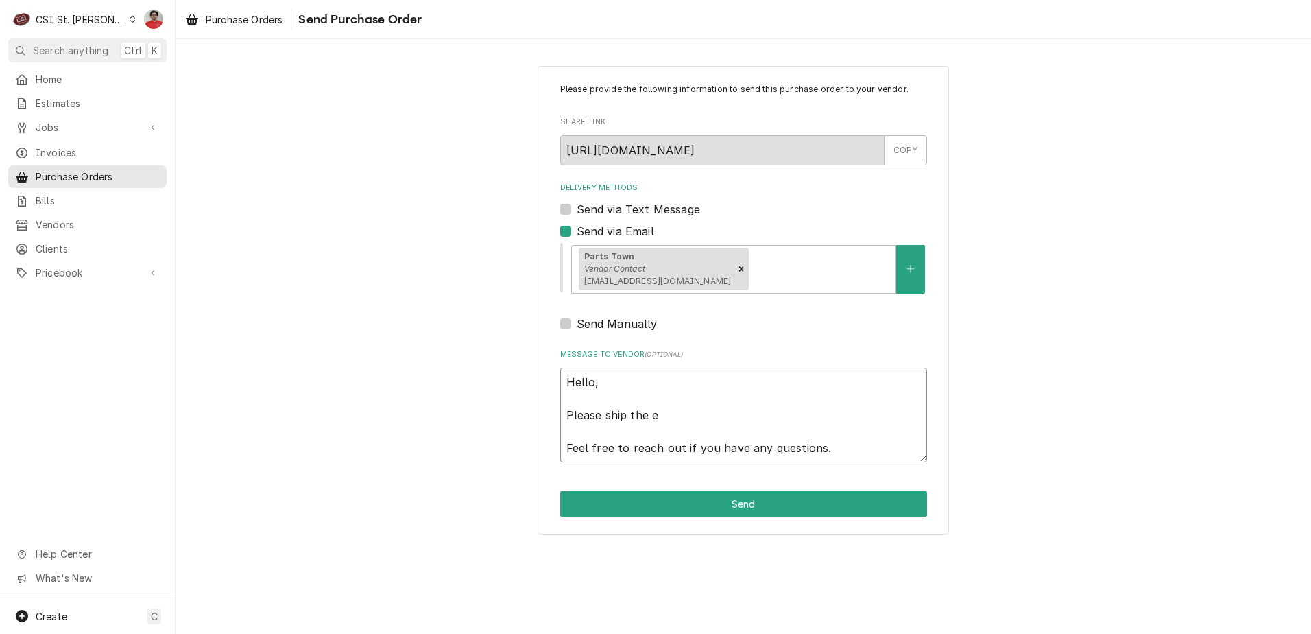
type textarea "x"
type textarea "Hello, Please ship the Feel free to reach out if you have any questions."
type textarea "x"
type textarea "Hello, Please ship the Feel free to reach out if you have any questions."
type textarea "x"
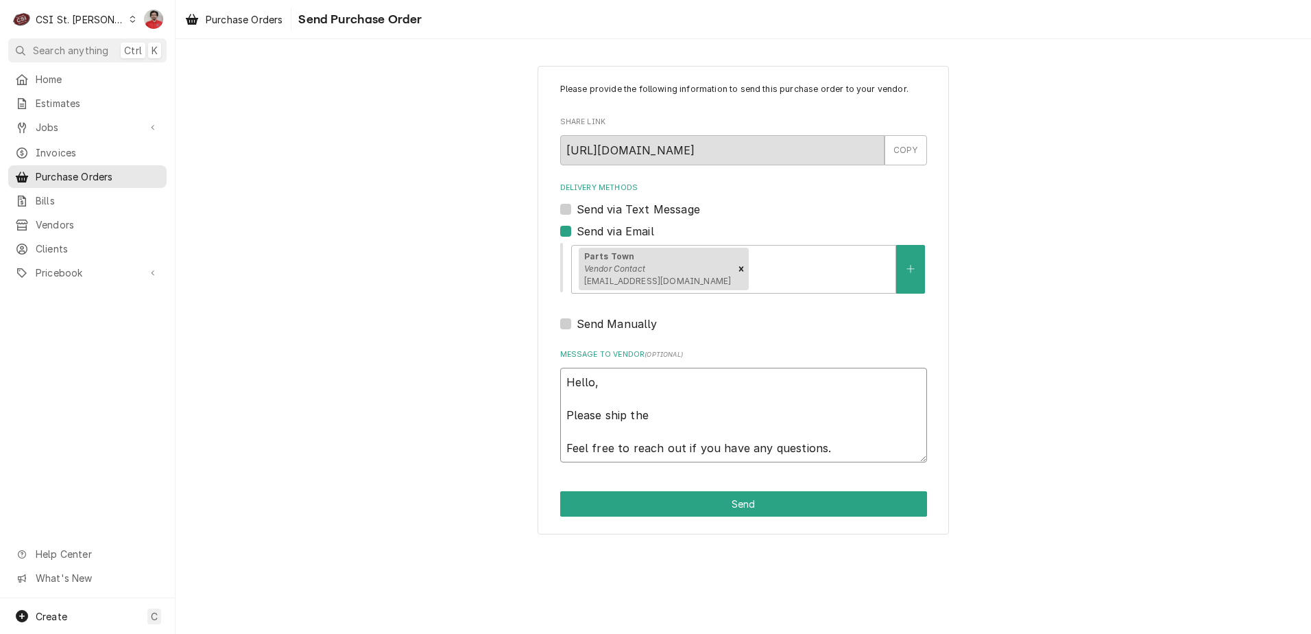
type textarea "Hello, Please ship th Feel free to reach out if you have any questions."
type textarea "x"
type textarea "Hello, Please ship Feel free to reach out if you have any questions."
type textarea "x"
type textarea "Hello, Please ship Feel free to reach out if you have any questions."
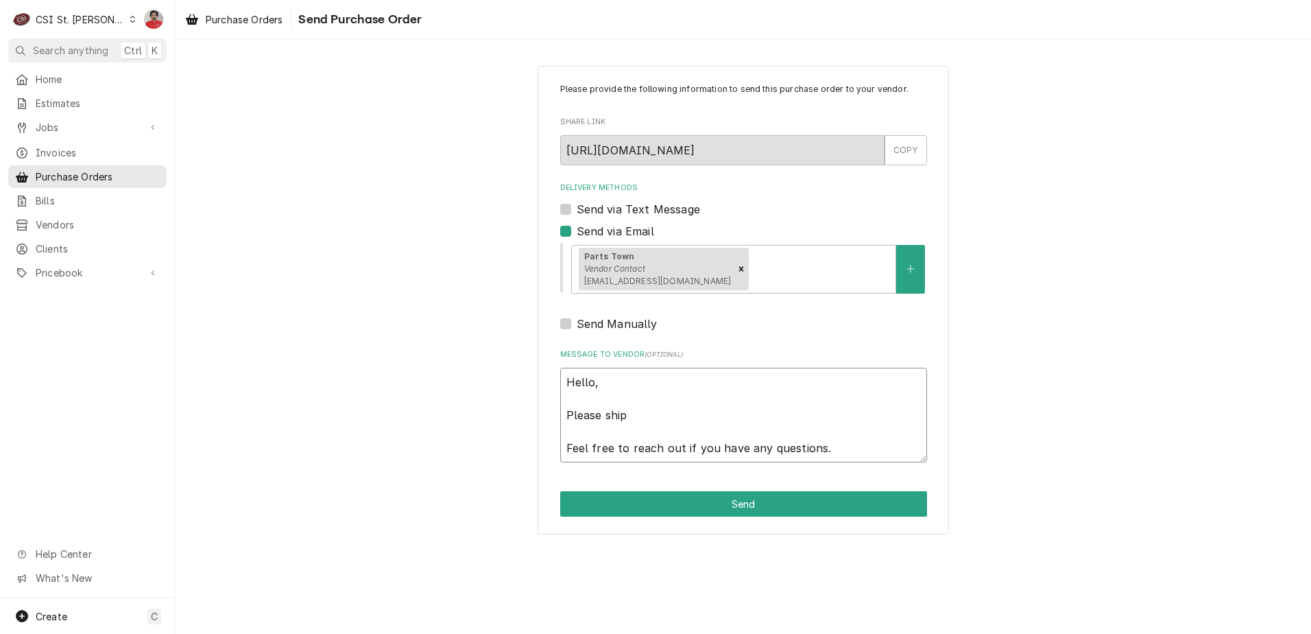
type textarea "x"
type textarea "Hello, Please shi Feel free to reach out if you have any questions."
type textarea "x"
type textarea "Hello, Please sh Feel free to reach out if you have any questions."
type textarea "x"
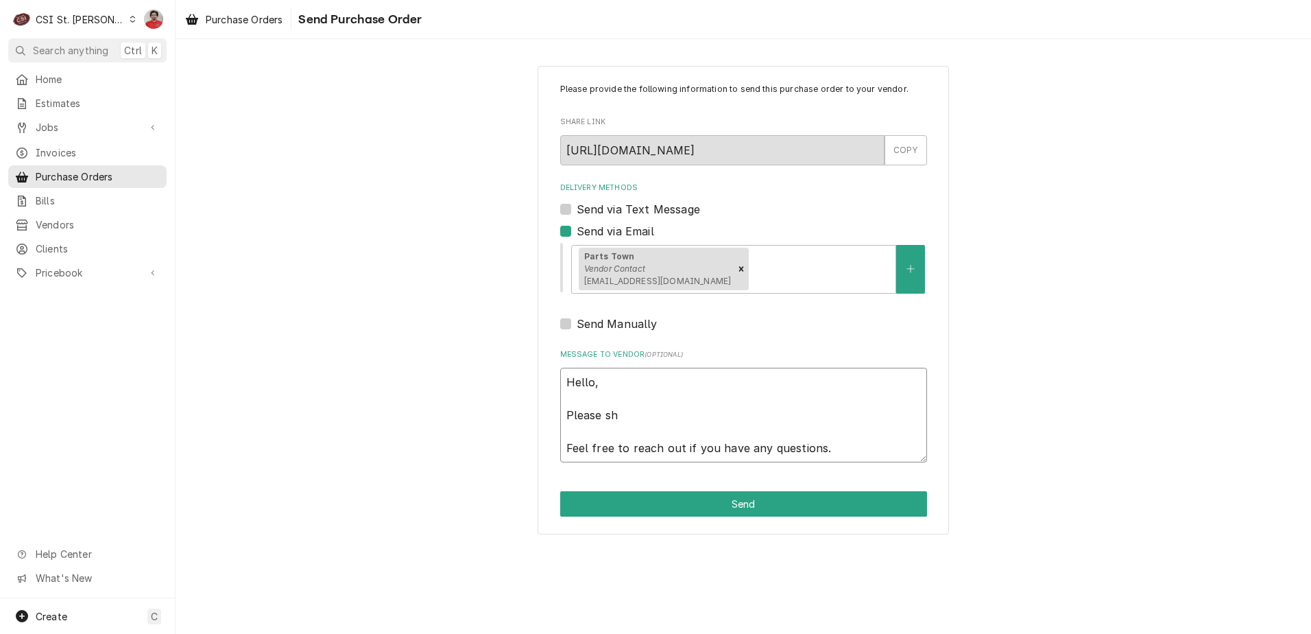
type textarea "Hello, Please s Feel free to reach out if you have any questions."
type textarea "x"
type textarea "Hello, Please Feel free to reach out if you have any questions."
type textarea "x"
type textarea "Hello, Please h Feel free to reach out if you have any questions."
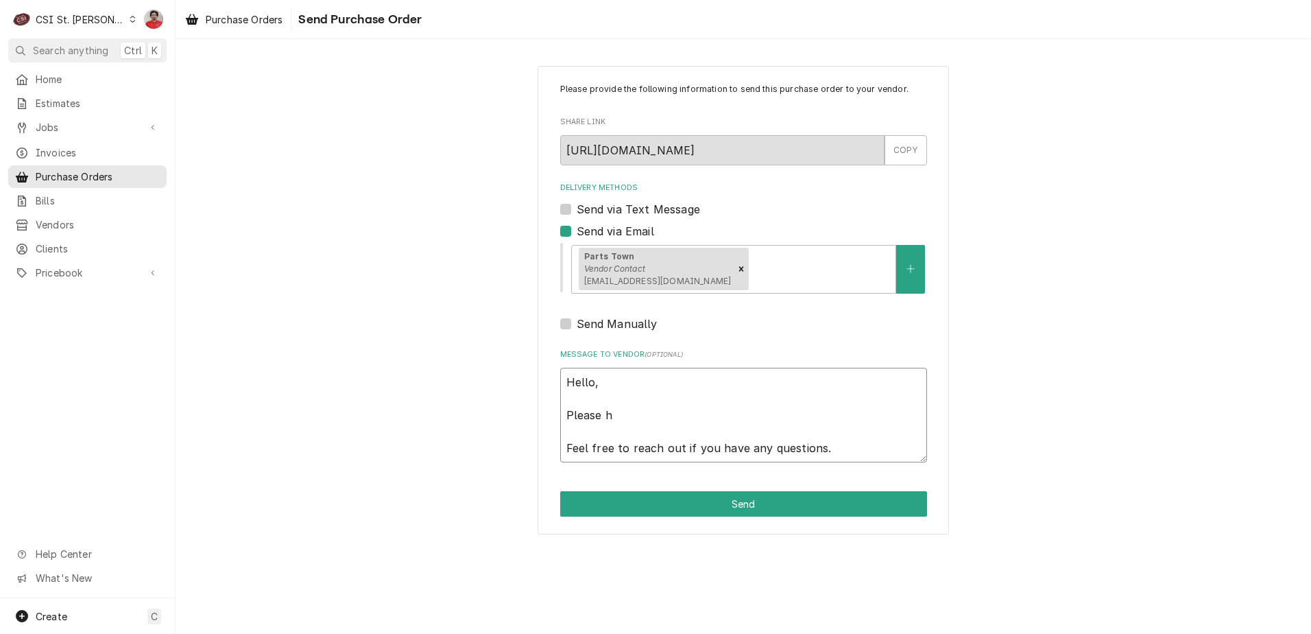
type textarea "x"
type textarea "Hello, Please ha Feel free to reach out if you have any questions."
type textarea "x"
type textarea "Hello, Please have Feel free to reach out if you have any questions."
type textarea "x"
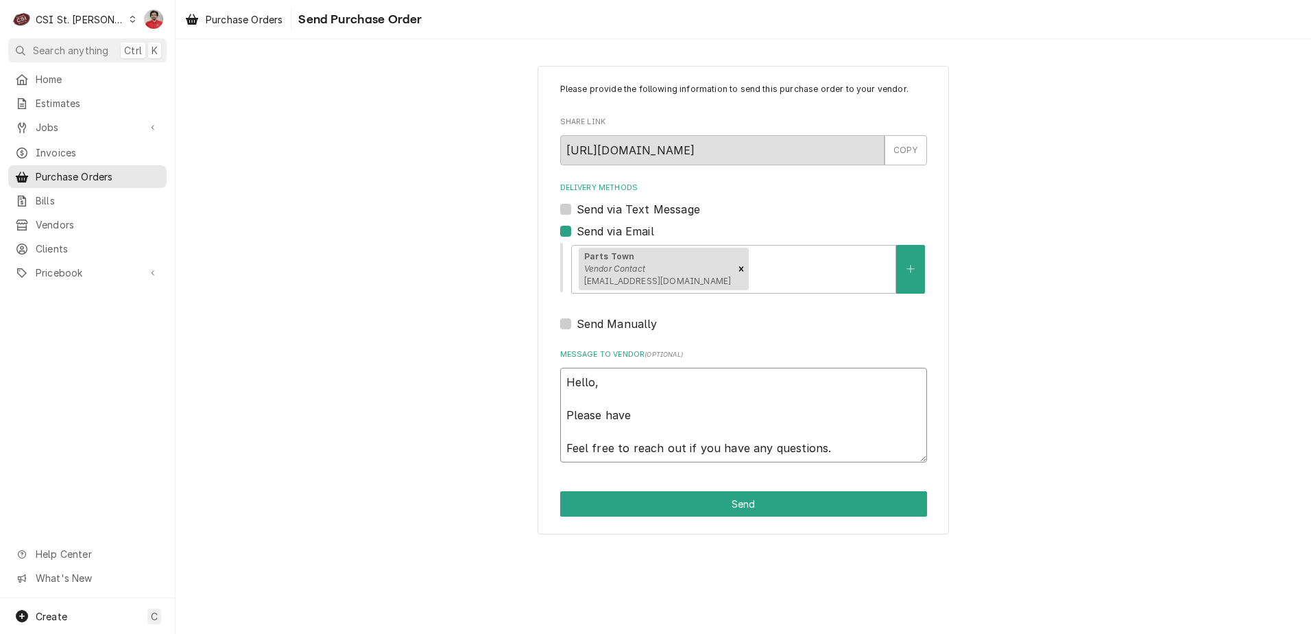
type textarea "Hello, Please have Feel free to reach out if you have any questions."
type textarea "x"
type textarea "Hello, Please have t Feel free to reach out if you have any questions."
type textarea "x"
type textarea "Hello, Please have th Feel free to reach out if you have any questions."
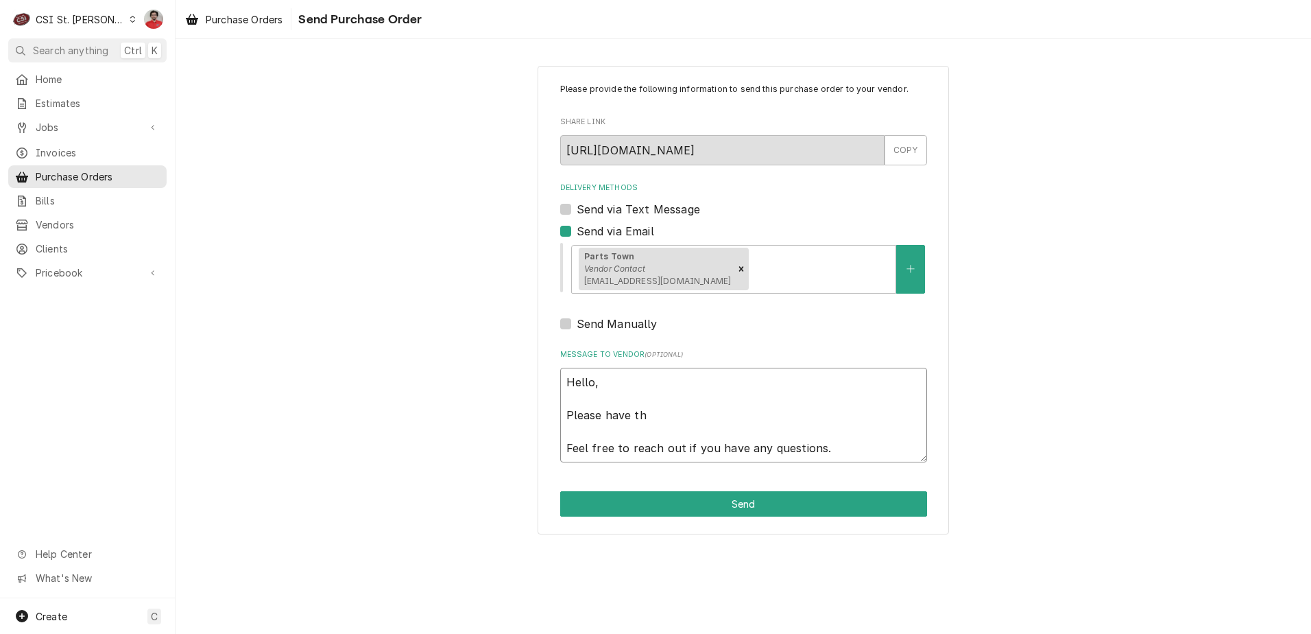
type textarea "x"
type textarea "Hello, Please have the Feel free to reach out if you have any questions."
type textarea "x"
type textarea "Hello, Please have the Feel free to reach out if you have any questions."
type textarea "x"
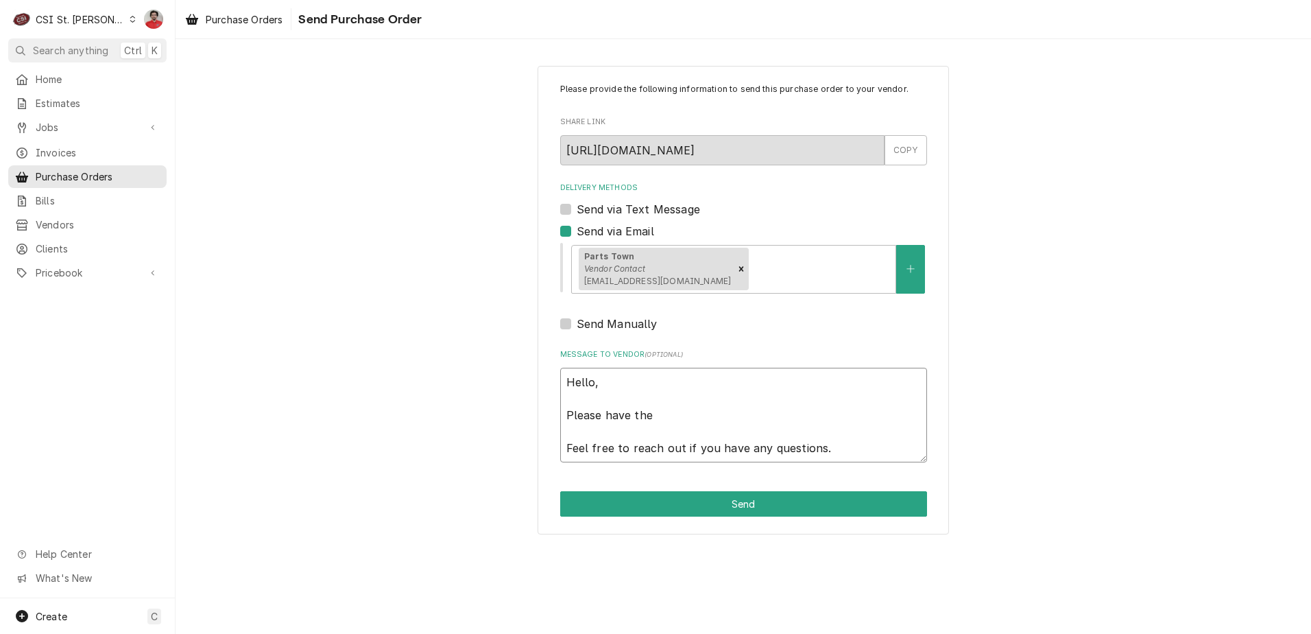
type textarea "Hello, Please have the p Feel free to reach out if you have any questions."
type textarea "x"
type textarea "Hello, Please have the Feel free to reach out if you have any questions."
type textarea "x"
type textarea "Hello, Please have the e Feel free to reach out if you have any questions."
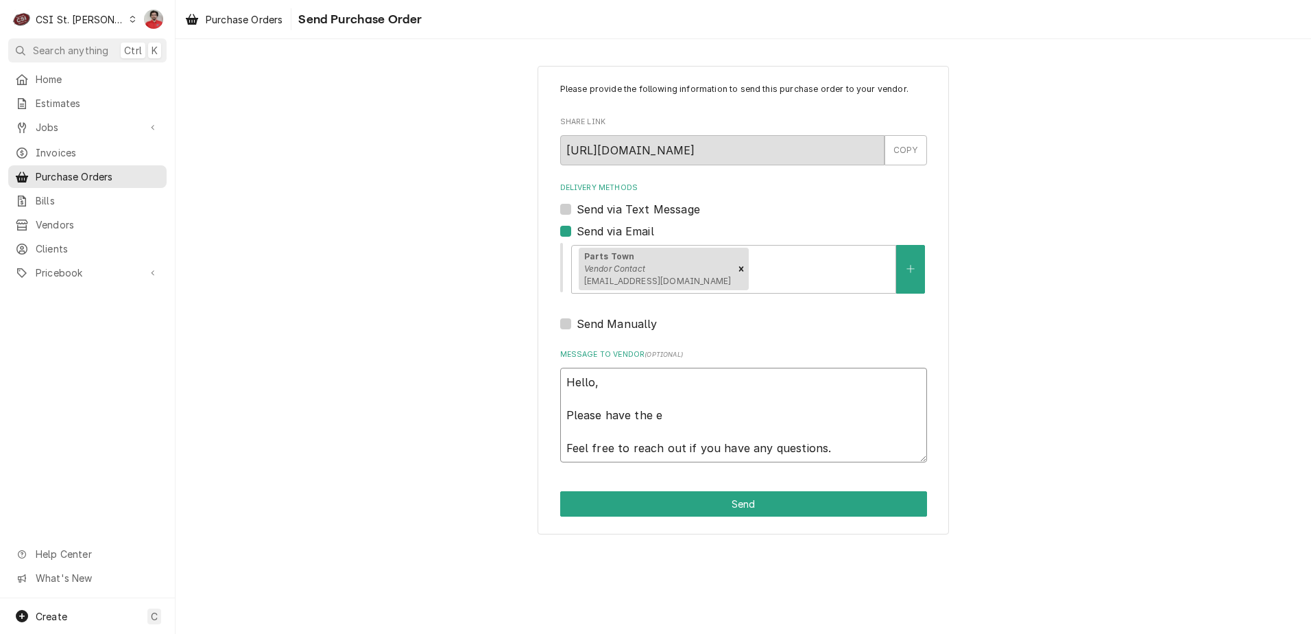
type textarea "x"
type textarea "Hello, Please have the en Feel free to reach out if you have any questions."
type textarea "x"
type textarea "Hello, Please have the enc Feel free to reach out if you have any questions."
type textarea "x"
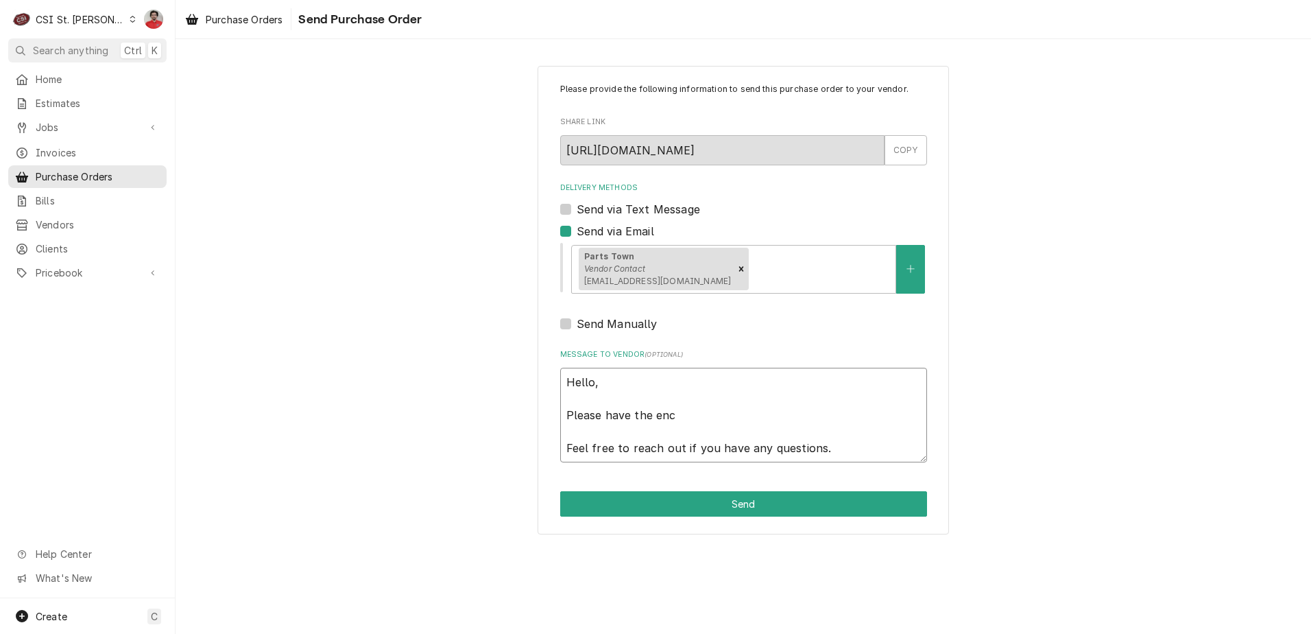
type textarea "Hello, Please have the encl Feel free to reach out if you have any questions."
type textarea "x"
type textarea "Hello, Please have the enclo Feel free to reach out if you have any questions."
type textarea "x"
type textarea "Hello, Please have the enclos Feel free to reach out if you have any questions."
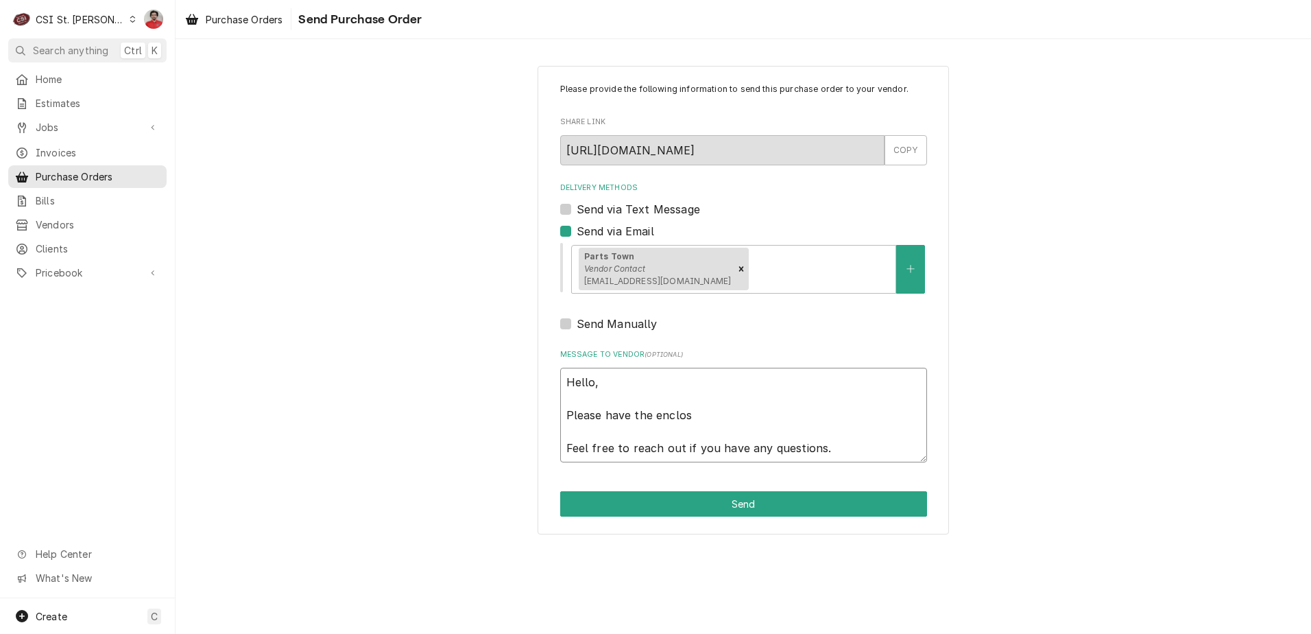
type textarea "x"
type textarea "Hello, Please have the enclose Feel free to reach out if you have any questions."
type textarea "x"
type textarea "Hello, Please have the enclosed Feel free to reach out if you have any question…"
type textarea "x"
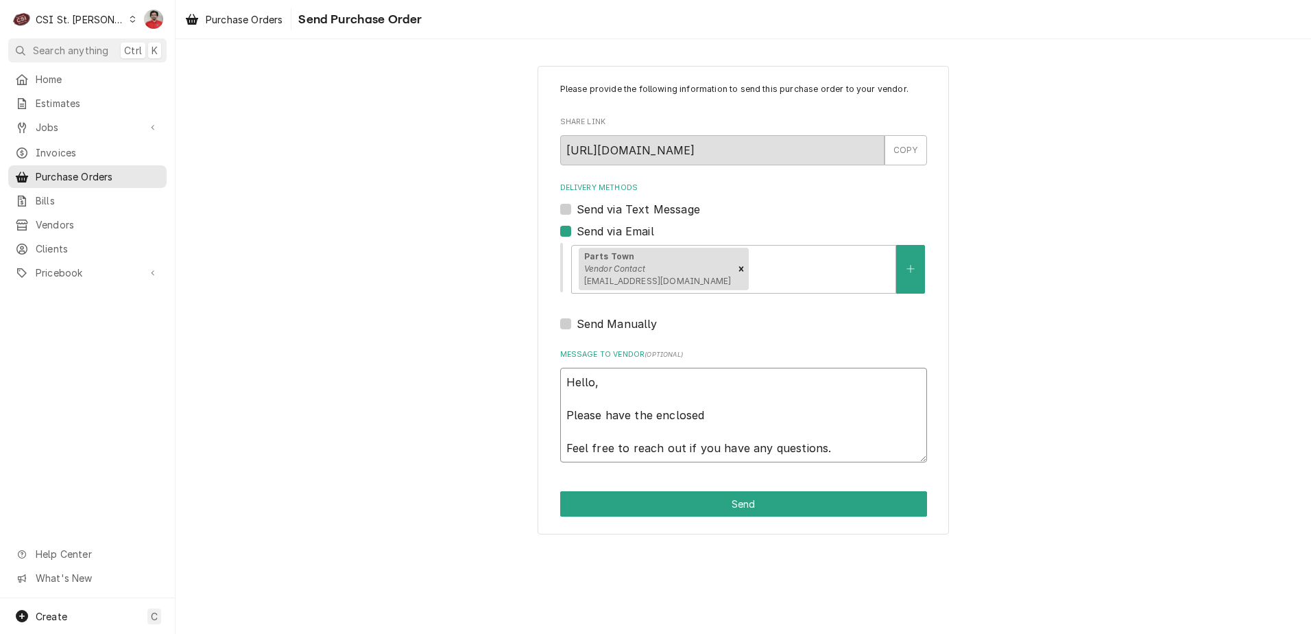
type textarea "Hello, Please have the enclosed Feel free to reach out if you have any question…"
type textarea "x"
type textarea "Hello, Please have the enclosed o Feel free to reach out if you have any questi…"
type textarea "x"
type textarea "Hello, Please have the enclosed or Feel free to reach out if you have any quest…"
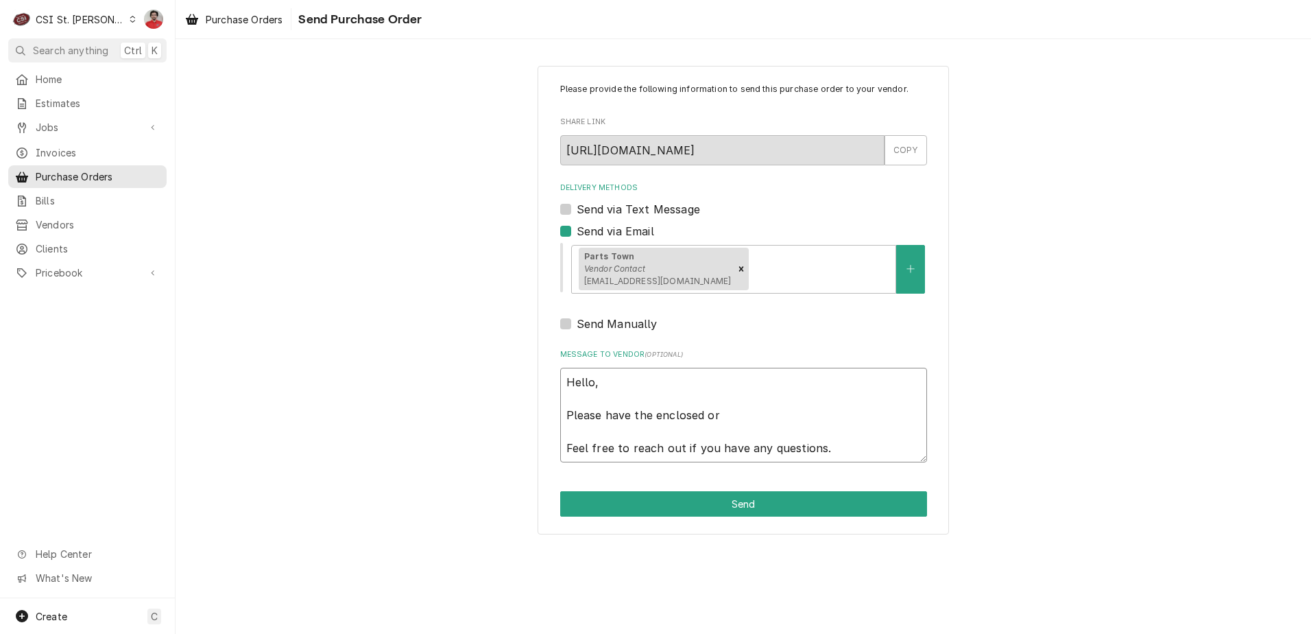
type textarea "x"
type textarea "Hello, Please have the enclosed ord Feel free to reach out if you have any ques…"
type textarea "x"
type textarea "Hello, Please have the enclosed orde Feel free to reach out if you have any que…"
type textarea "x"
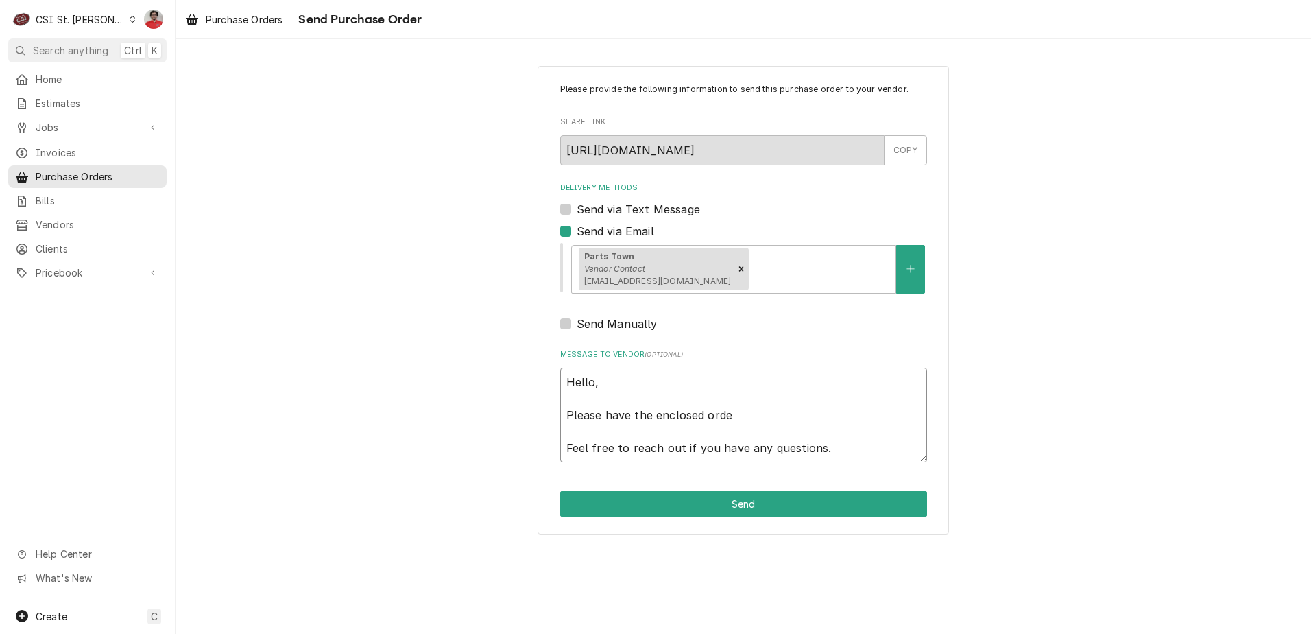
type textarea "Hello, Please have the enclosed order Feel free to reach out if you have any qu…"
type textarea "x"
type textarea "Hello, Please have the enclosed order Feel free to reach out if you have any qu…"
type textarea "x"
type textarea "Hello, Please have the enclosed order s Feel free to reach out if you have any …"
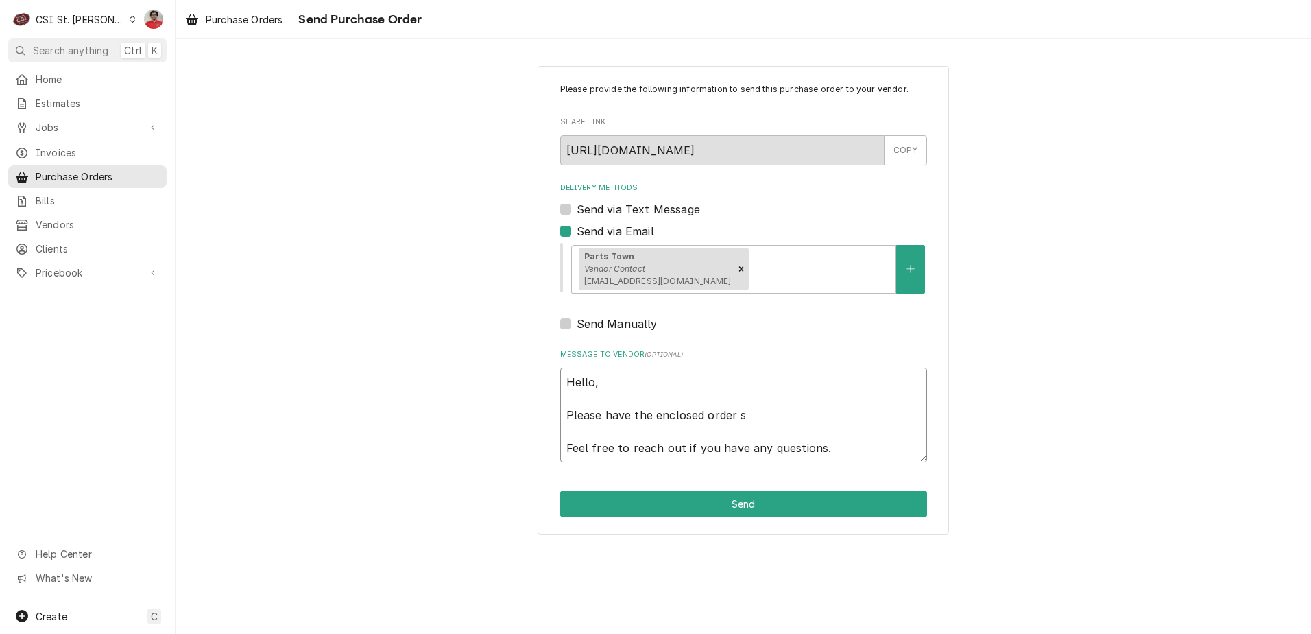
type textarea "x"
type textarea "Hello, Please have the enclosed order Feel free to reach out if you have any qu…"
type textarea "x"
type textarea "Hello, Please have the enclosed order d Feel free to reach out if you have any …"
type textarea "x"
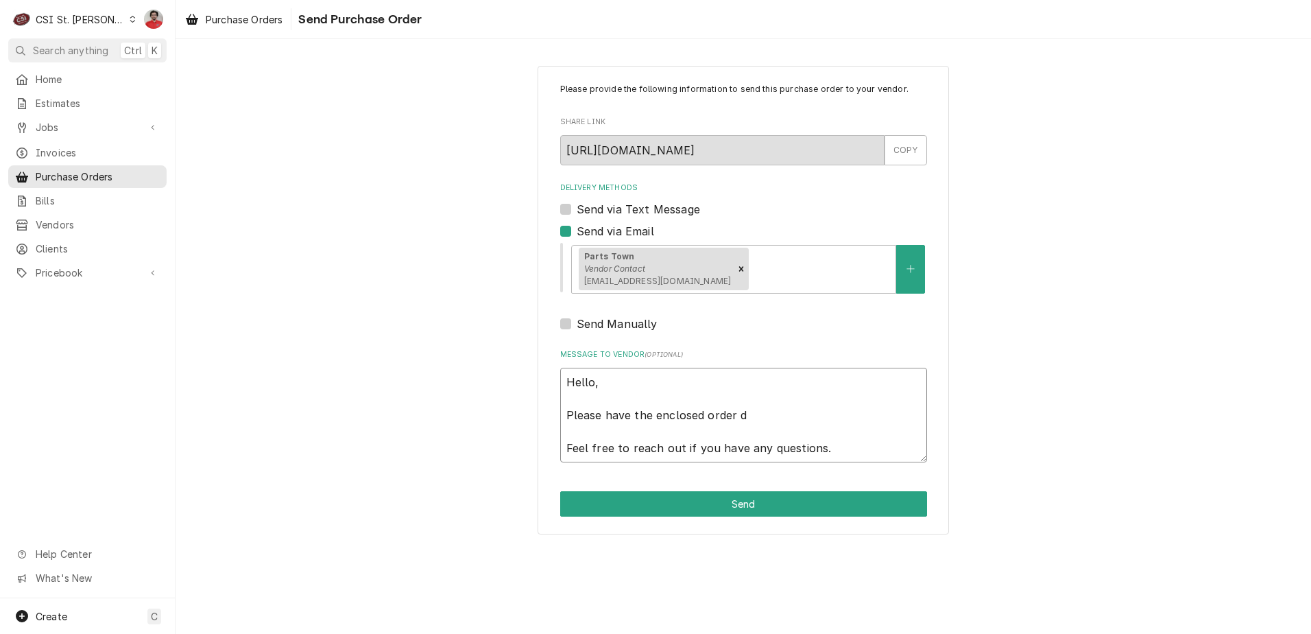
type textarea "Hello, Please have the enclosed order dr Feel free to reach out if you have any…"
type textarea "x"
type textarea "Hello, Please have the enclosed order dro Feel free to reach out if you have an…"
type textarea "x"
type textarea "Hello, Please have the enclosed order drop Feel free to reach out if you have a…"
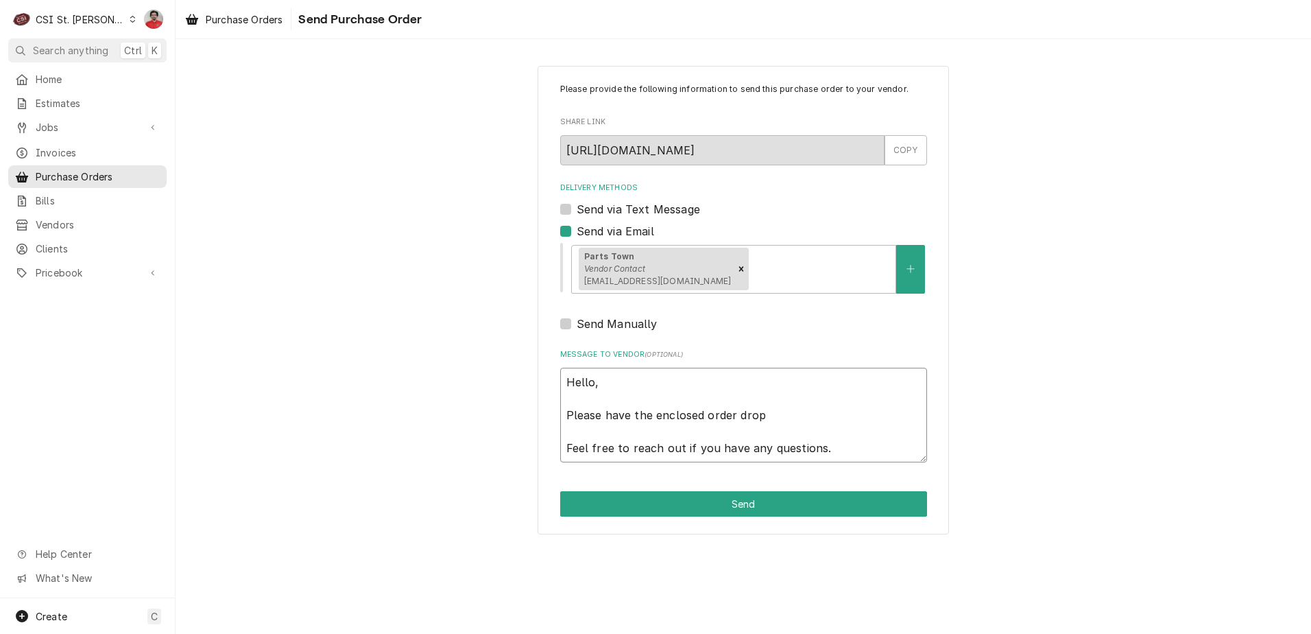
type textarea "x"
type textarea "Hello, Please have the enclosed order drop Feel free to reach out if you have a…"
type textarea "x"
type textarea "Hello, Please have the enclosed order drop s Feel free to reach out if you have…"
type textarea "x"
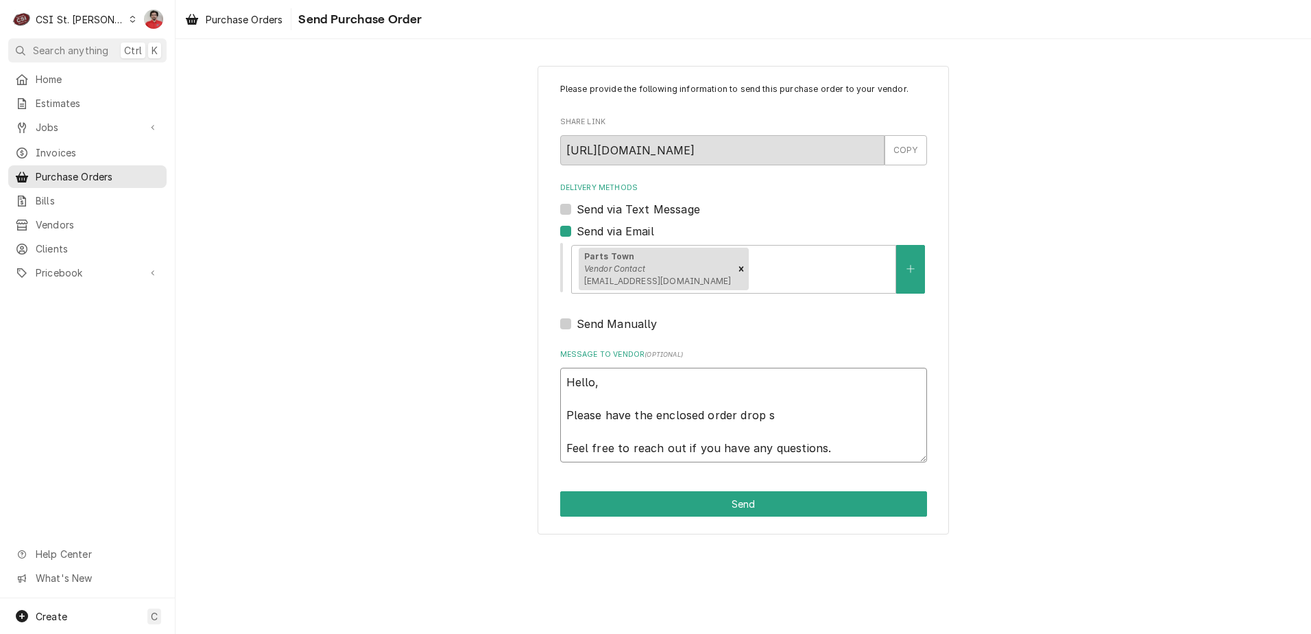
type textarea "Hello, Please have the enclosed order drop sh Feel free to reach out if you hav…"
type textarea "x"
type textarea "Hello, Please have the enclosed order drop shi Feel free to reach out if you ha…"
type textarea "x"
type textarea "Hello, Please have the enclosed order drop ship Feel free to reach out if you h…"
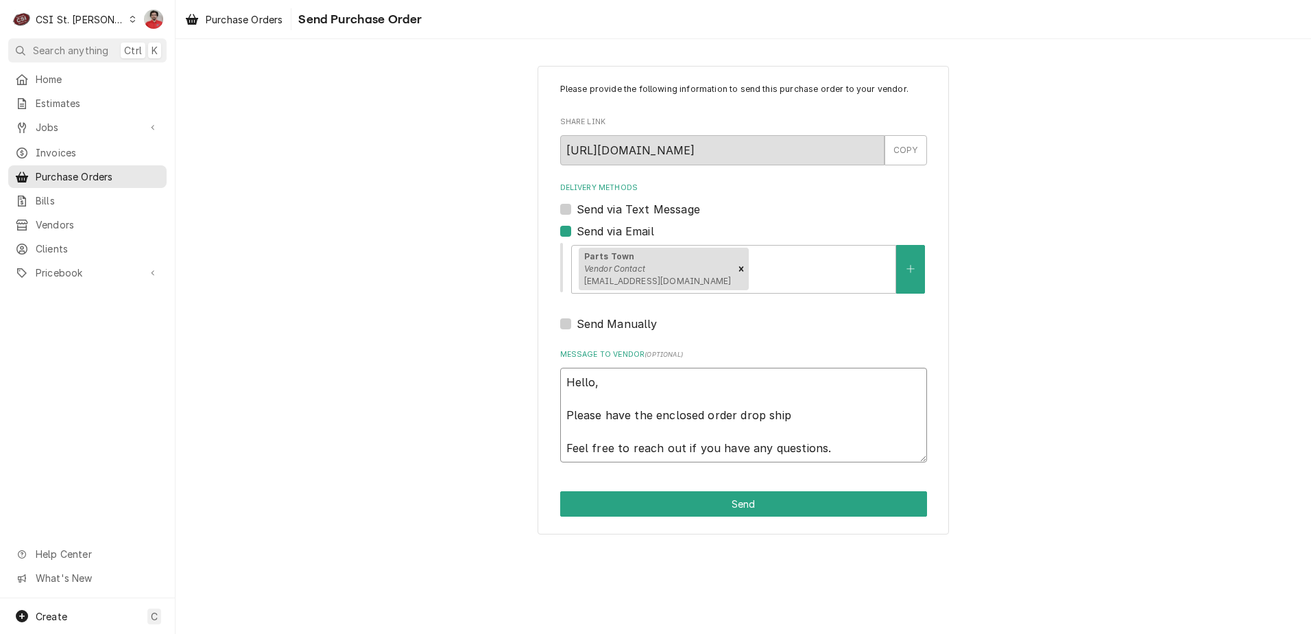
type textarea "x"
type textarea "Hello, Please have the enclosed order drop shipp Feel free to reach out if you …"
type textarea "x"
type textarea "Hello, Please have the enclosed order drop shippe Feel free to reach out if you…"
type textarea "x"
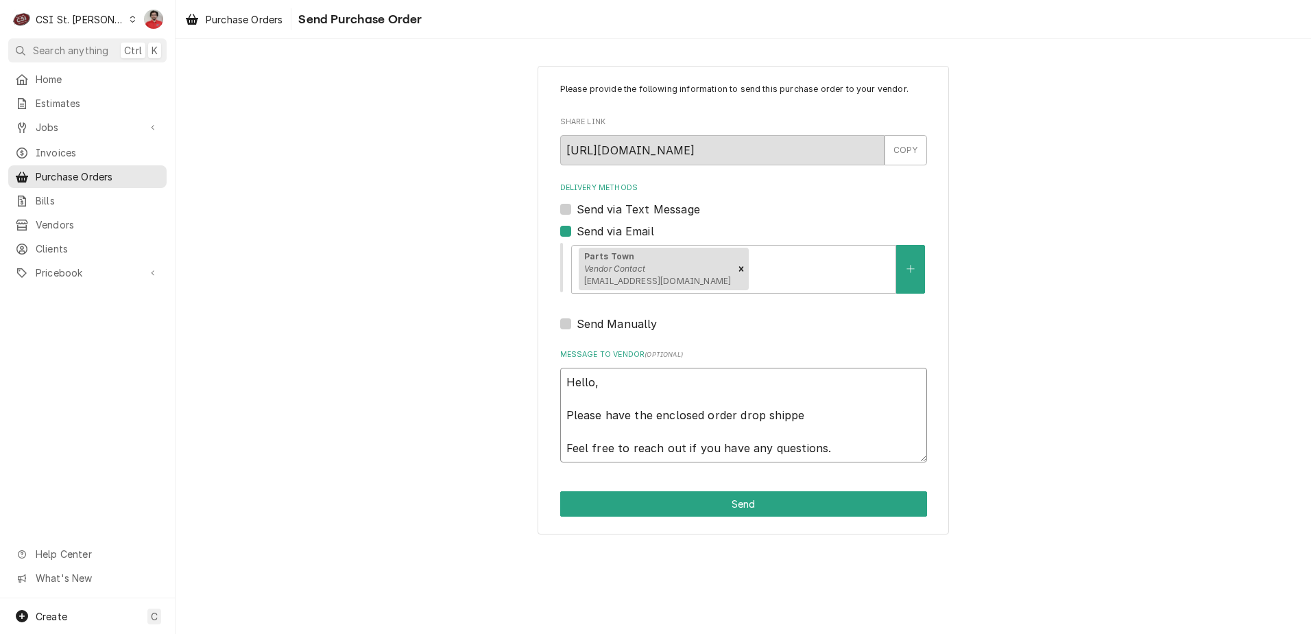
type textarea "Hello, Please have the enclosed order drop shippe Feel free to reach out if you…"
type textarea "x"
type textarea "Hello, Please have the enclosed order drop shippe d Feel free to reach out if y…"
type textarea "x"
type textarea "Hello, Please have the enclosed order drop shippe df Feel free to reach out if …"
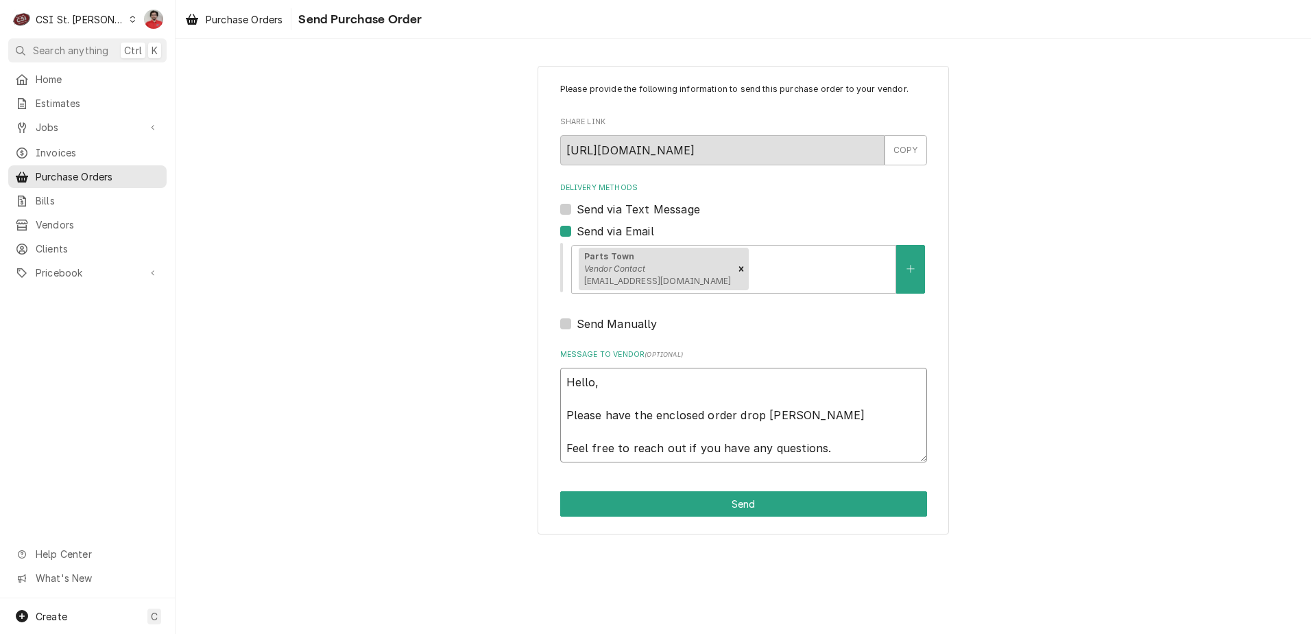
type textarea "x"
type textarea "Hello, Please have the enclosed order drop shippe d Feel free to reach out if y…"
type textarea "x"
type textarea "Hello, Please have the enclosed order drop shippe Feel free to reach out if you…"
type textarea "x"
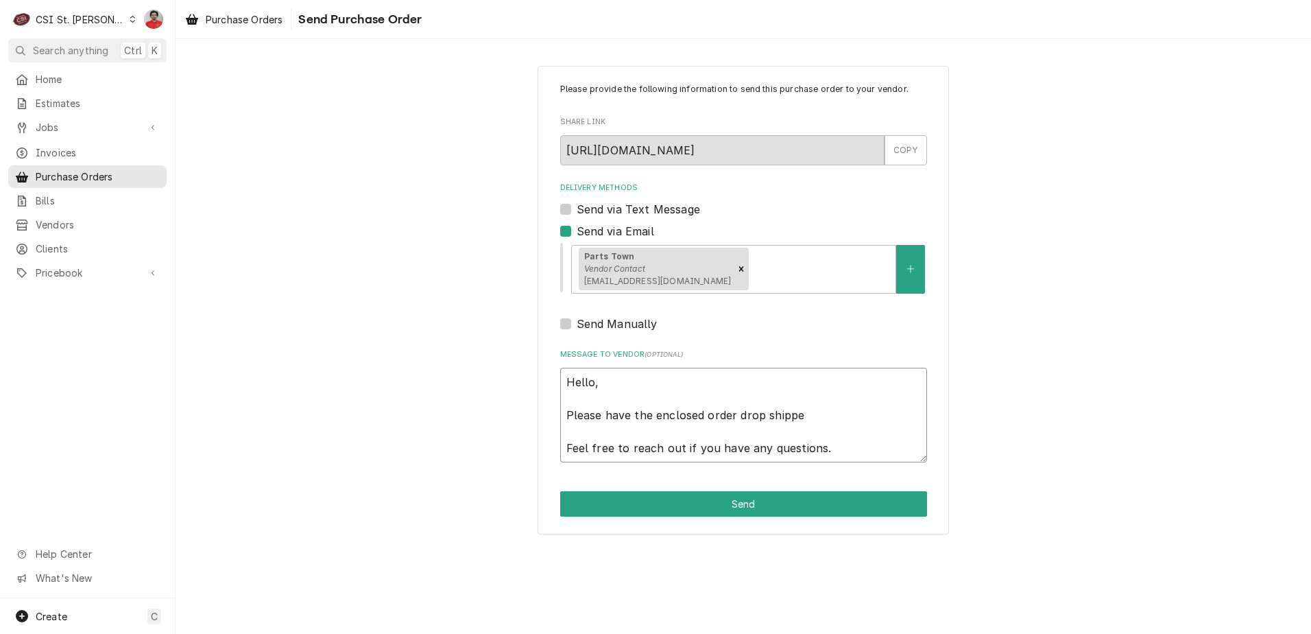
type textarea "Hello, Please have the enclosed order drop shippe Feel free to reach out if you…"
type textarea "x"
type textarea "Hello, Please have the enclosed order drop shipped Feel free to reach out if yo…"
type textarea "x"
type textarea "Hello, Please have the enclosed order drop shippedf Feel free to reach out if y…"
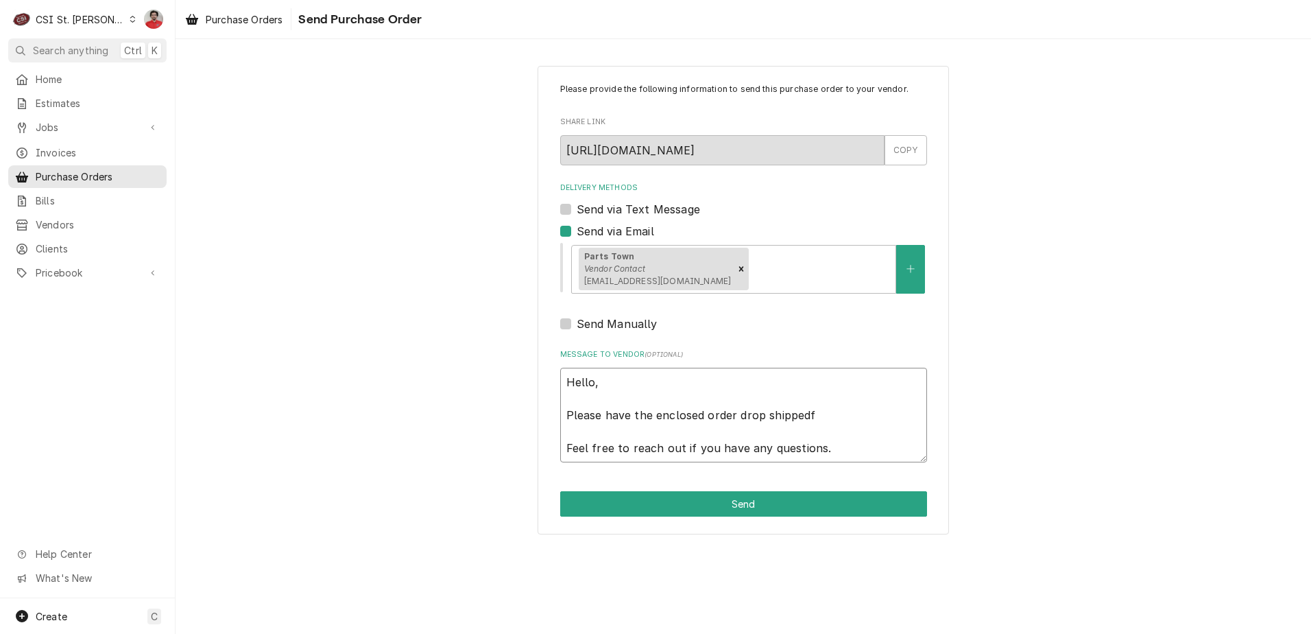
type textarea "x"
type textarea "Hello, Please have the enclosed order drop shippedf Feel free to reach out if y…"
type textarea "x"
type textarea "Hello, Please have the enclosed order drop shippedf r Feel free to reach out if…"
type textarea "x"
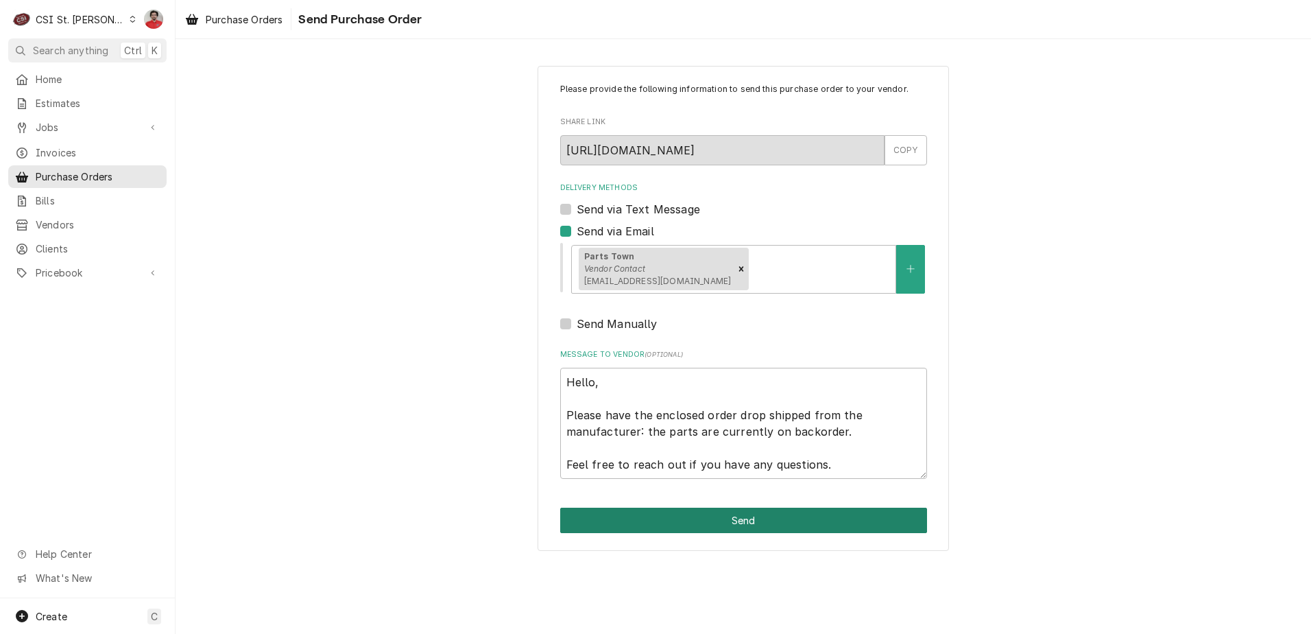
click at [609, 523] on button "Send" at bounding box center [743, 520] width 367 height 25
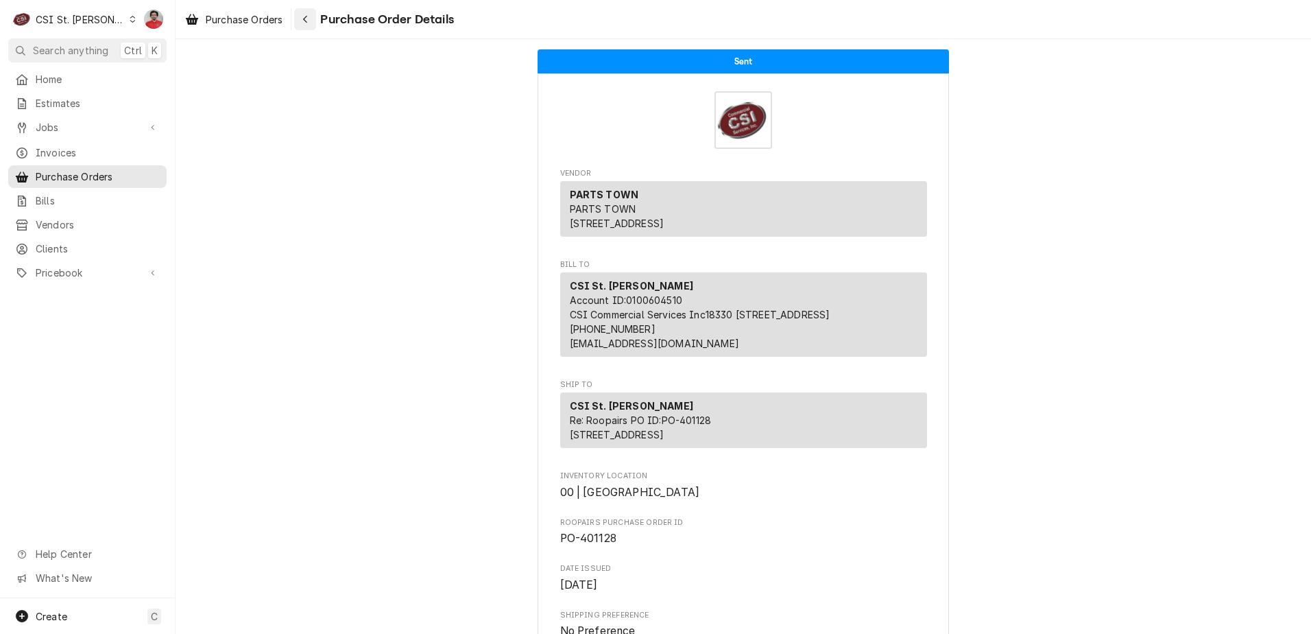
click at [303, 21] on div "Navigate back" at bounding box center [305, 19] width 14 height 14
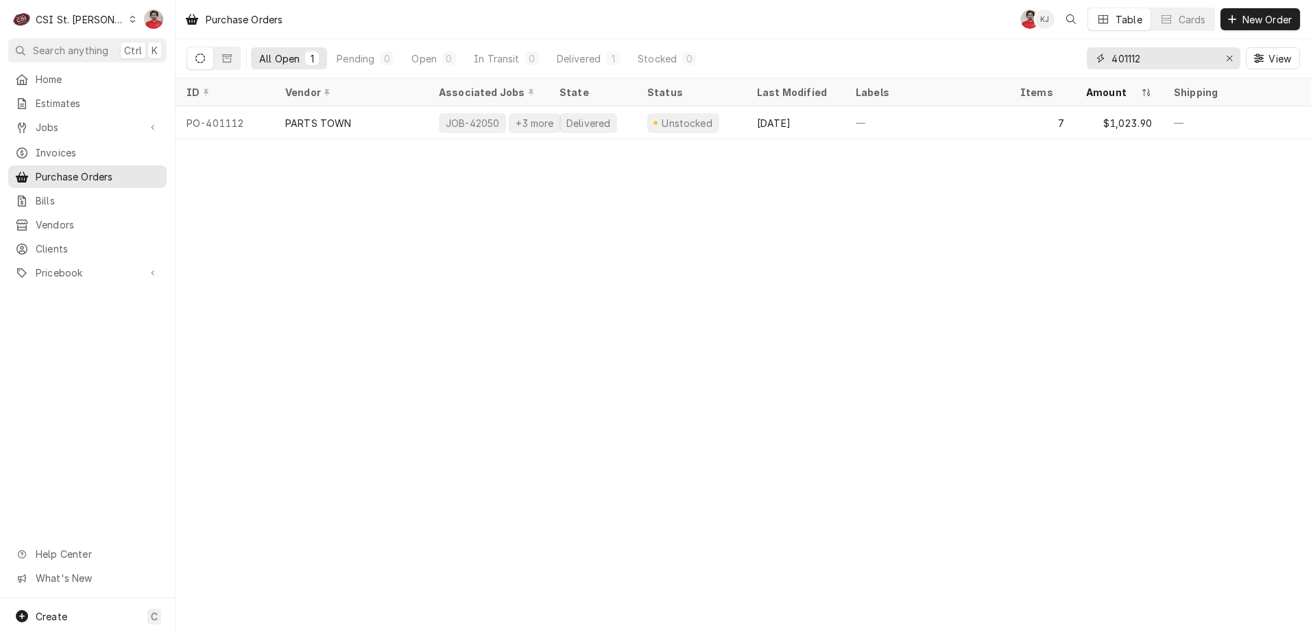
click at [1134, 49] on input "401112" at bounding box center [1163, 58] width 103 height 22
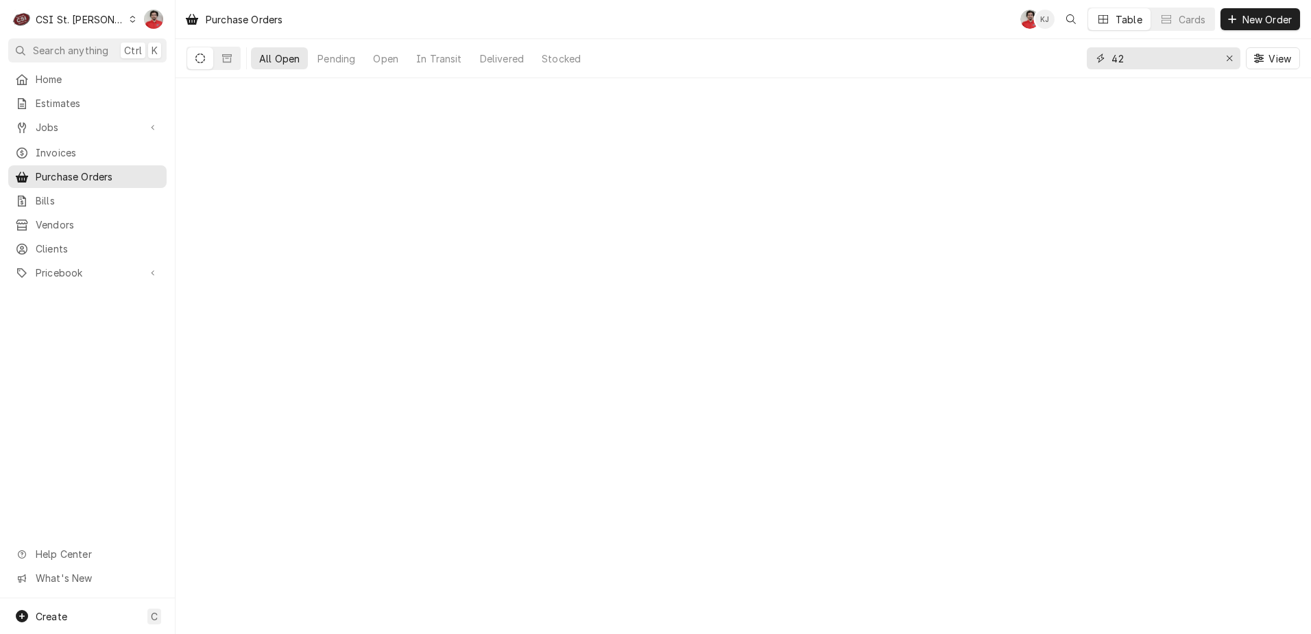
type input "423"
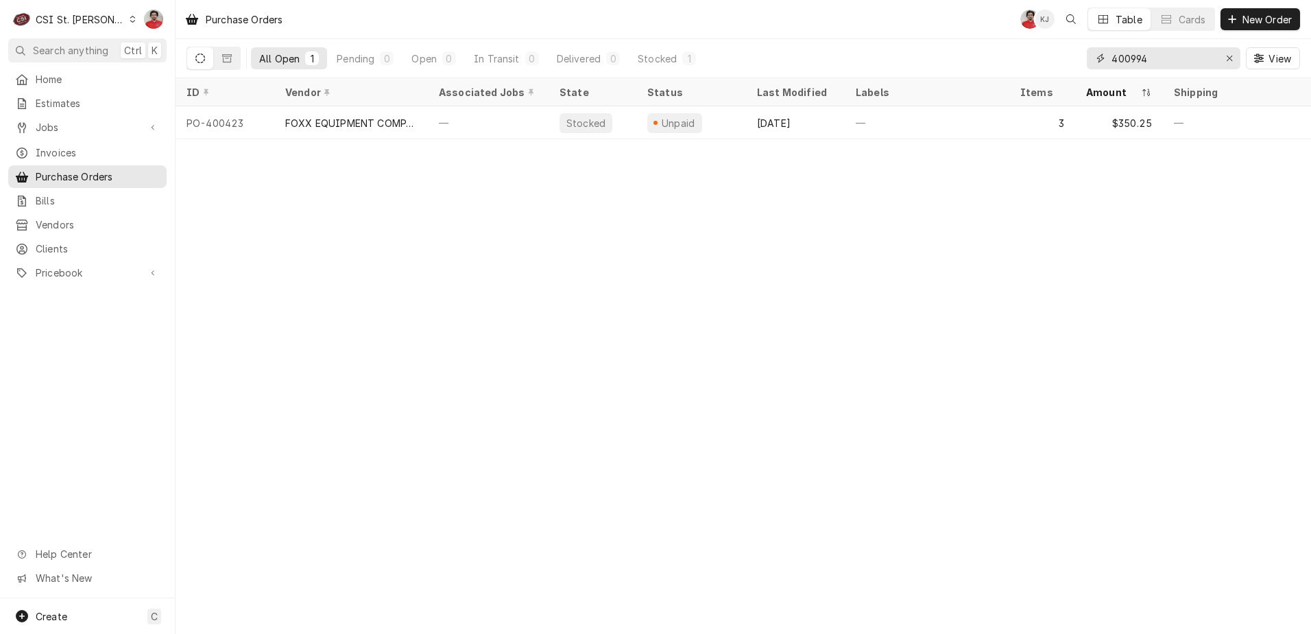
type input "400994"
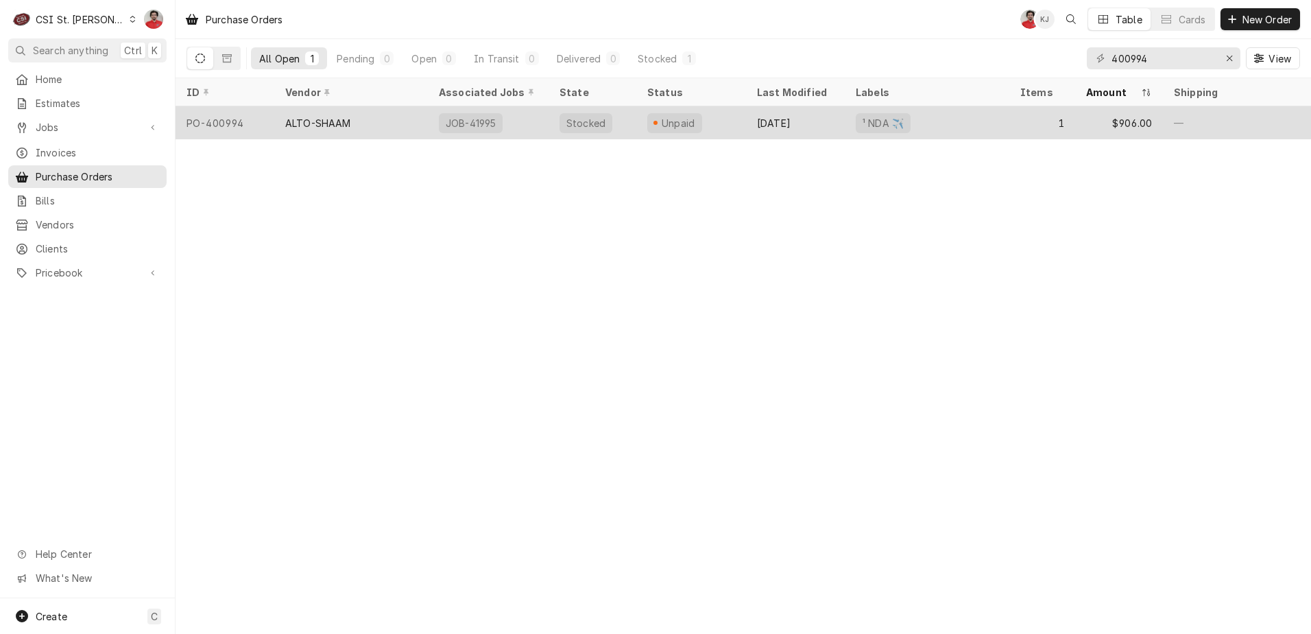
click at [543, 115] on div "JOB-41995" at bounding box center [488, 122] width 121 height 33
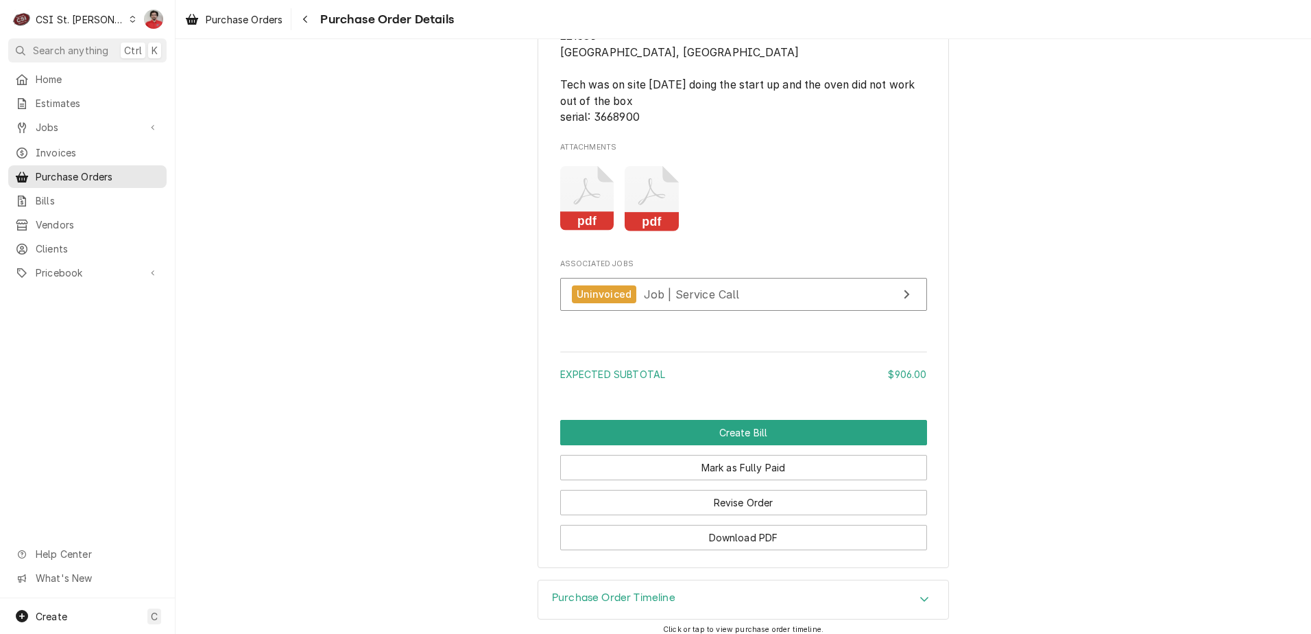
scroll to position [1372, 0]
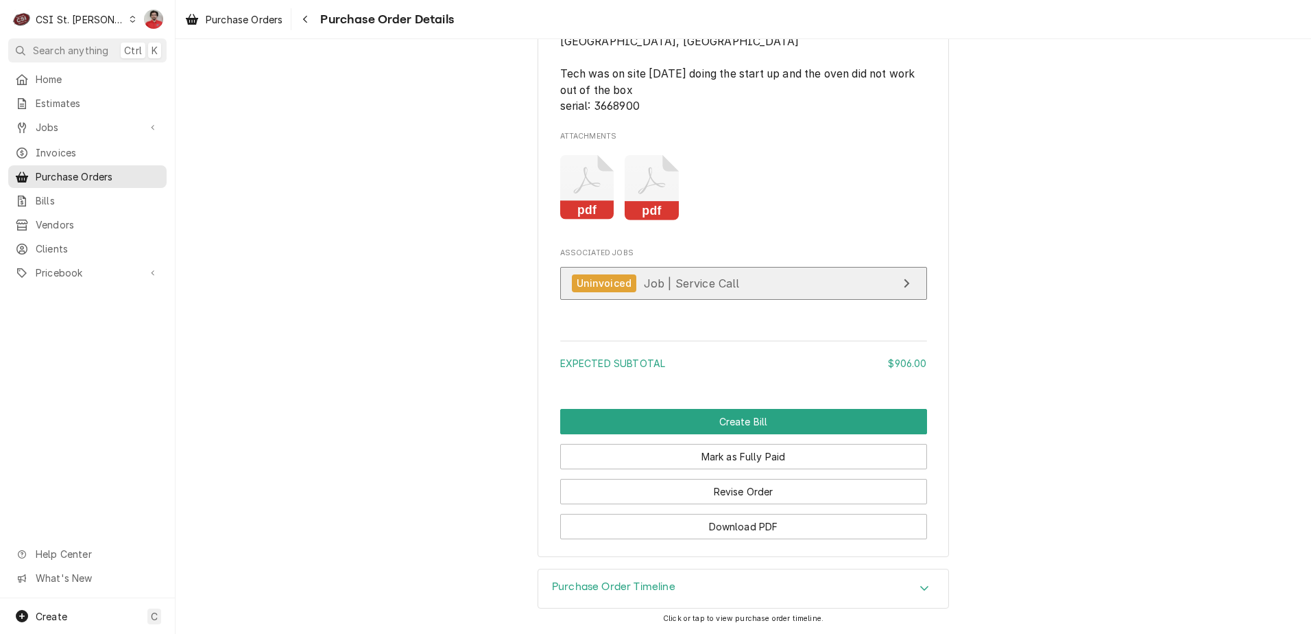
click at [682, 289] on span "Job | Service Call" at bounding box center [692, 283] width 96 height 14
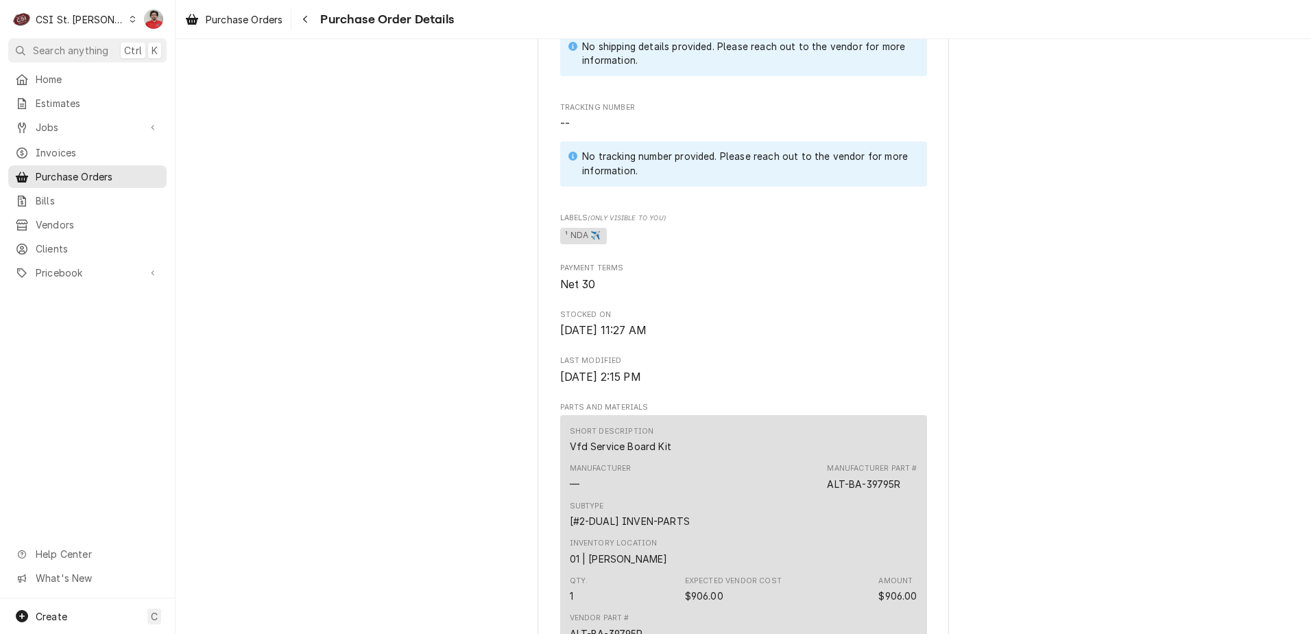
scroll to position [1029, 0]
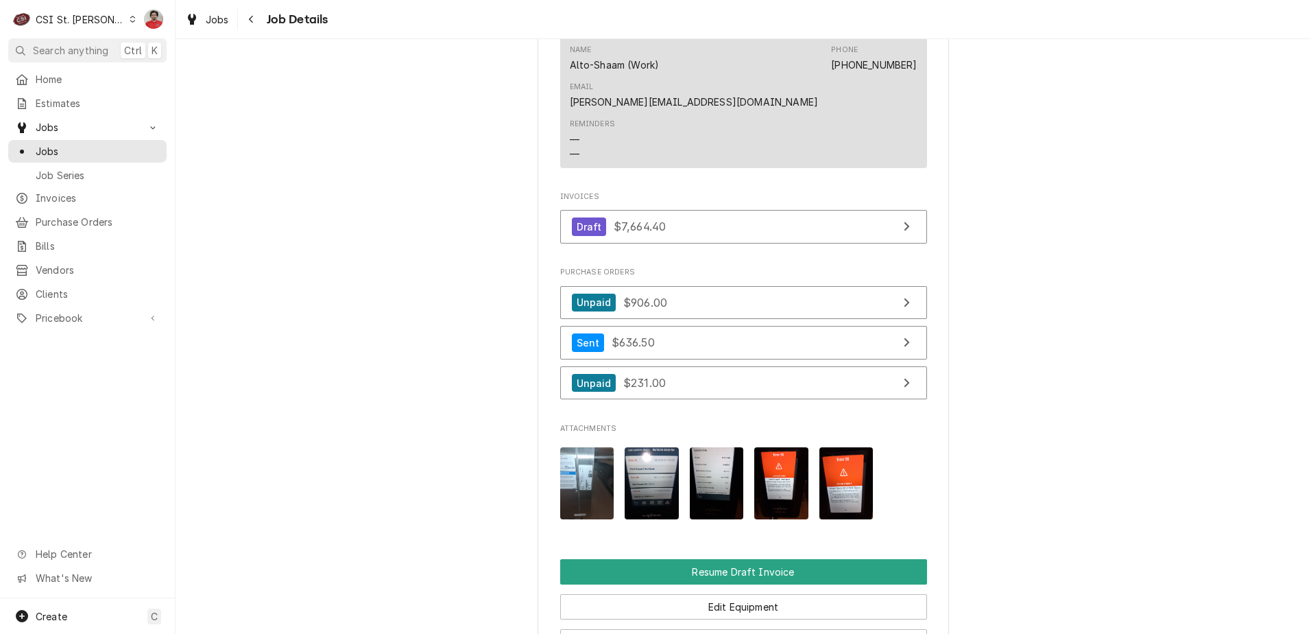
scroll to position [1799, 0]
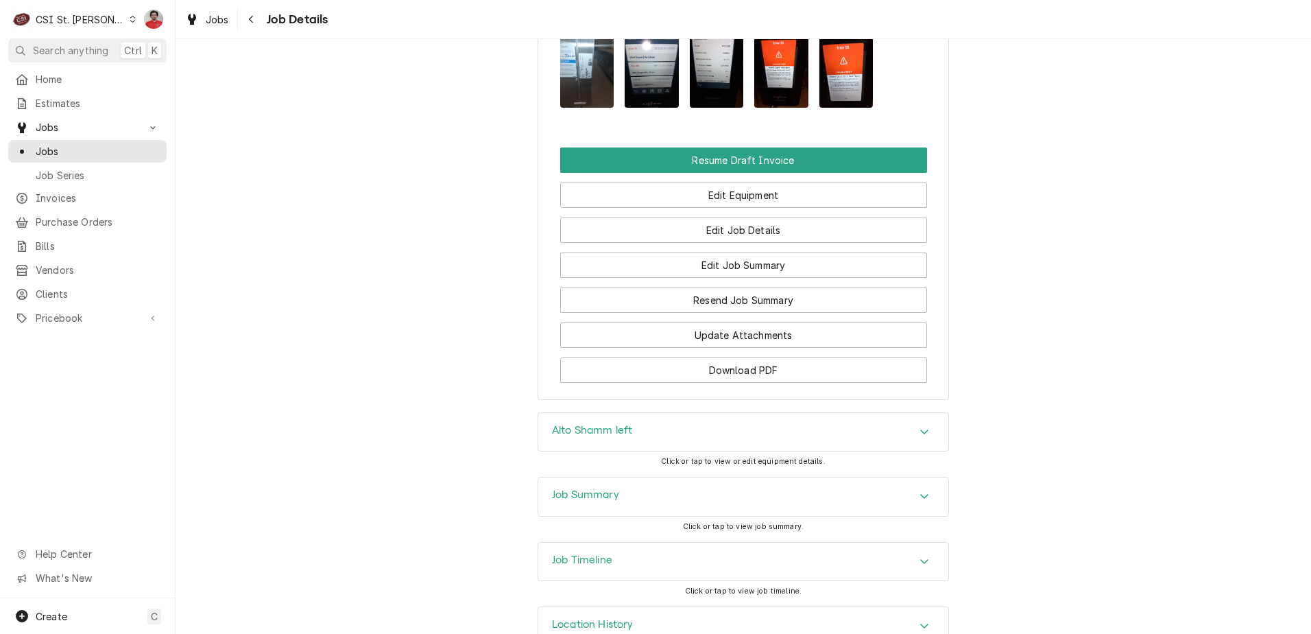
click at [687, 477] on div "Job Summary" at bounding box center [743, 496] width 410 height 38
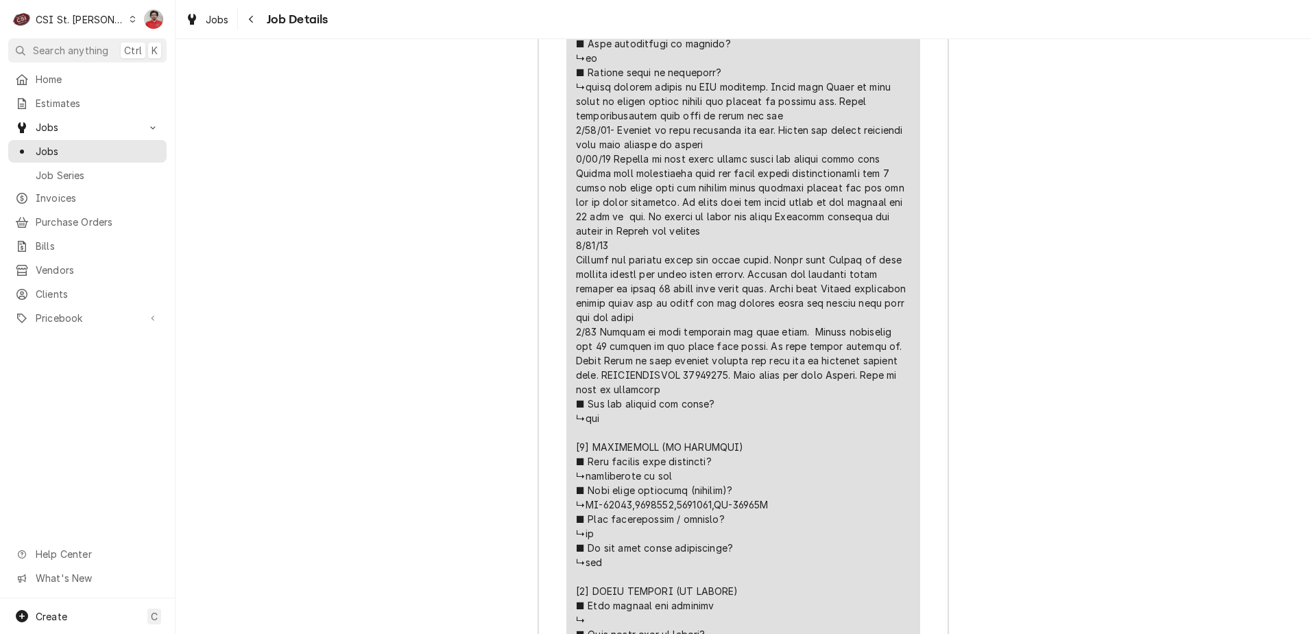
scroll to position [3445, 0]
